Goal: Information Seeking & Learning: Learn about a topic

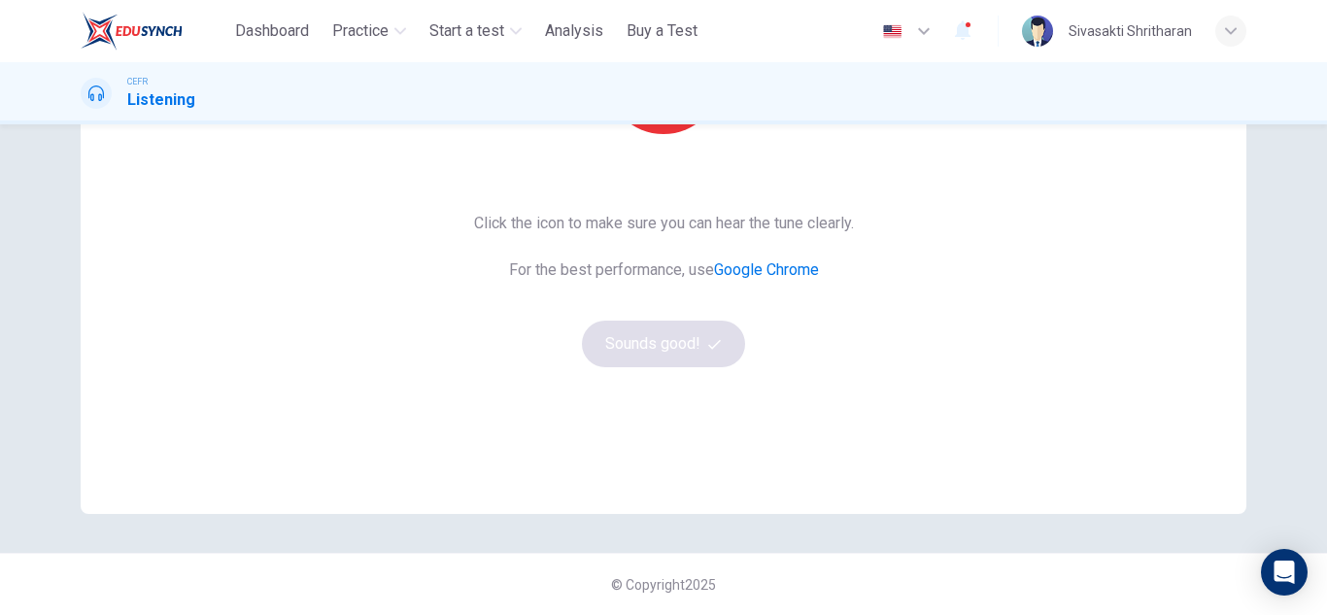
scroll to position [130, 0]
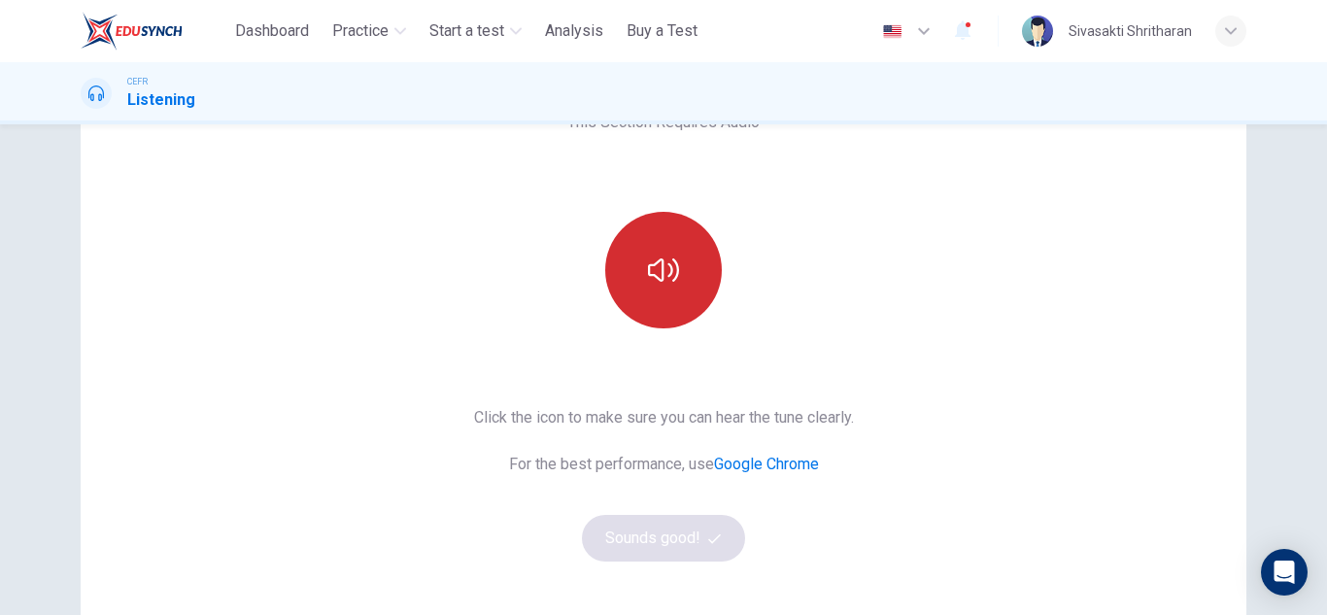
click at [665, 243] on button "button" at bounding box center [663, 270] width 117 height 117
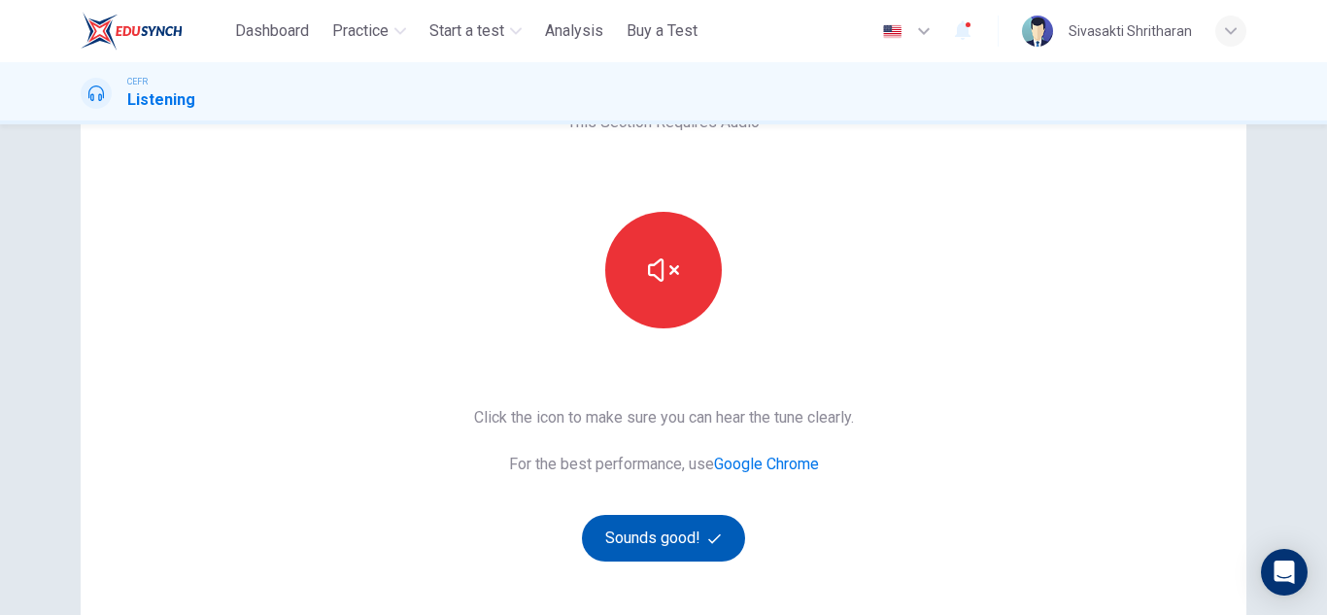
click at [668, 538] on button "Sounds good!" at bounding box center [663, 538] width 163 height 47
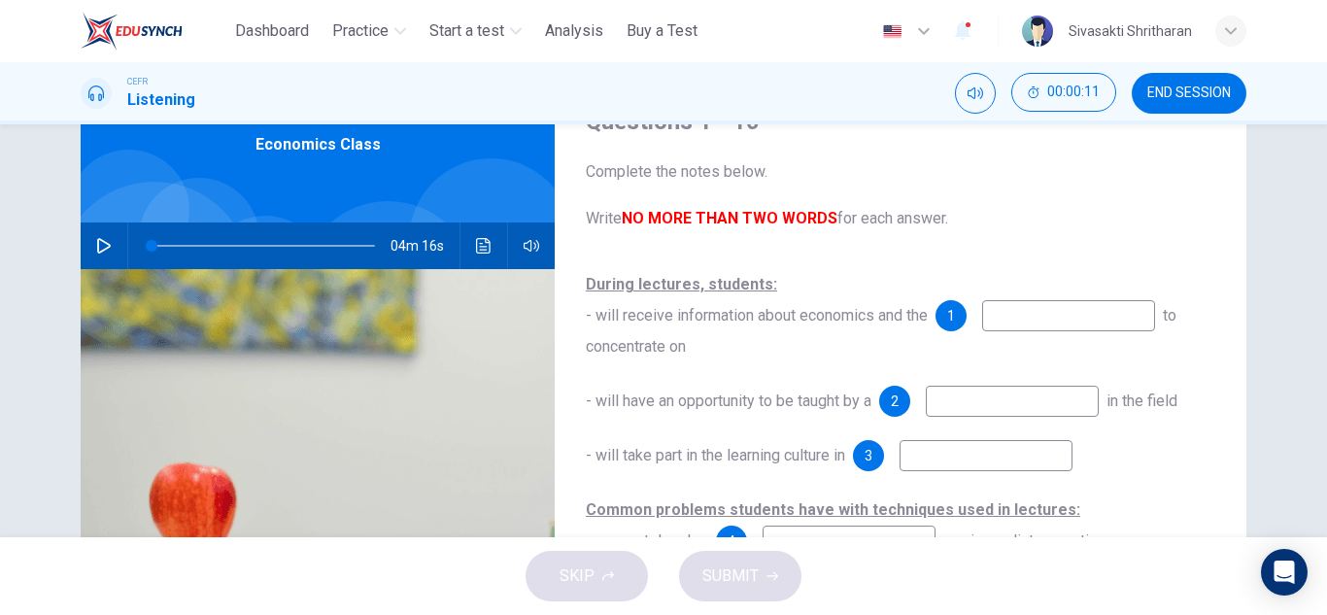
scroll to position [97, 0]
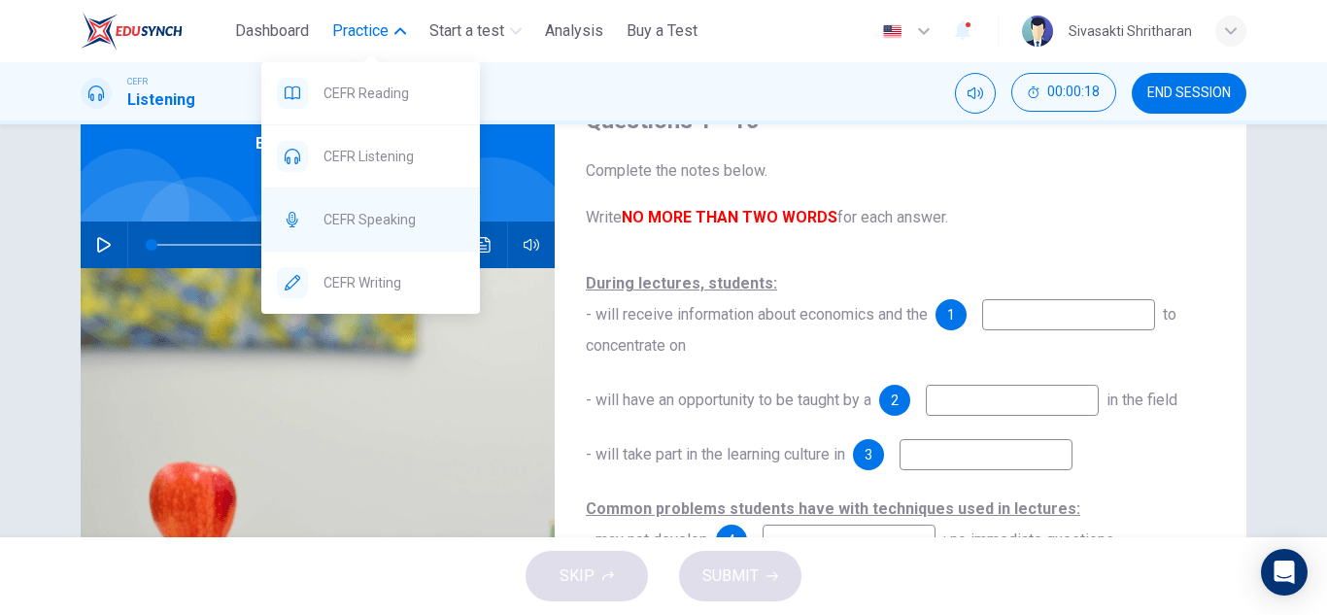
click at [381, 220] on span "CEFR Speaking" at bounding box center [394, 219] width 141 height 23
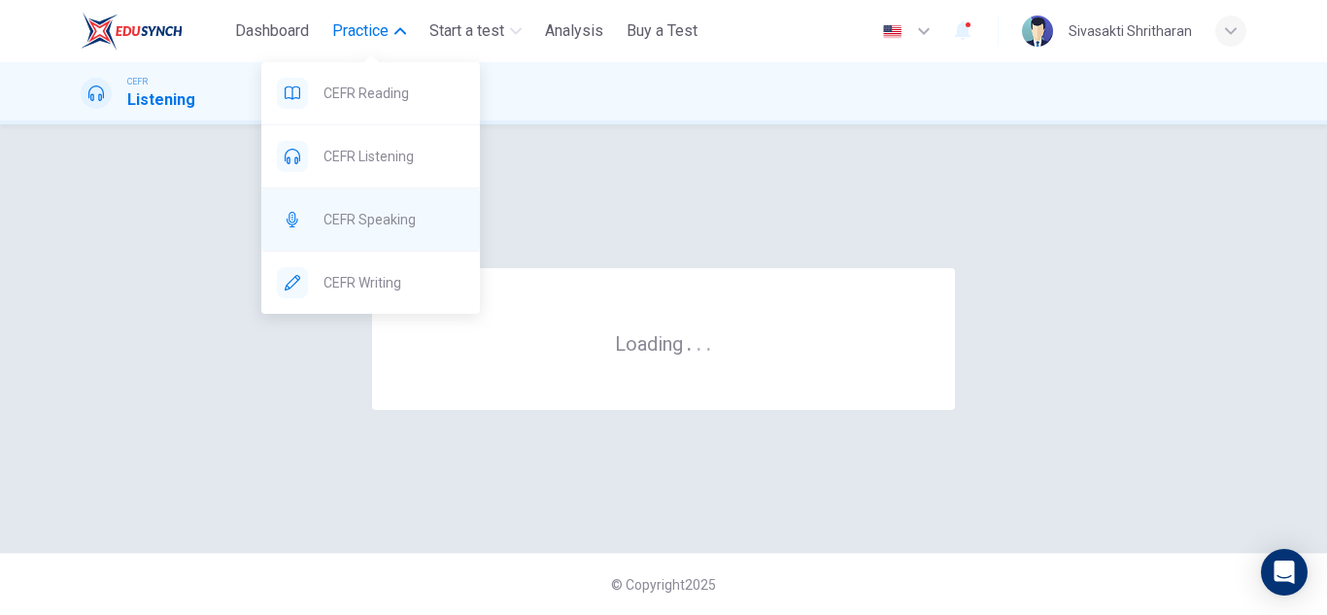
scroll to position [0, 0]
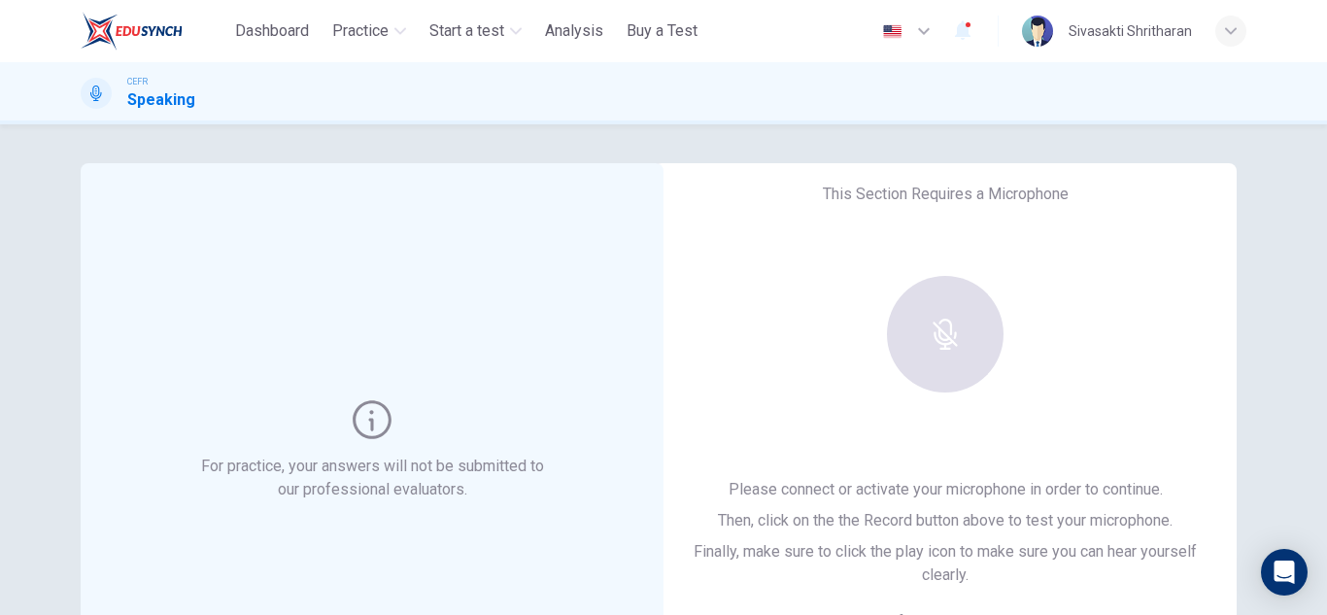
click at [715, 311] on div "This Section Requires a Microphone Please connect or activate your microphone i…" at bounding box center [945, 450] width 583 height 575
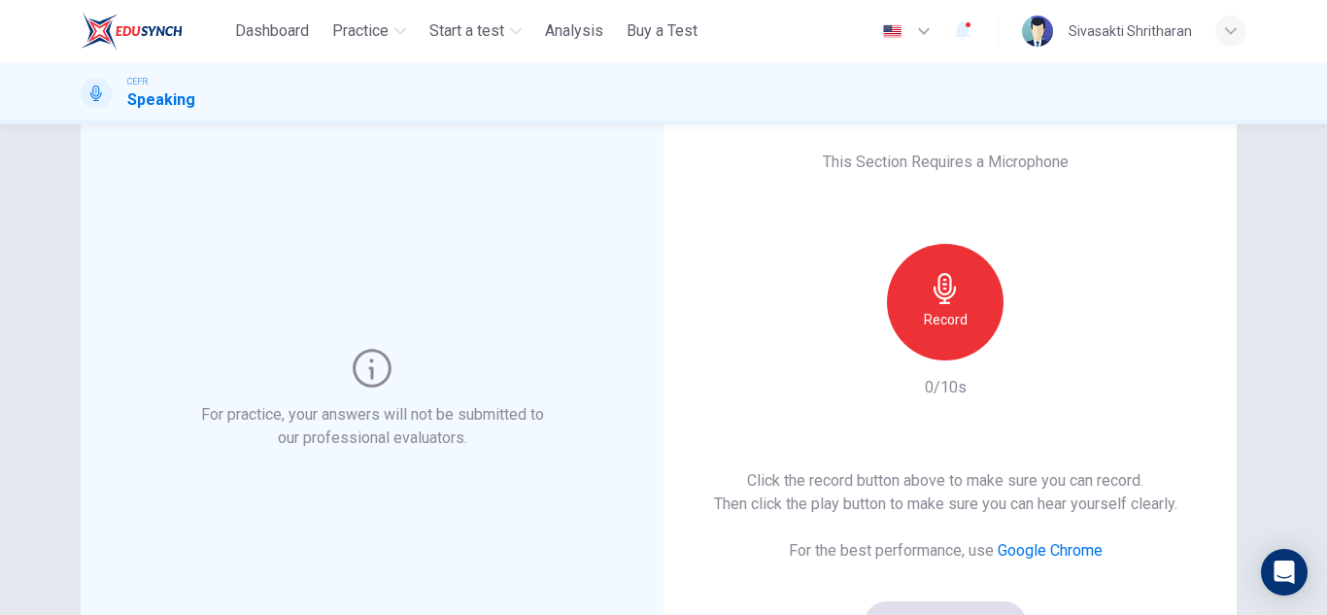
scroll to position [97, 0]
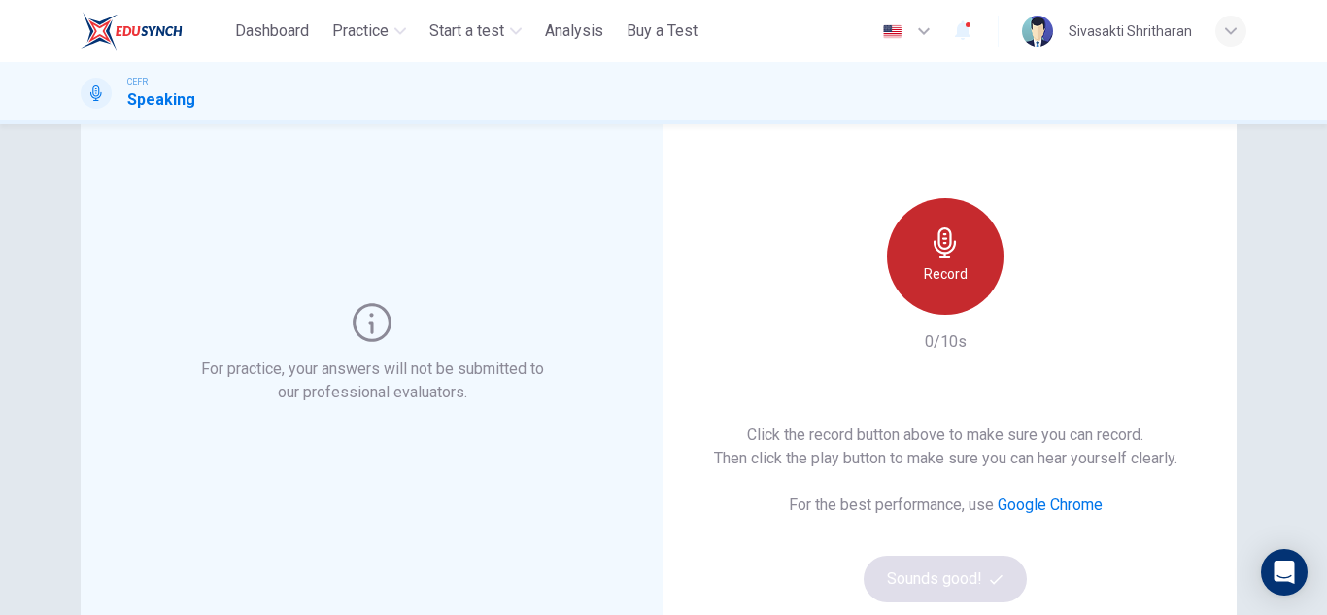
click at [940, 247] on icon "button" at bounding box center [945, 242] width 31 height 31
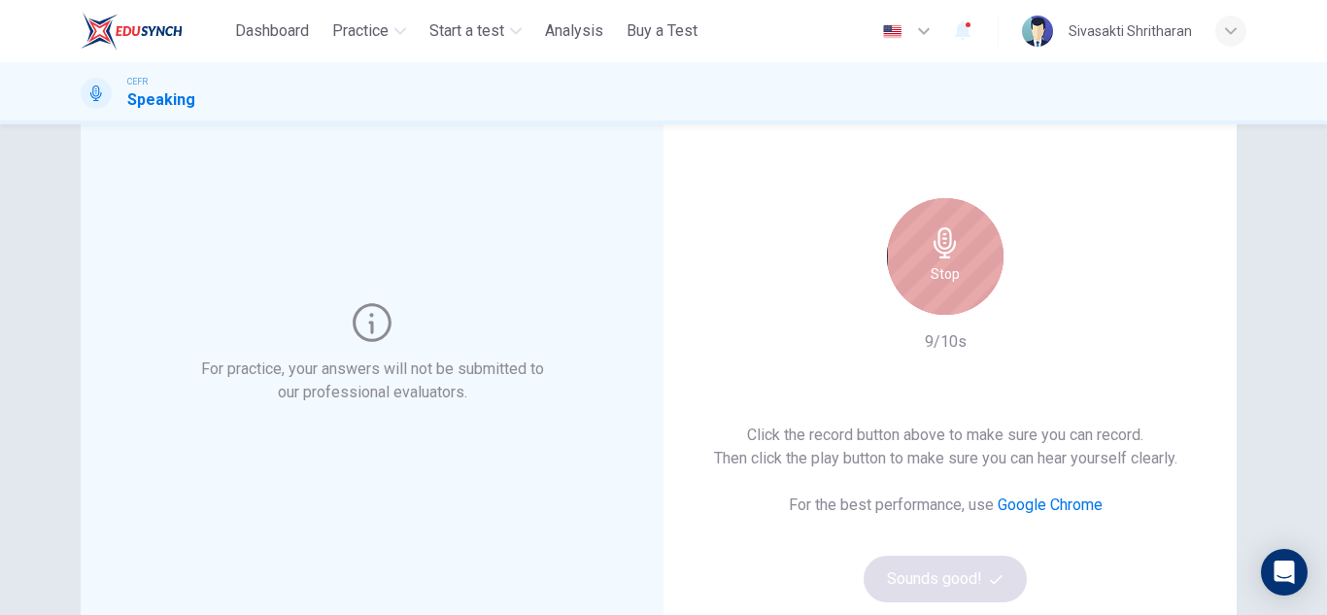
click at [940, 274] on h6 "Stop" at bounding box center [945, 273] width 29 height 23
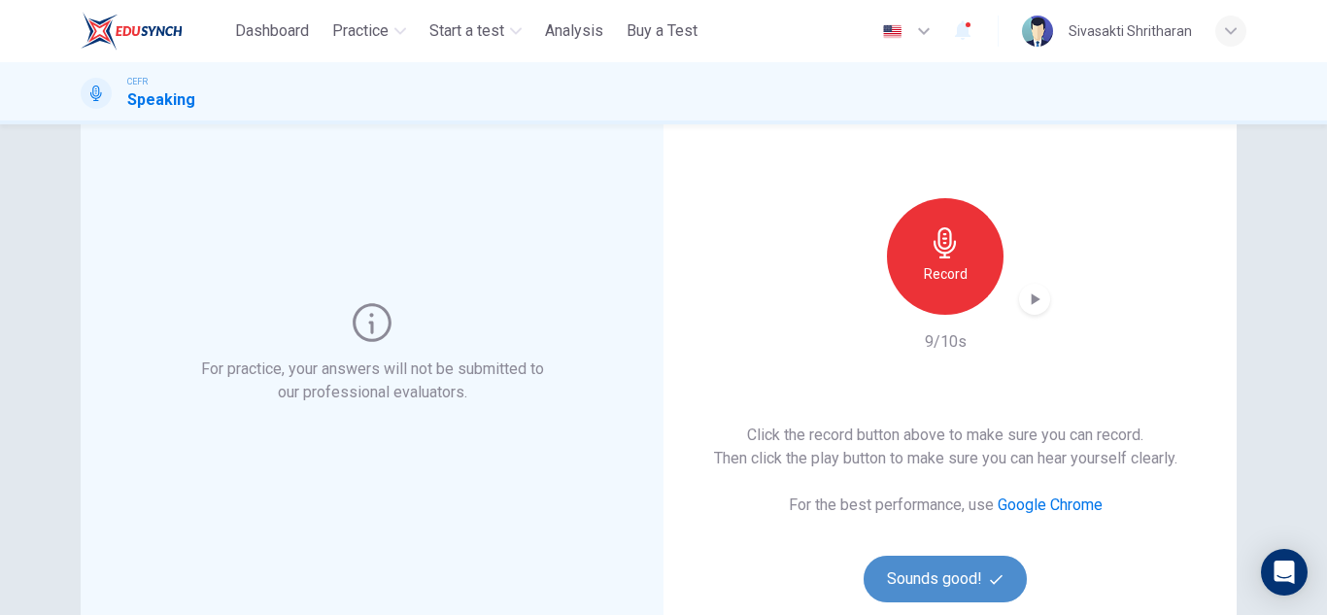
click at [976, 571] on button "Sounds good!" at bounding box center [945, 579] width 163 height 47
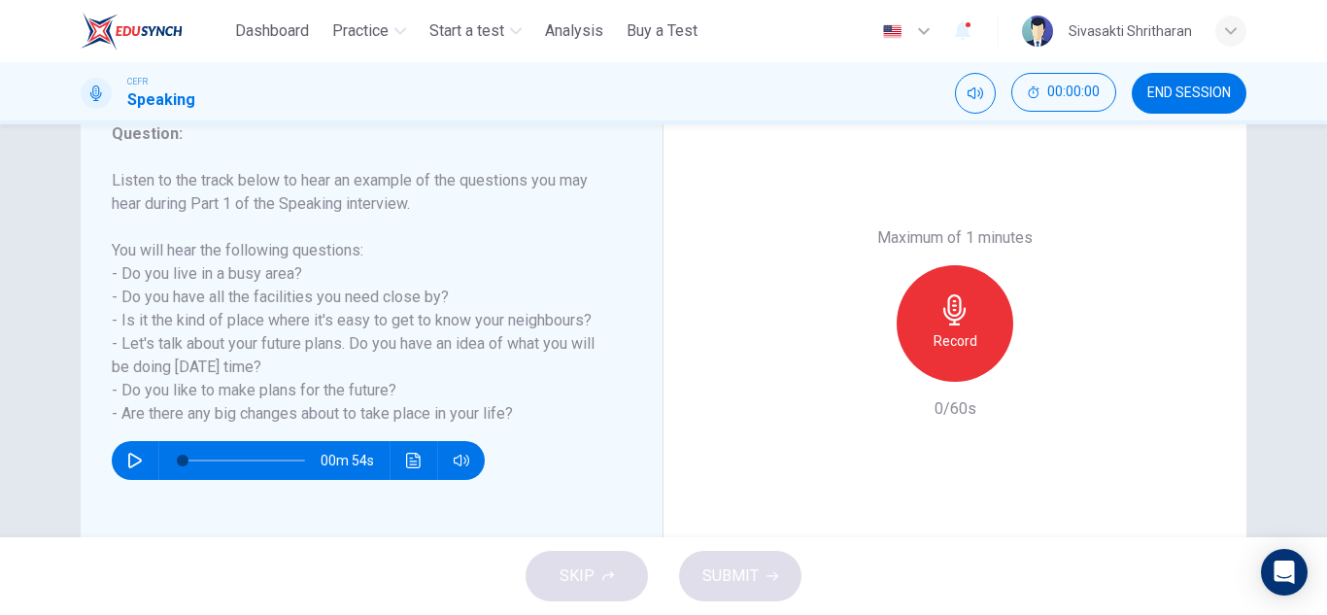
scroll to position [291, 0]
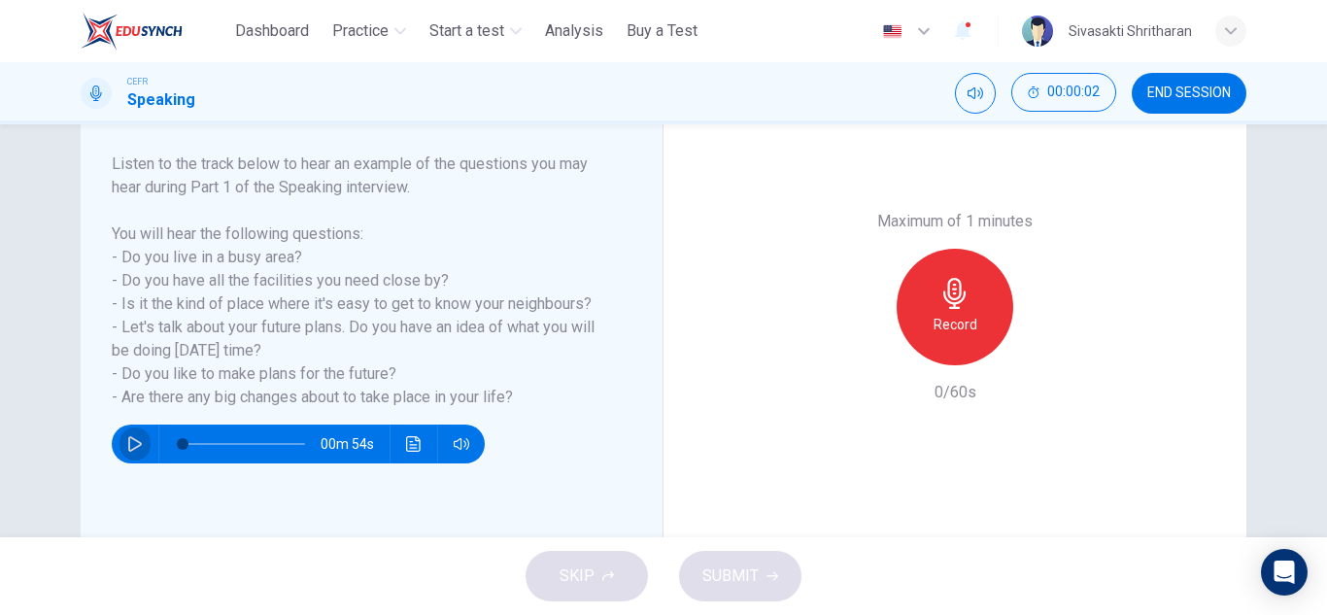
click at [131, 438] on icon "button" at bounding box center [135, 444] width 16 height 16
type input "*"
click at [824, 408] on div "Maximum of 1 minutes Record 0/60s" at bounding box center [955, 307] width 583 height 480
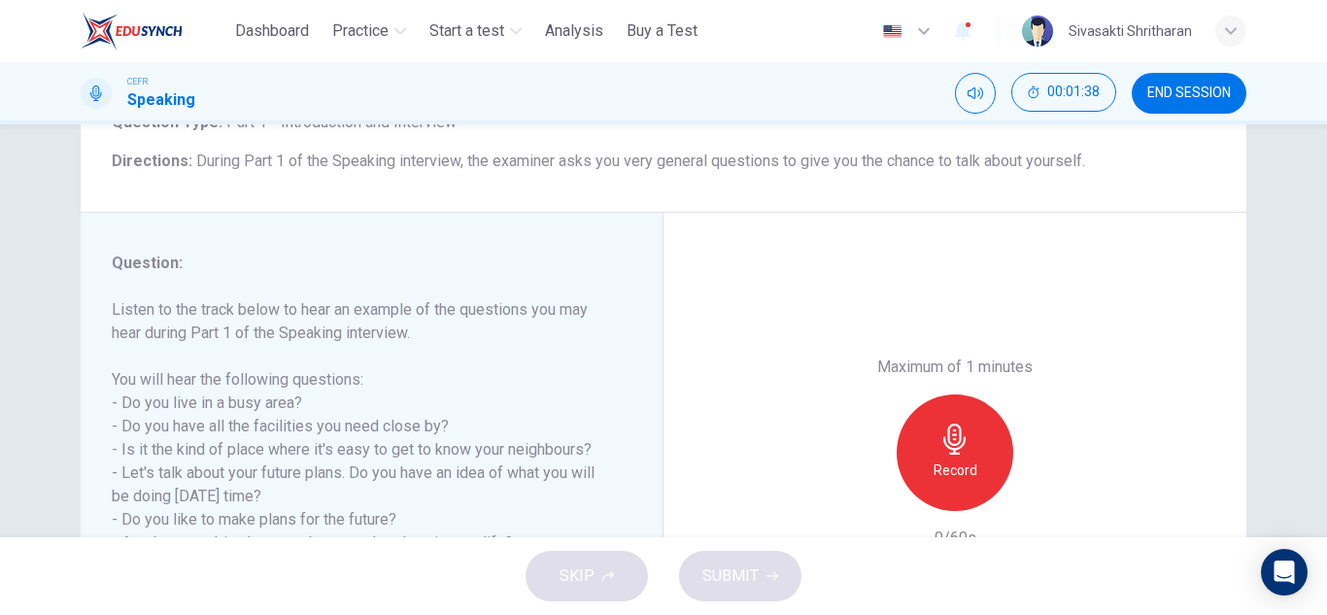
scroll to position [243, 0]
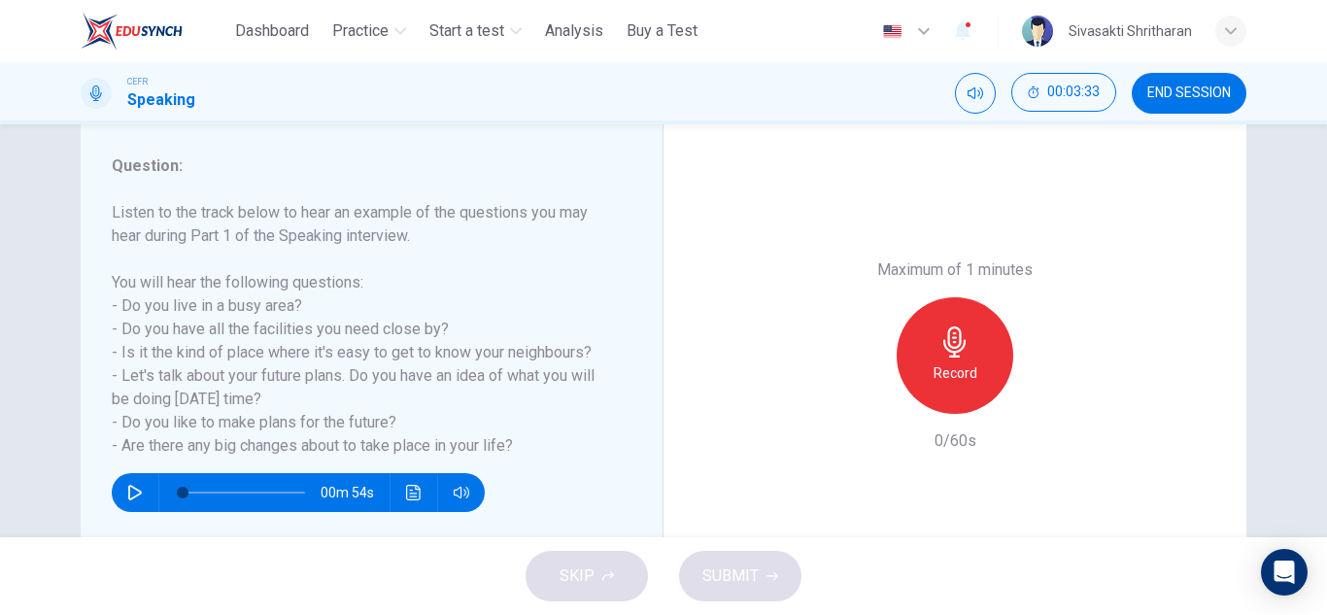
drag, startPoint x: 940, startPoint y: 338, endPoint x: 944, endPoint y: 351, distance: 13.5
click at [940, 348] on icon "button" at bounding box center [955, 341] width 31 height 31
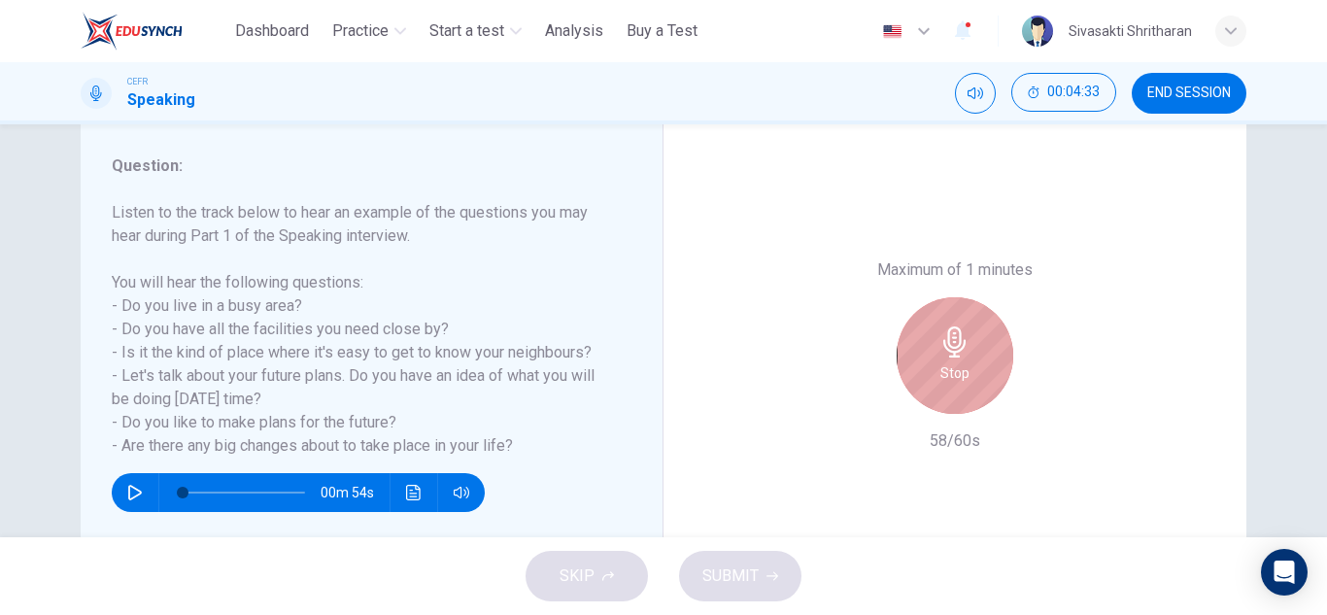
click at [935, 358] on div "Stop" at bounding box center [955, 355] width 117 height 117
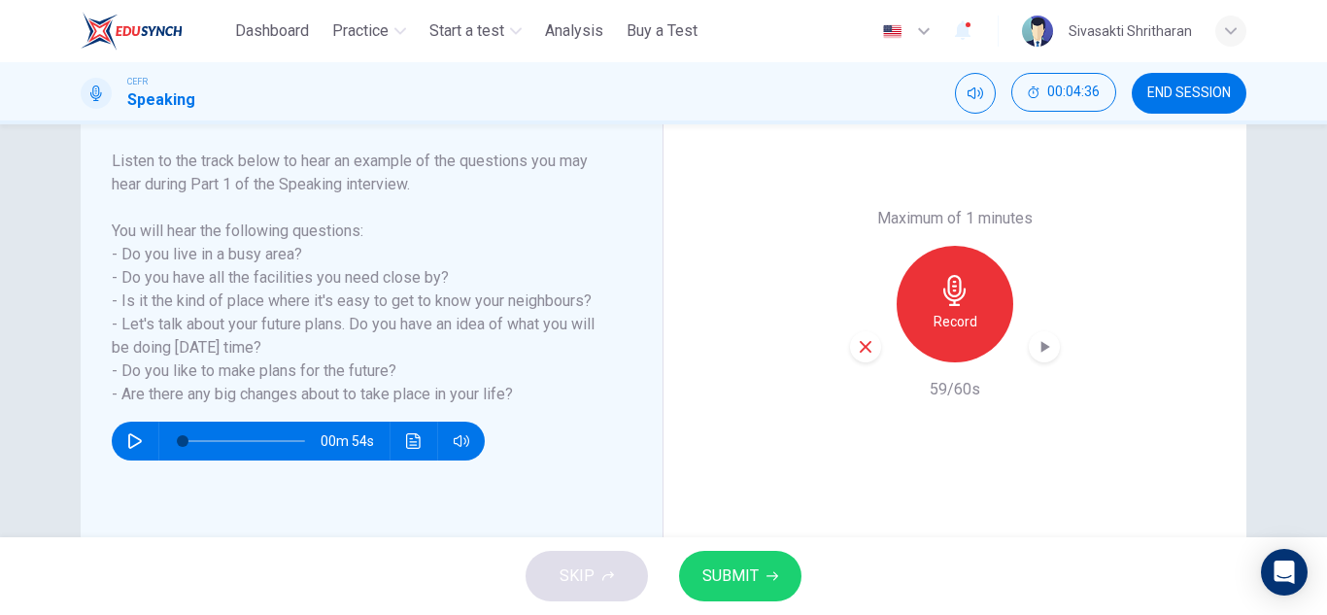
scroll to position [340, 0]
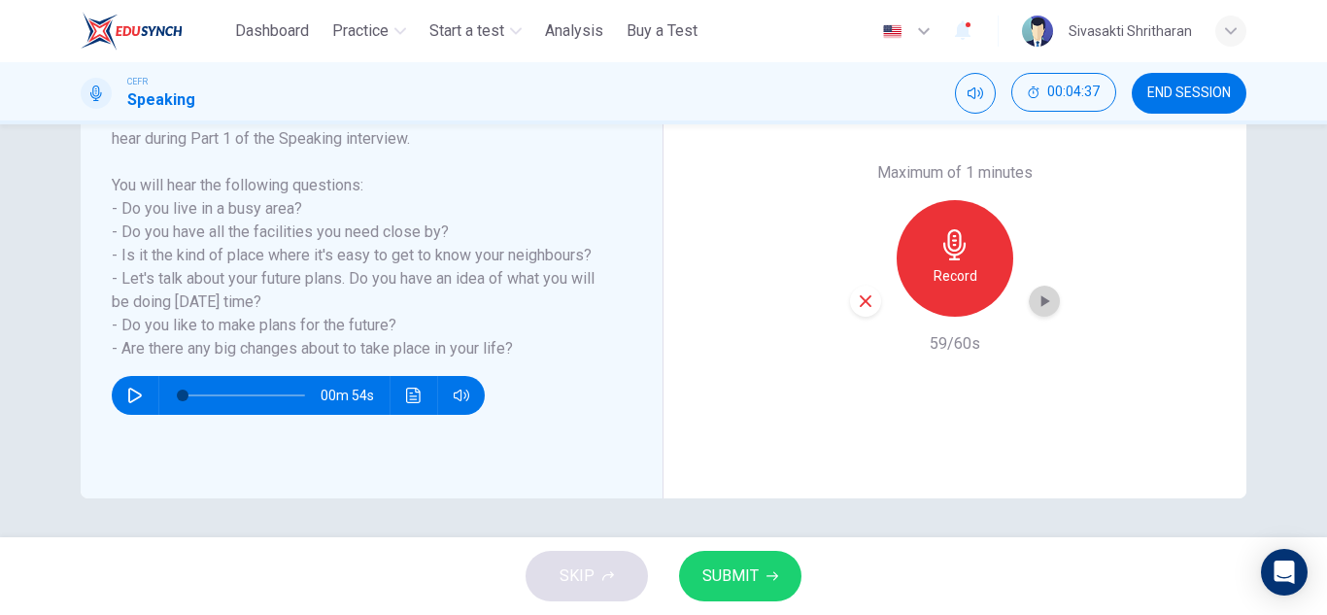
click at [1040, 304] on icon "button" at bounding box center [1044, 300] width 19 height 19
click at [861, 412] on div "Maximum of 1 minutes Record 59/60s" at bounding box center [955, 258] width 583 height 480
click at [1037, 312] on div "button" at bounding box center [1044, 301] width 31 height 31
click at [919, 277] on div "Record" at bounding box center [955, 258] width 117 height 117
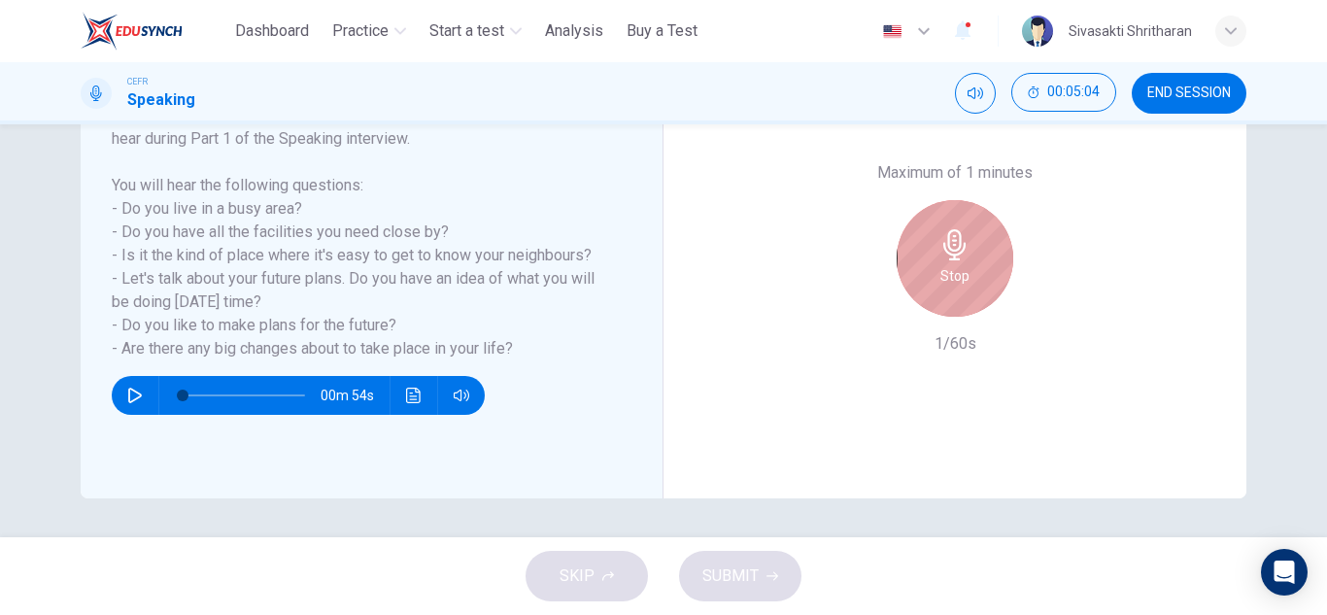
click at [947, 279] on h6 "Stop" at bounding box center [954, 275] width 29 height 23
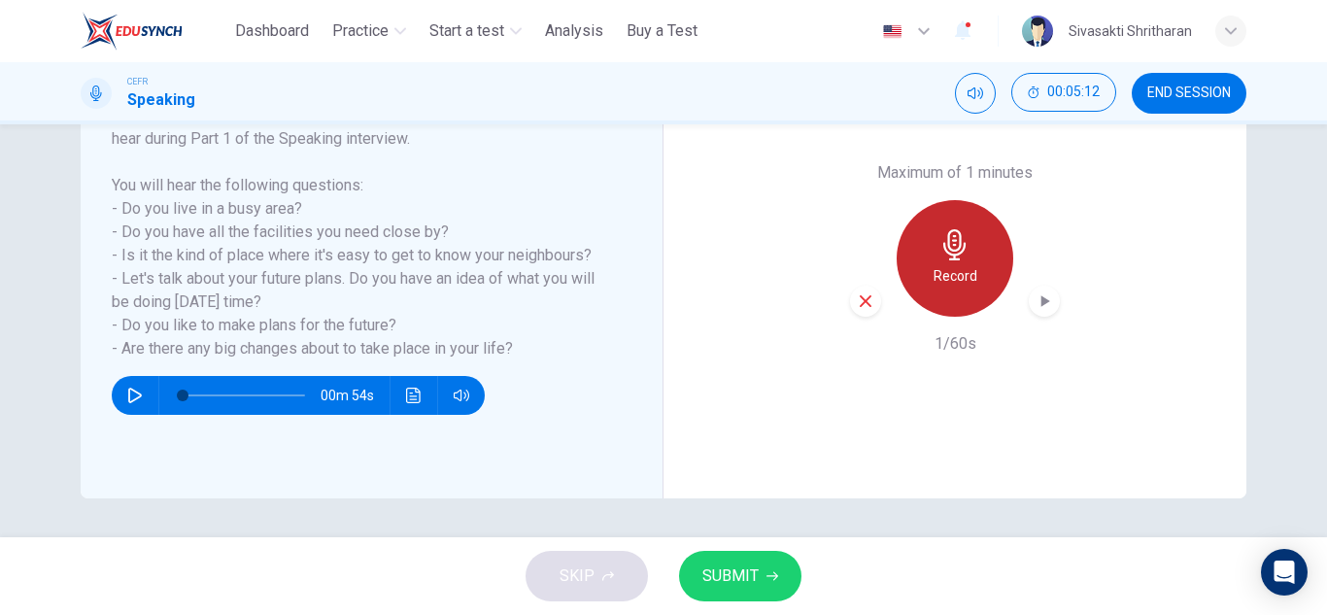
click at [964, 285] on h6 "Record" at bounding box center [956, 275] width 44 height 23
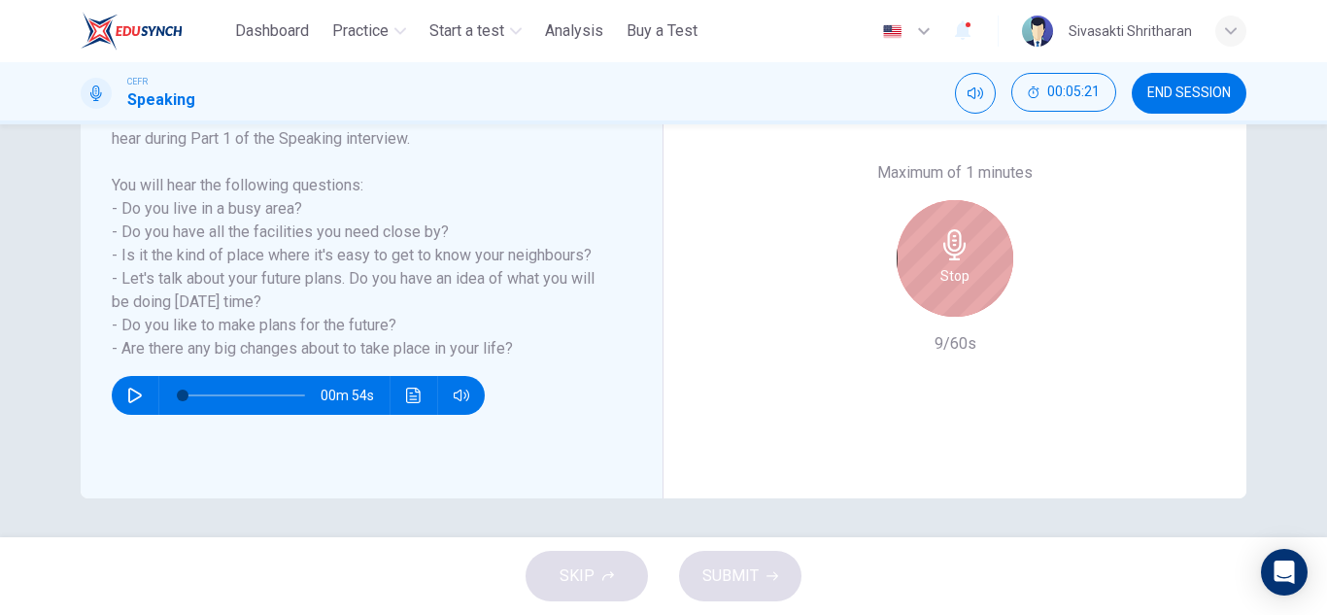
click at [963, 299] on div "Stop" at bounding box center [955, 258] width 117 height 117
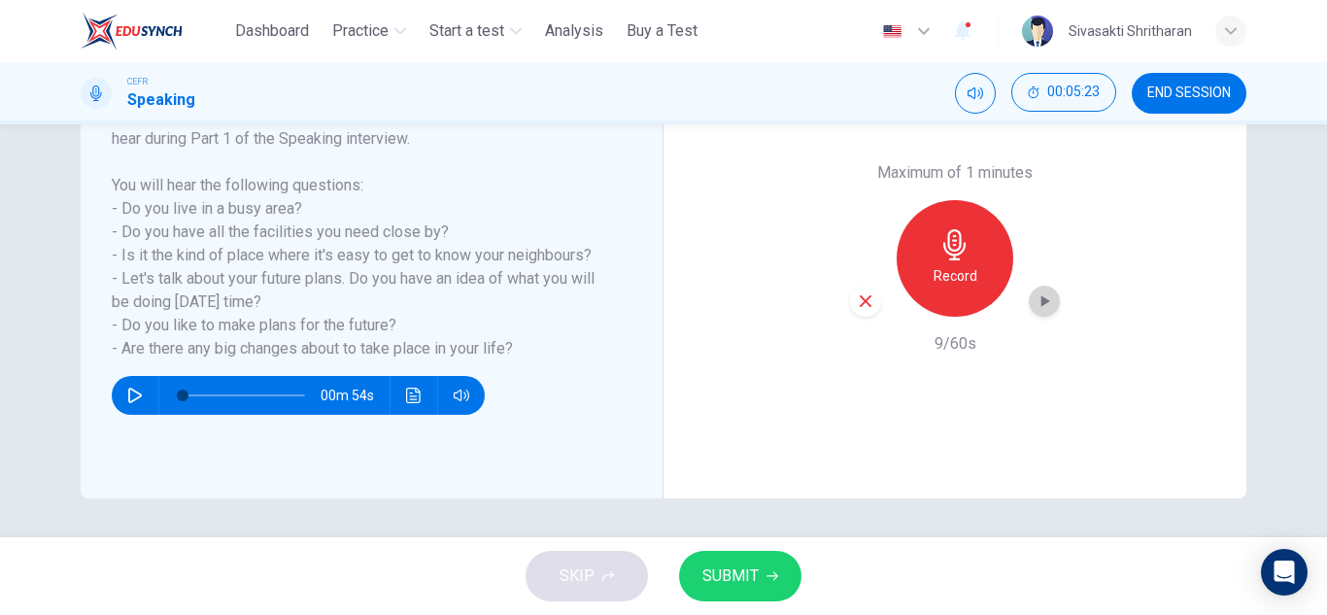
click at [1046, 306] on icon "button" at bounding box center [1044, 300] width 19 height 19
click at [763, 436] on div "Maximum of 1 minutes Record 9/60s" at bounding box center [955, 258] width 583 height 480
click at [757, 570] on span "SUBMIT" at bounding box center [730, 576] width 56 height 27
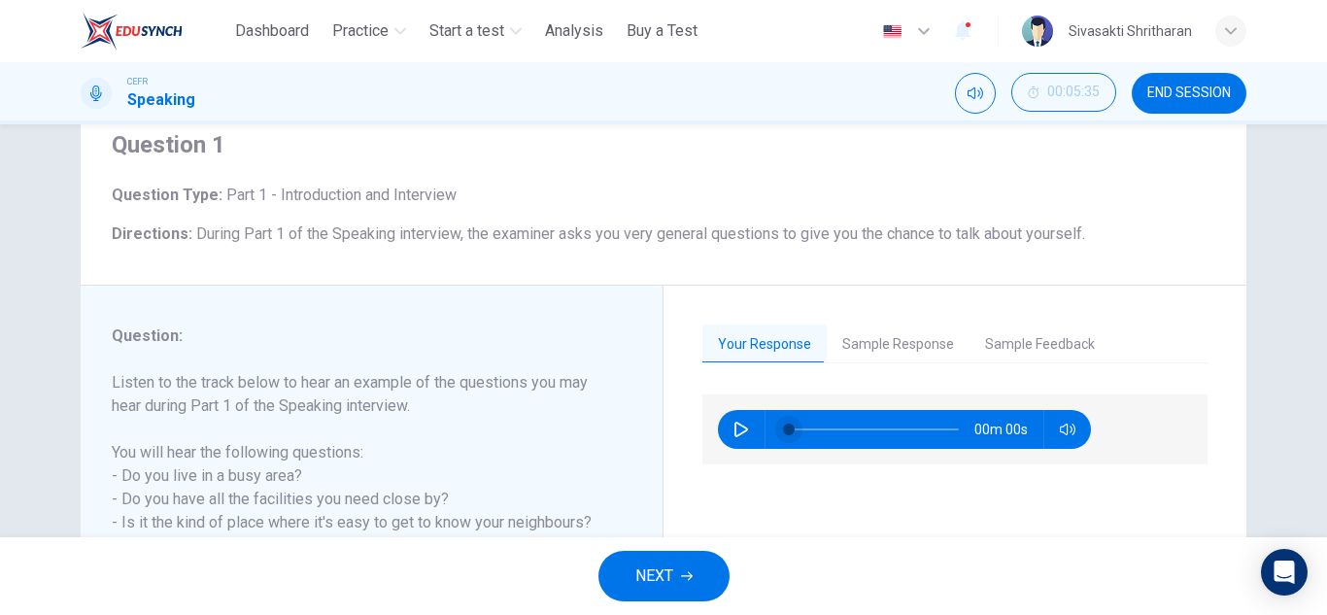
scroll to position [49, 0]
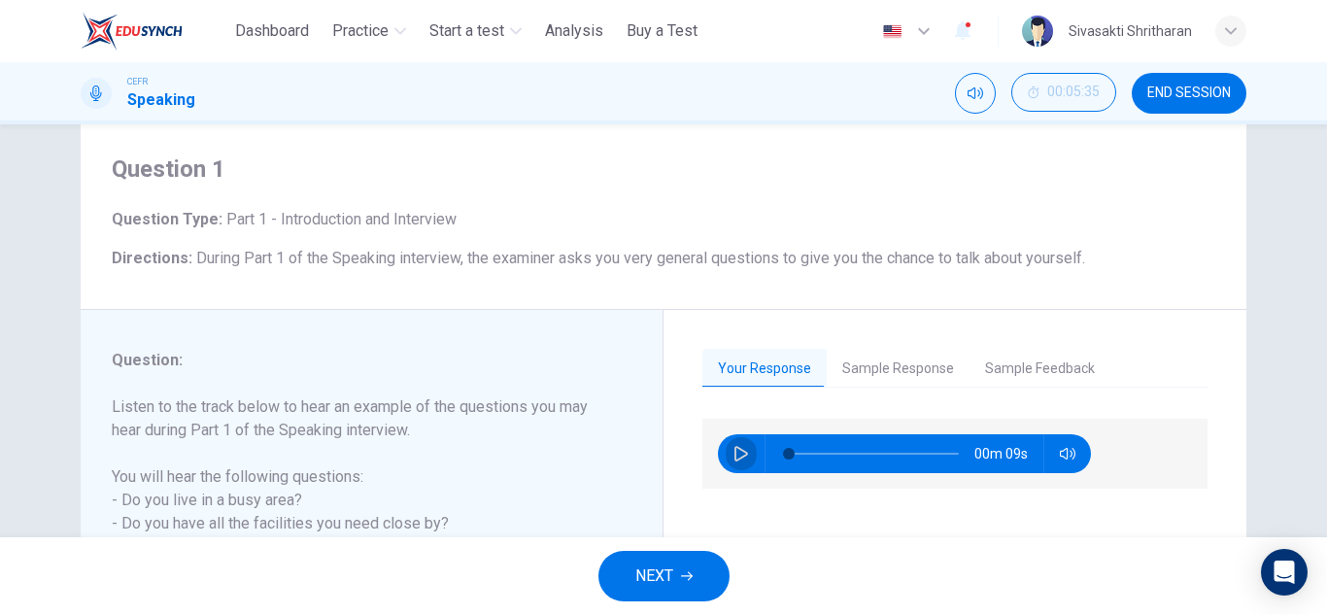
click at [734, 457] on icon "button" at bounding box center [742, 454] width 16 height 16
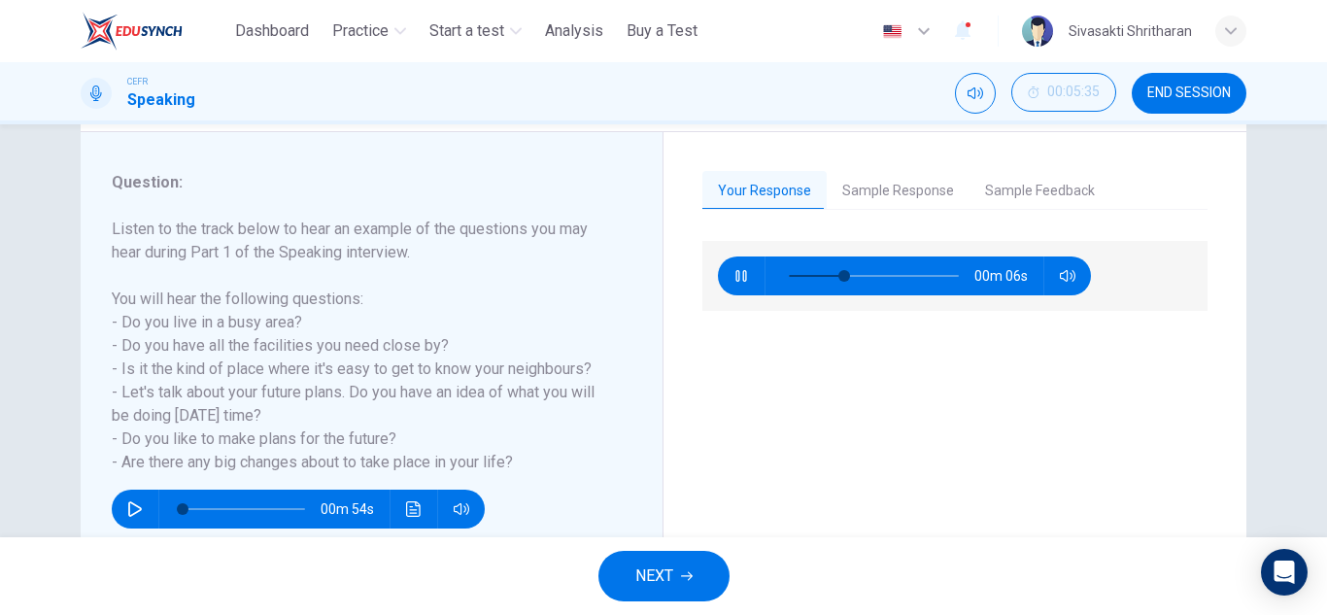
scroll to position [243, 0]
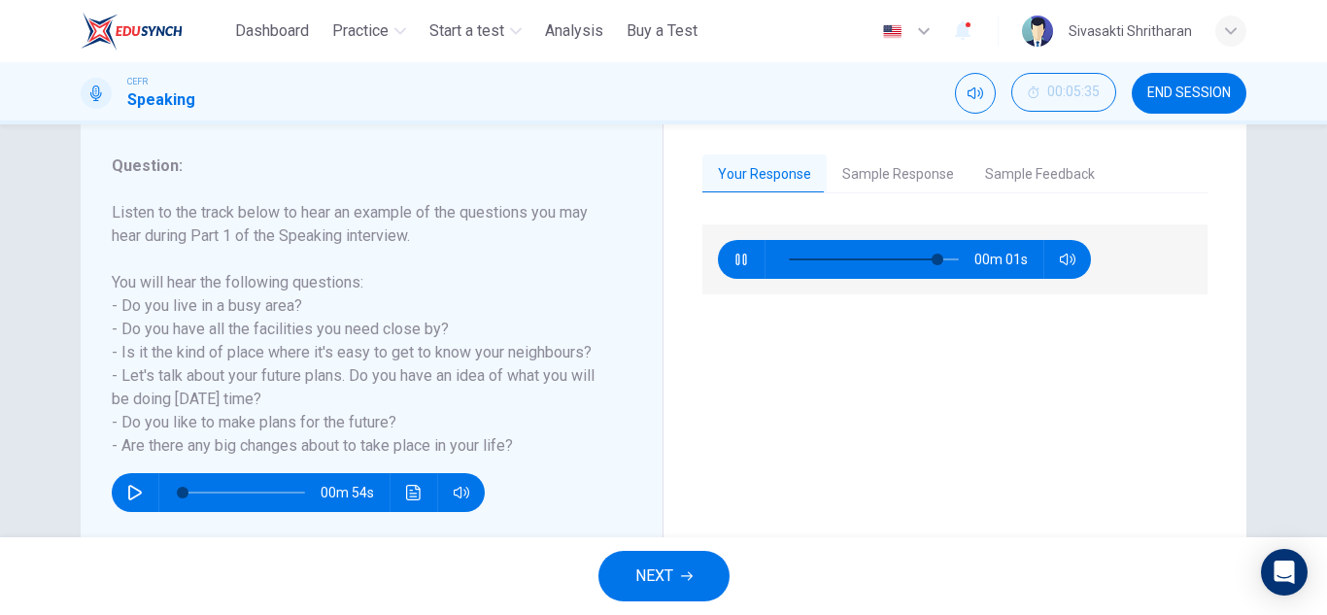
type input "*"
click at [128, 487] on icon "button" at bounding box center [135, 493] width 14 height 16
click at [133, 487] on icon "button" at bounding box center [135, 493] width 16 height 16
type input "*"
click at [735, 252] on icon "button" at bounding box center [742, 260] width 16 height 16
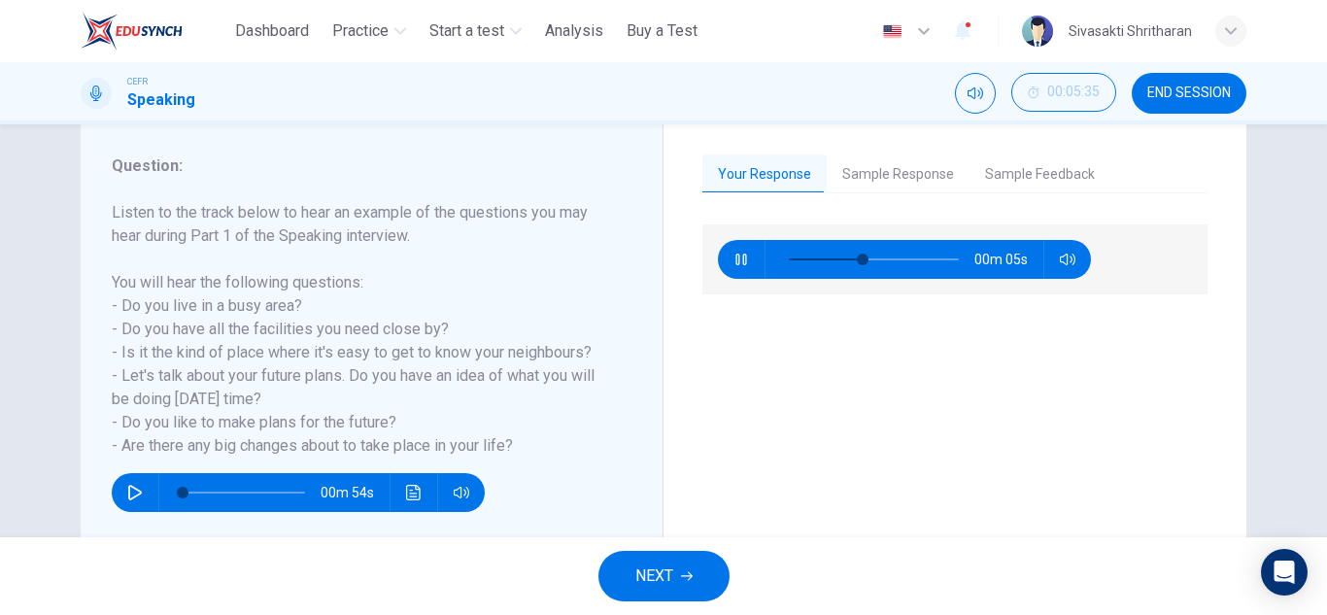
type input "**"
click at [1042, 181] on button "Sample Feedback" at bounding box center [1040, 174] width 141 height 41
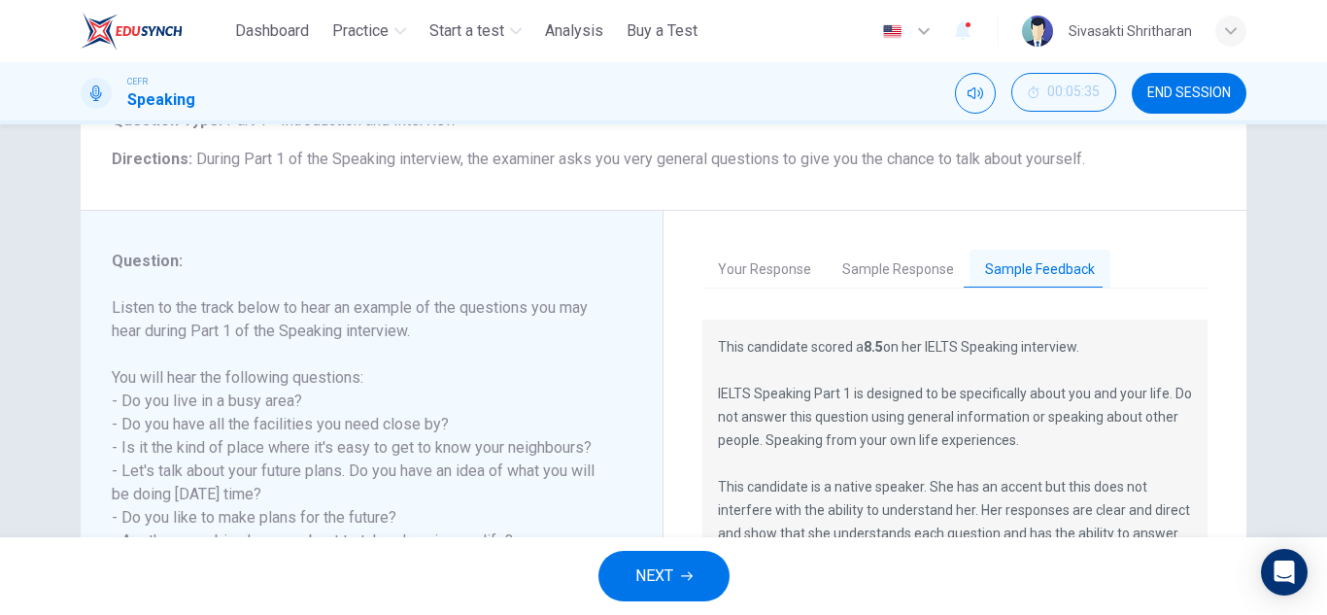
scroll to position [146, 0]
click at [862, 272] on button "Sample Response" at bounding box center [898, 272] width 143 height 41
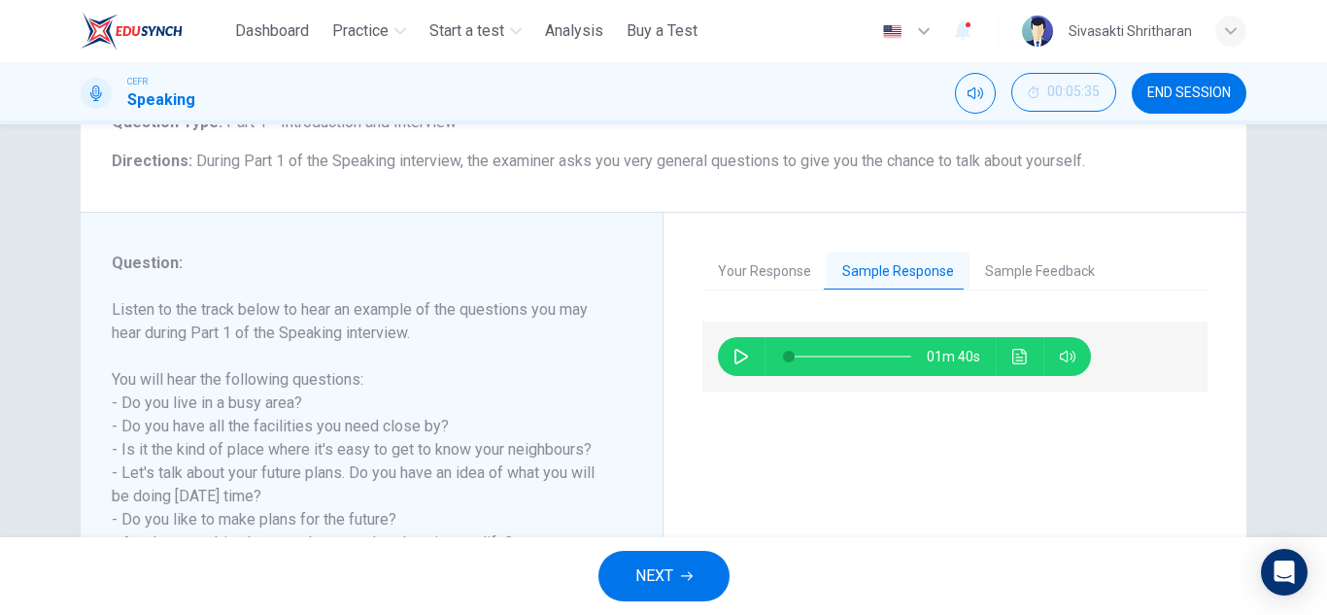
click at [736, 355] on icon "button" at bounding box center [742, 357] width 16 height 16
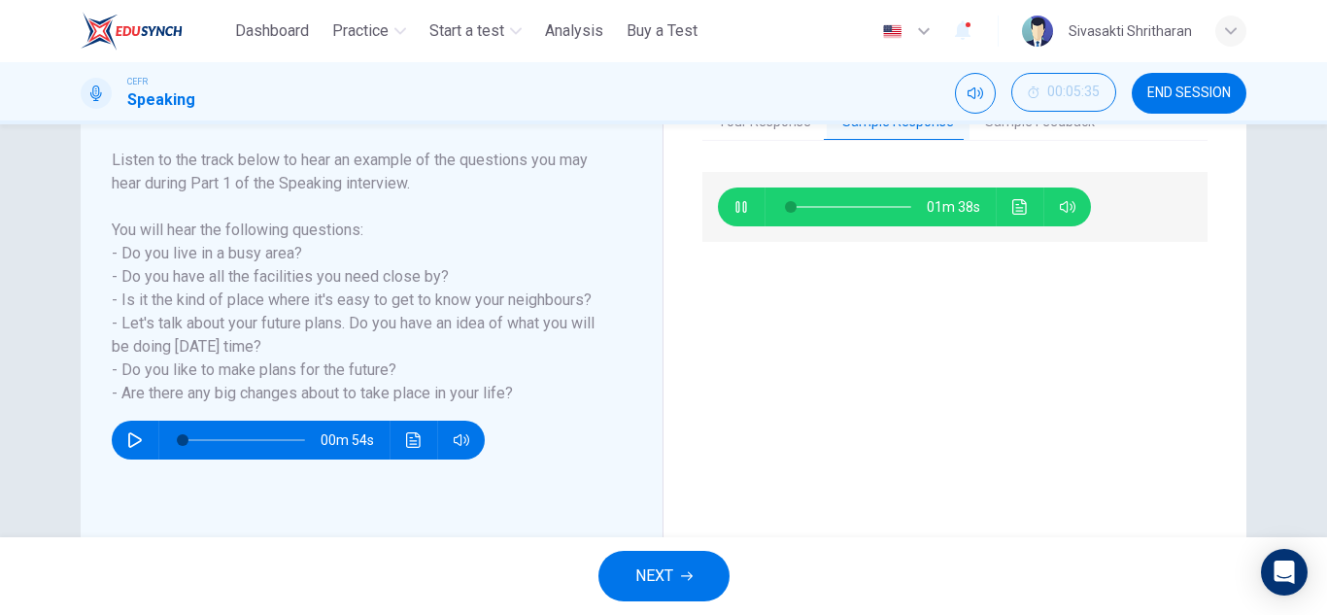
scroll to position [340, 0]
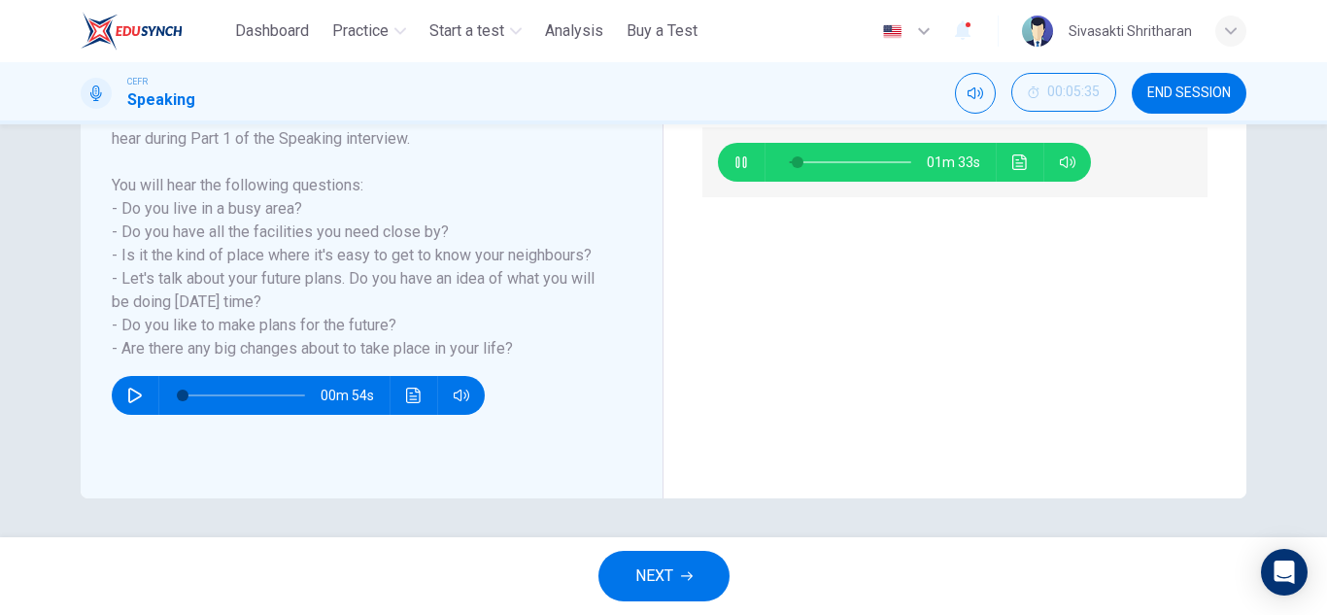
click at [827, 448] on div "01m 33s" at bounding box center [954, 301] width 505 height 348
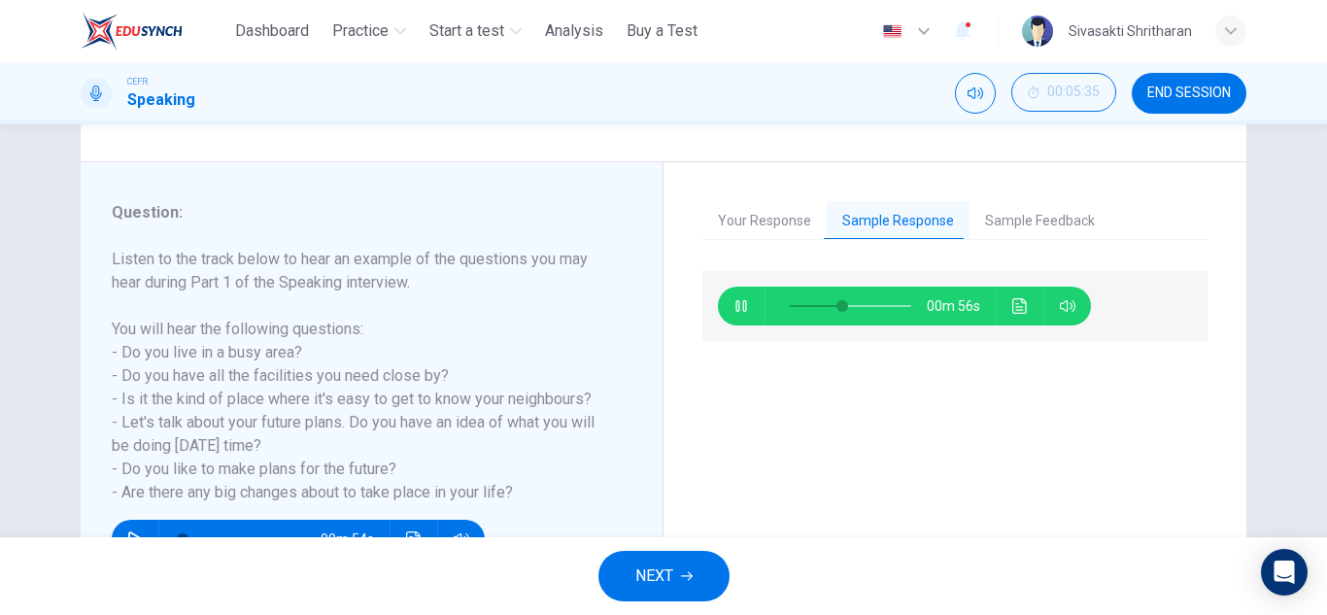
scroll to position [243, 0]
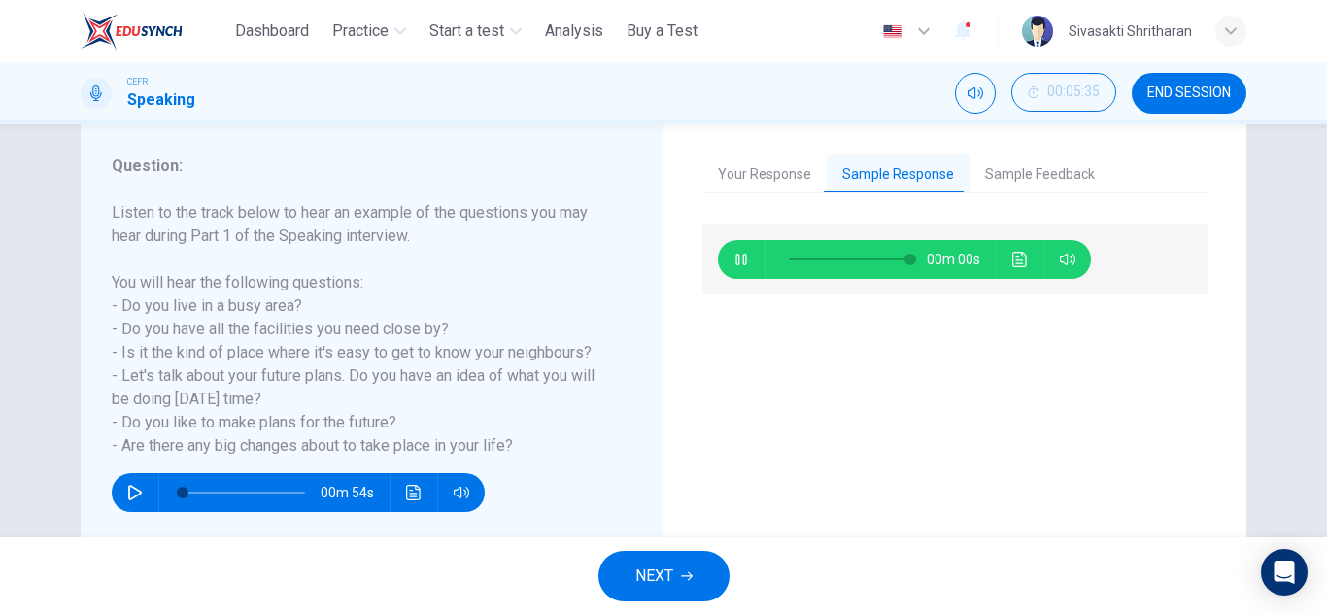
type input "*"
click at [767, 172] on button "Your Response" at bounding box center [764, 174] width 124 height 41
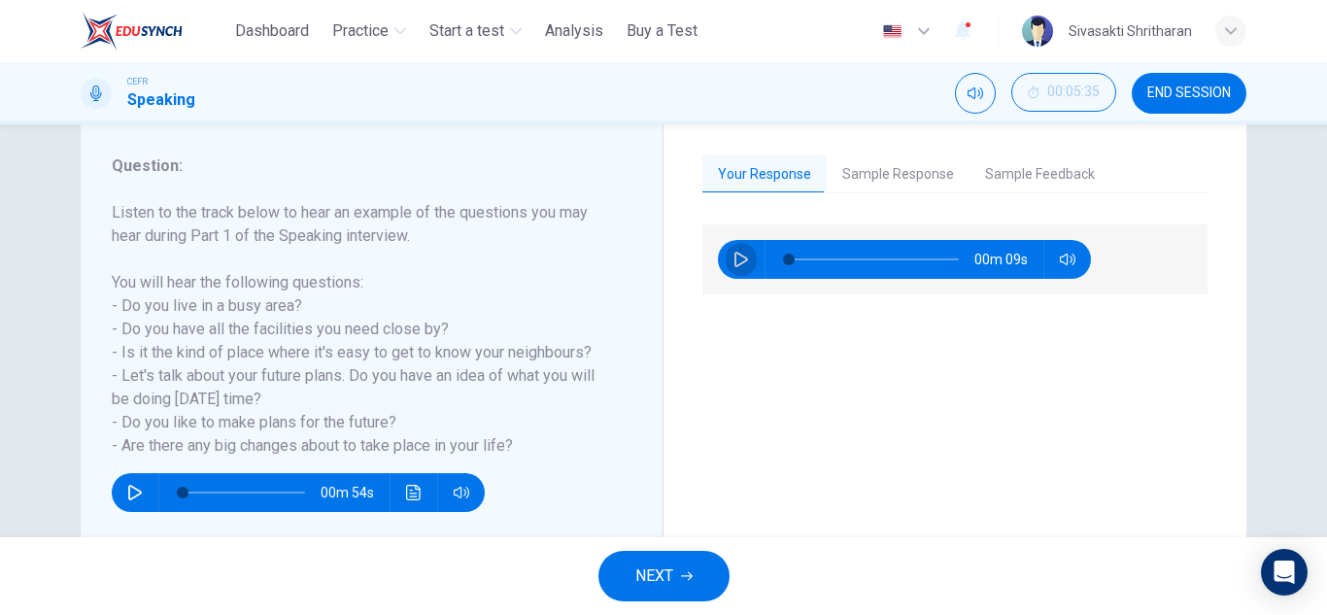
click at [735, 253] on icon "button" at bounding box center [742, 260] width 14 height 16
click at [18, 299] on div "Question 1 Question Type : Part 1 - Introduction and Interview Directions : Dur…" at bounding box center [663, 330] width 1327 height 413
click at [734, 259] on icon "button" at bounding box center [742, 260] width 16 height 16
click at [735, 265] on icon "button" at bounding box center [742, 260] width 14 height 16
click at [876, 480] on div "00m 09s" at bounding box center [954, 398] width 505 height 348
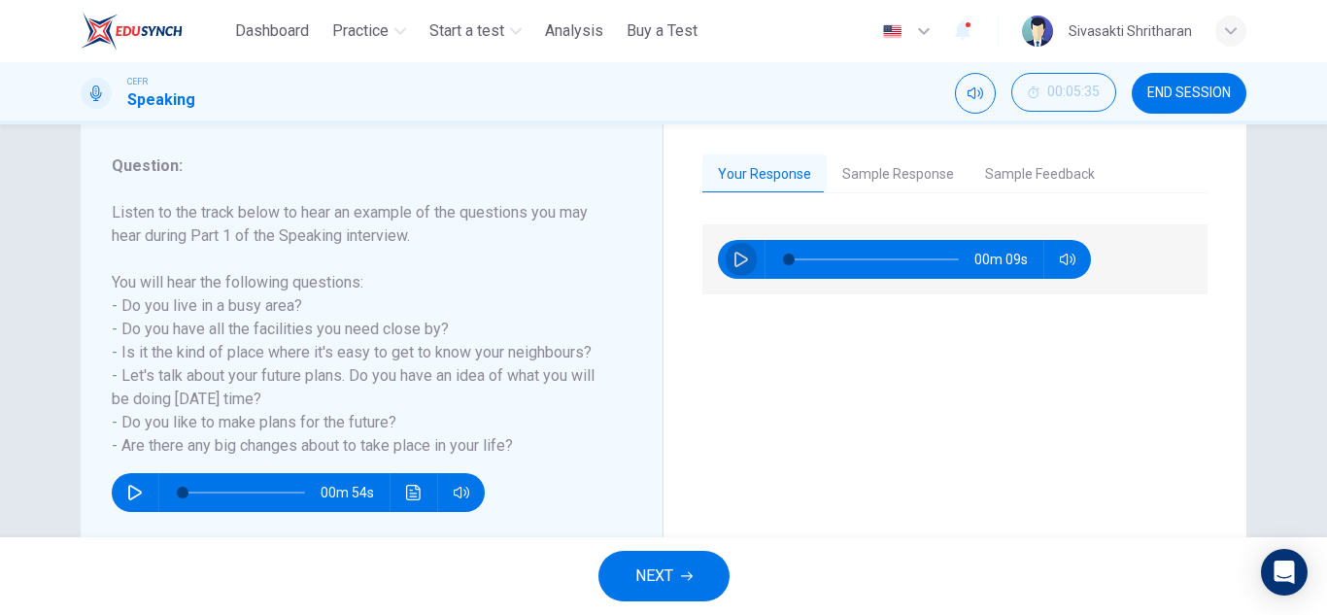
click at [743, 258] on icon "button" at bounding box center [742, 260] width 16 height 16
type input "*"
click at [130, 487] on icon "button" at bounding box center [135, 493] width 16 height 16
type input "**"
click at [735, 250] on button "button" at bounding box center [741, 259] width 31 height 39
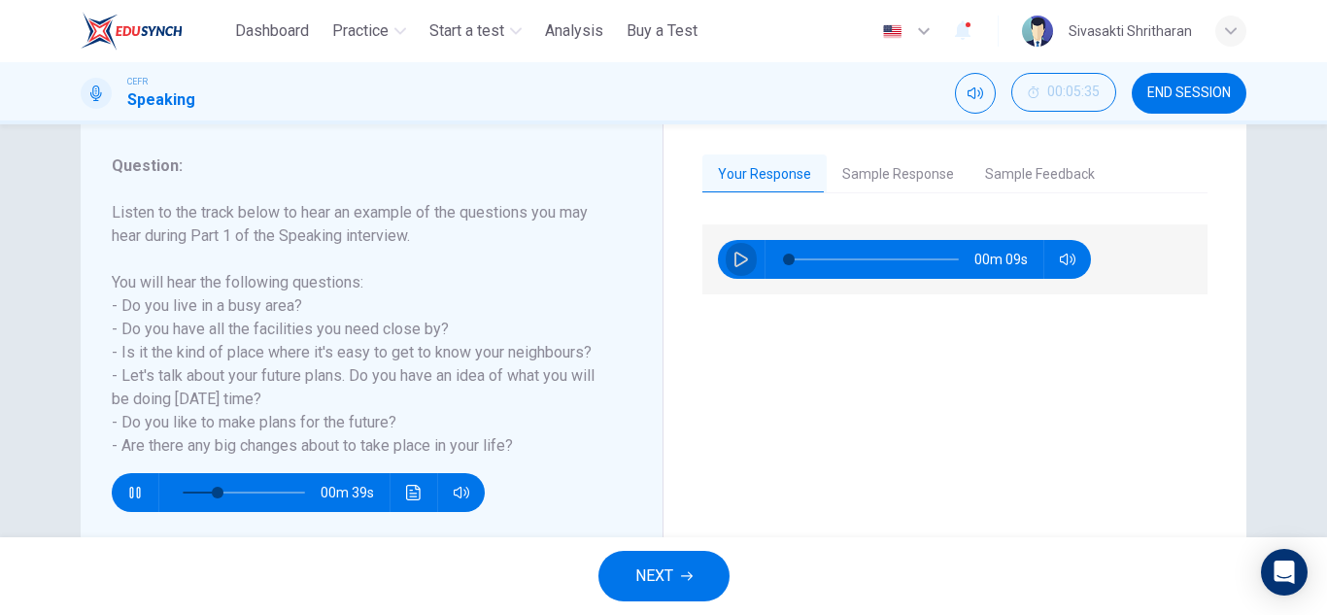
type input "*"
type input "**"
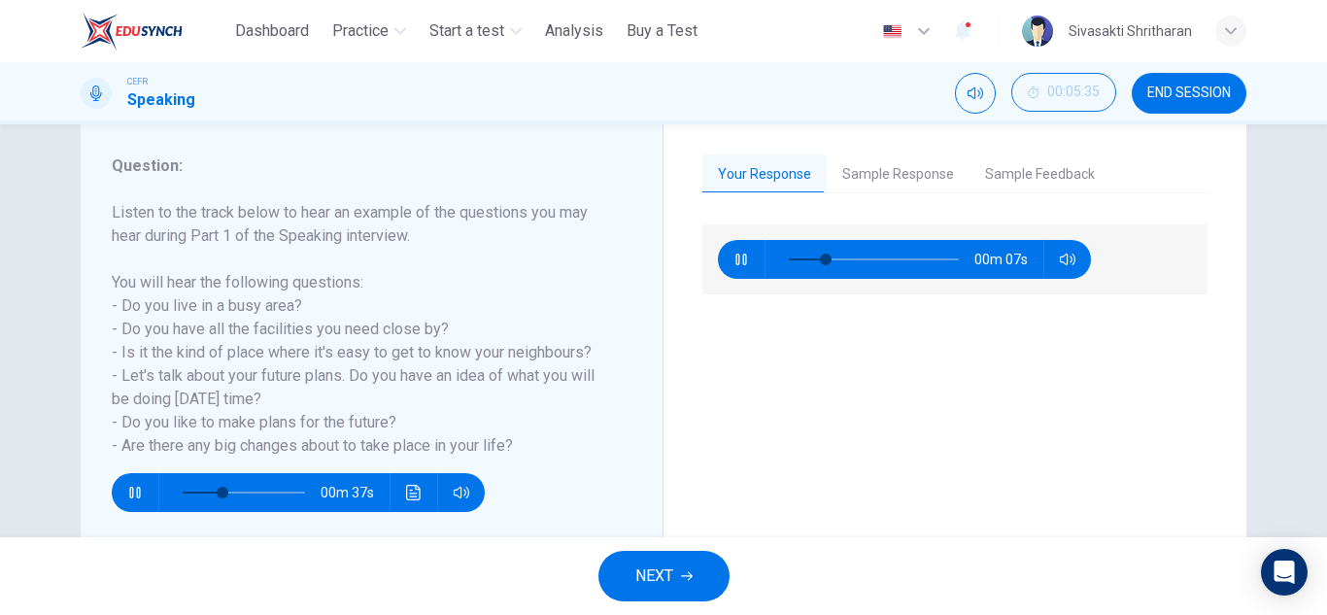
type input "**"
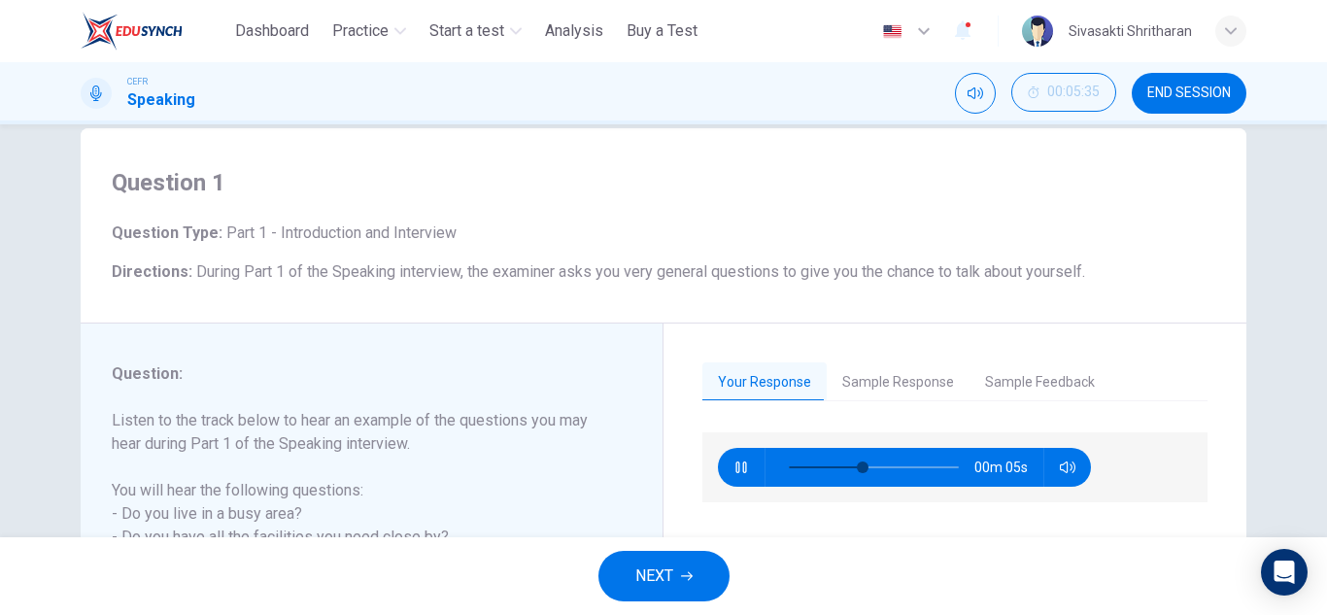
scroll to position [0, 0]
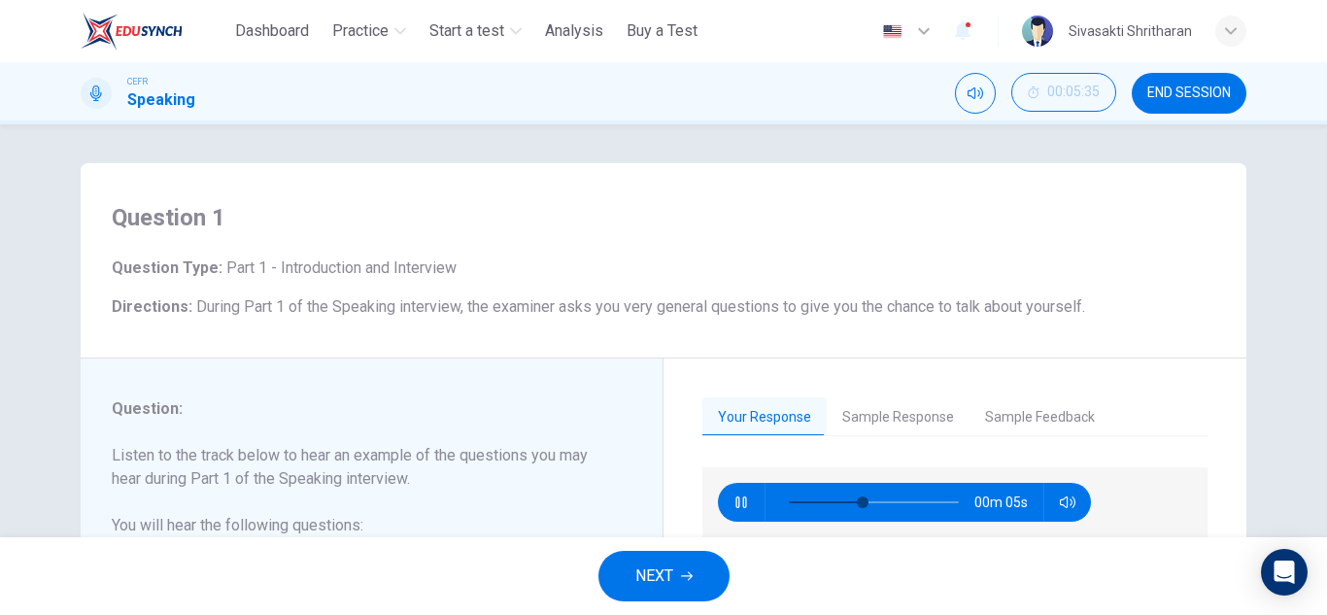
type input "**"
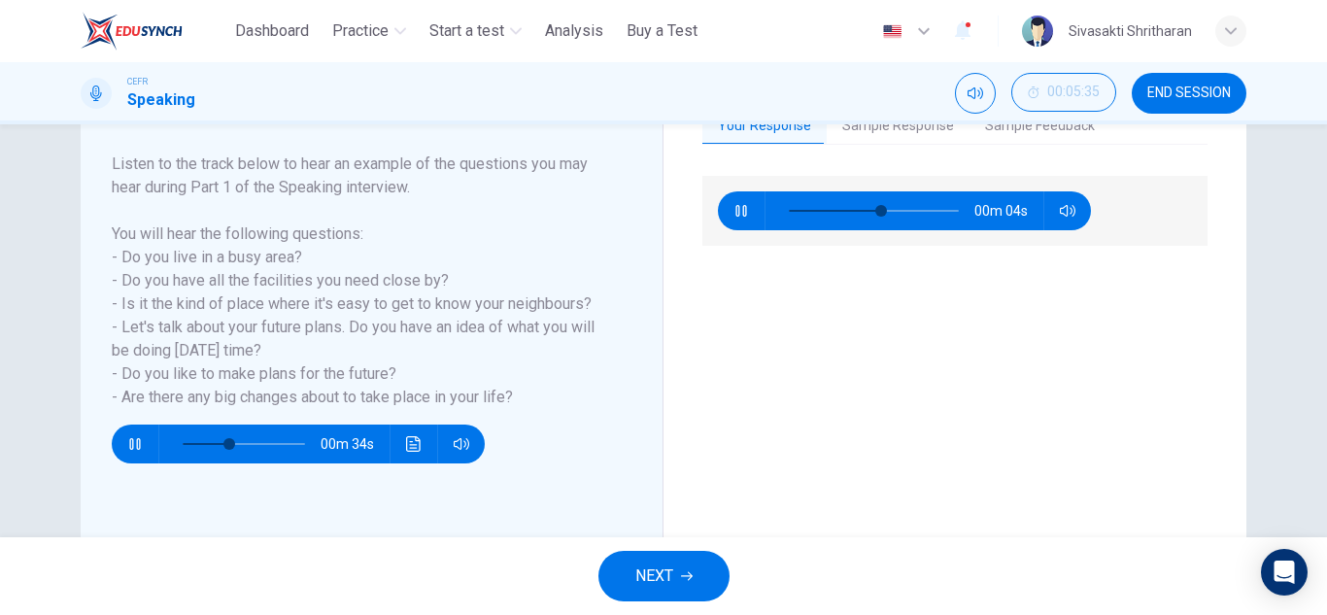
type input "**"
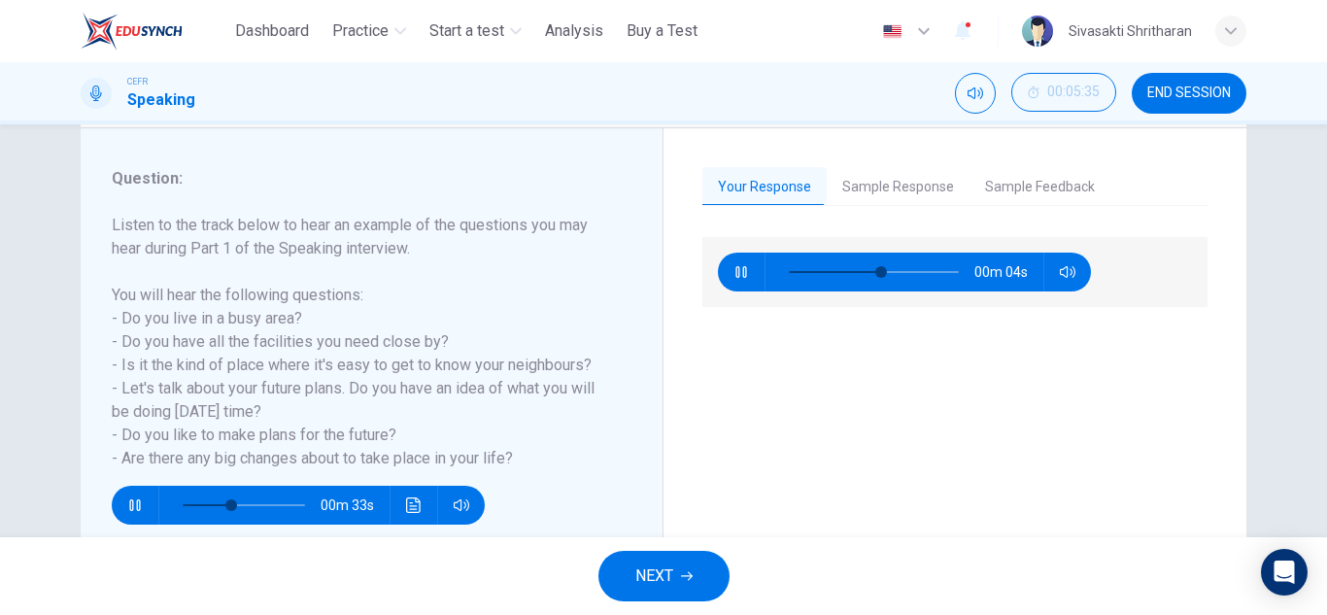
type input "**"
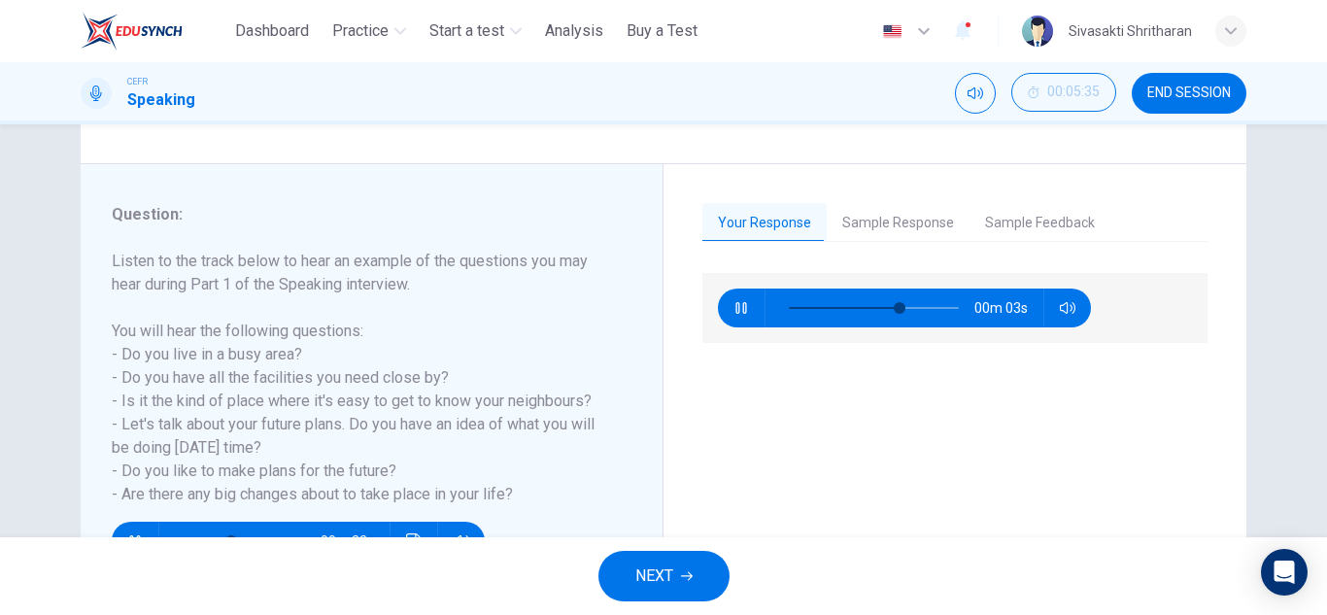
type input "**"
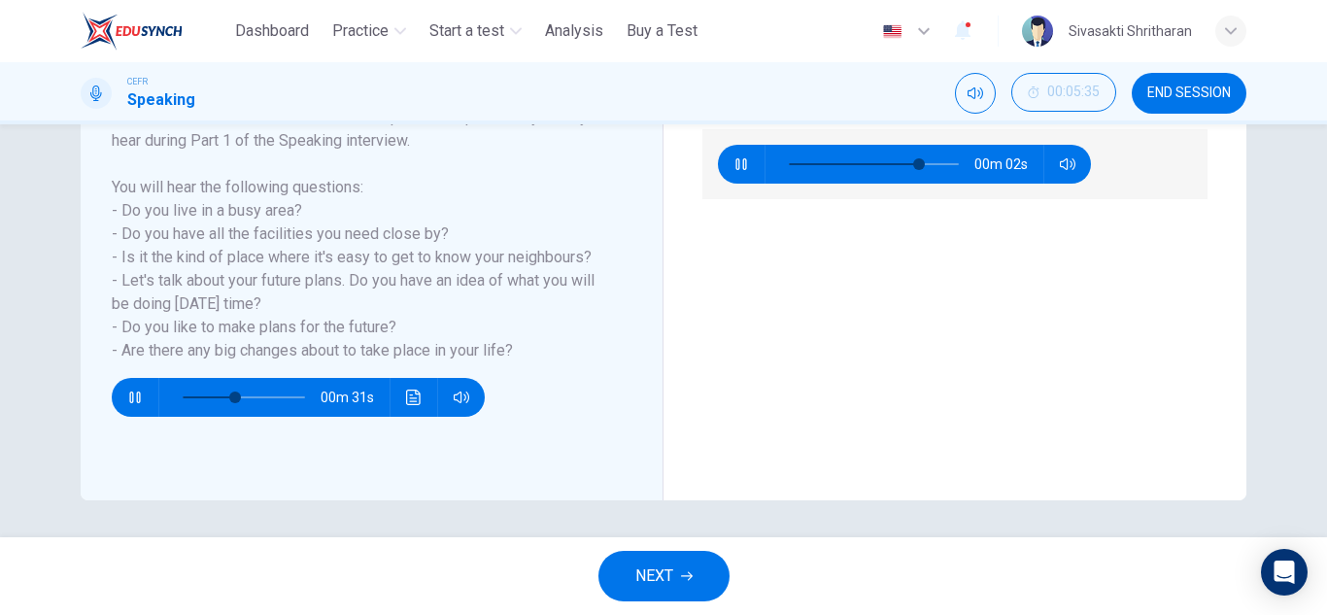
type input "**"
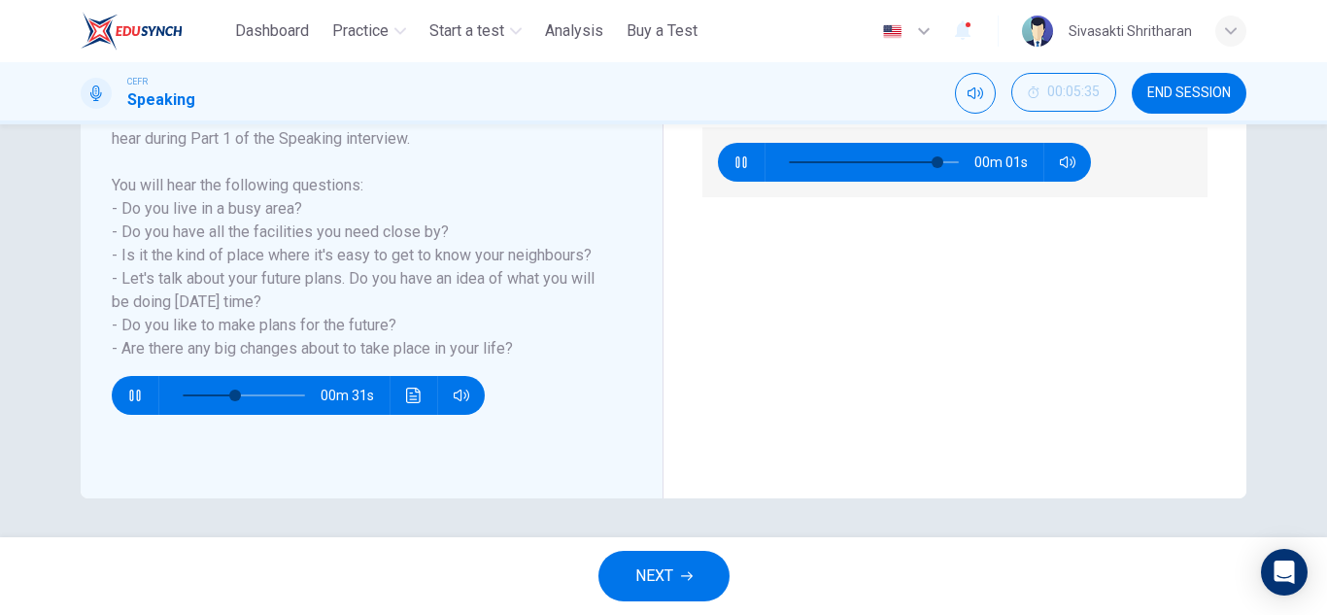
type input "**"
type input "*"
click at [129, 393] on icon "button" at bounding box center [134, 396] width 11 height 12
type input "**"
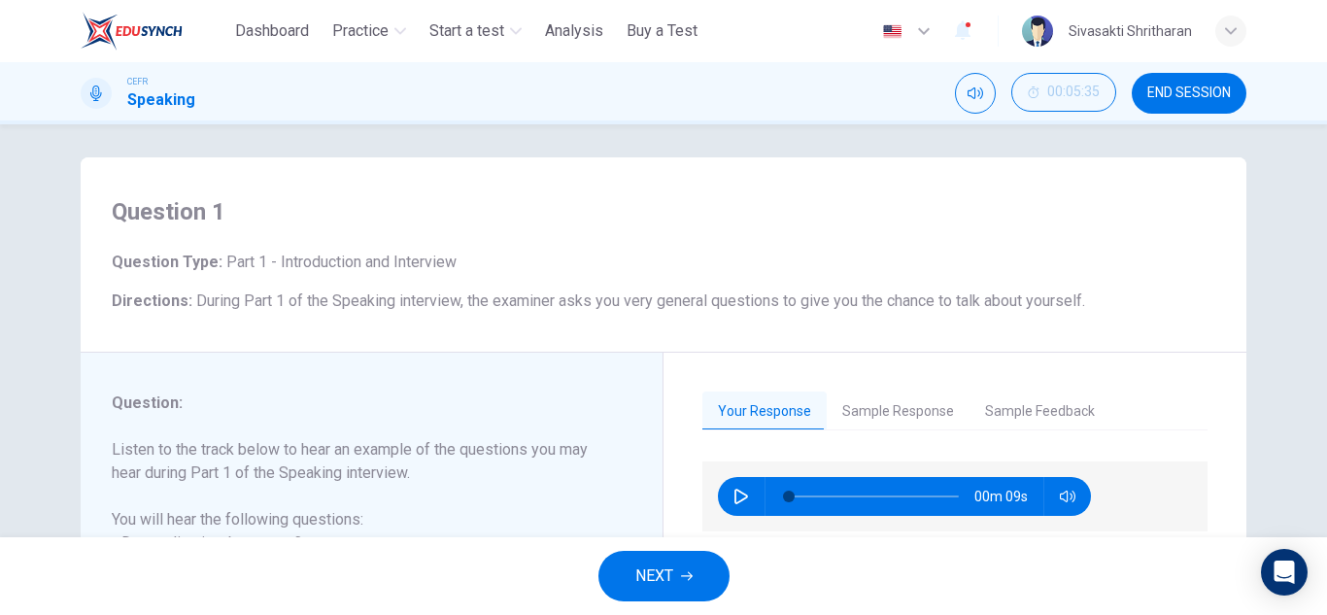
scroll to position [0, 0]
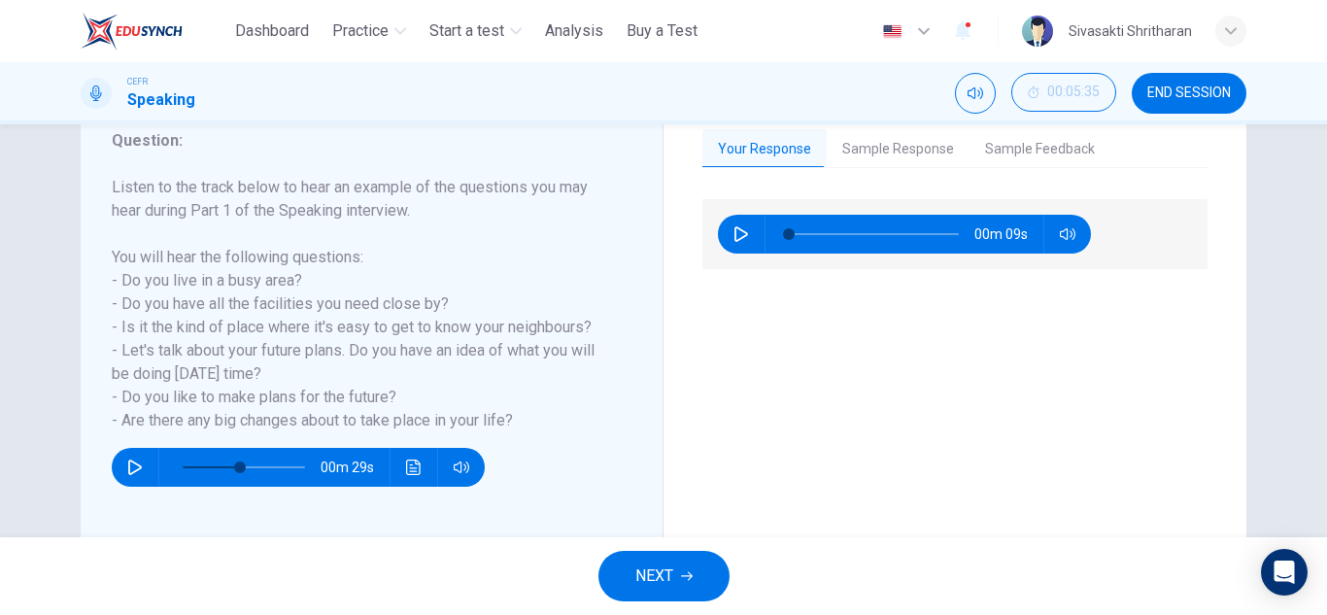
scroll to position [340, 0]
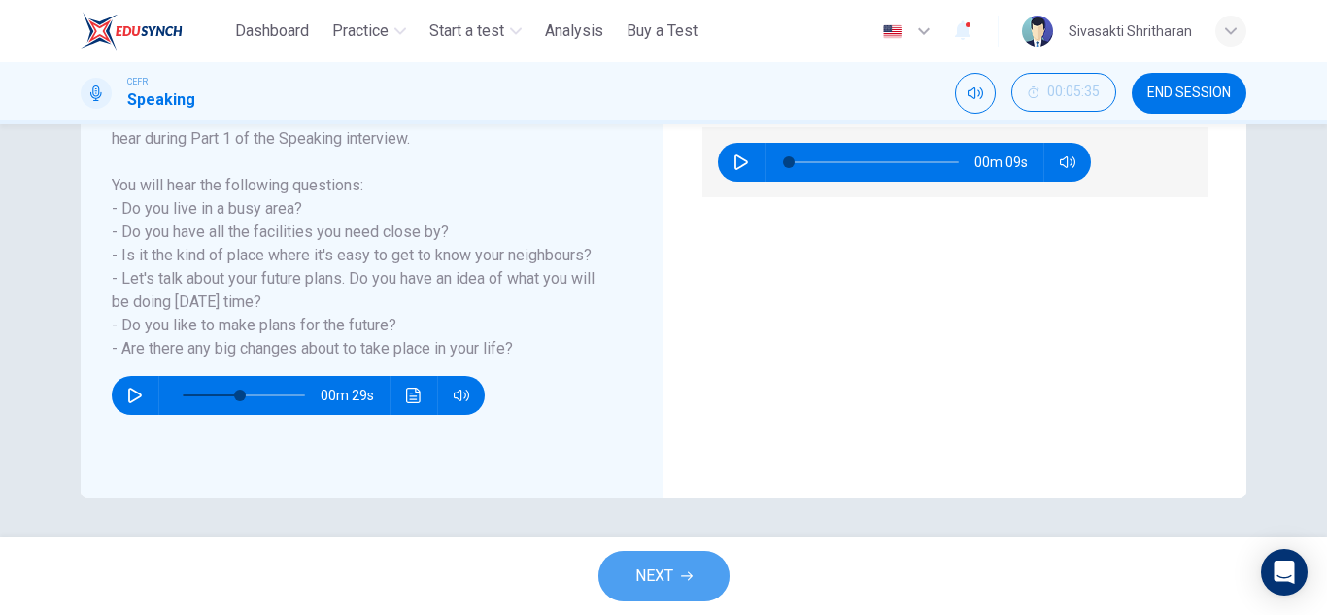
click at [668, 575] on span "NEXT" at bounding box center [654, 576] width 38 height 27
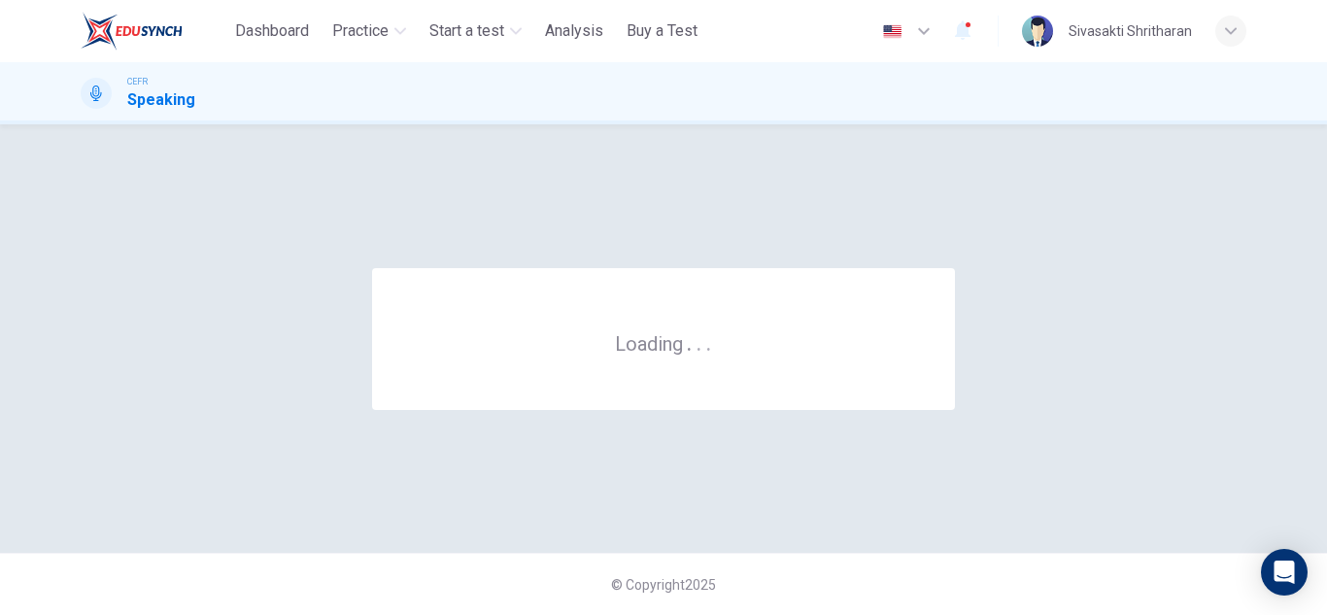
scroll to position [0, 0]
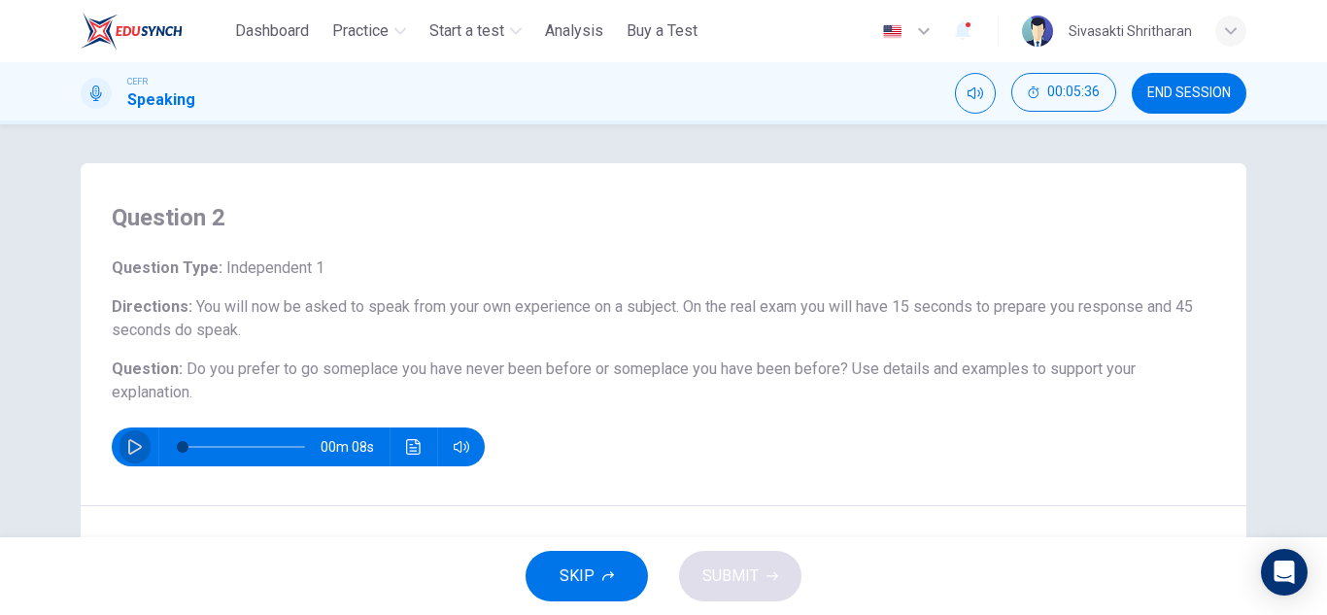
click at [128, 441] on icon "button" at bounding box center [135, 447] width 14 height 16
click at [135, 451] on icon "button" at bounding box center [134, 447] width 11 height 12
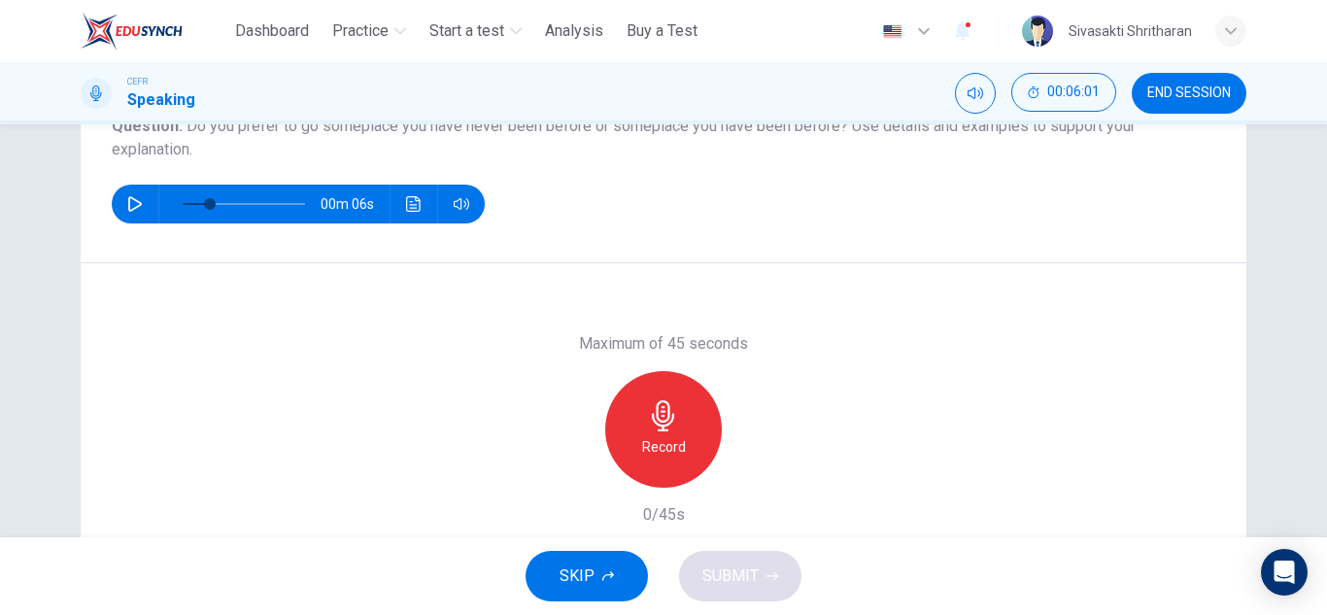
scroll to position [146, 0]
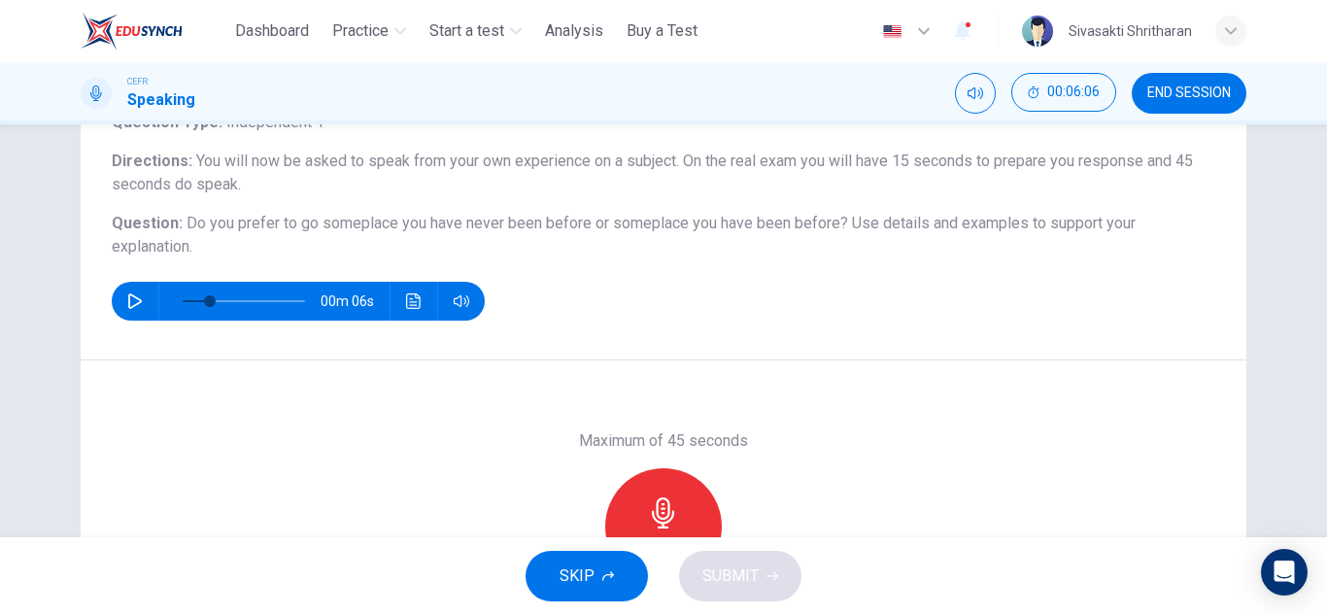
click at [674, 487] on div "Record" at bounding box center [663, 526] width 117 height 117
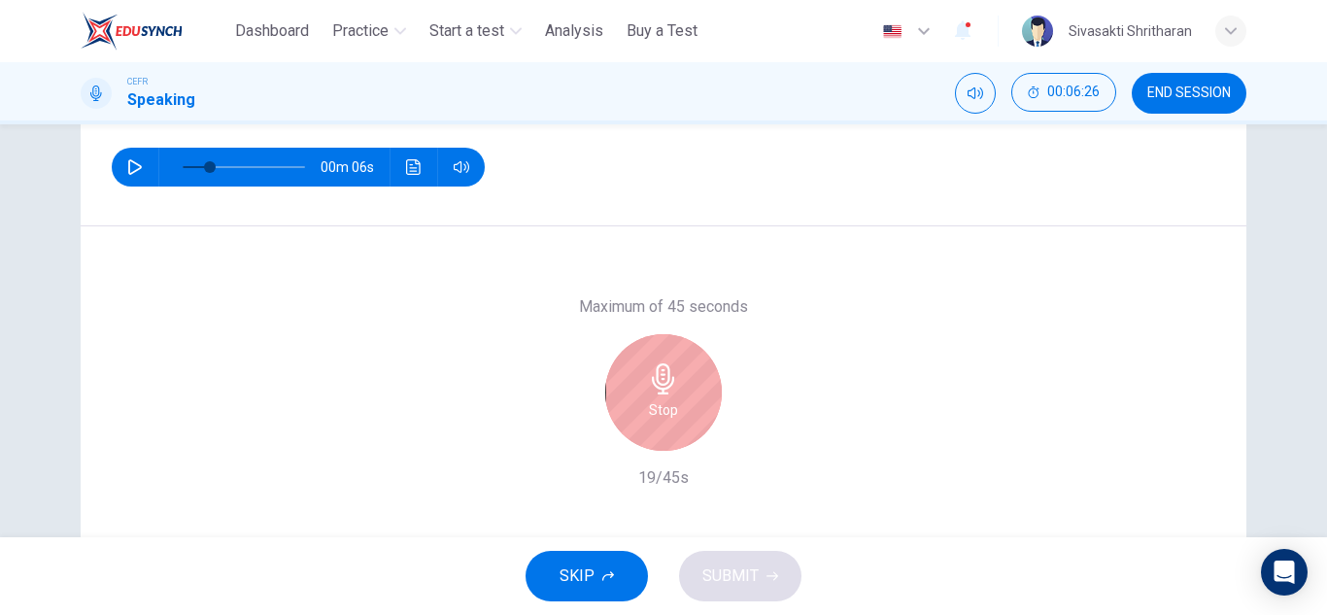
scroll to position [340, 0]
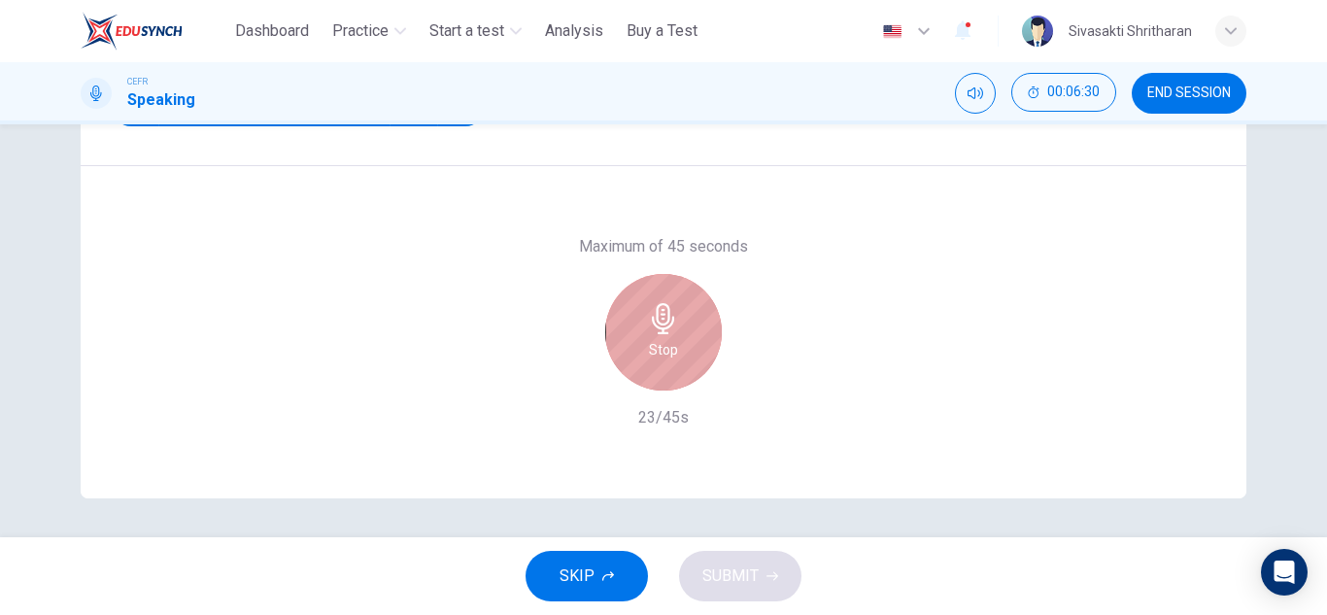
click at [669, 366] on div "Stop" at bounding box center [663, 332] width 117 height 117
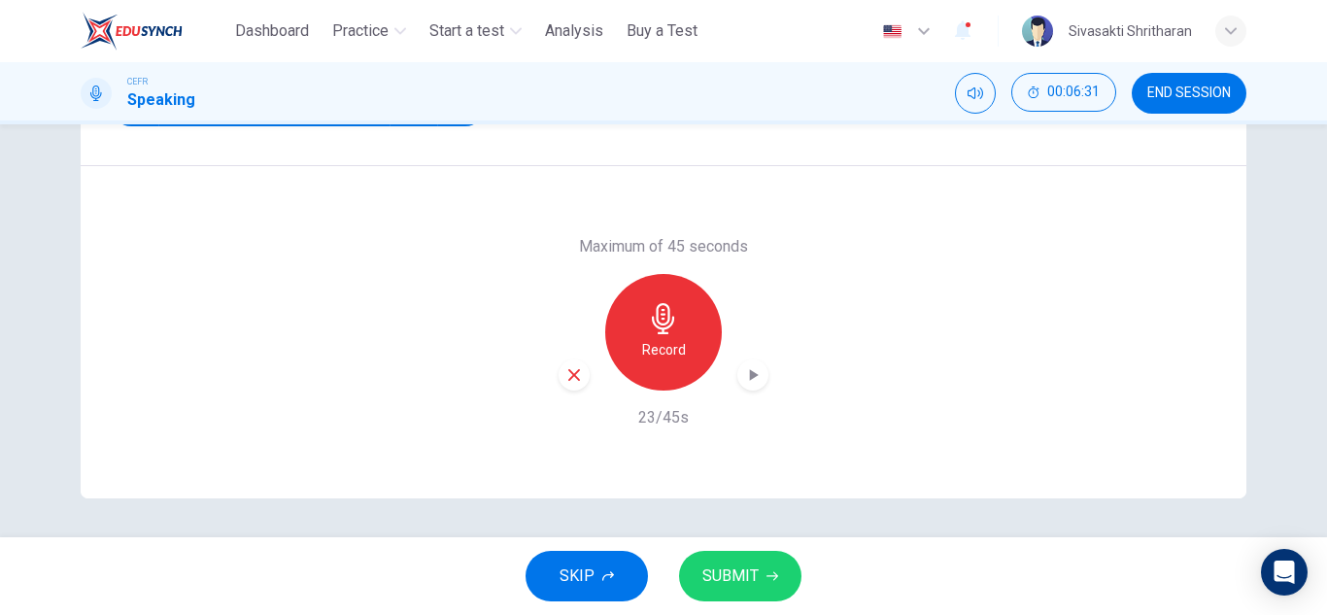
click at [750, 373] on icon "button" at bounding box center [754, 375] width 9 height 12
click at [856, 437] on div "Maximum of 45 seconds Record 23/45s" at bounding box center [664, 332] width 1166 height 332
click at [742, 387] on div "button" at bounding box center [752, 374] width 31 height 31
click at [571, 367] on icon "button" at bounding box center [573, 374] width 17 height 17
click at [658, 340] on h6 "Record" at bounding box center [664, 349] width 44 height 23
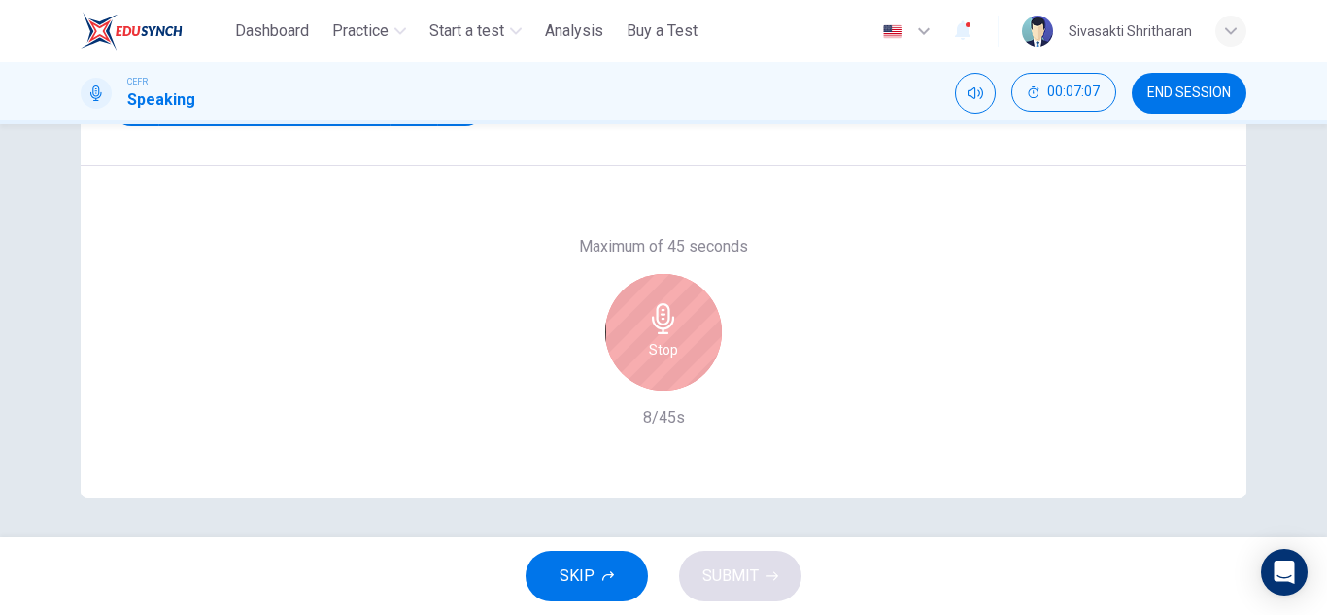
click at [680, 337] on div "Stop" at bounding box center [663, 332] width 117 height 117
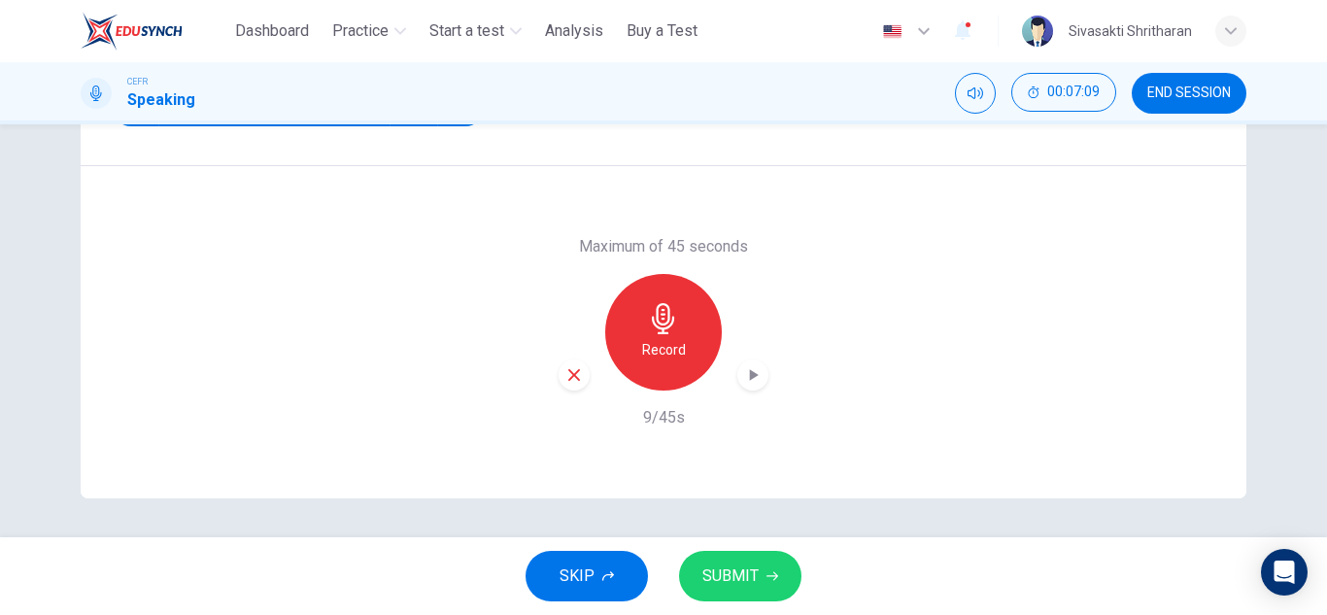
click at [748, 382] on icon "button" at bounding box center [752, 374] width 19 height 19
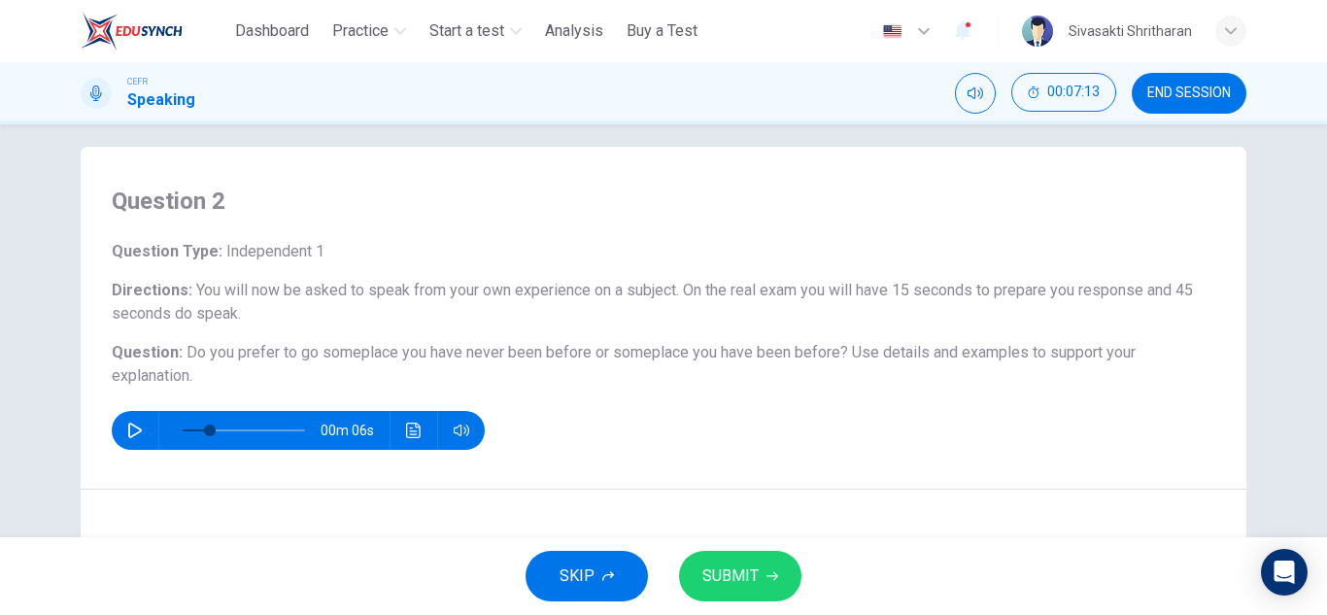
scroll to position [0, 0]
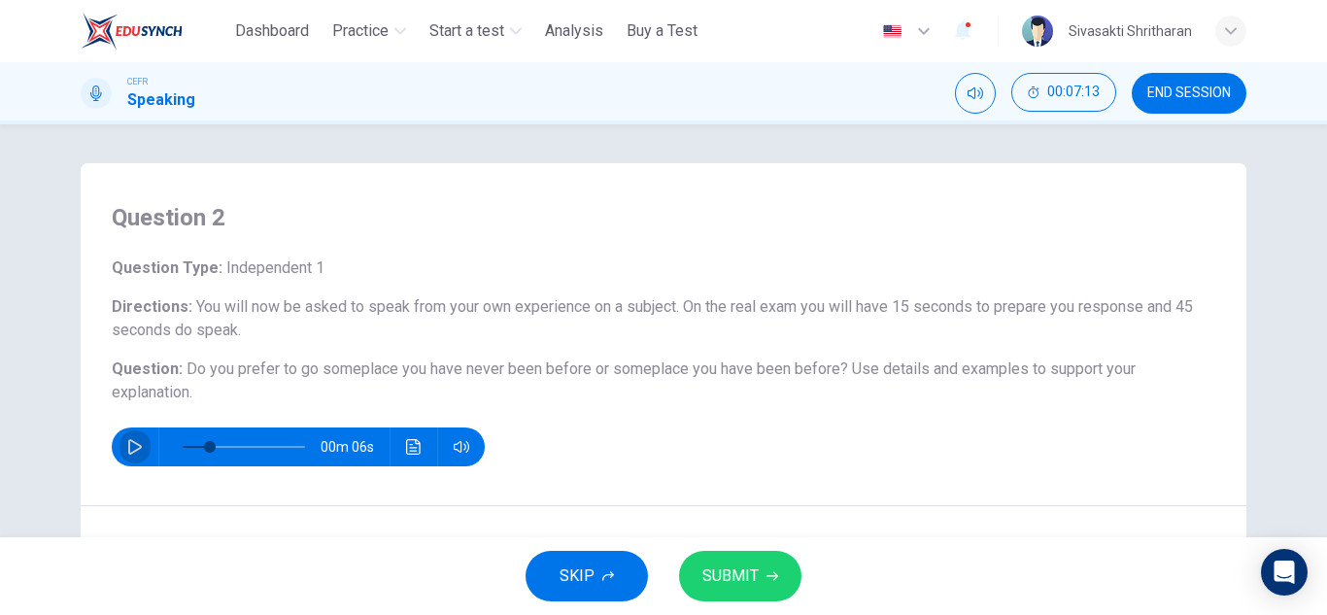
click at [120, 452] on button "button" at bounding box center [135, 446] width 31 height 39
click at [127, 450] on icon "button" at bounding box center [135, 447] width 16 height 16
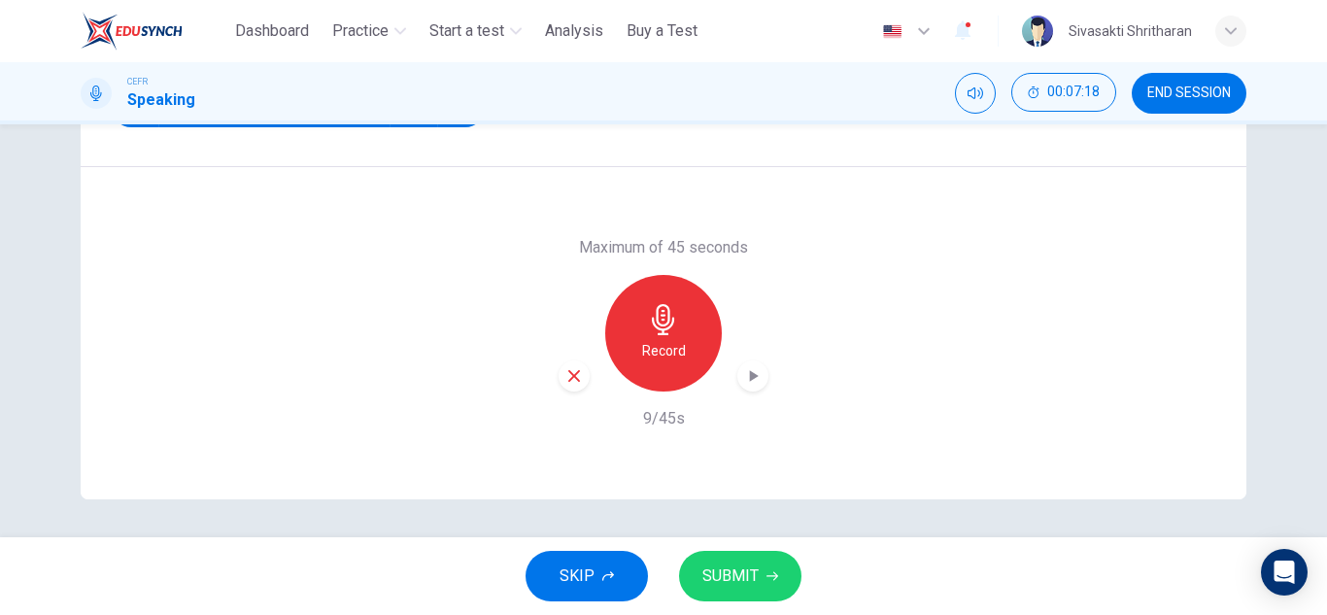
scroll to position [340, 0]
click at [758, 381] on div "button" at bounding box center [752, 374] width 31 height 31
click at [760, 376] on div "button" at bounding box center [752, 374] width 31 height 31
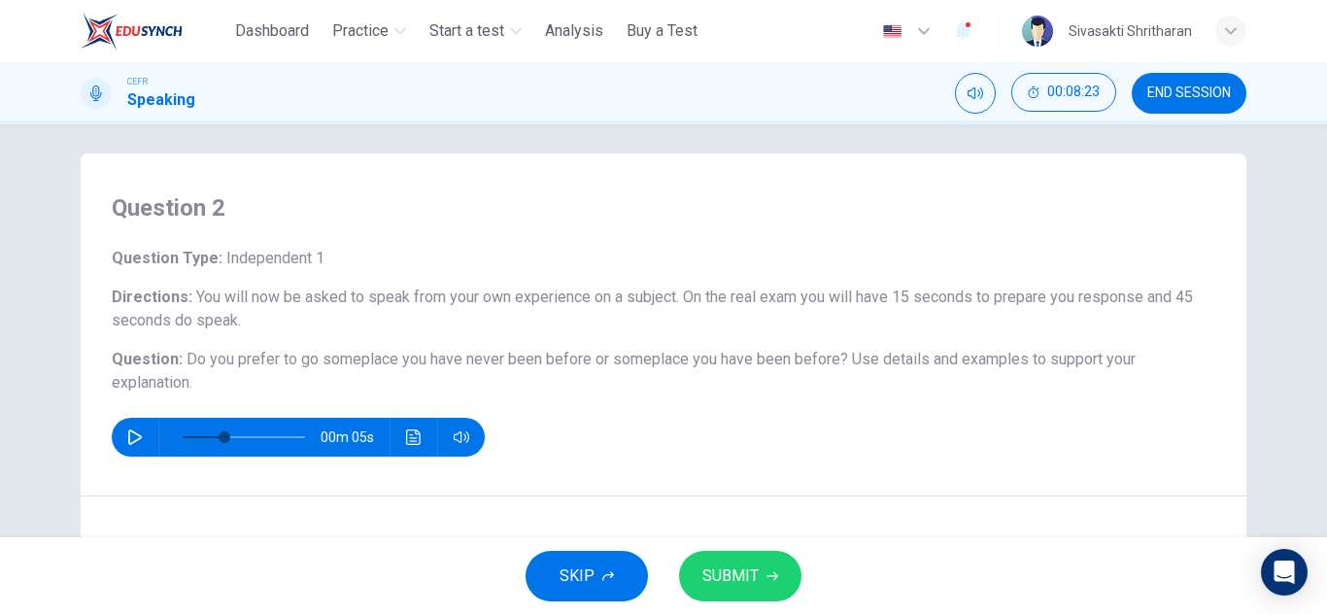
scroll to position [0, 0]
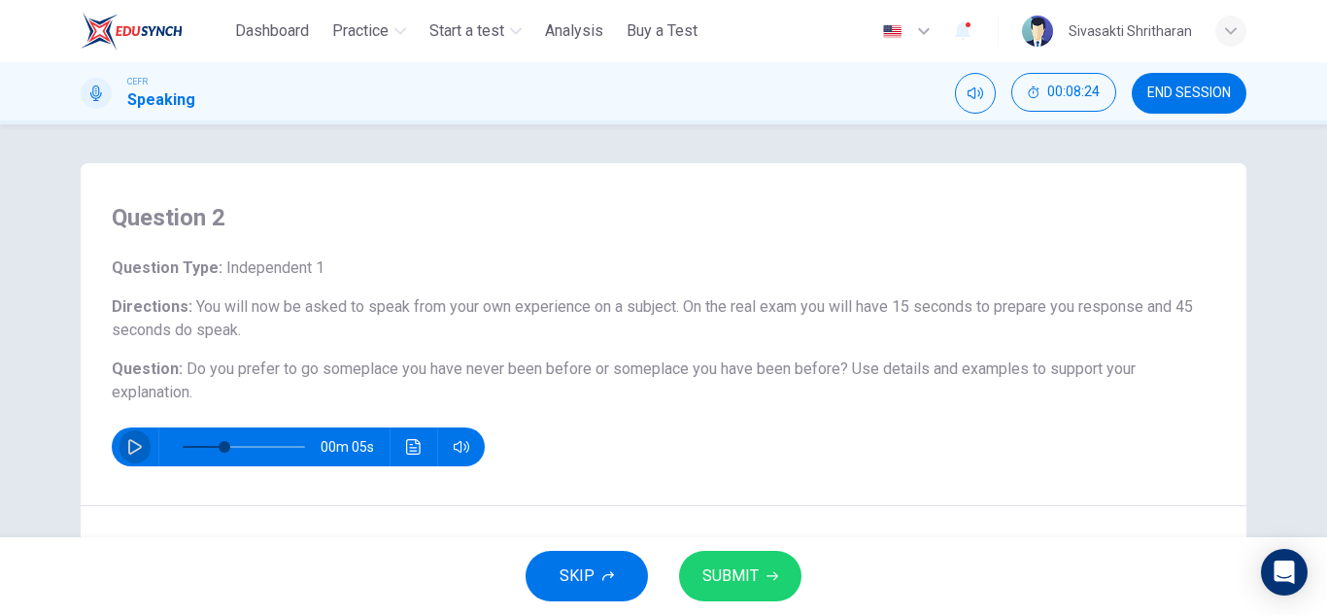
click at [120, 439] on button "button" at bounding box center [135, 446] width 31 height 39
click at [126, 438] on button "button" at bounding box center [135, 446] width 31 height 39
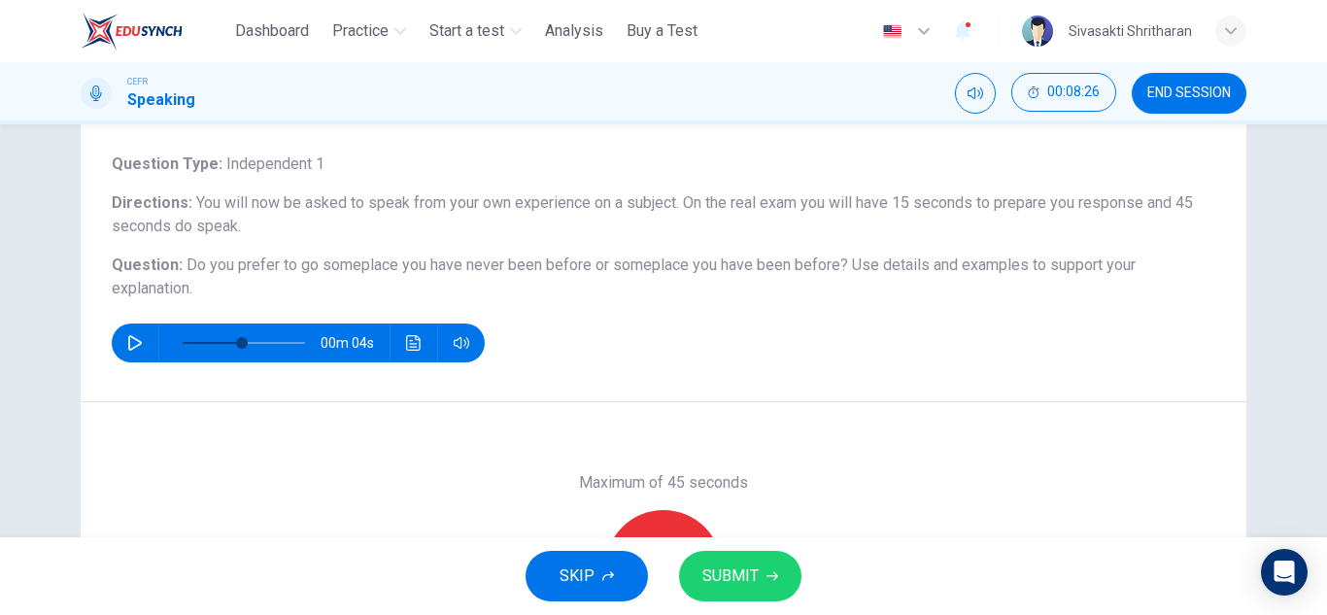
scroll to position [340, 0]
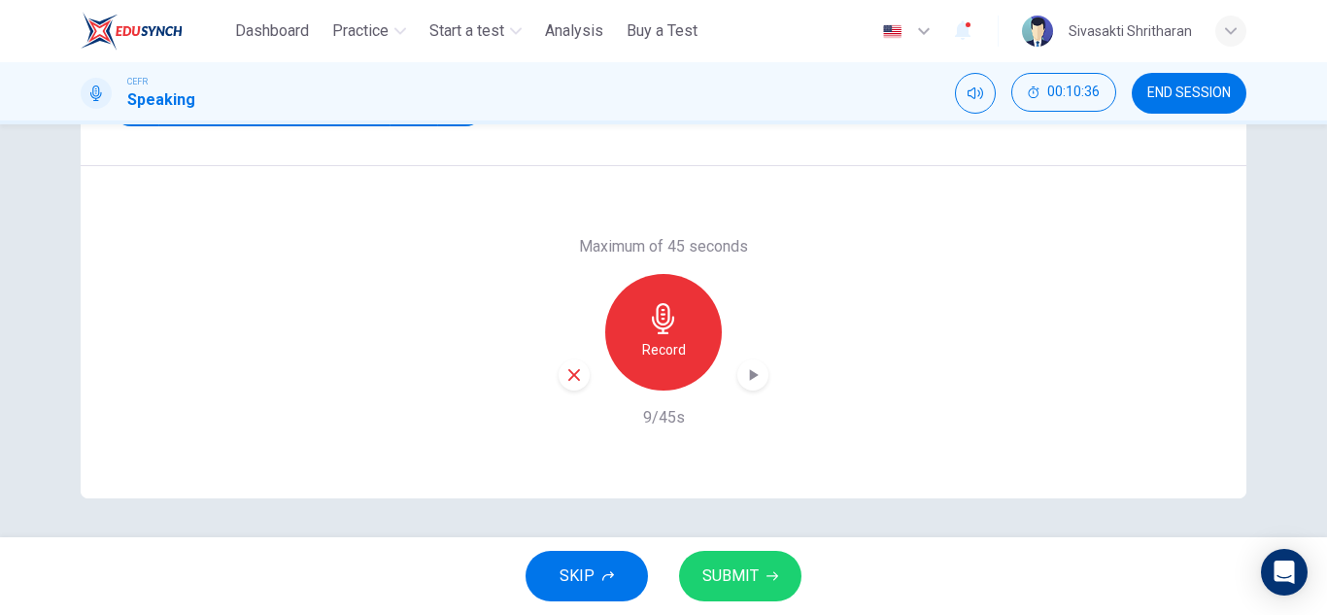
click at [667, 345] on h6 "Record" at bounding box center [664, 349] width 44 height 23
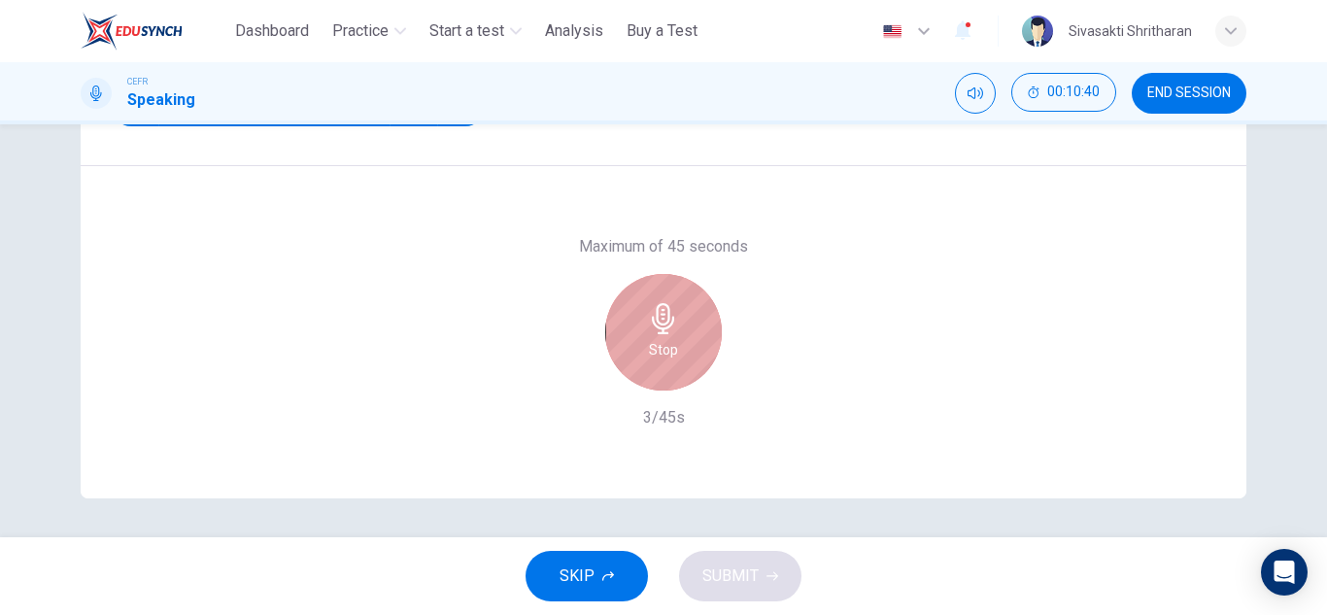
click at [673, 338] on div "Stop" at bounding box center [663, 332] width 117 height 117
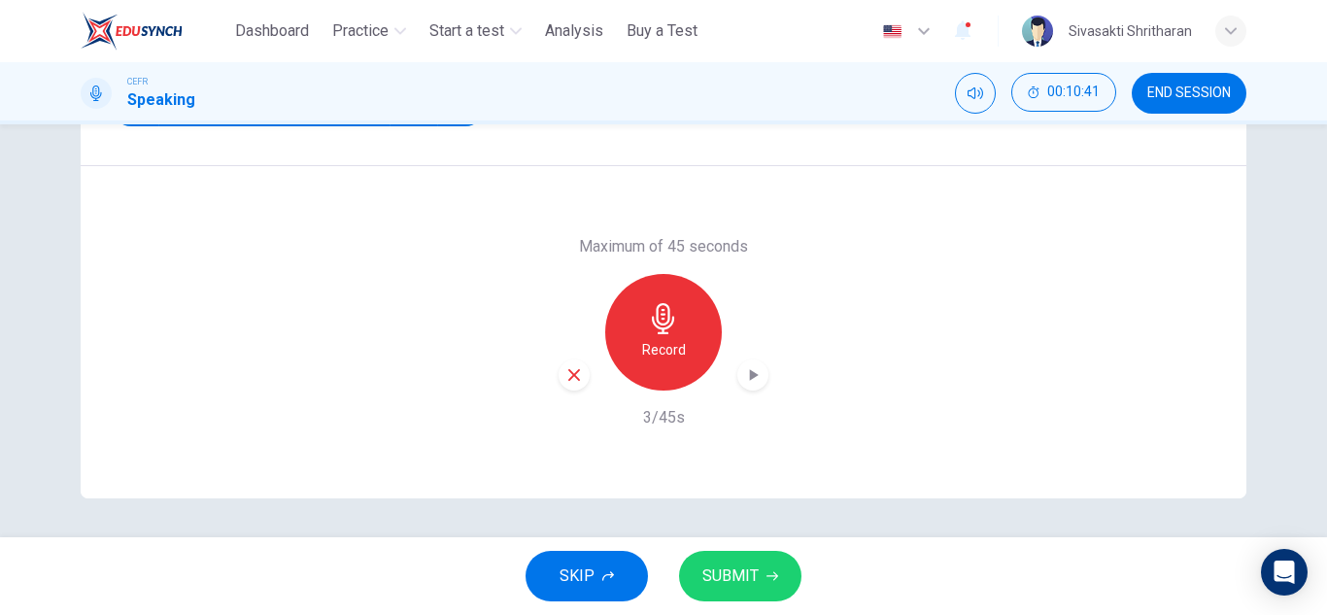
click at [750, 378] on icon "button" at bounding box center [754, 375] width 9 height 12
click at [746, 378] on icon "button" at bounding box center [753, 375] width 14 height 15
click at [875, 420] on div "Maximum of 45 seconds Record 3/45s" at bounding box center [664, 332] width 1166 height 332
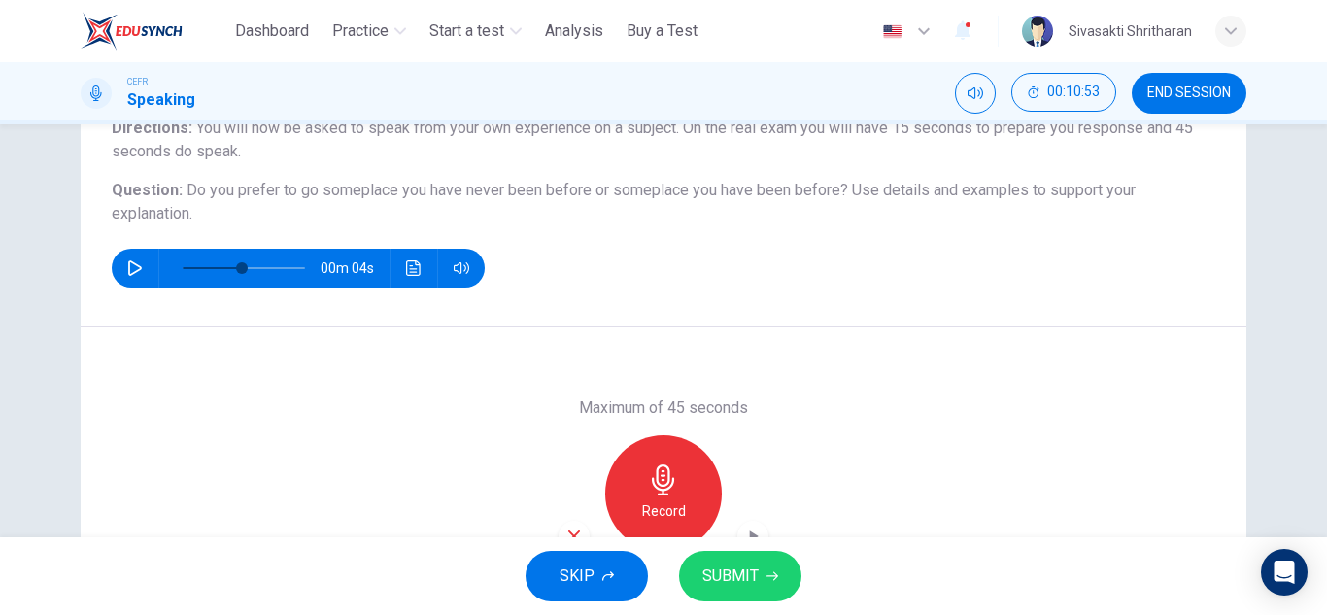
scroll to position [0, 0]
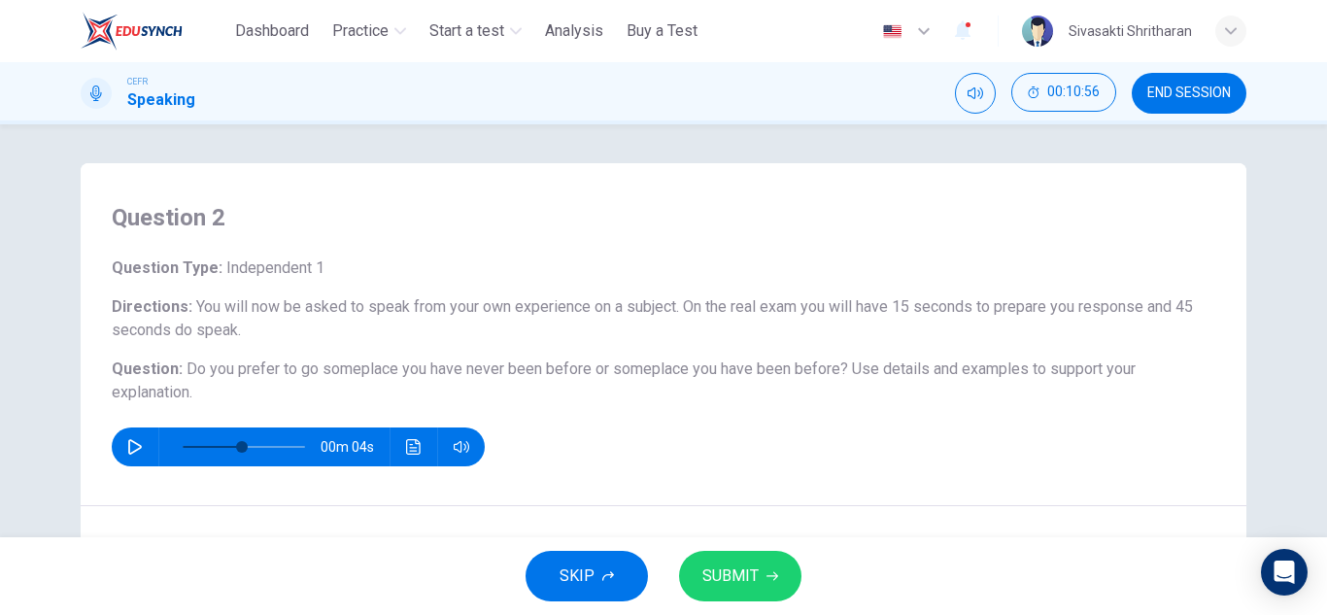
click at [130, 445] on icon "button" at bounding box center [135, 447] width 16 height 16
click at [132, 444] on icon "button" at bounding box center [134, 447] width 11 height 12
click at [976, 93] on icon "Mute" at bounding box center [976, 93] width 16 height 16
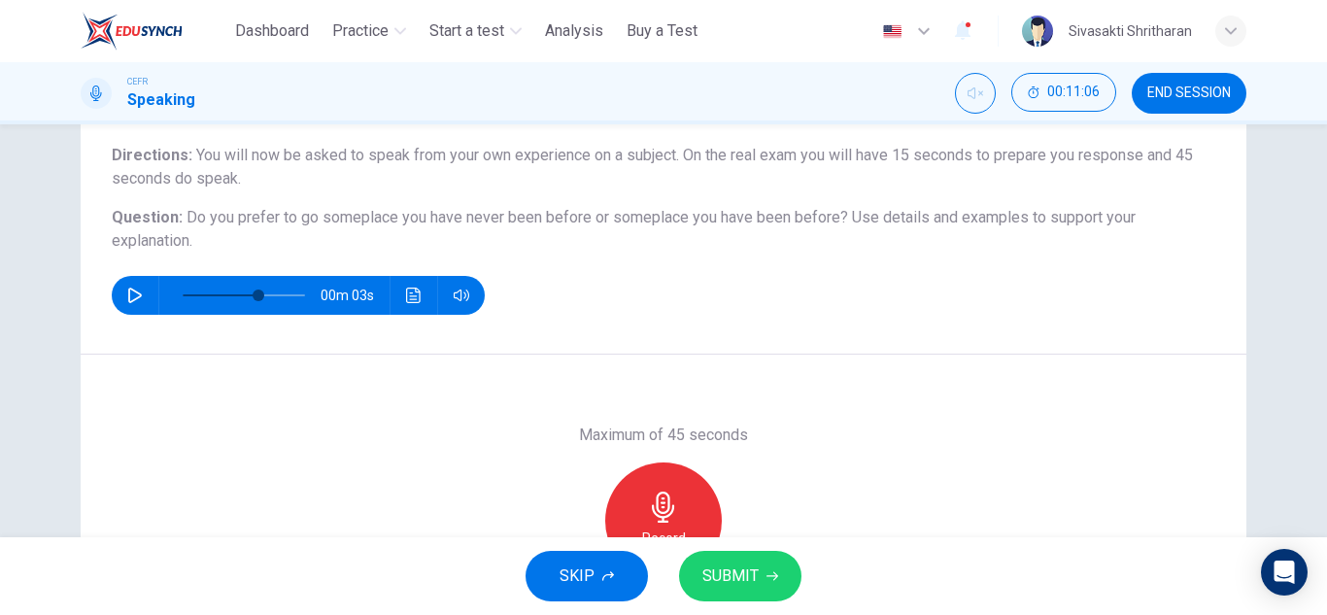
scroll to position [340, 0]
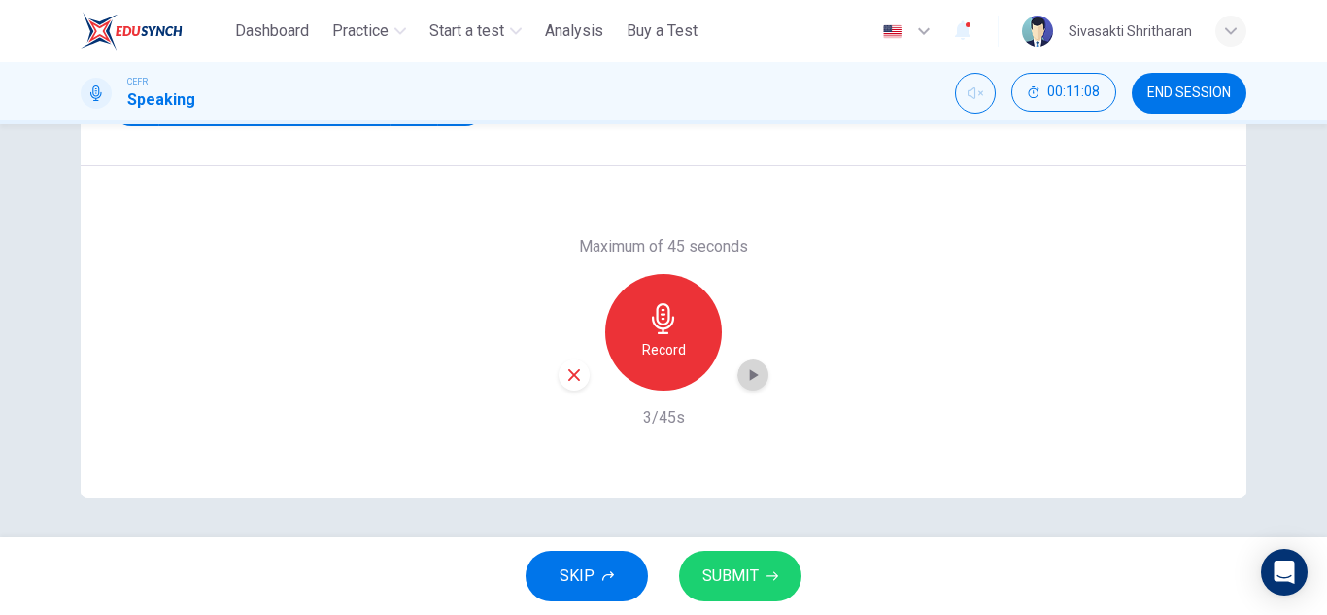
click at [750, 376] on icon "button" at bounding box center [754, 375] width 9 height 12
click at [747, 378] on icon "button" at bounding box center [752, 374] width 19 height 19
click at [968, 97] on icon "Unmute" at bounding box center [976, 93] width 16 height 16
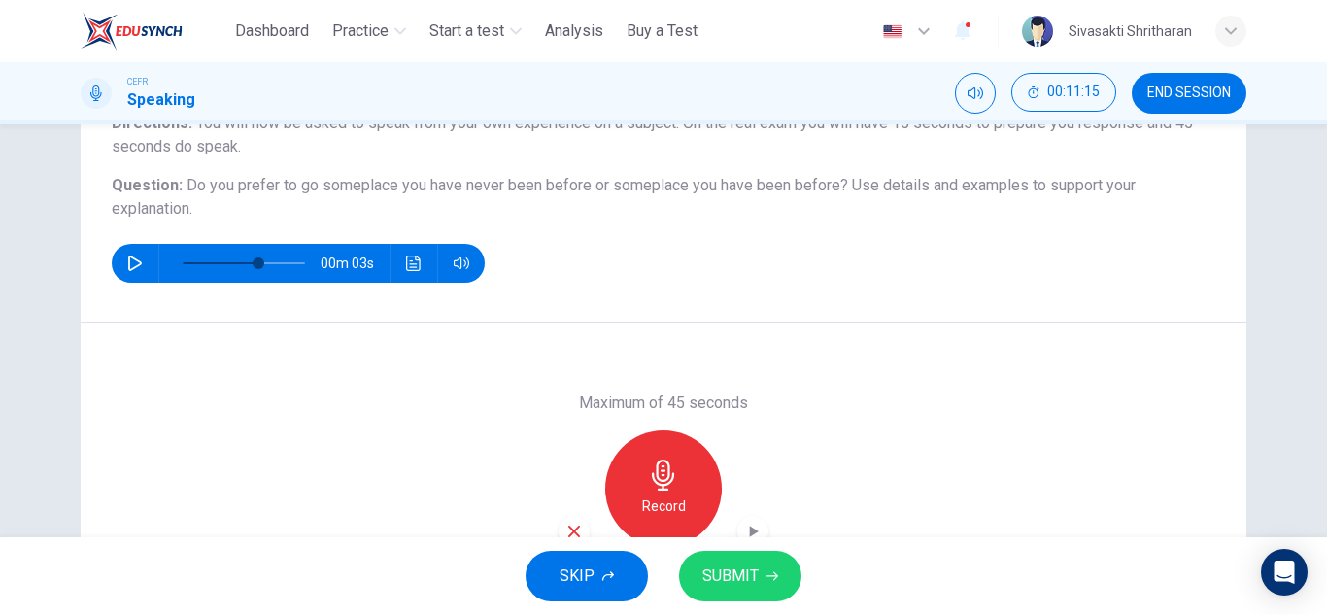
scroll to position [0, 0]
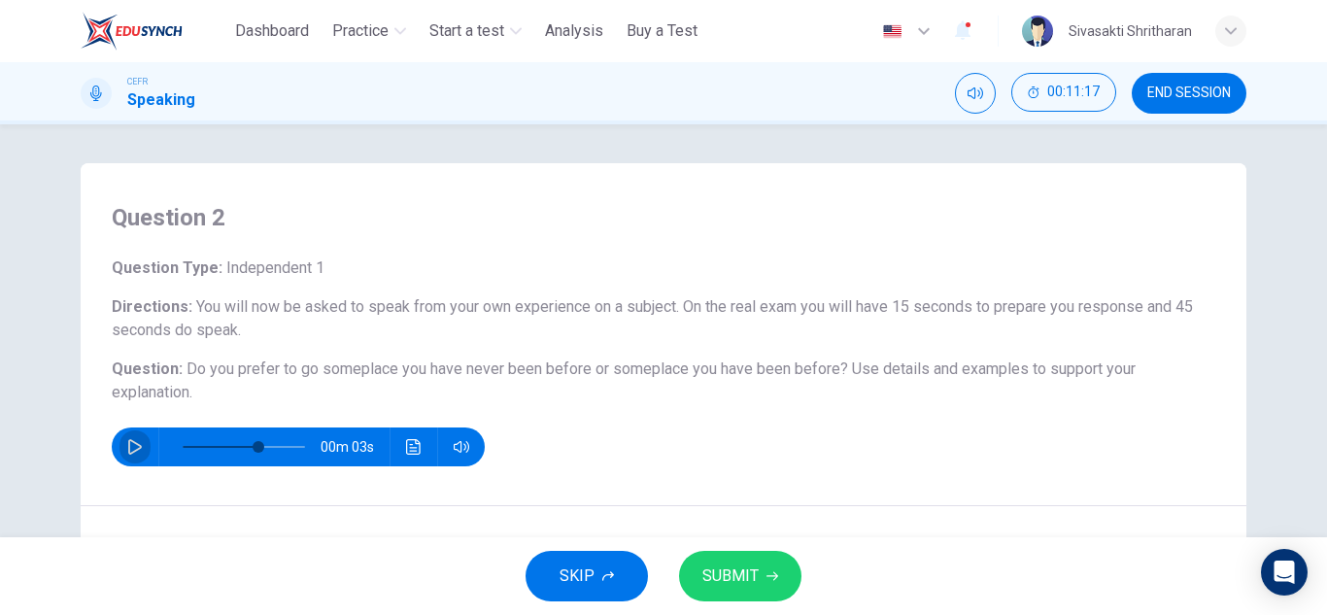
click at [120, 450] on button "button" at bounding box center [135, 446] width 31 height 39
click at [127, 445] on icon "button" at bounding box center [135, 447] width 16 height 16
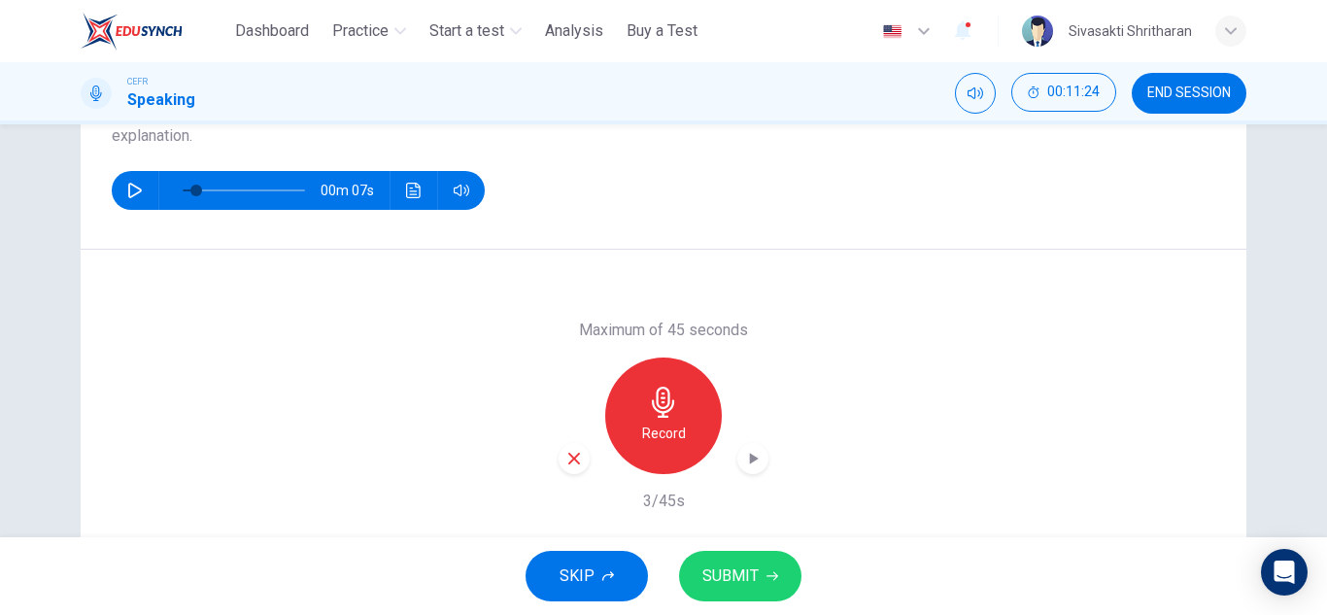
scroll to position [340, 0]
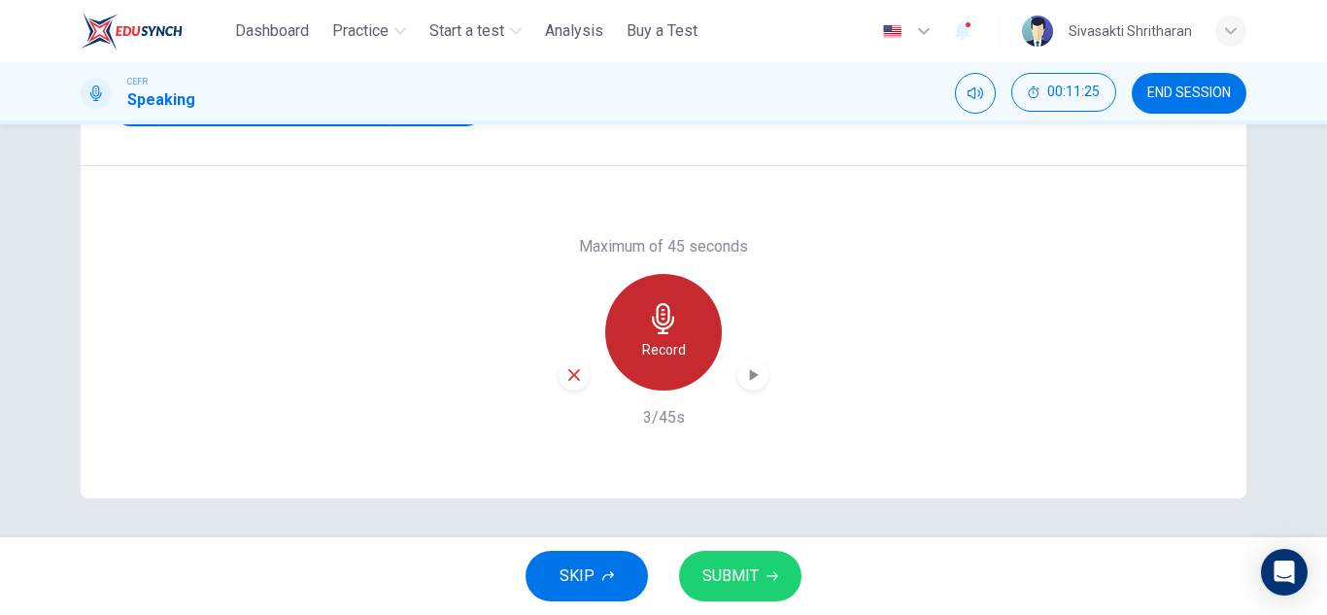
click at [660, 375] on div "Record" at bounding box center [663, 332] width 117 height 117
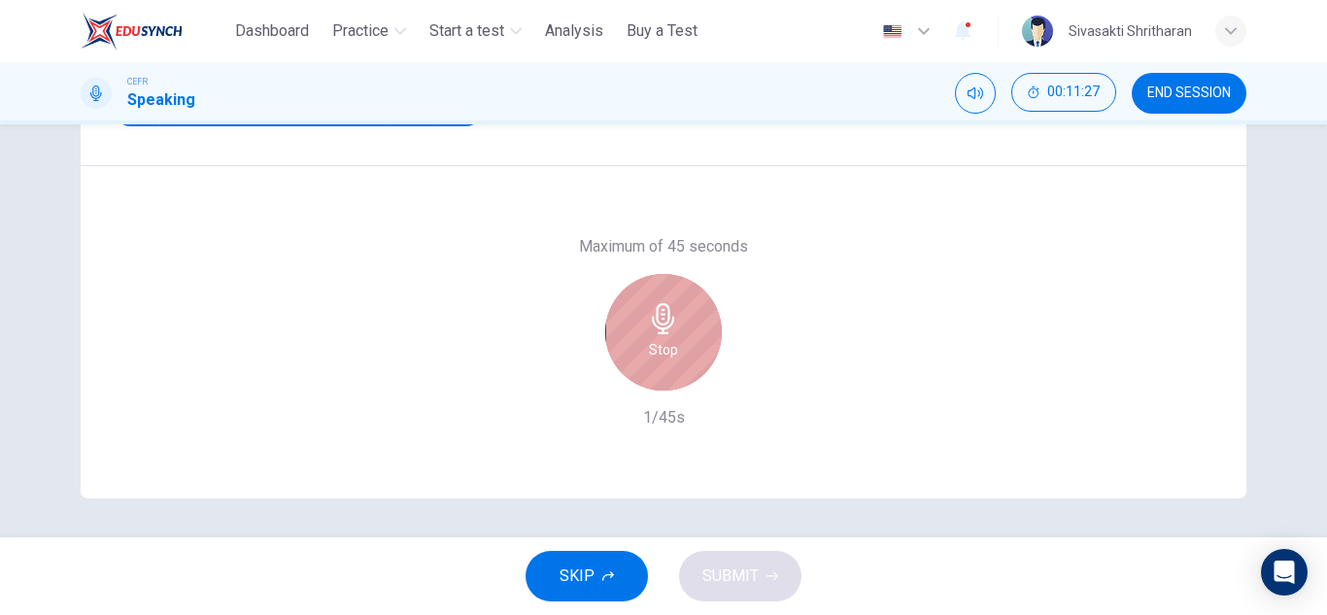
click at [660, 375] on div "Stop" at bounding box center [663, 332] width 117 height 117
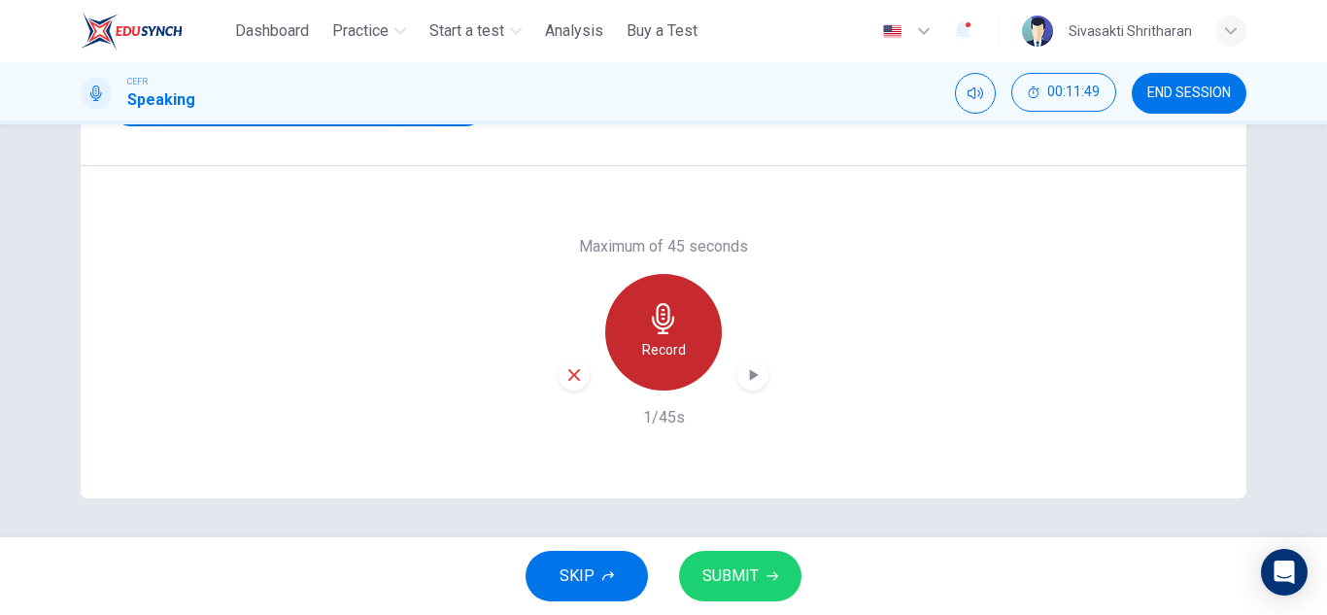
click at [681, 341] on div "Record" at bounding box center [663, 332] width 117 height 117
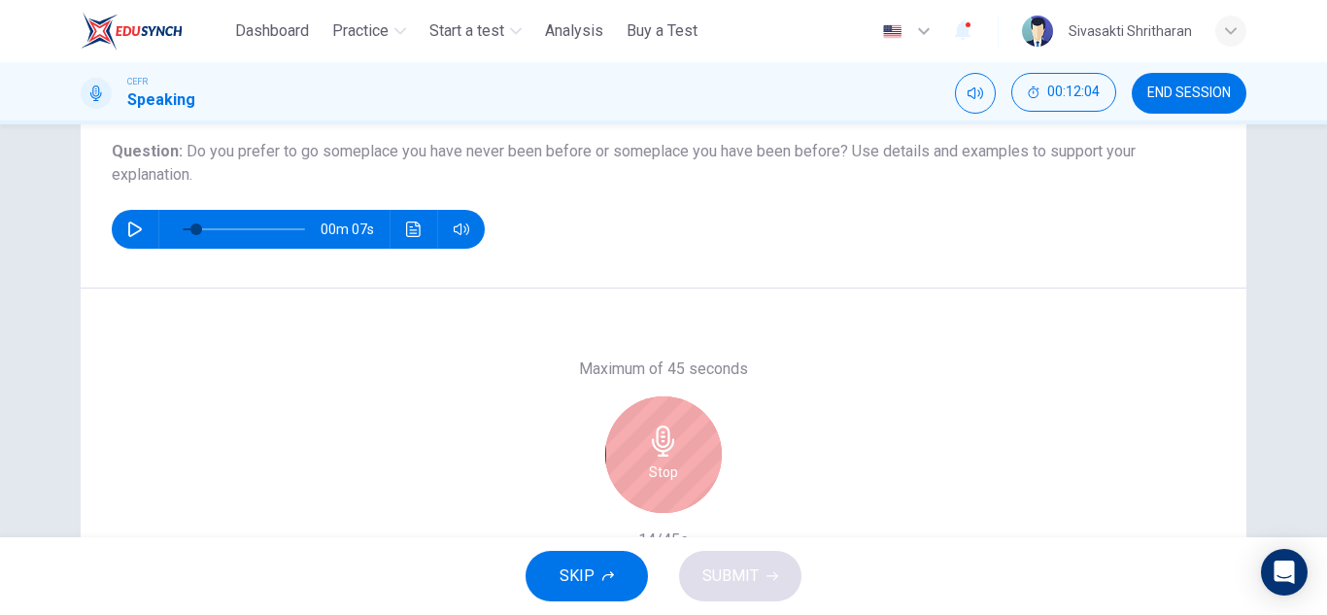
scroll to position [297, 0]
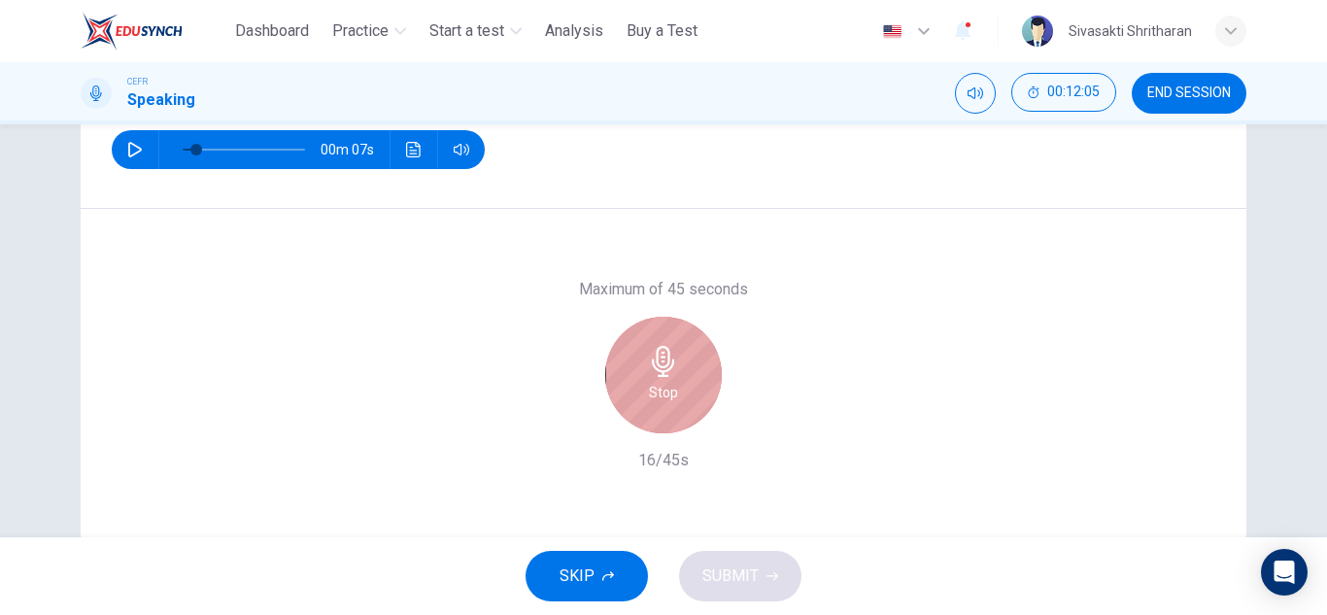
click at [653, 375] on icon "button" at bounding box center [663, 361] width 31 height 31
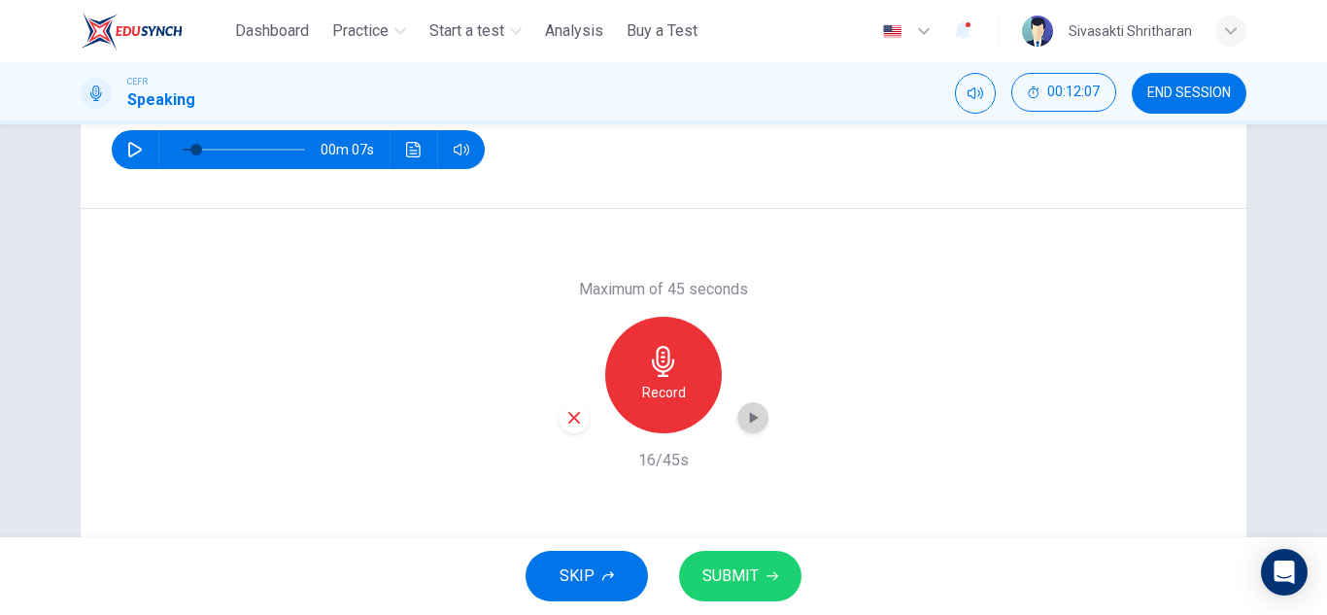
click at [751, 420] on icon "button" at bounding box center [752, 417] width 19 height 19
click at [952, 467] on div "Maximum of 45 seconds Record 16/45s" at bounding box center [664, 375] width 1166 height 332
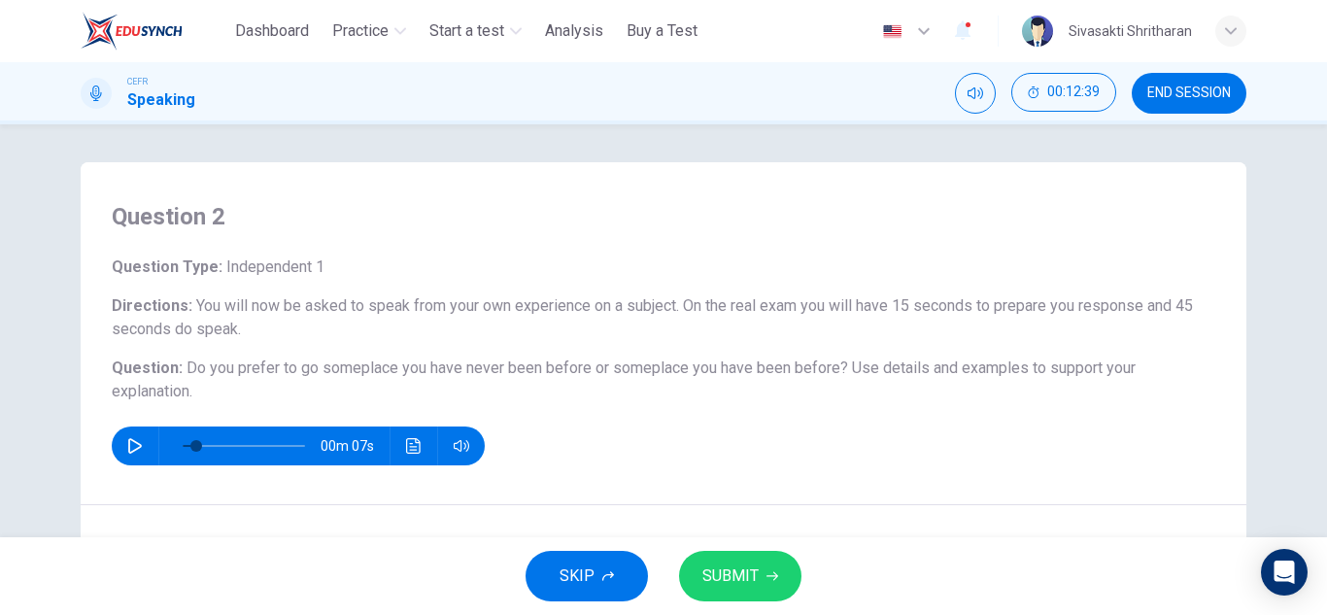
scroll to position [0, 0]
click at [127, 439] on icon "button" at bounding box center [135, 447] width 16 height 16
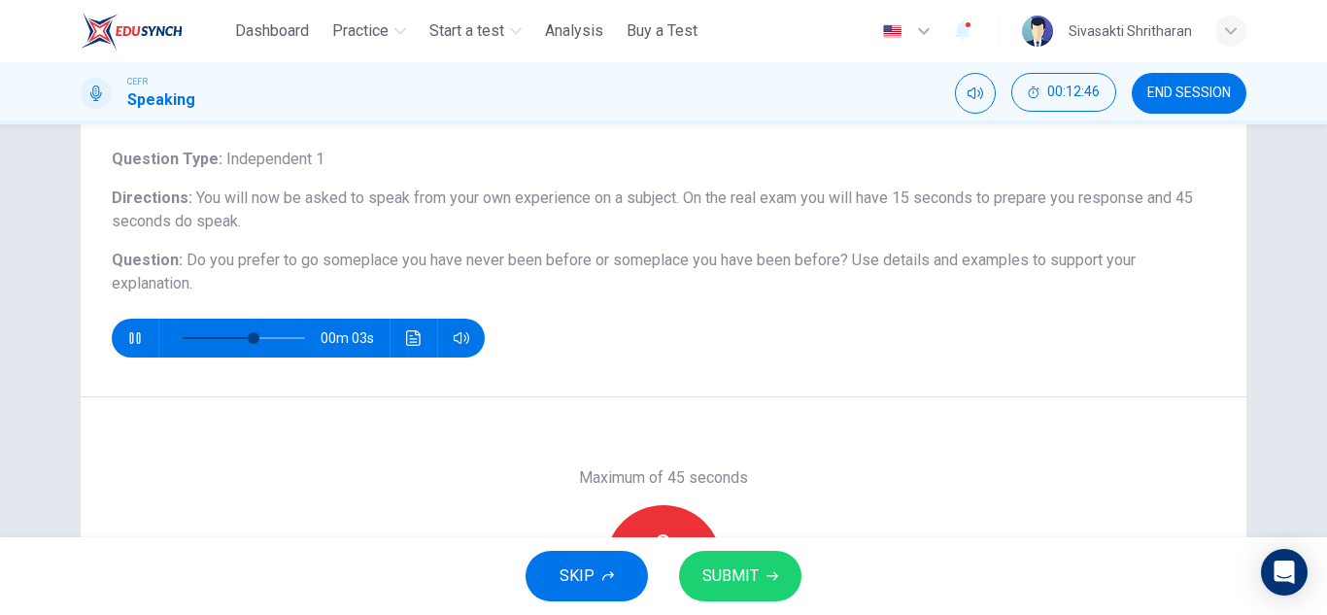
scroll to position [143, 0]
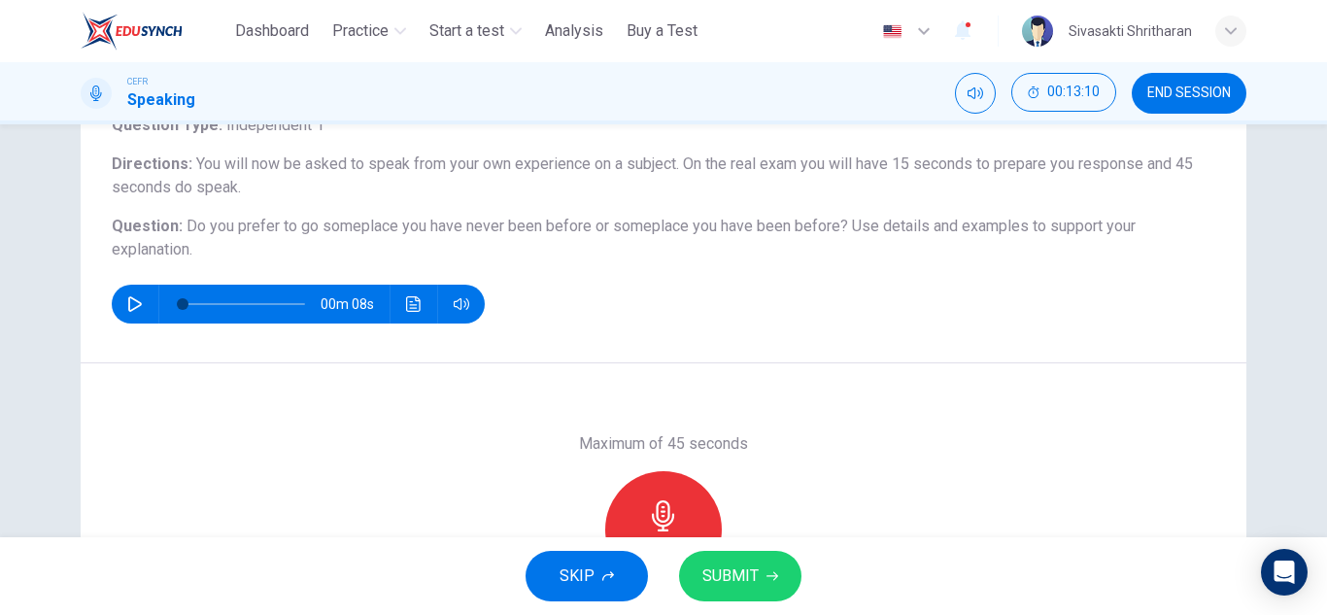
click at [513, 497] on div "Maximum of 45 seconds Record 16/45s" at bounding box center [664, 529] width 1166 height 332
click at [970, 449] on div "Maximum of 45 seconds Record 16/45s" at bounding box center [664, 529] width 1166 height 332
click at [920, 479] on div "Maximum of 45 seconds Record 16/45s" at bounding box center [664, 529] width 1166 height 332
click at [934, 313] on div "00m 08s" at bounding box center [664, 304] width 1104 height 39
click at [130, 298] on icon "button" at bounding box center [135, 304] width 16 height 16
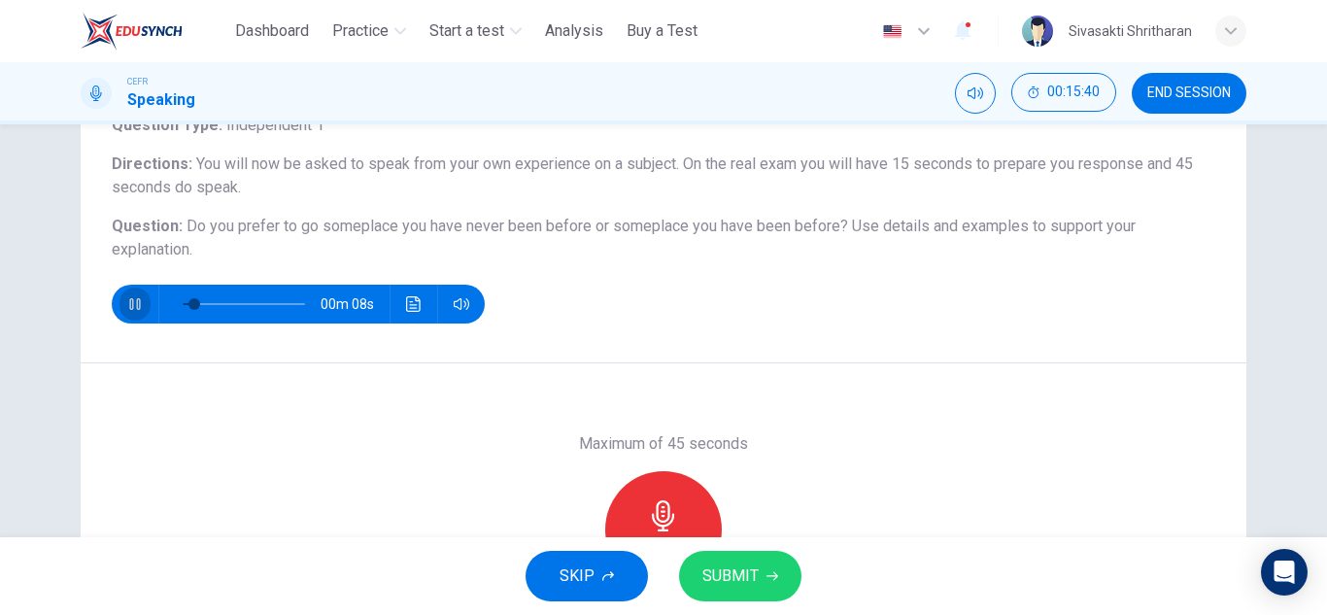
click at [130, 298] on icon "button" at bounding box center [135, 304] width 16 height 16
click at [667, 503] on icon "button" at bounding box center [663, 515] width 31 height 31
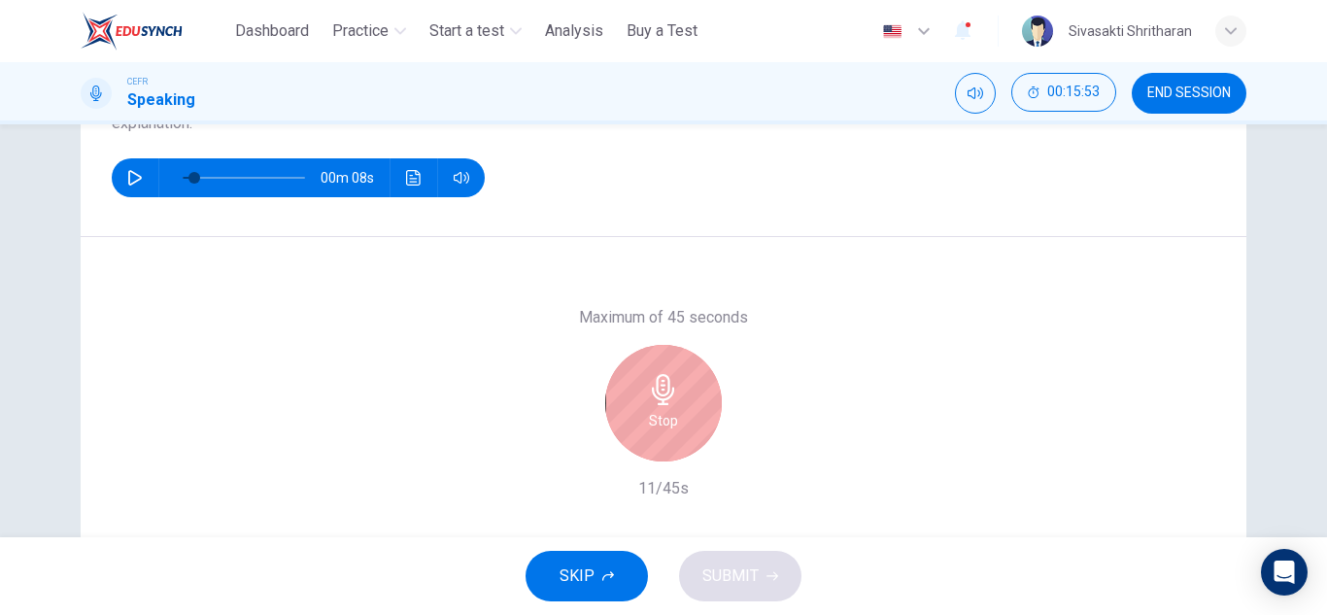
scroll to position [340, 0]
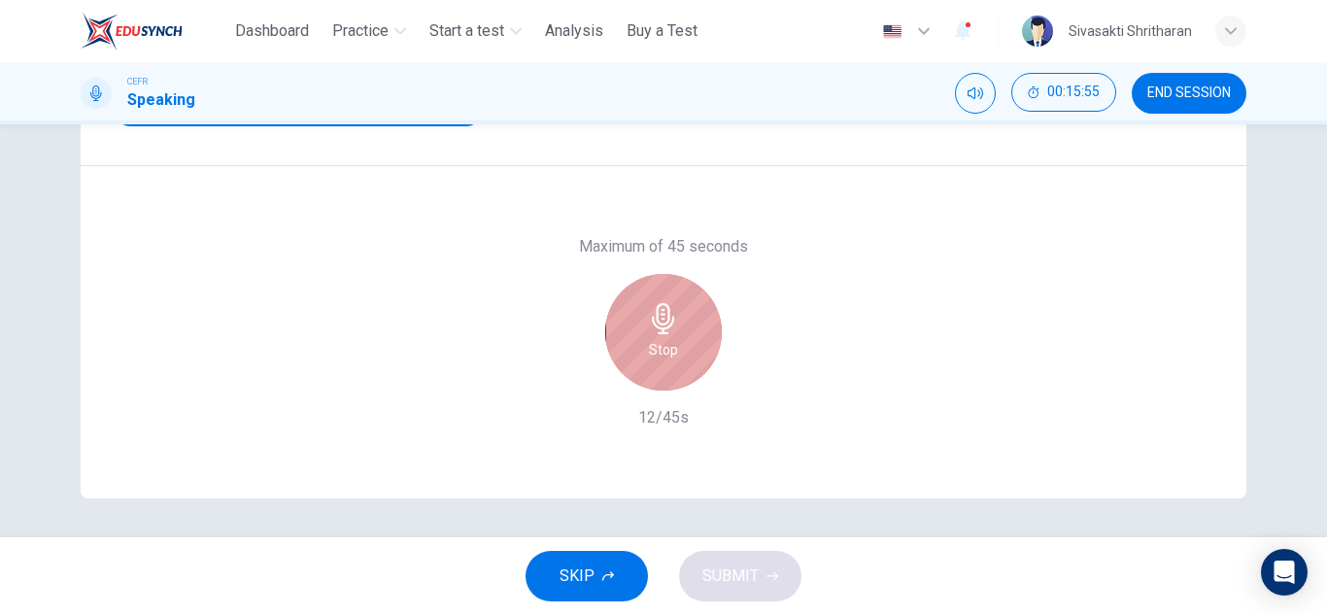
click at [633, 340] on div "Stop" at bounding box center [663, 332] width 117 height 117
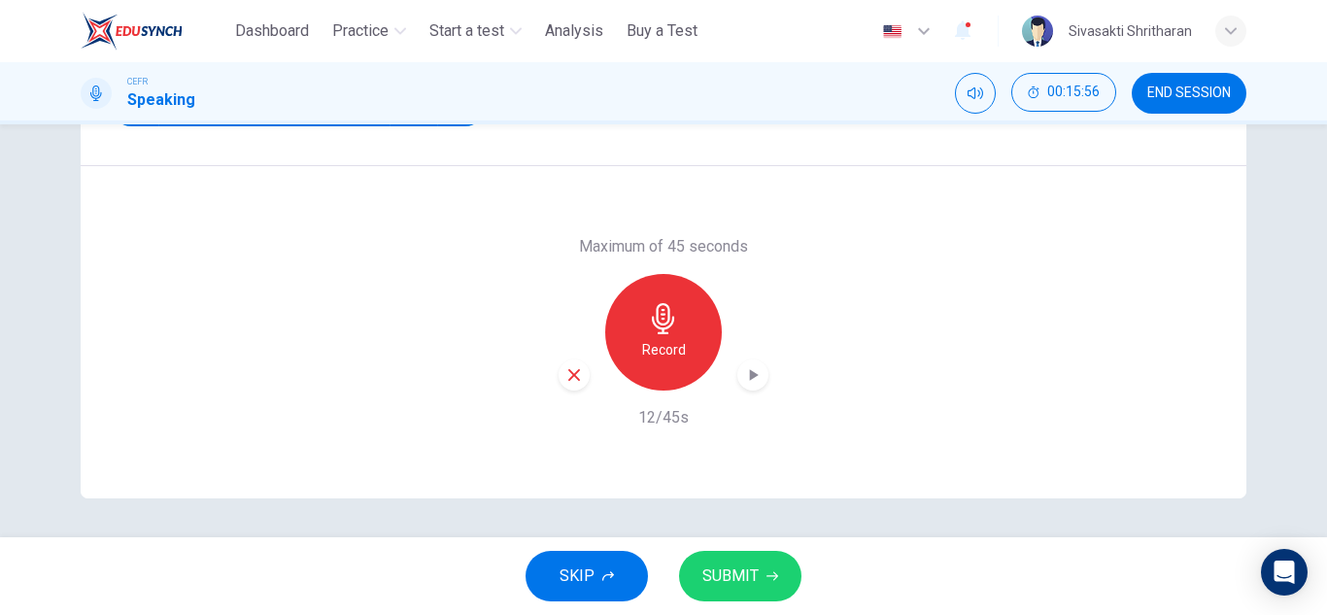
click at [743, 374] on icon "button" at bounding box center [752, 374] width 19 height 19
click at [667, 360] on h6 "Record" at bounding box center [664, 349] width 44 height 23
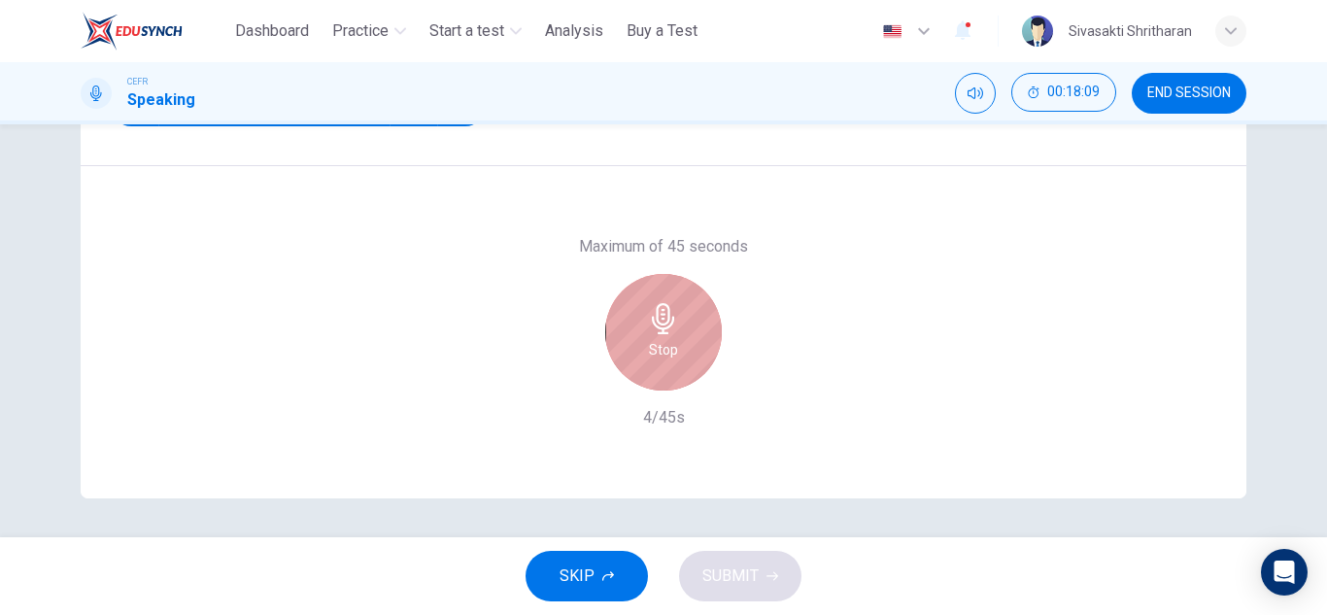
click at [659, 336] on div "Stop" at bounding box center [663, 332] width 117 height 117
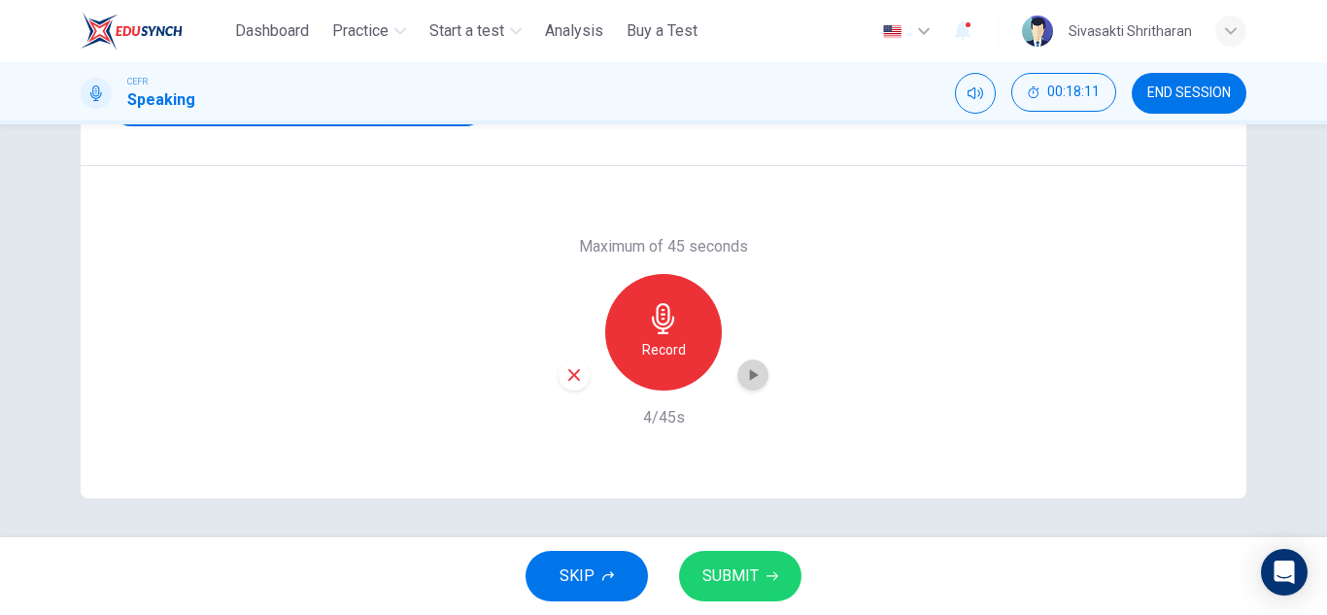
click at [745, 382] on icon "button" at bounding box center [752, 374] width 19 height 19
click at [635, 335] on div "Record" at bounding box center [663, 332] width 117 height 117
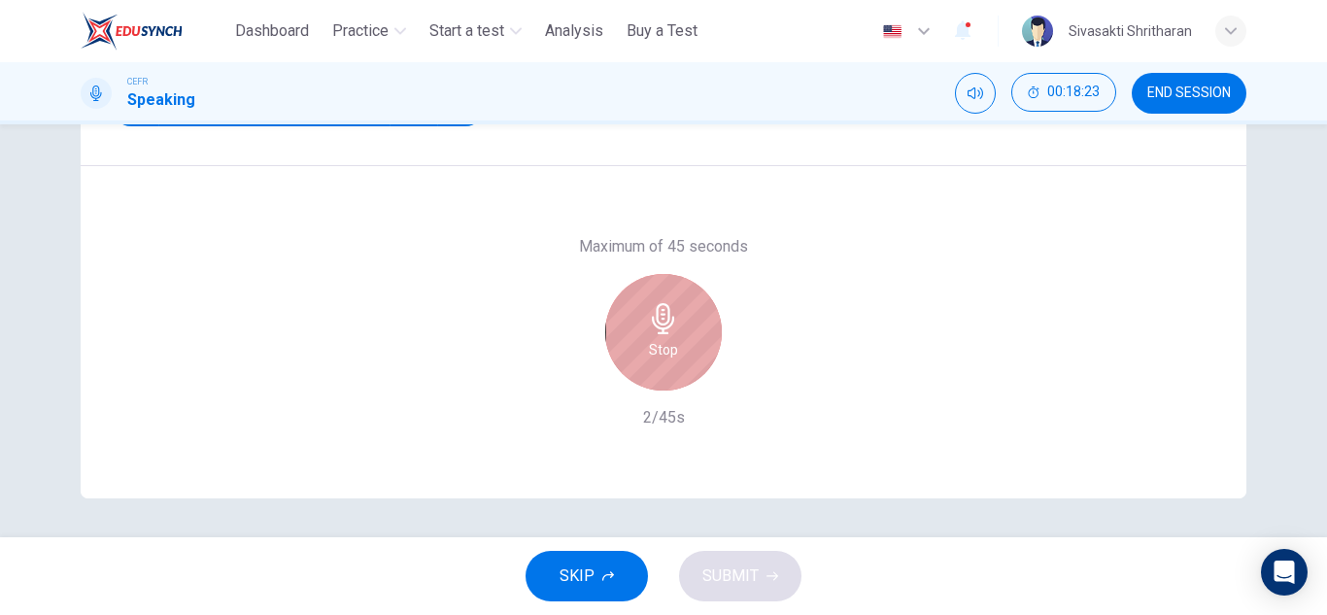
click at [635, 335] on div "Stop" at bounding box center [663, 332] width 117 height 117
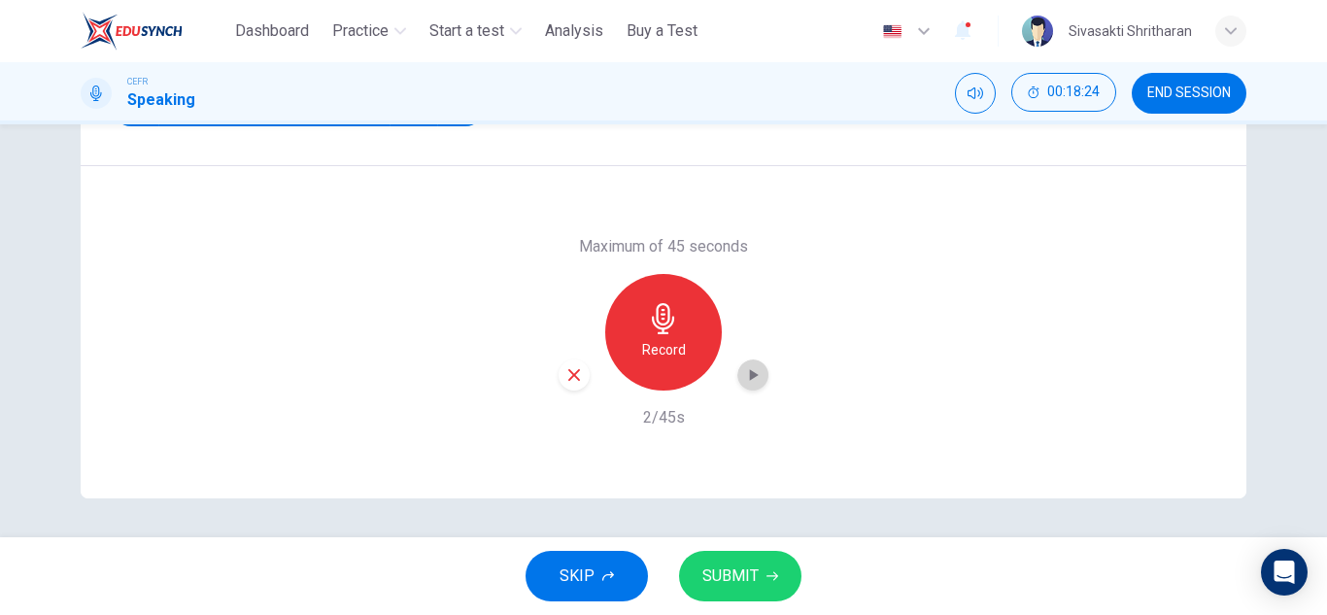
click at [743, 375] on icon "button" at bounding box center [752, 374] width 19 height 19
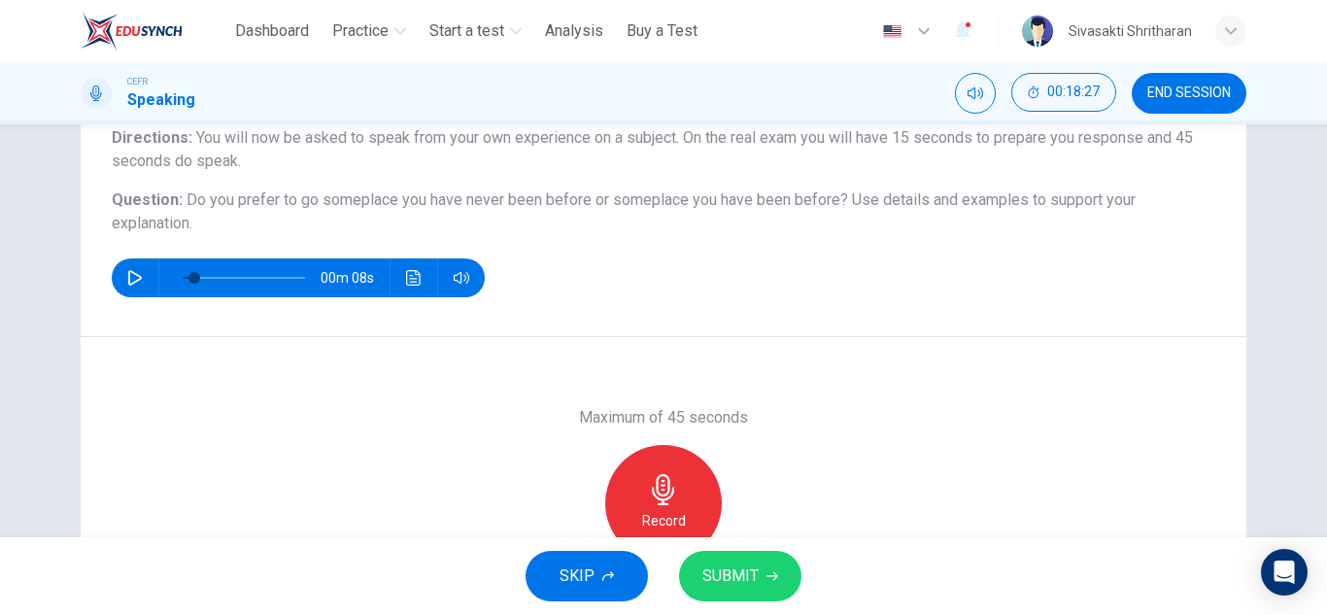
scroll to position [131, 0]
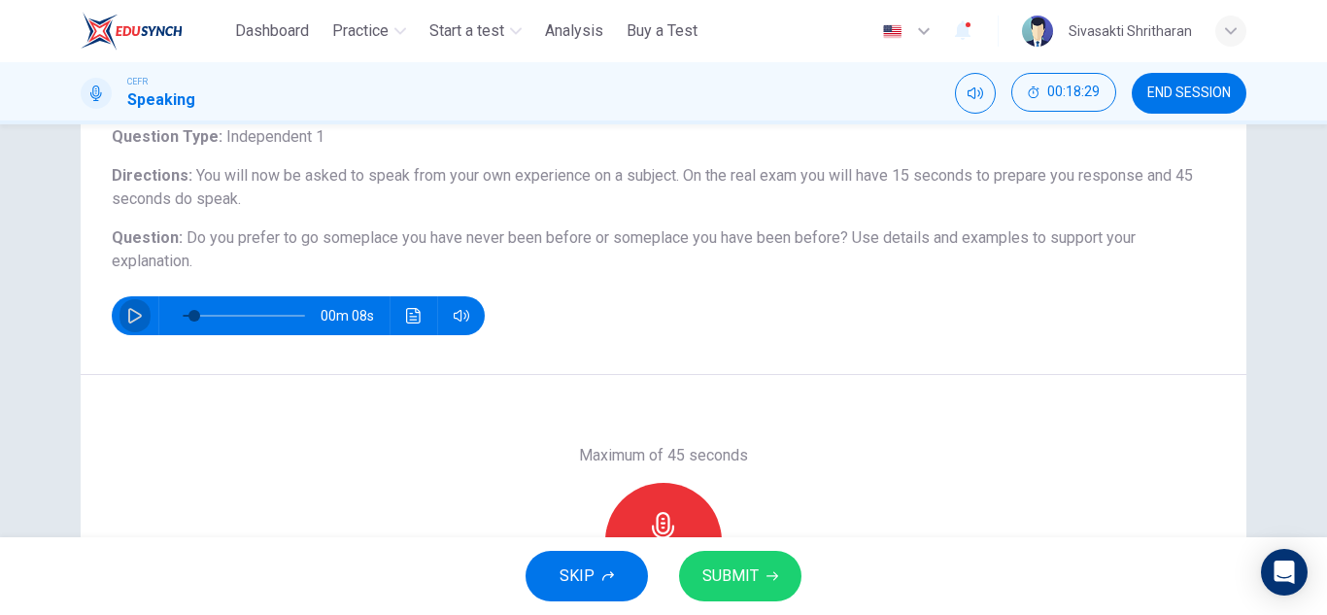
click at [122, 303] on button "button" at bounding box center [135, 315] width 31 height 39
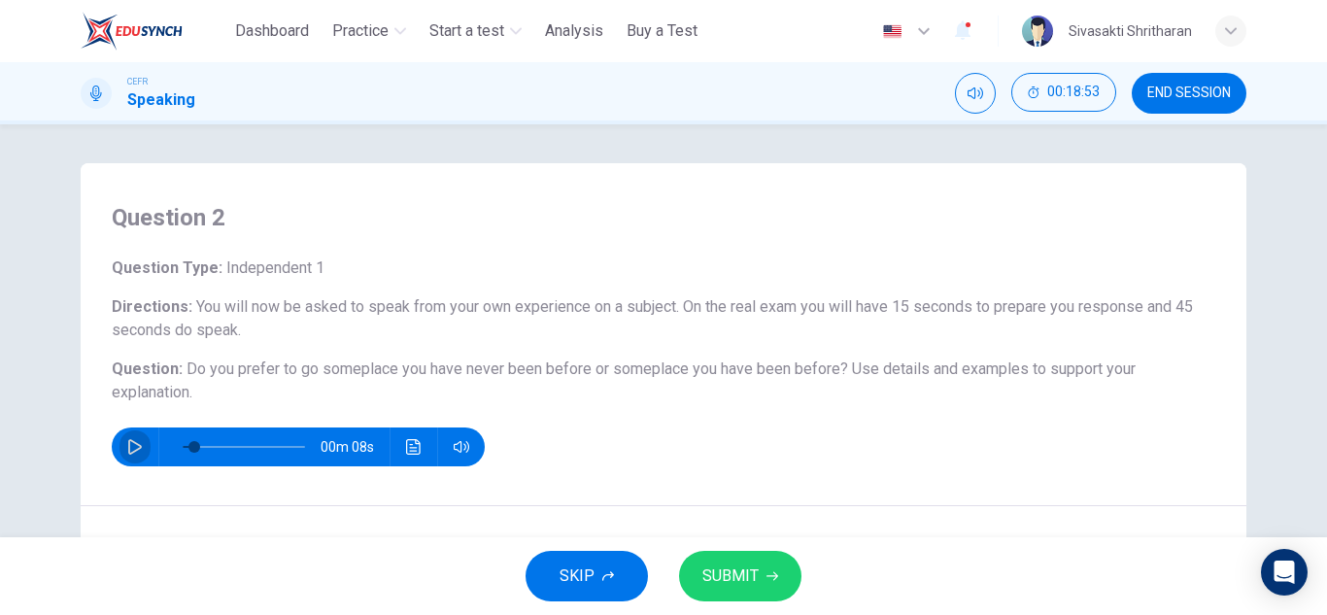
click at [120, 443] on button "button" at bounding box center [135, 446] width 31 height 39
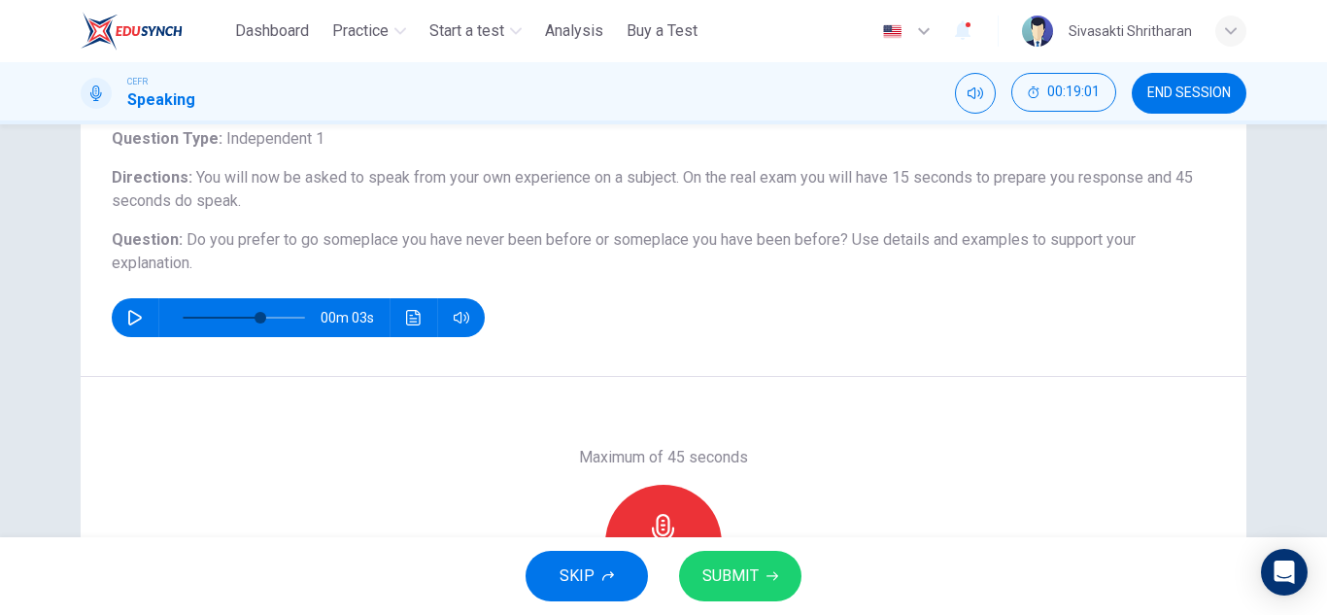
scroll to position [340, 0]
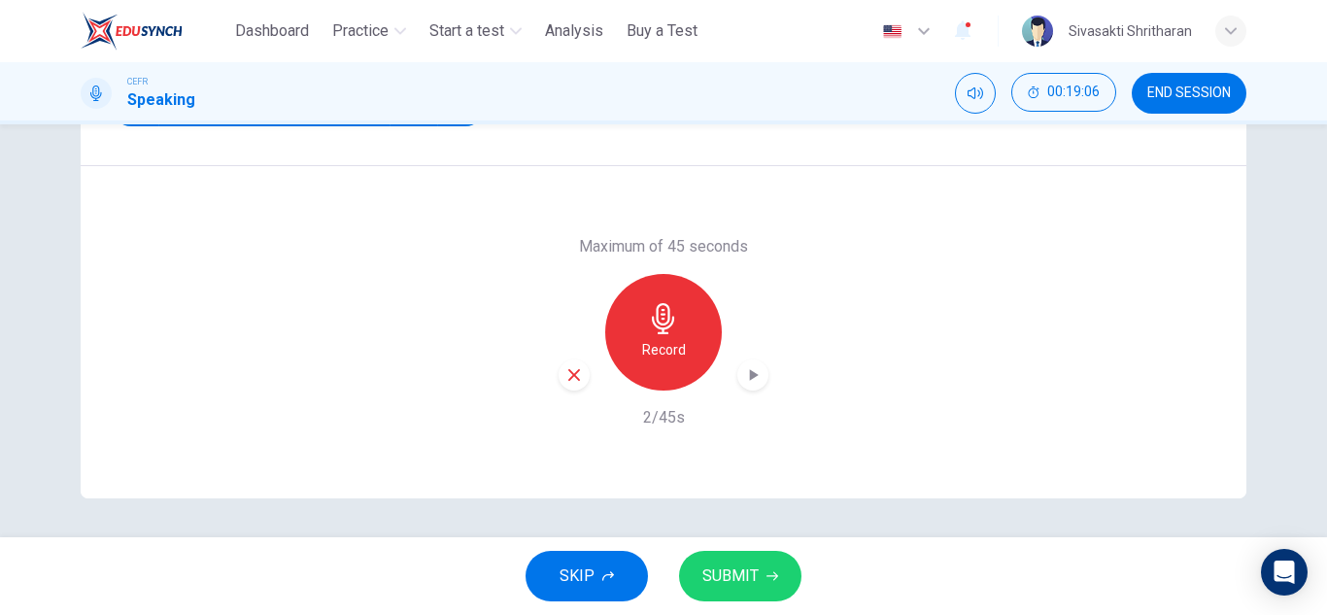
click at [693, 359] on div "Record" at bounding box center [663, 332] width 117 height 117
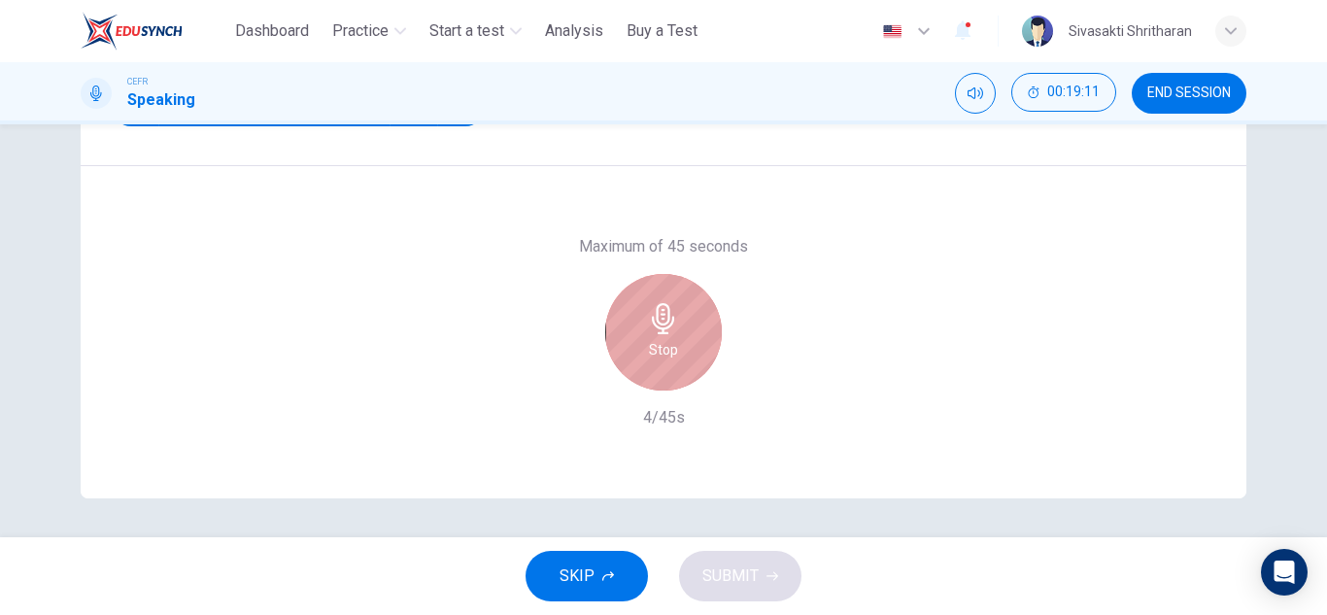
click at [693, 359] on div "Stop" at bounding box center [663, 332] width 117 height 117
type input "**"
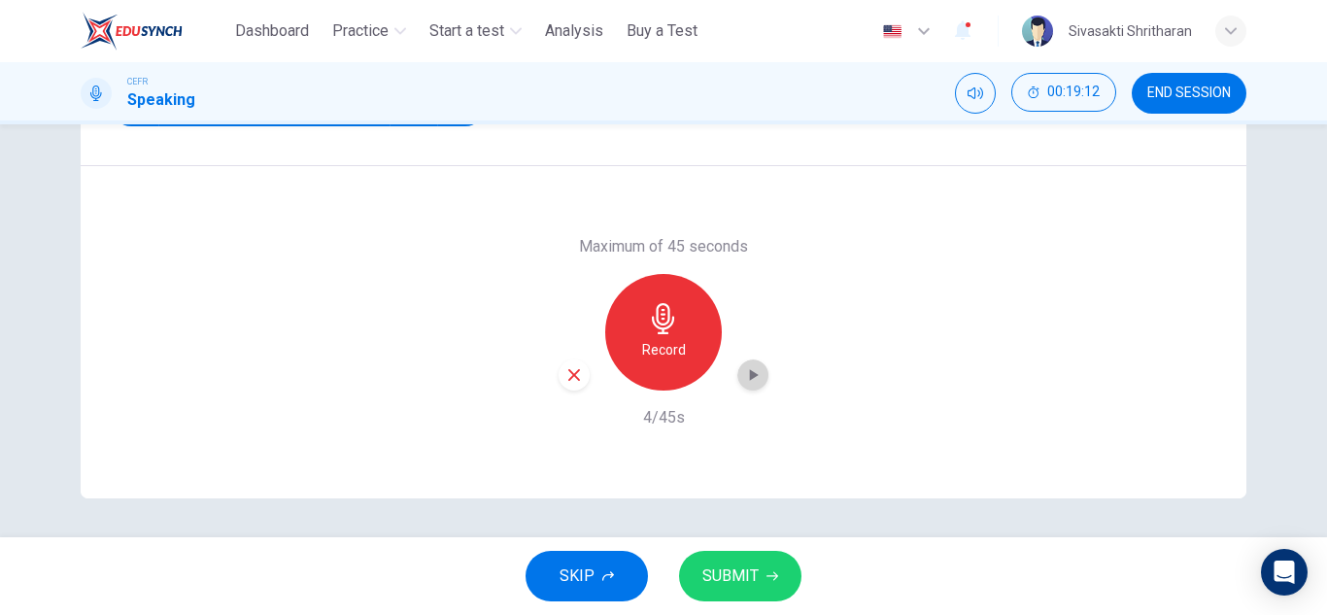
click at [749, 371] on icon "button" at bounding box center [752, 374] width 19 height 19
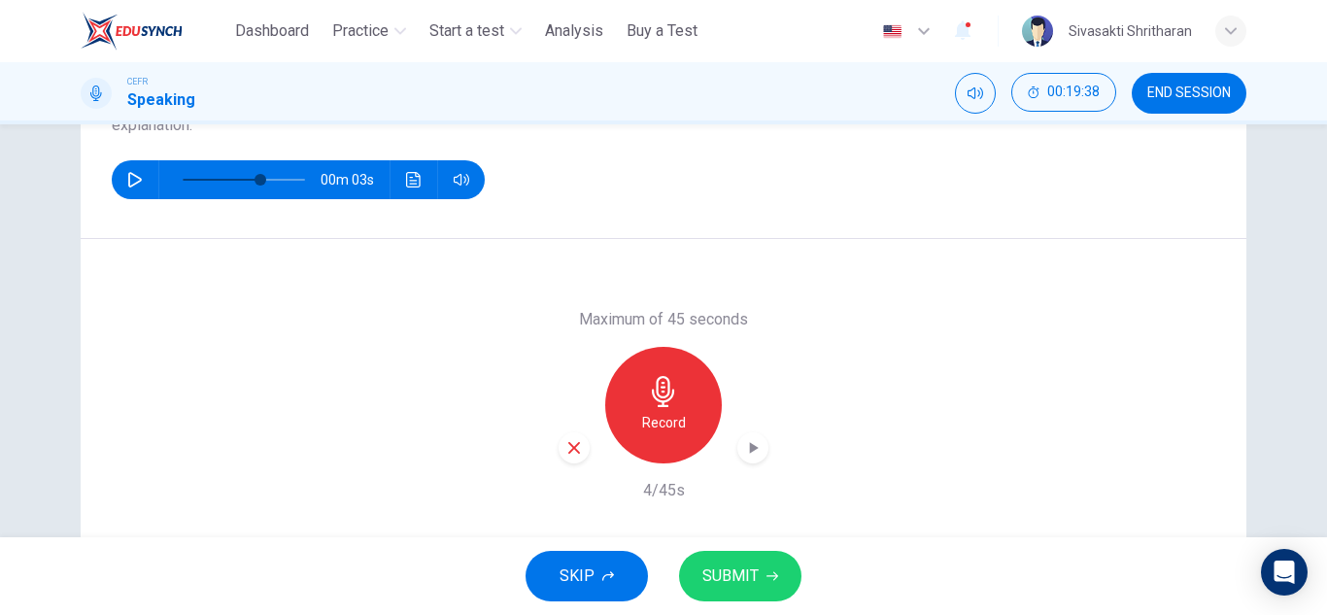
scroll to position [0, 0]
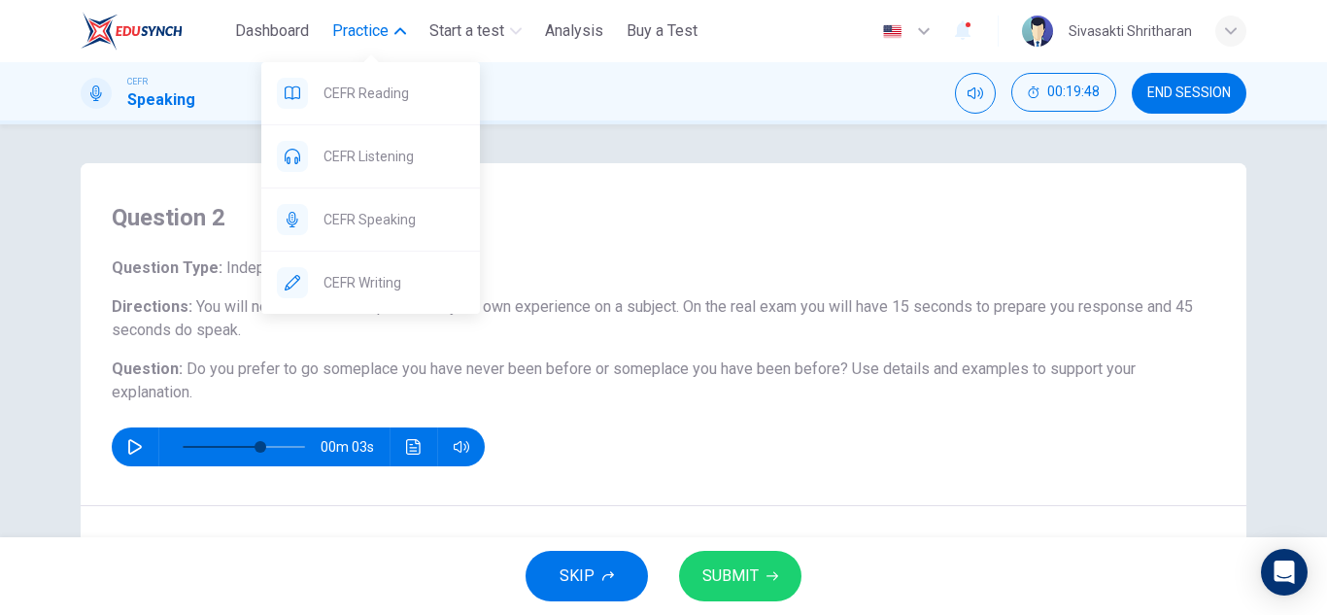
click at [365, 29] on span "Practice" at bounding box center [360, 30] width 56 height 23
click at [343, 20] on span "Practice" at bounding box center [360, 30] width 56 height 23
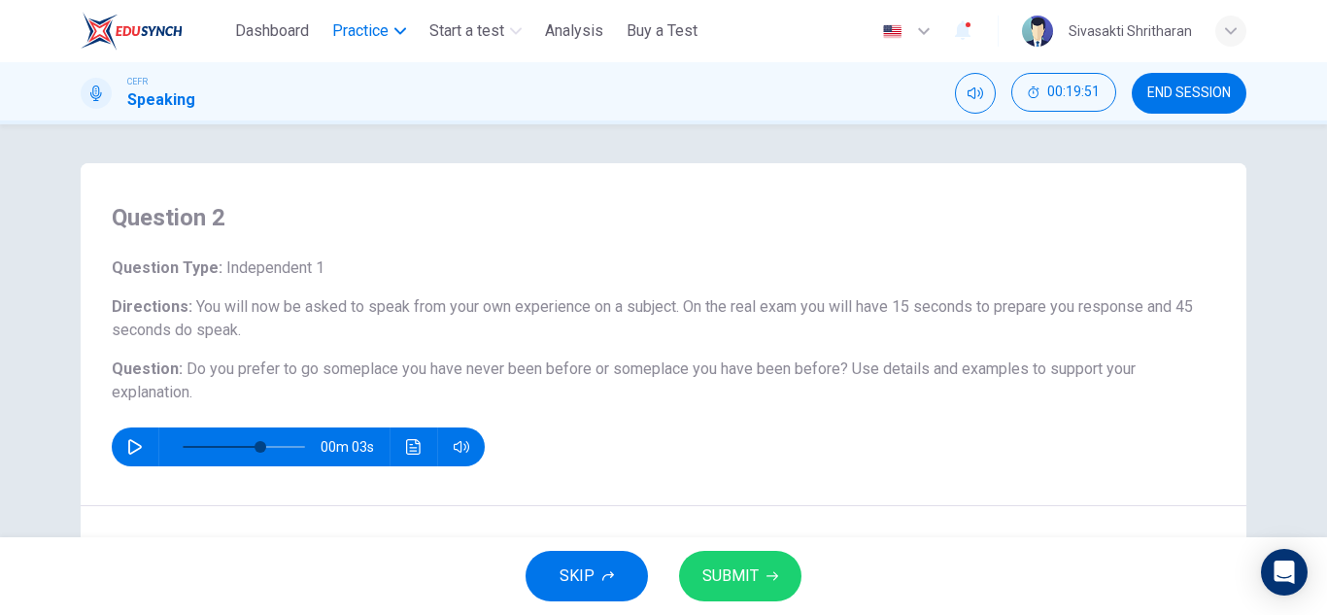
click at [347, 34] on span "Practice" at bounding box center [360, 30] width 56 height 23
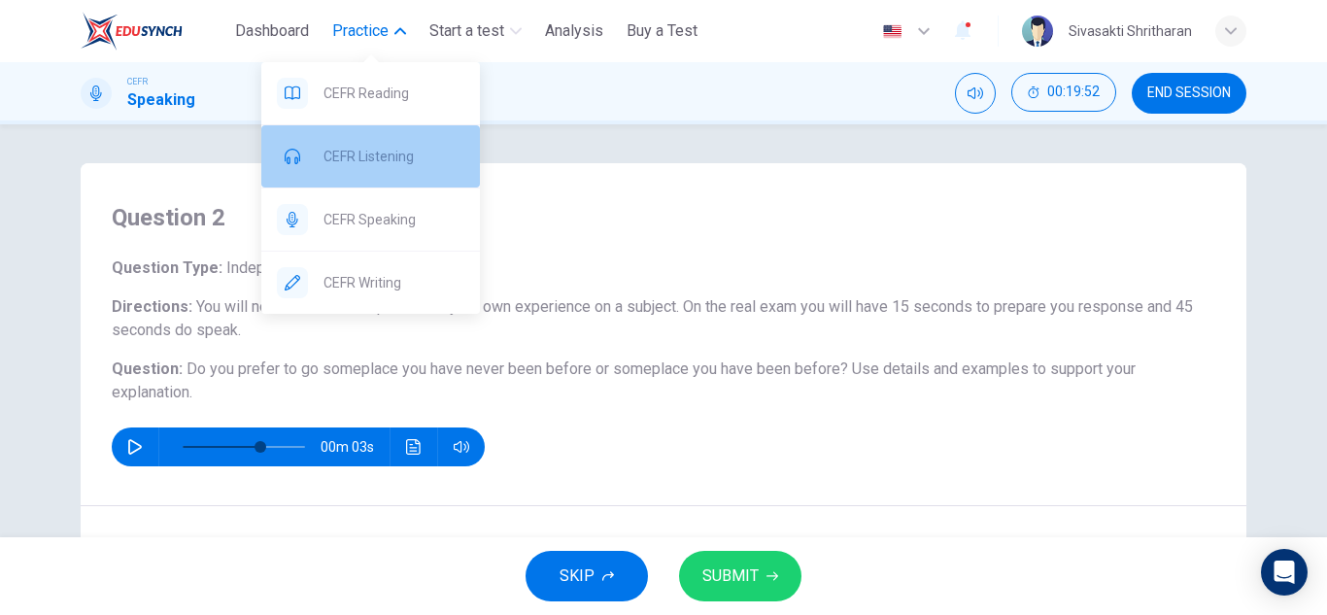
click at [339, 175] on div "CEFR Listening" at bounding box center [370, 156] width 219 height 62
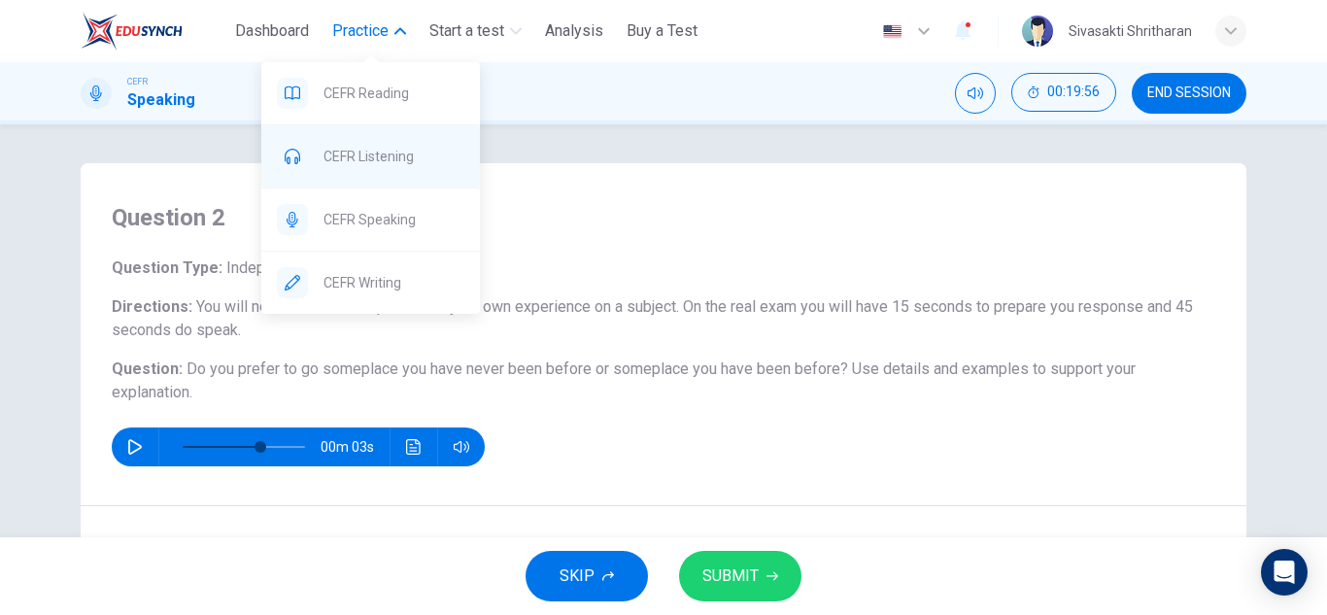
drag, startPoint x: 361, startPoint y: 36, endPoint x: 381, endPoint y: 126, distance: 92.4
click at [381, 126] on body "This site uses cookies, as explained in our Privacy Policy . If you agree to th…" at bounding box center [663, 307] width 1327 height 615
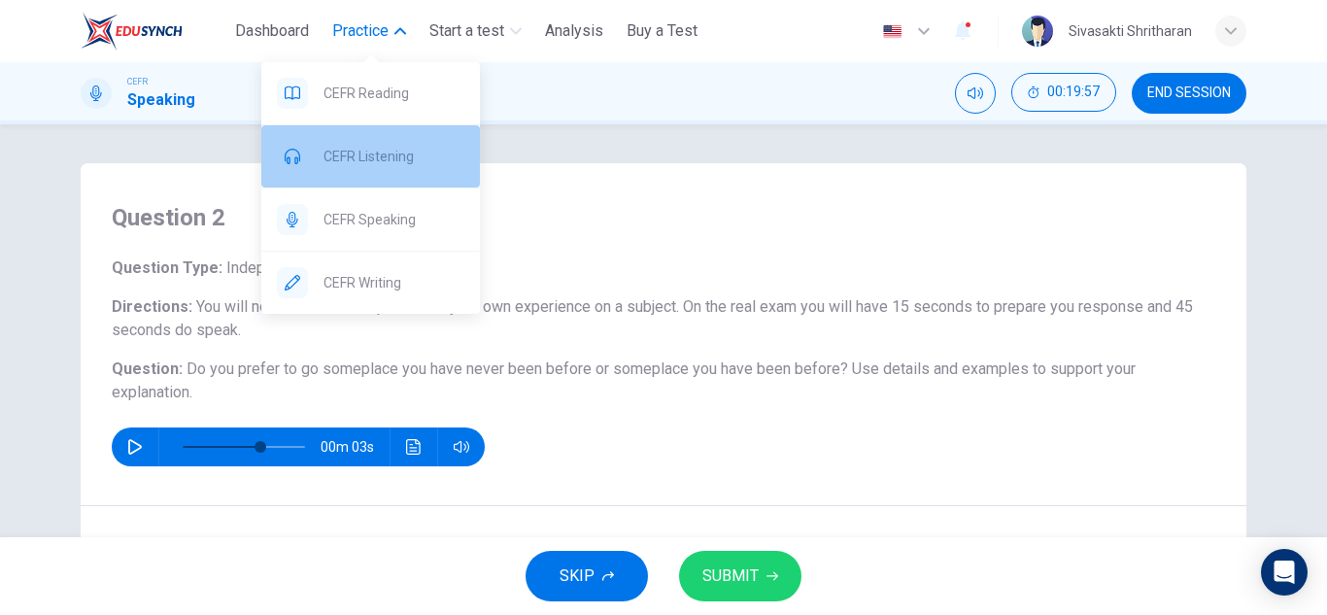
click at [377, 156] on span "CEFR Listening" at bounding box center [394, 156] width 141 height 23
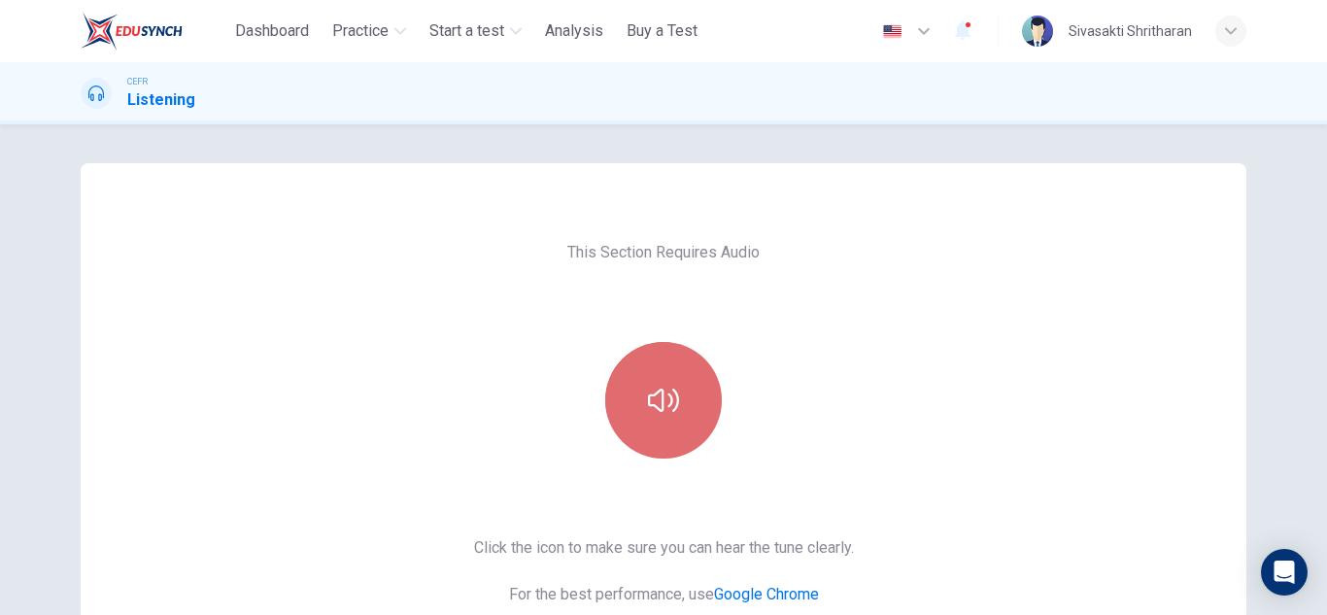
click at [657, 425] on button "button" at bounding box center [663, 400] width 117 height 117
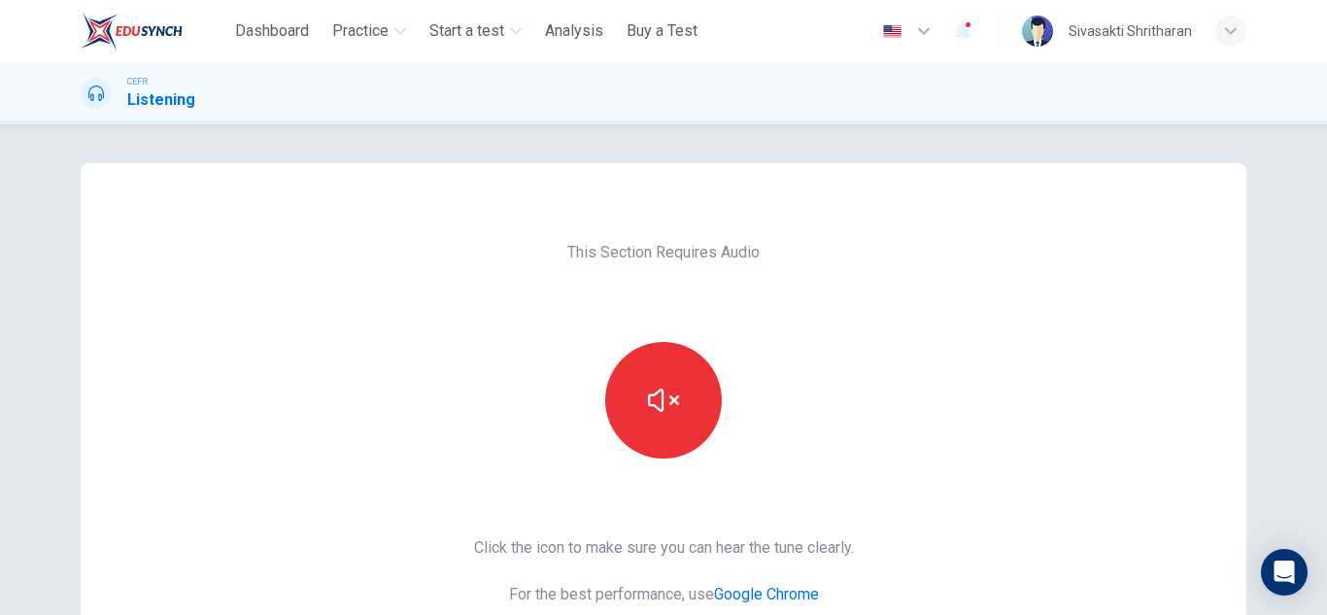
click at [1316, 256] on div "This Section Requires Audio Click the icon to make sure you can hear the tune c…" at bounding box center [663, 369] width 1327 height 491
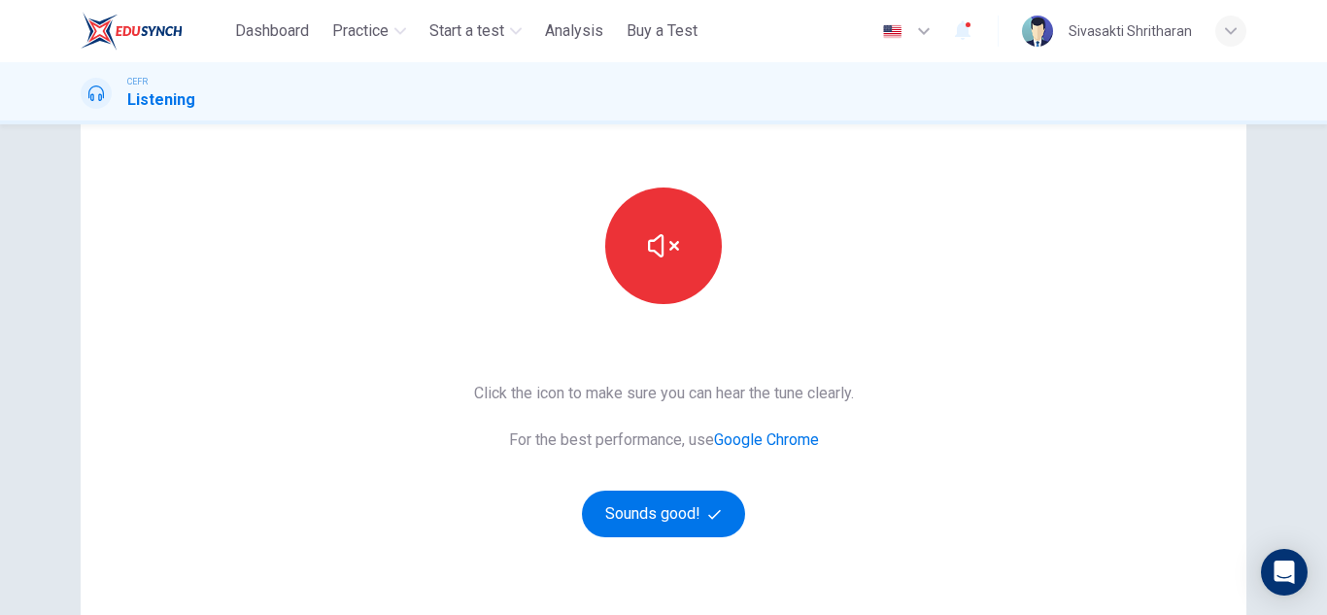
scroll to position [175, 0]
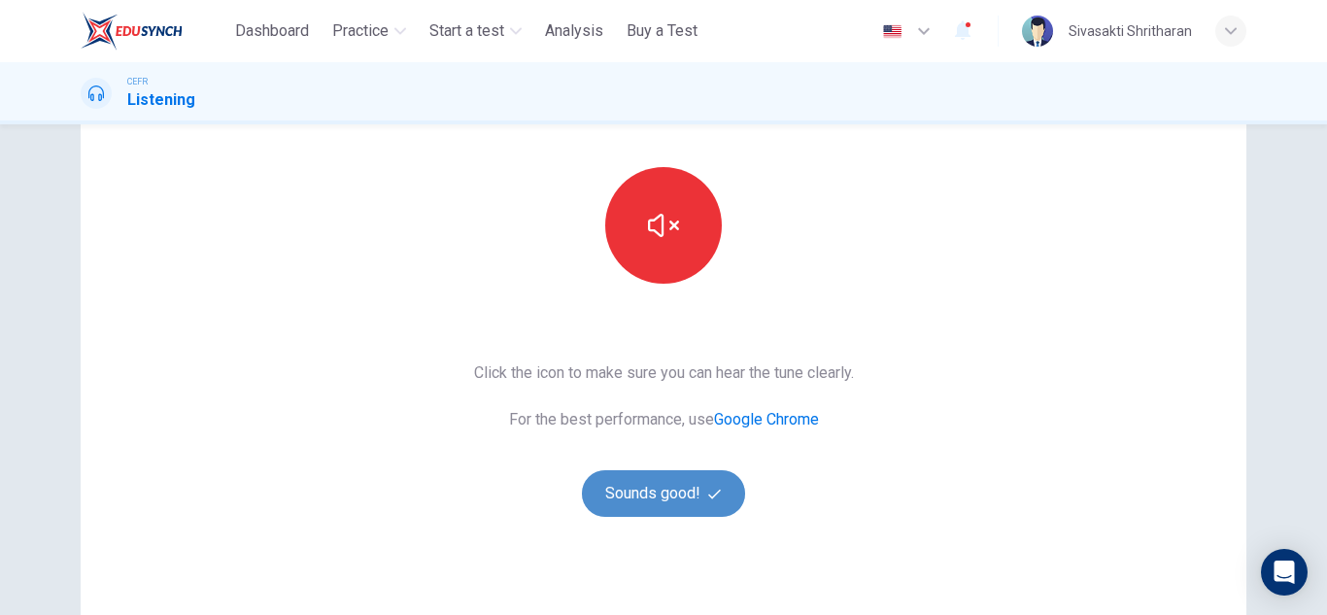
click at [674, 505] on button "Sounds good!" at bounding box center [663, 493] width 163 height 47
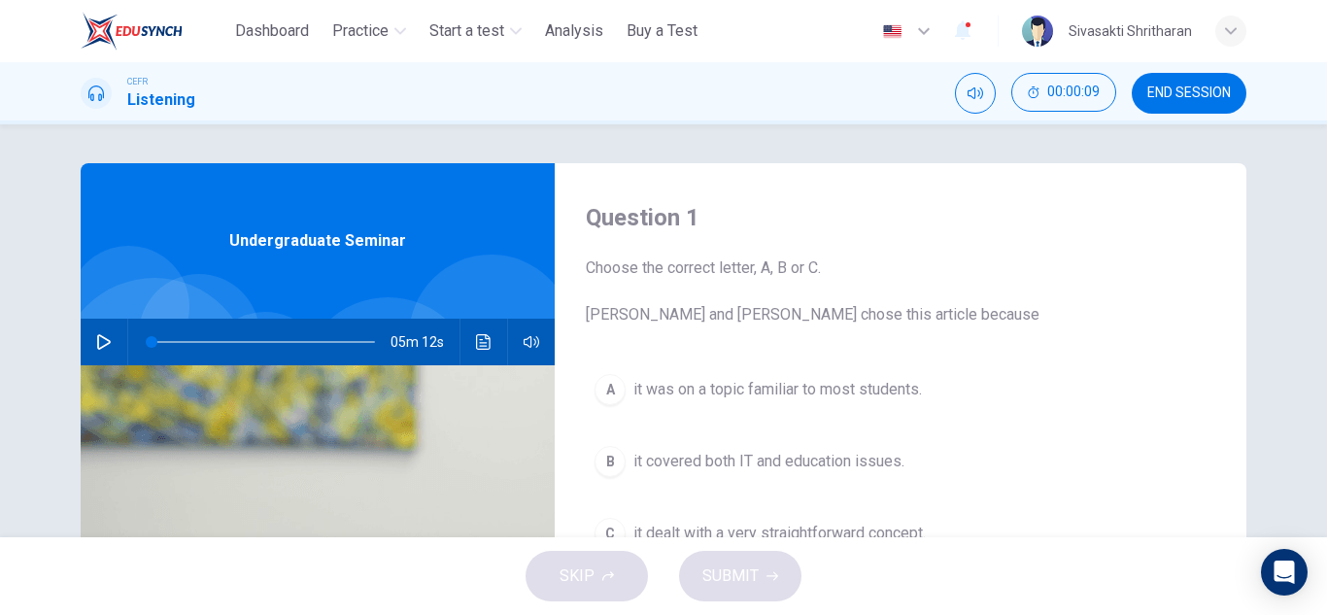
scroll to position [191, 0]
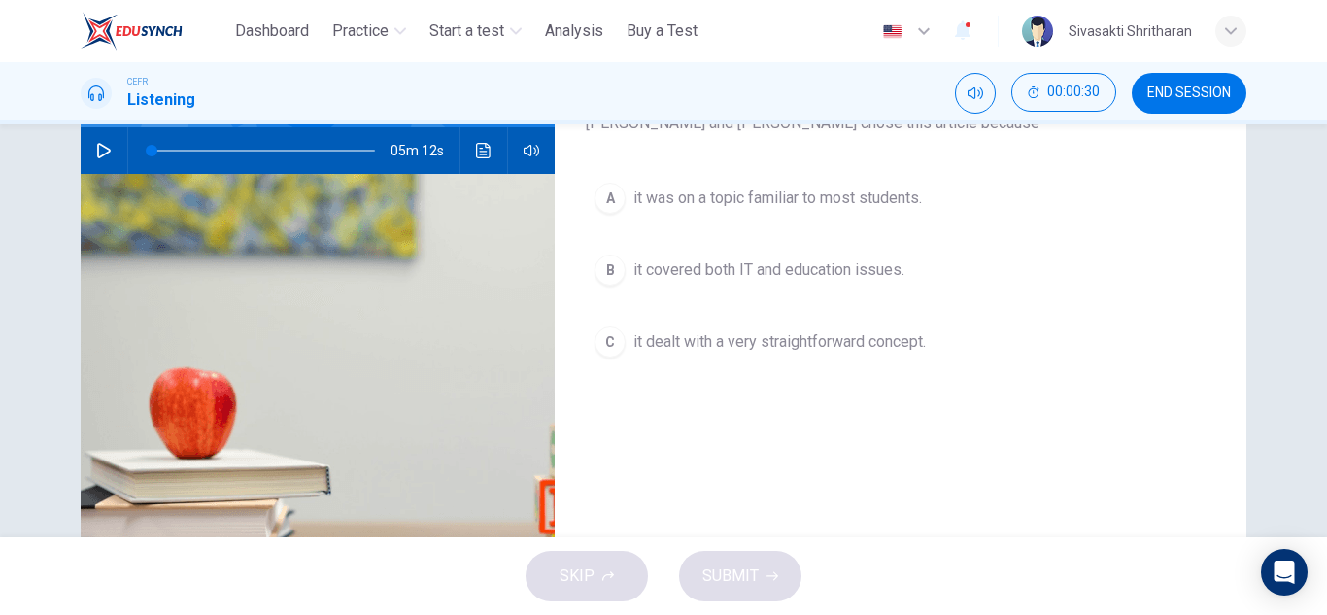
drag, startPoint x: 1245, startPoint y: 0, endPoint x: 694, endPoint y: 149, distance: 570.6
click at [694, 149] on div "Question 1 Choose the correct letter, A, B or C. Leela and Jake chose this arti…" at bounding box center [901, 309] width 692 height 675
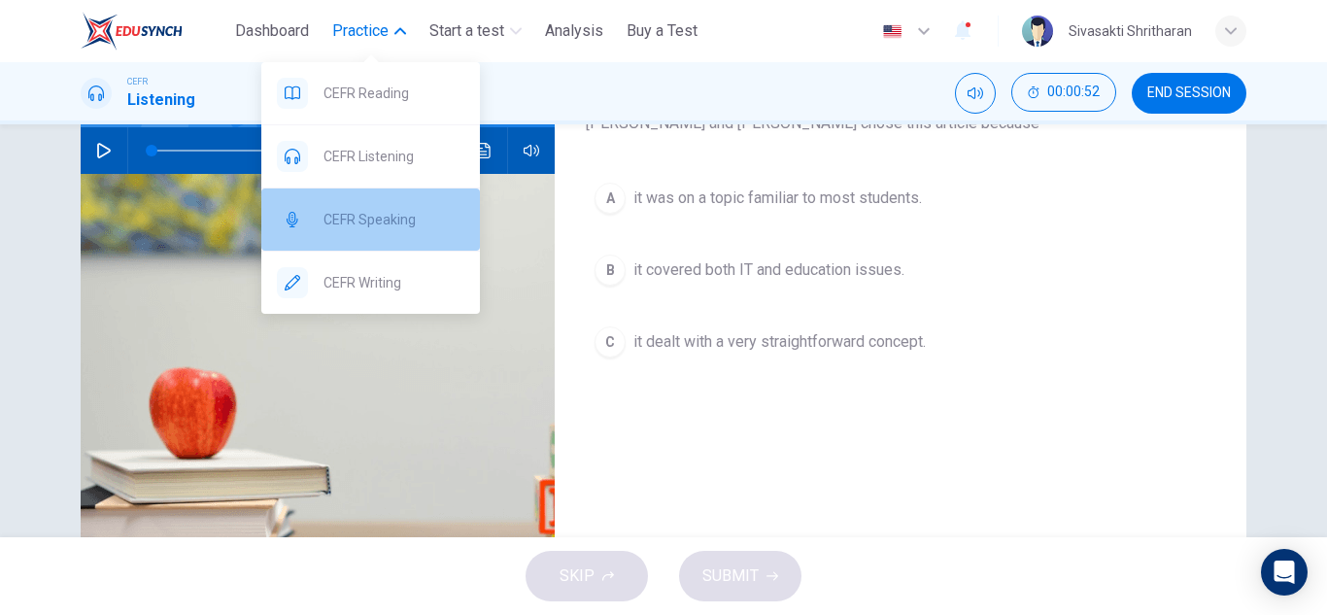
click at [369, 226] on span "CEFR Speaking" at bounding box center [394, 219] width 141 height 23
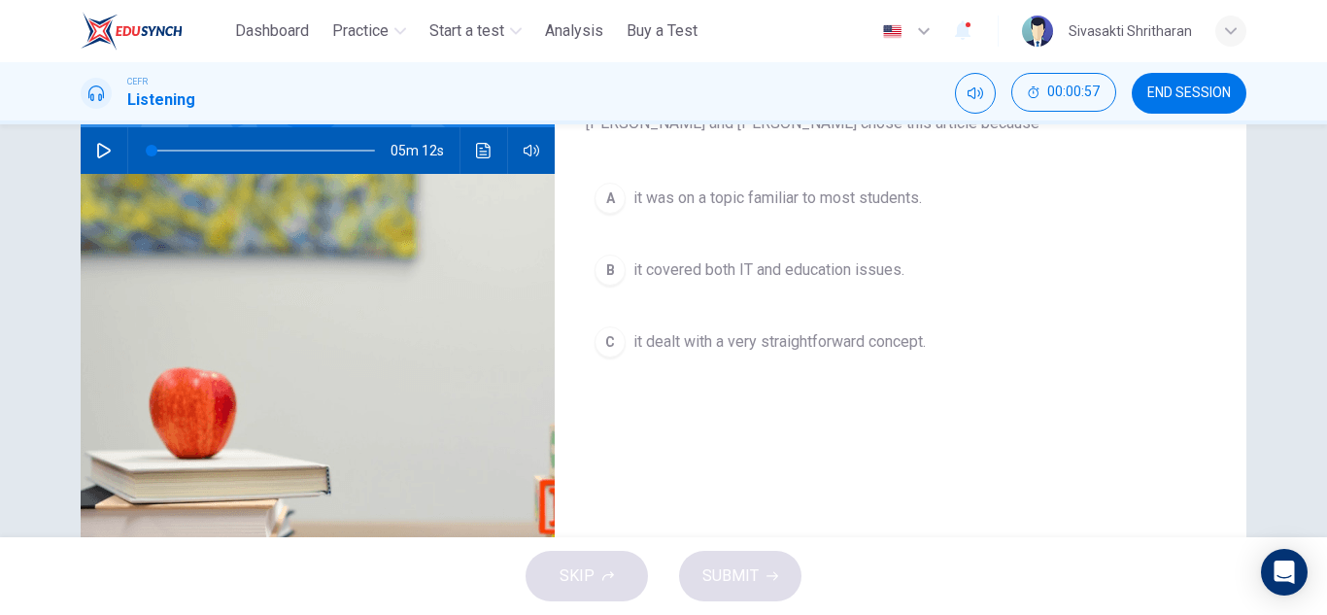
click at [97, 145] on icon "button" at bounding box center [104, 151] width 14 height 16
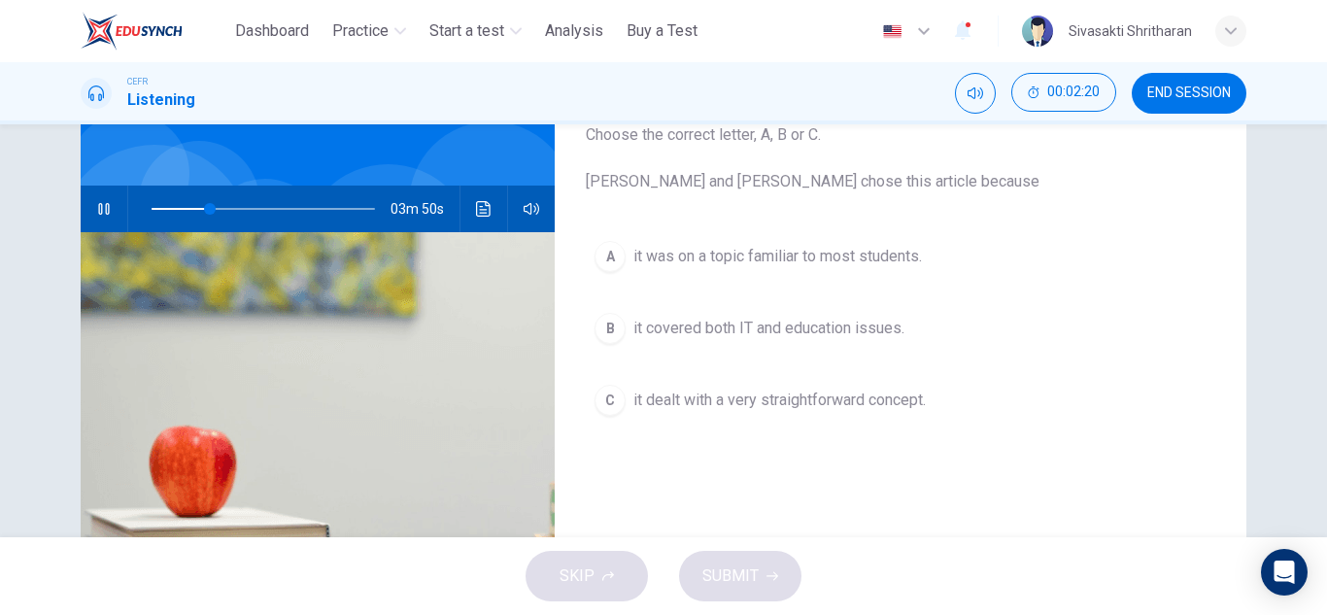
scroll to position [126, 0]
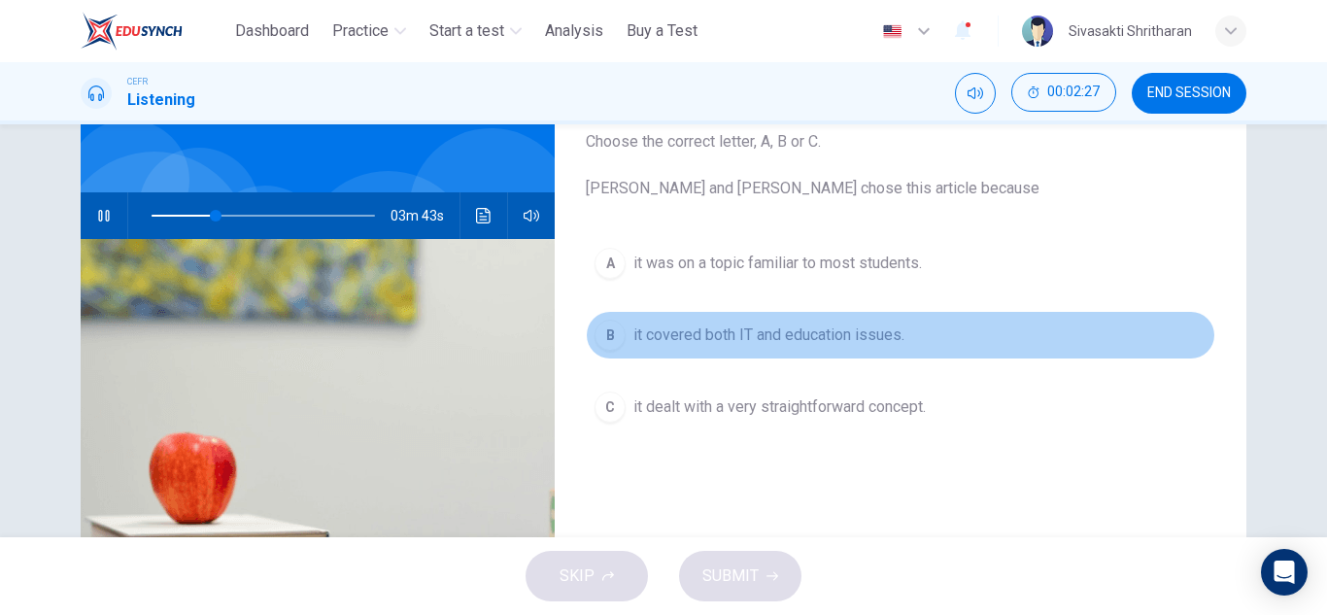
click at [605, 330] on div "B" at bounding box center [610, 335] width 31 height 31
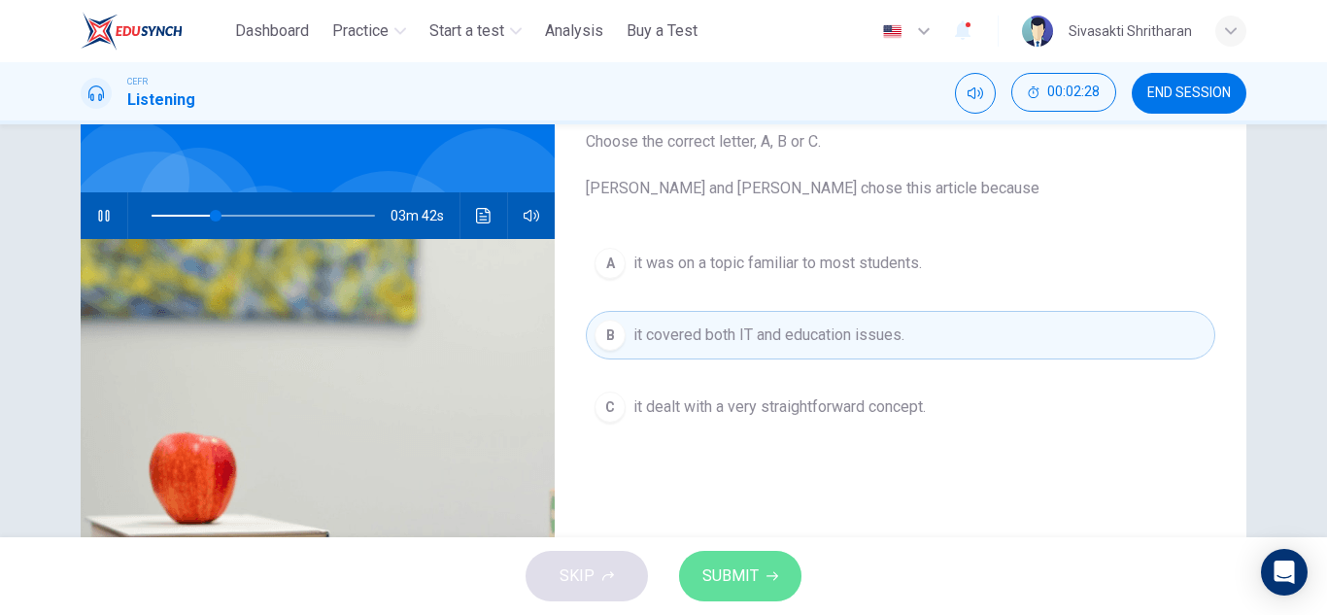
click at [703, 560] on button "SUBMIT" at bounding box center [740, 576] width 122 height 51
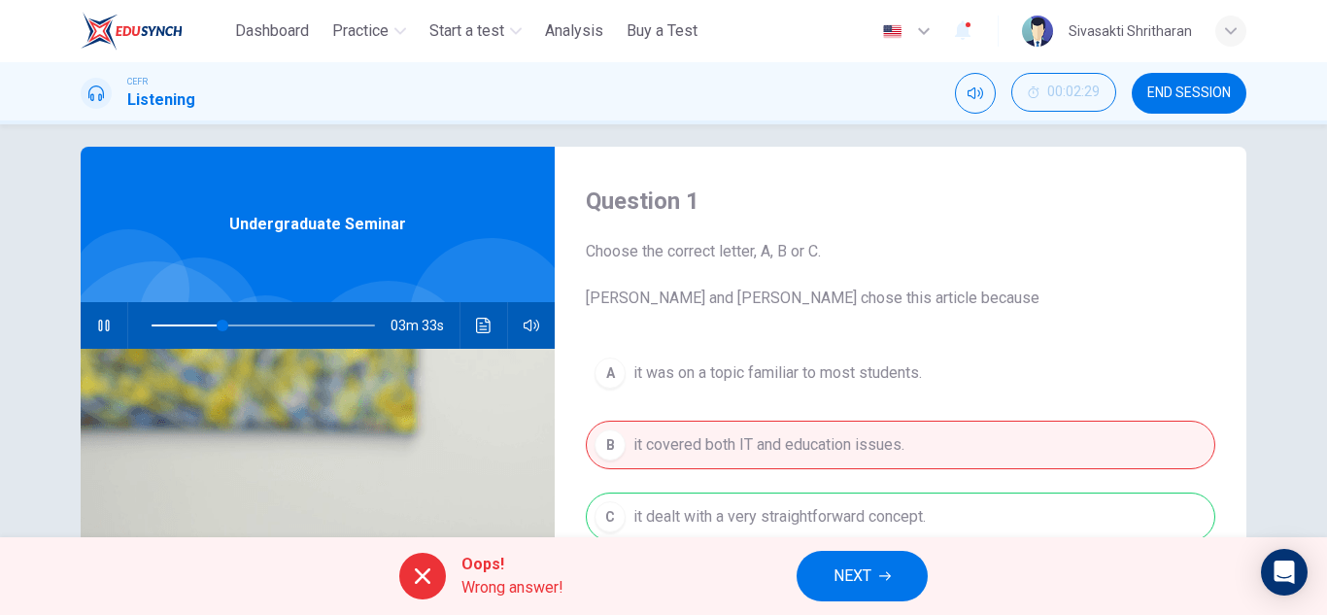
scroll to position [0, 0]
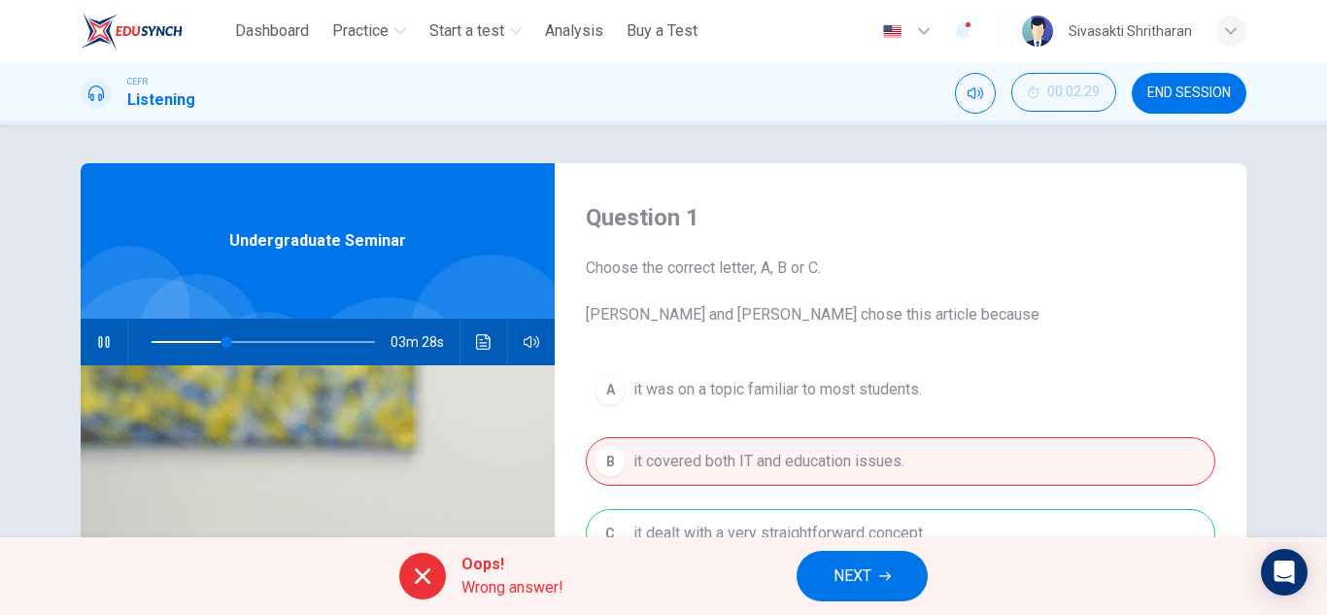
click at [100, 346] on icon "button" at bounding box center [104, 342] width 16 height 16
type input "**"
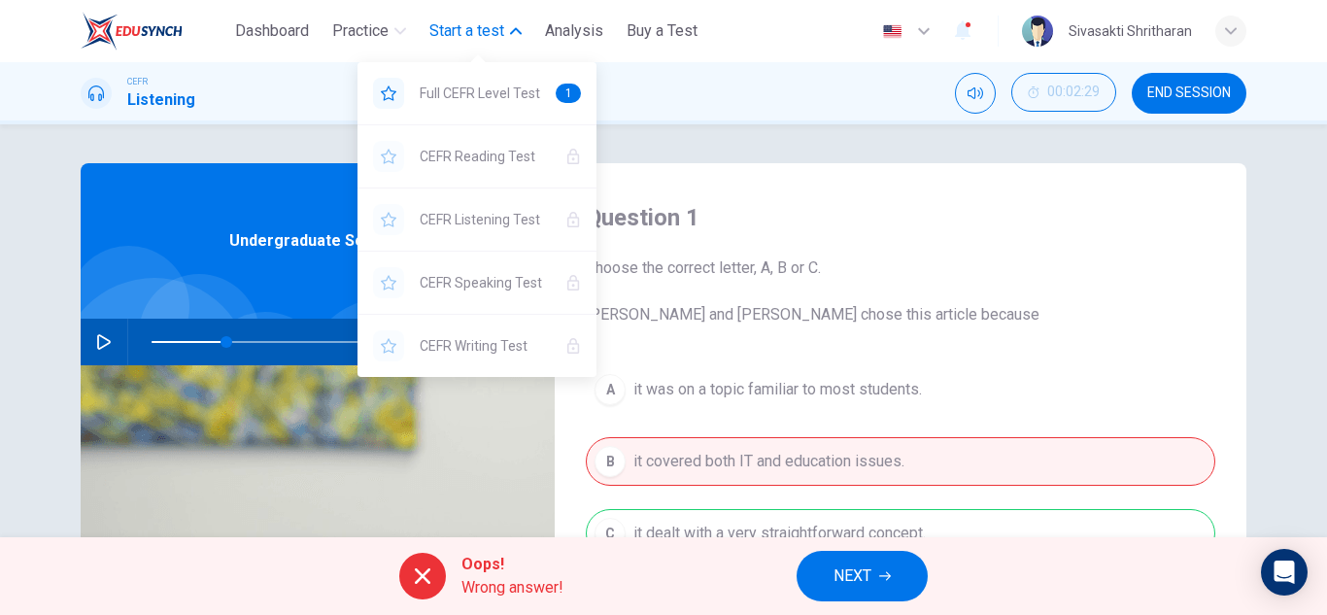
click at [461, 27] on span "Start a test" at bounding box center [466, 30] width 75 height 23
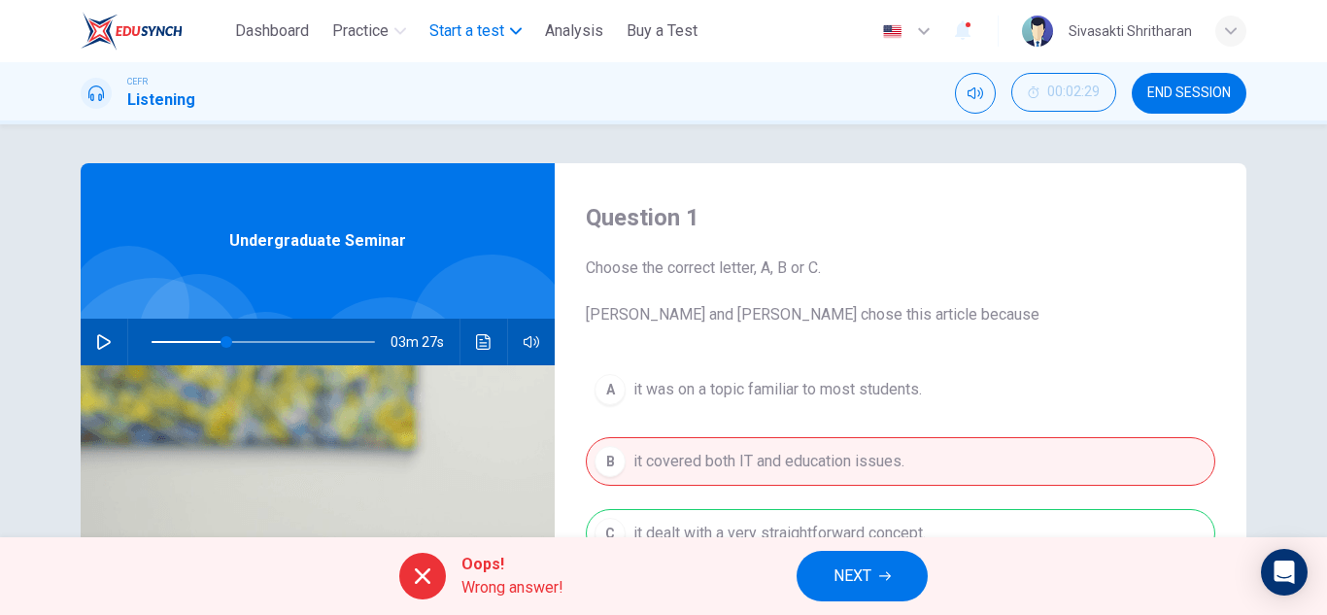
click at [461, 27] on span "Start a test" at bounding box center [466, 30] width 75 height 23
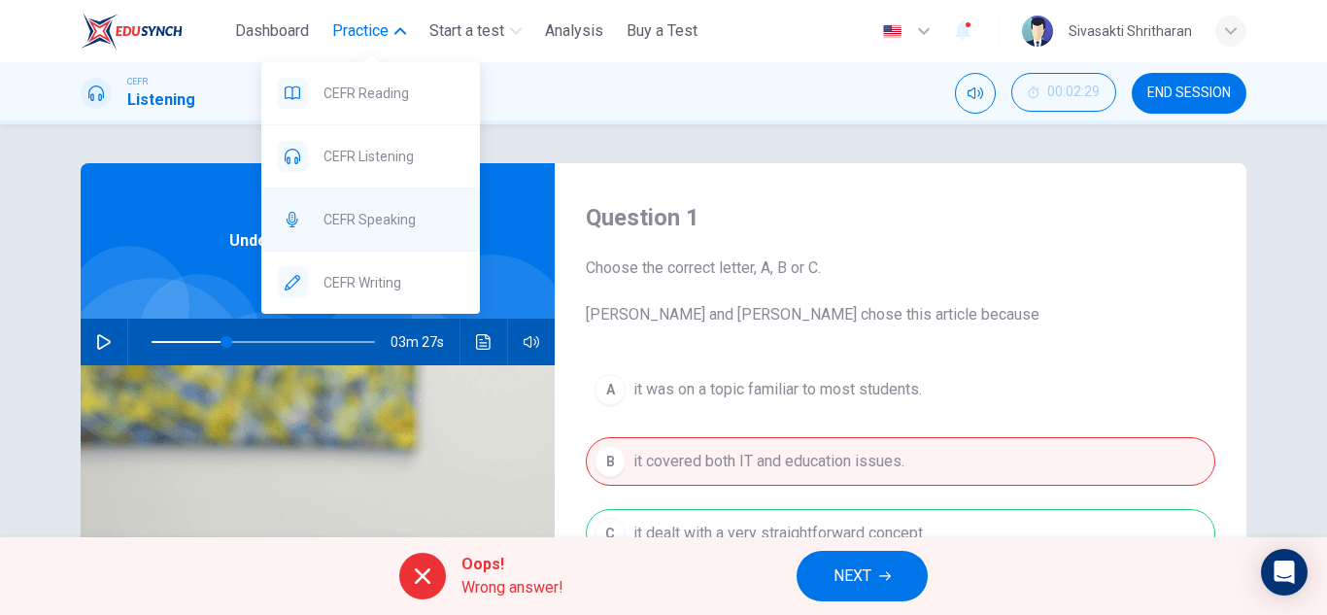
click at [344, 211] on span "CEFR Speaking" at bounding box center [394, 219] width 141 height 23
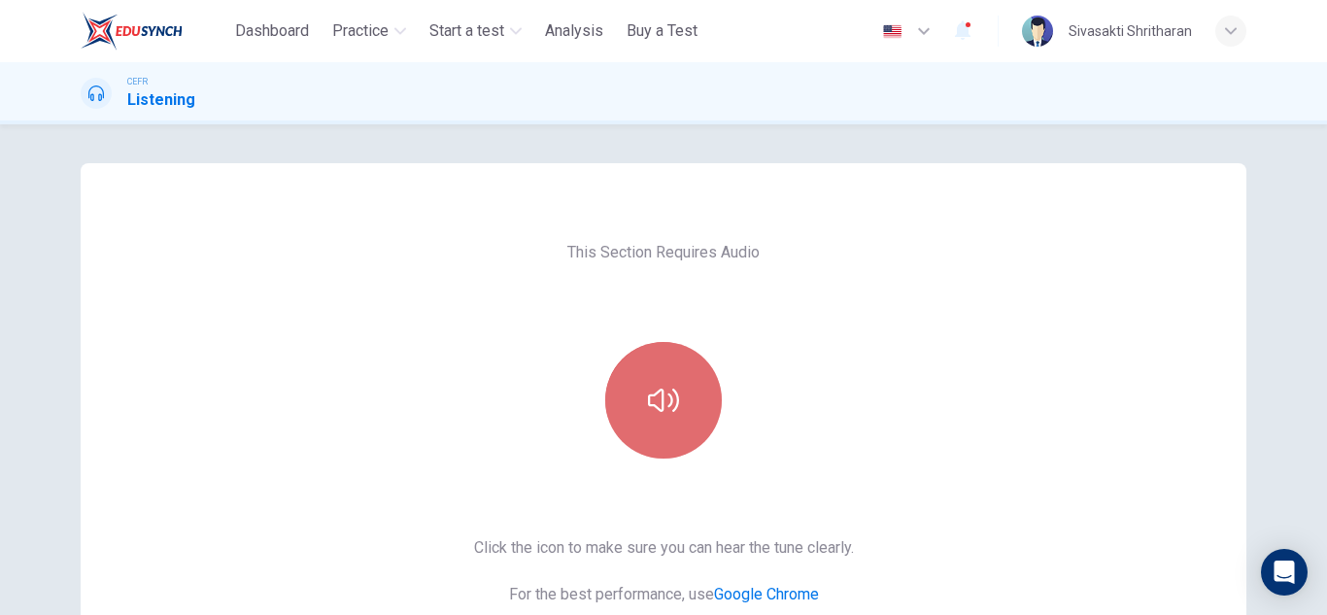
click at [668, 391] on icon "button" at bounding box center [663, 400] width 31 height 23
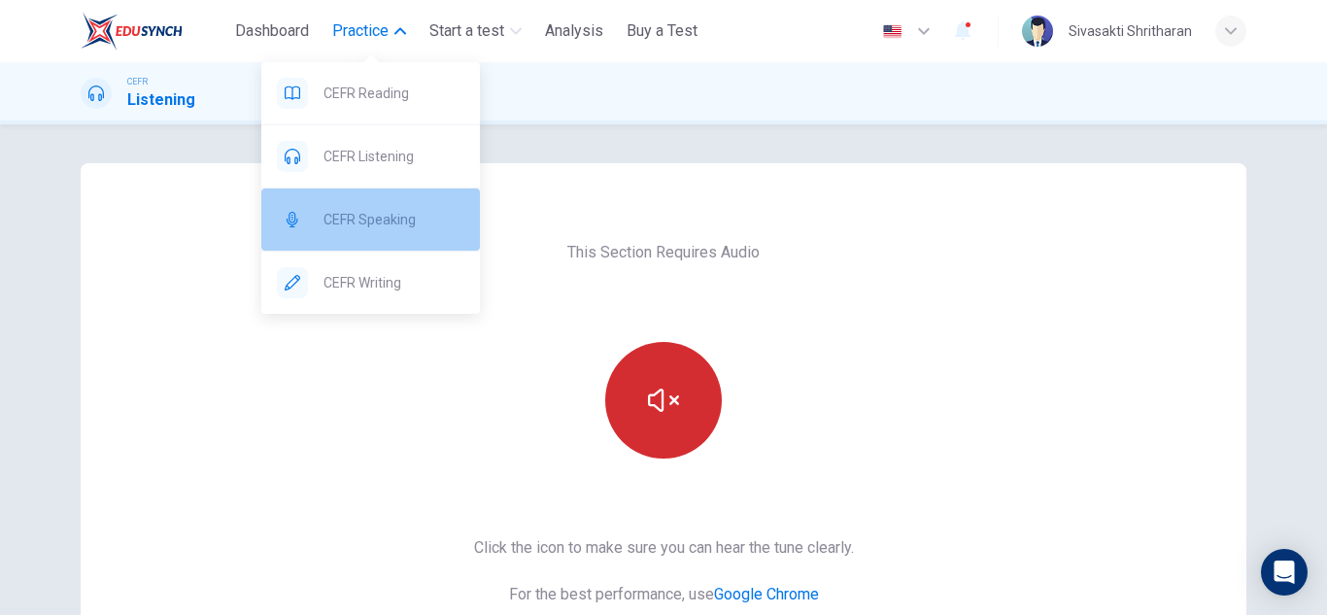
click at [369, 206] on div "CEFR Speaking" at bounding box center [370, 219] width 219 height 62
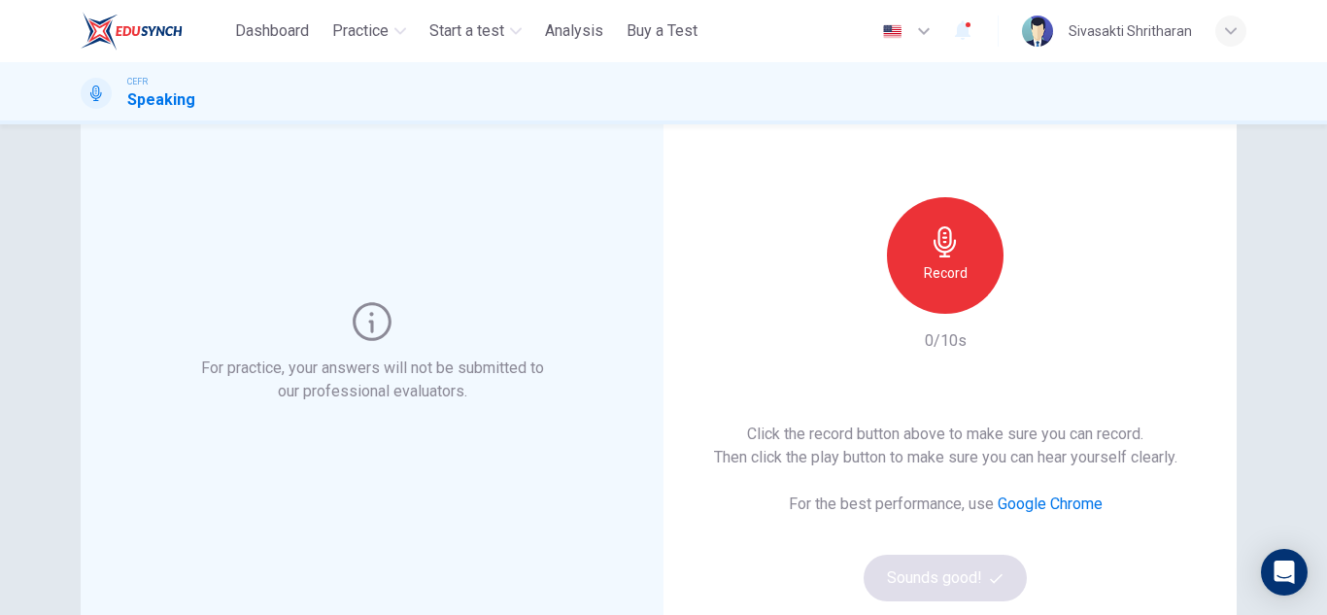
scroll to position [102, 0]
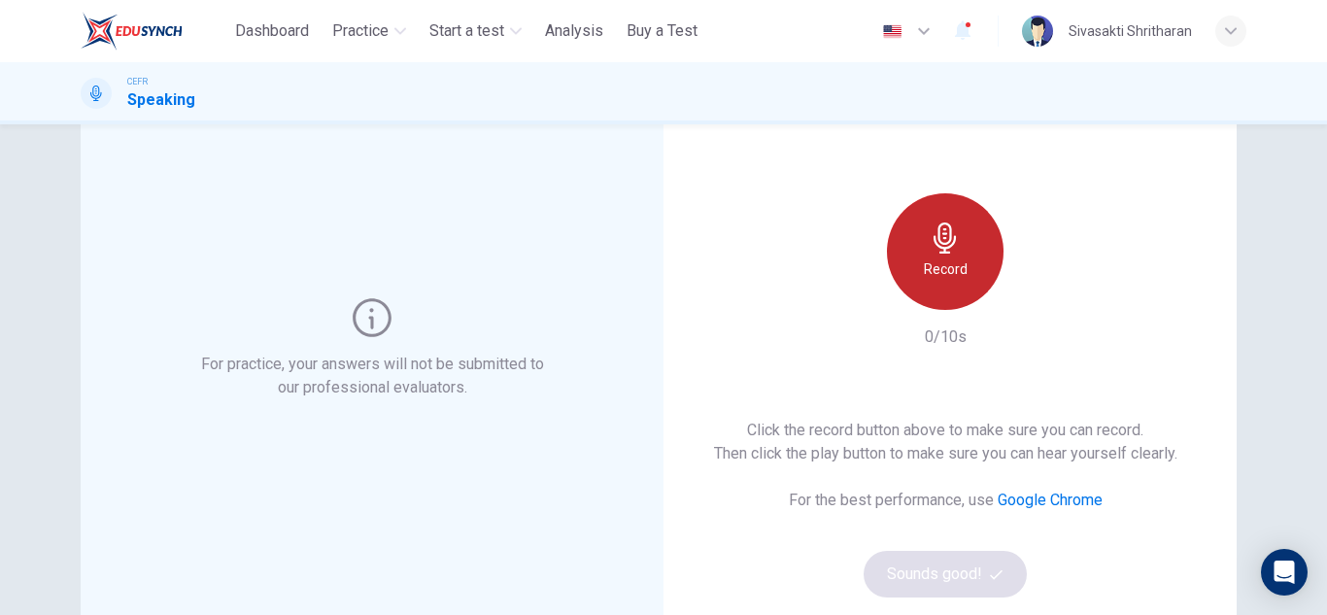
click at [934, 280] on h6 "Record" at bounding box center [946, 268] width 44 height 23
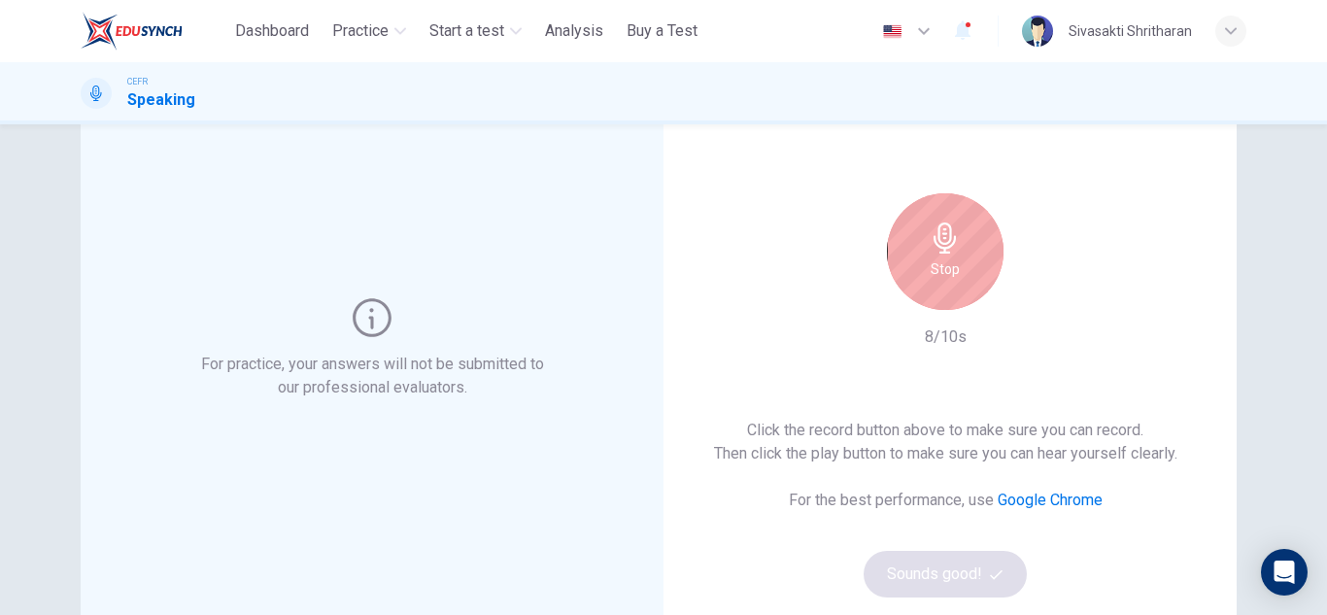
click at [934, 280] on h6 "Stop" at bounding box center [945, 268] width 29 height 23
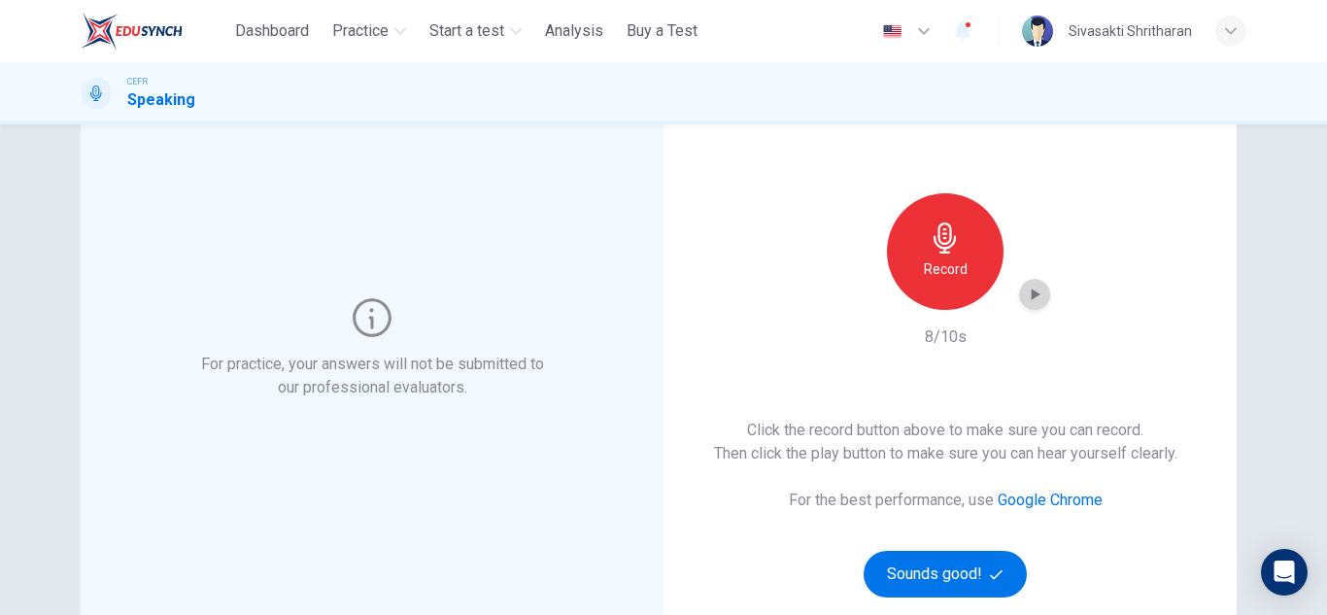
click at [1026, 297] on icon "button" at bounding box center [1034, 294] width 19 height 19
click at [714, 507] on div "Click the record button above to make sure you can record. Then click the play …" at bounding box center [945, 508] width 463 height 179
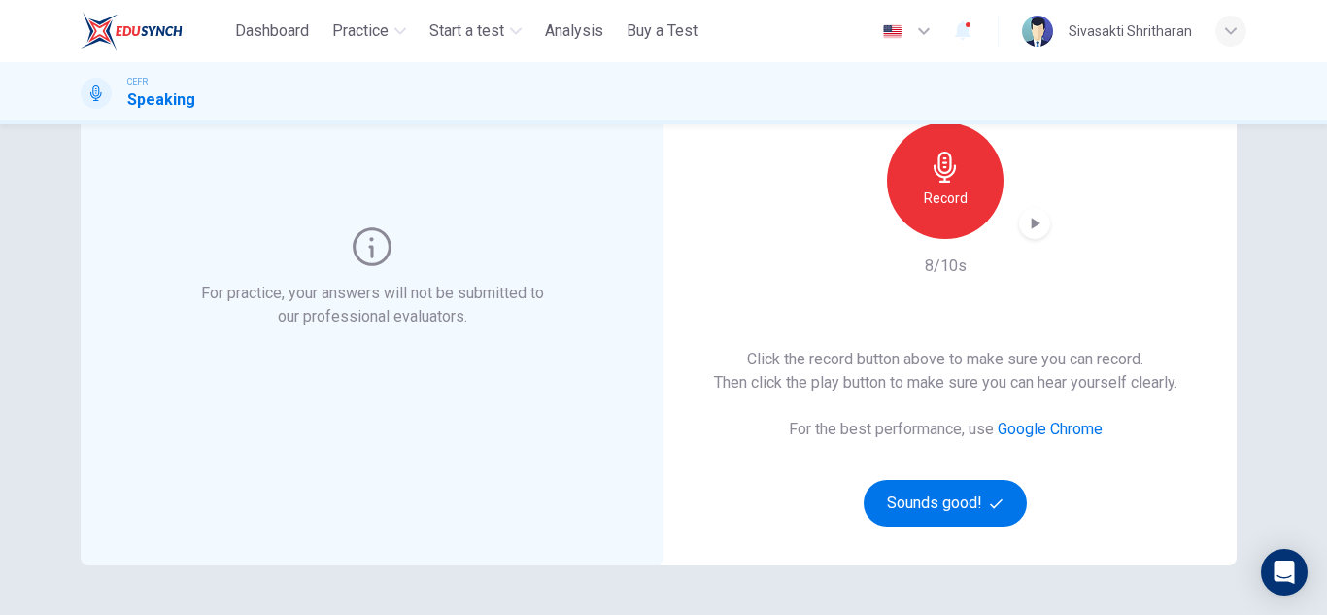
scroll to position [170, 0]
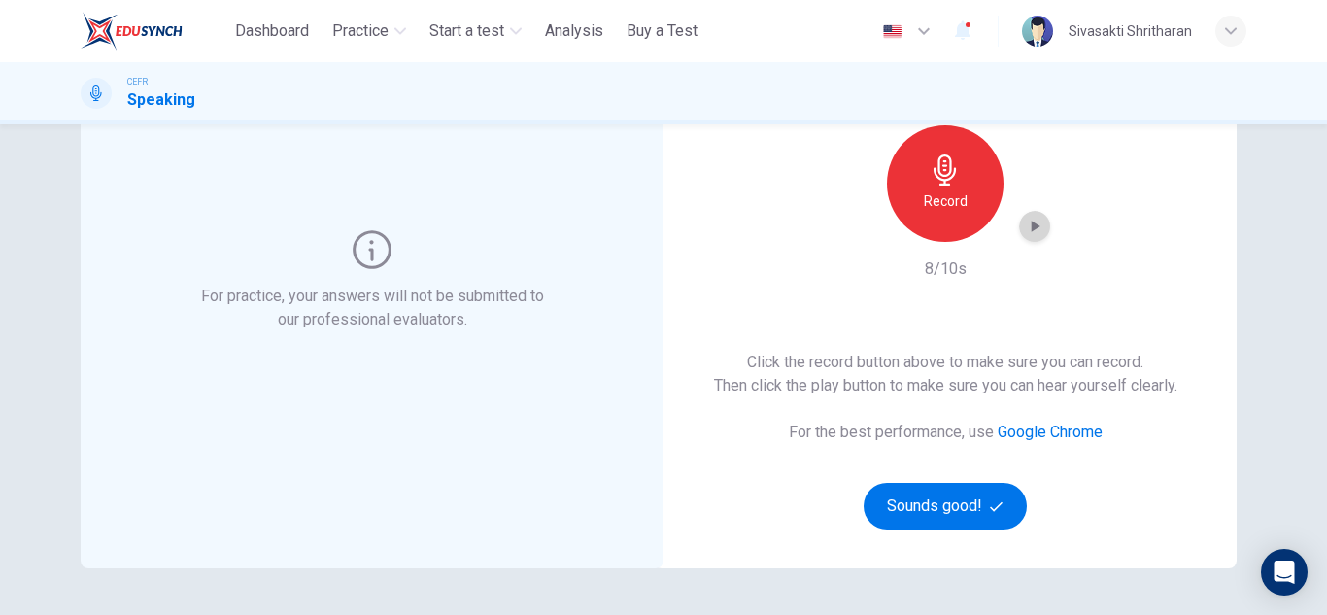
click at [1023, 216] on div "button" at bounding box center [1034, 226] width 31 height 31
click at [1026, 222] on icon "button" at bounding box center [1034, 226] width 19 height 19
click at [965, 33] on icon "button" at bounding box center [963, 30] width 16 height 19
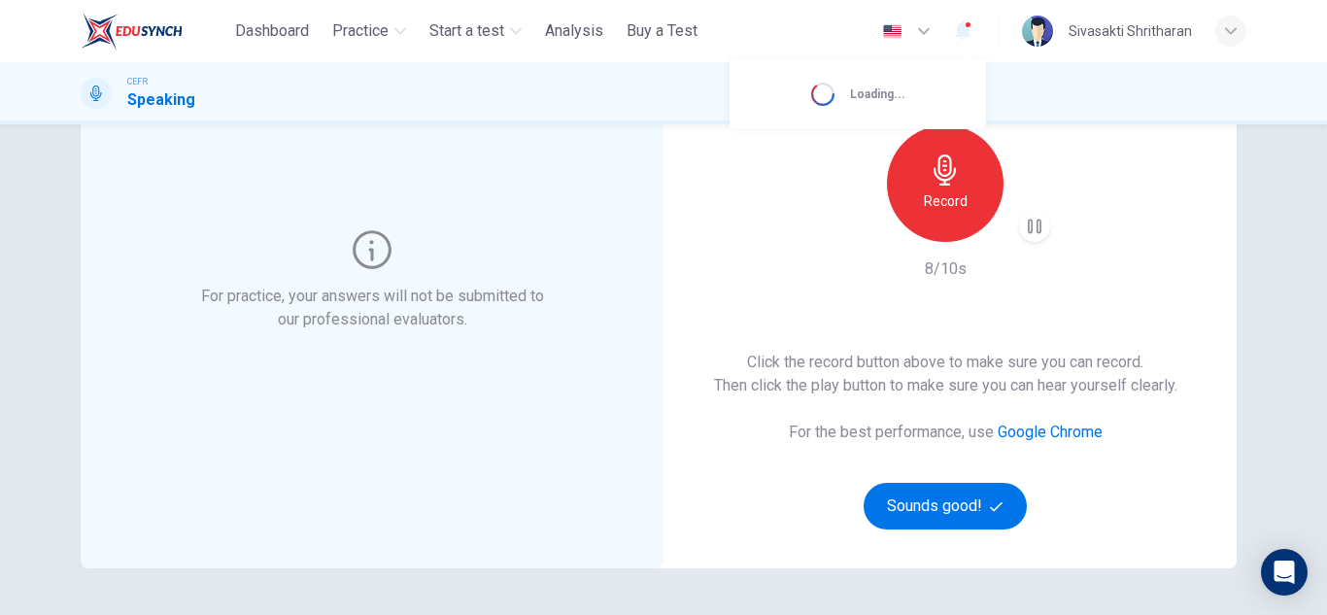
click at [965, 33] on div at bounding box center [663, 307] width 1327 height 615
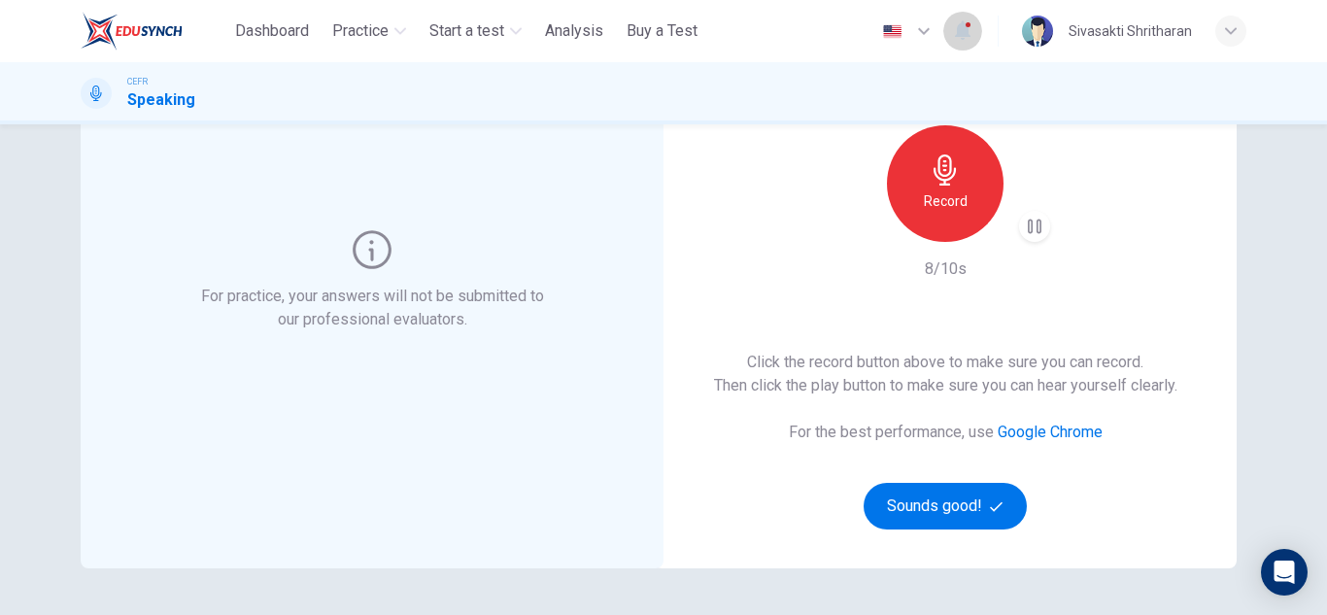
click at [965, 33] on icon "button" at bounding box center [963, 30] width 16 height 19
click at [965, 33] on div at bounding box center [663, 307] width 1327 height 615
click at [1222, 25] on div "button" at bounding box center [1230, 31] width 31 height 31
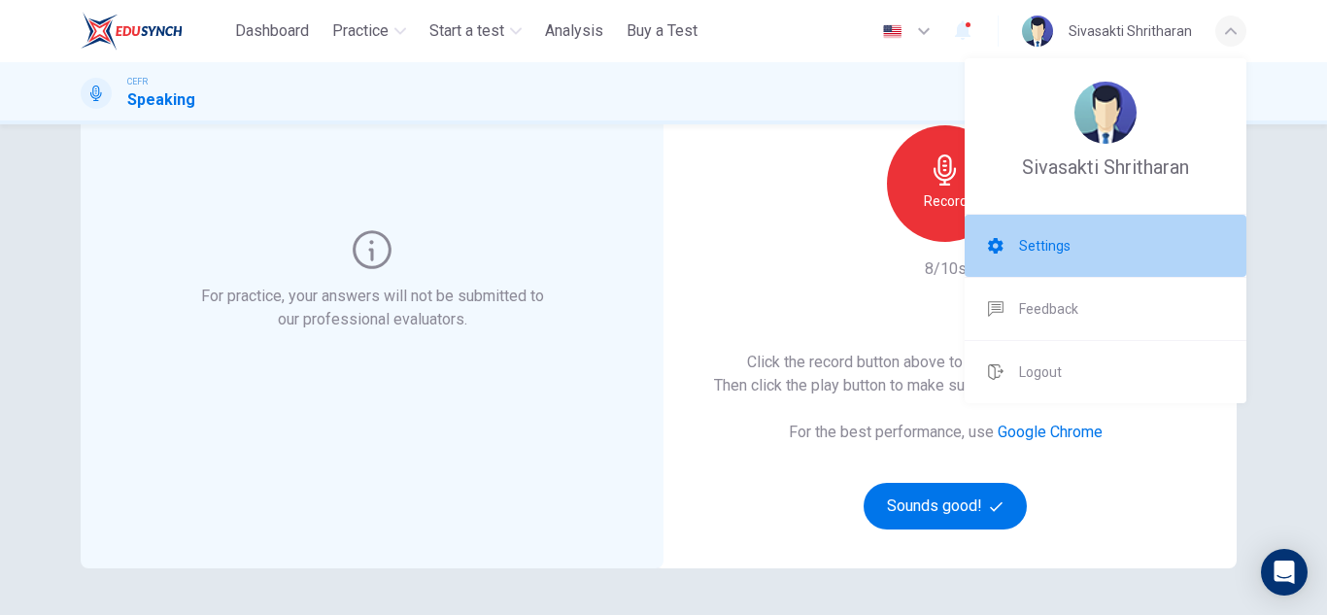
click at [1016, 253] on li "Settings" at bounding box center [1106, 246] width 282 height 62
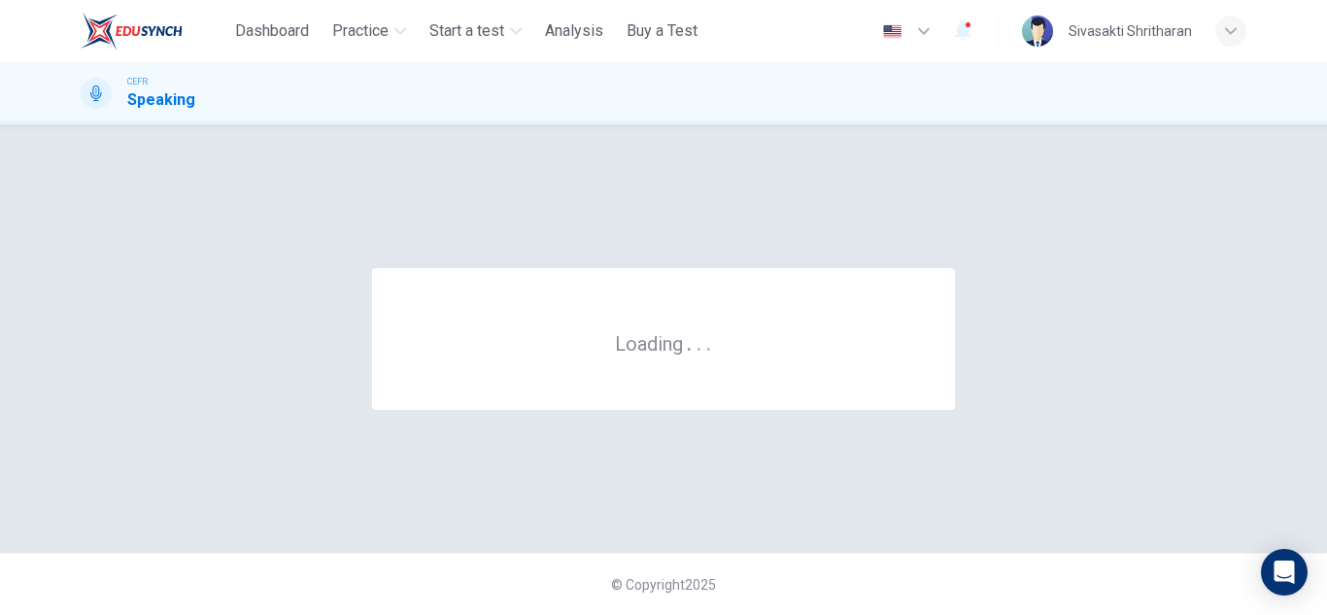
scroll to position [0, 0]
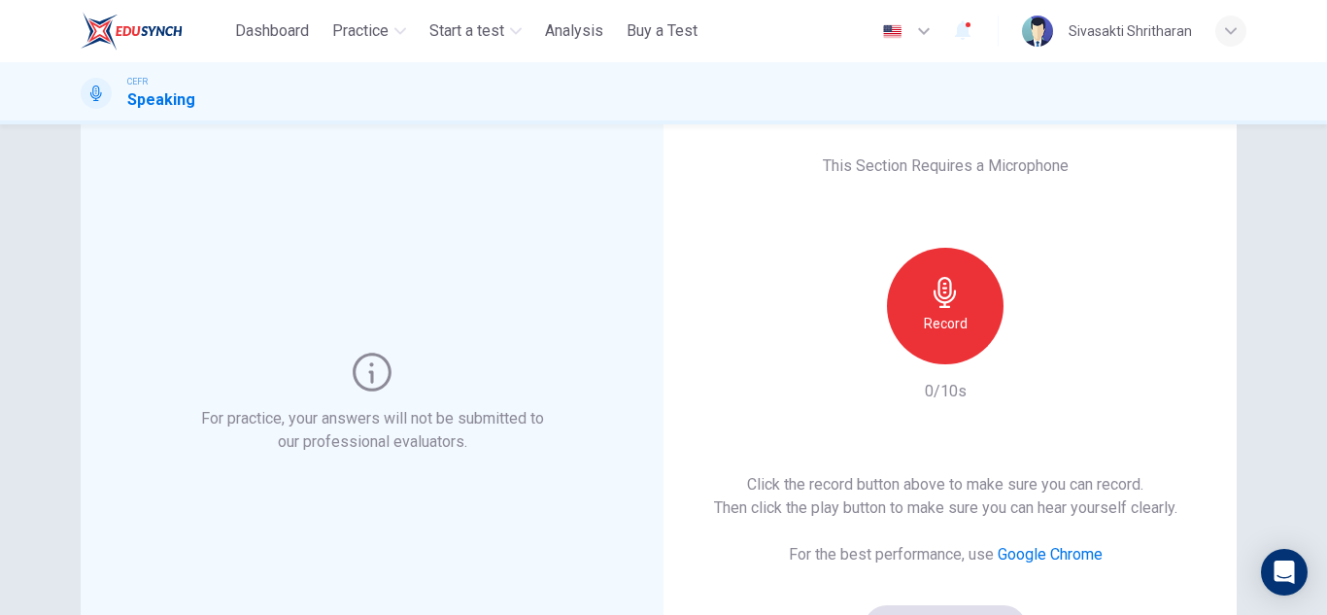
scroll to position [111, 0]
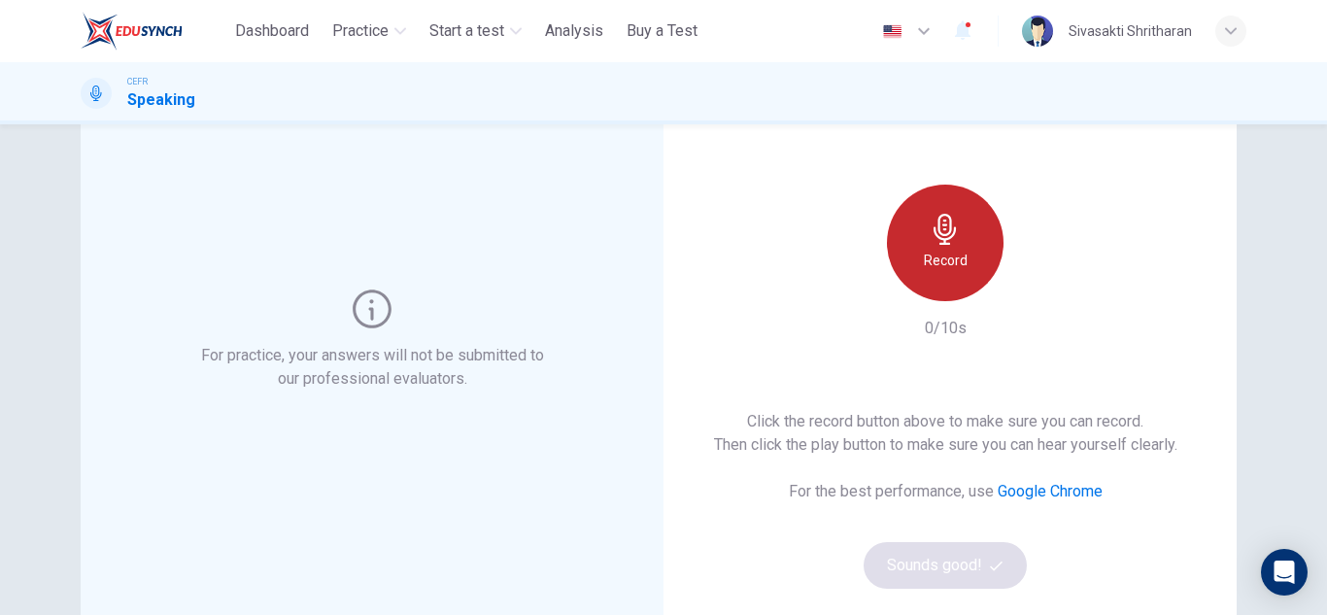
click at [959, 256] on h6 "Record" at bounding box center [946, 260] width 44 height 23
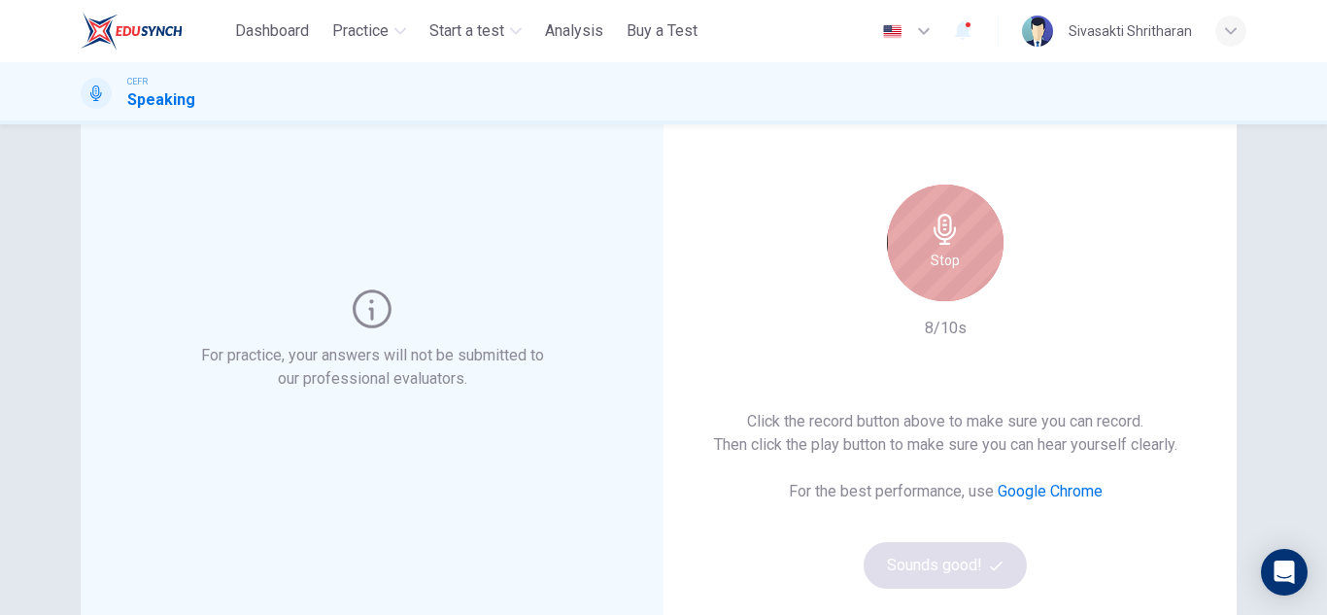
click at [964, 253] on div "Stop" at bounding box center [945, 243] width 117 height 117
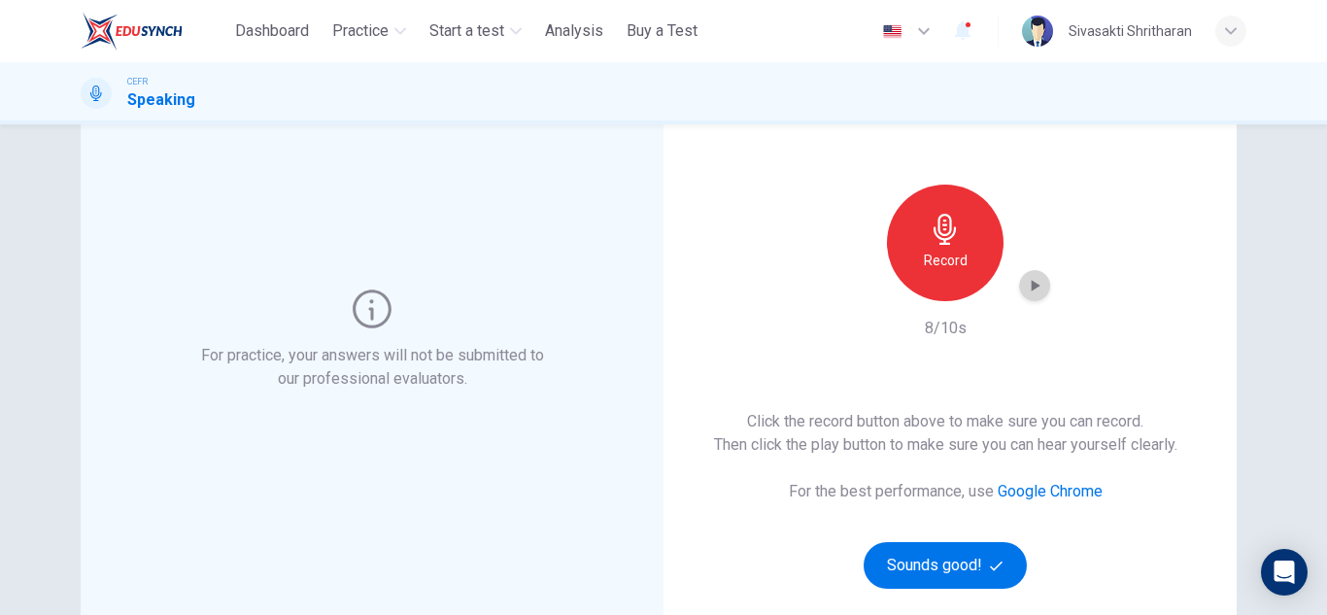
click at [1032, 284] on icon "button" at bounding box center [1036, 286] width 9 height 12
click at [1028, 284] on icon "button" at bounding box center [1035, 286] width 14 height 15
click at [1032, 284] on icon "button" at bounding box center [1036, 286] width 9 height 12
click at [1019, 291] on div "button" at bounding box center [1034, 285] width 31 height 31
click at [1031, 291] on icon "button" at bounding box center [1034, 285] width 19 height 19
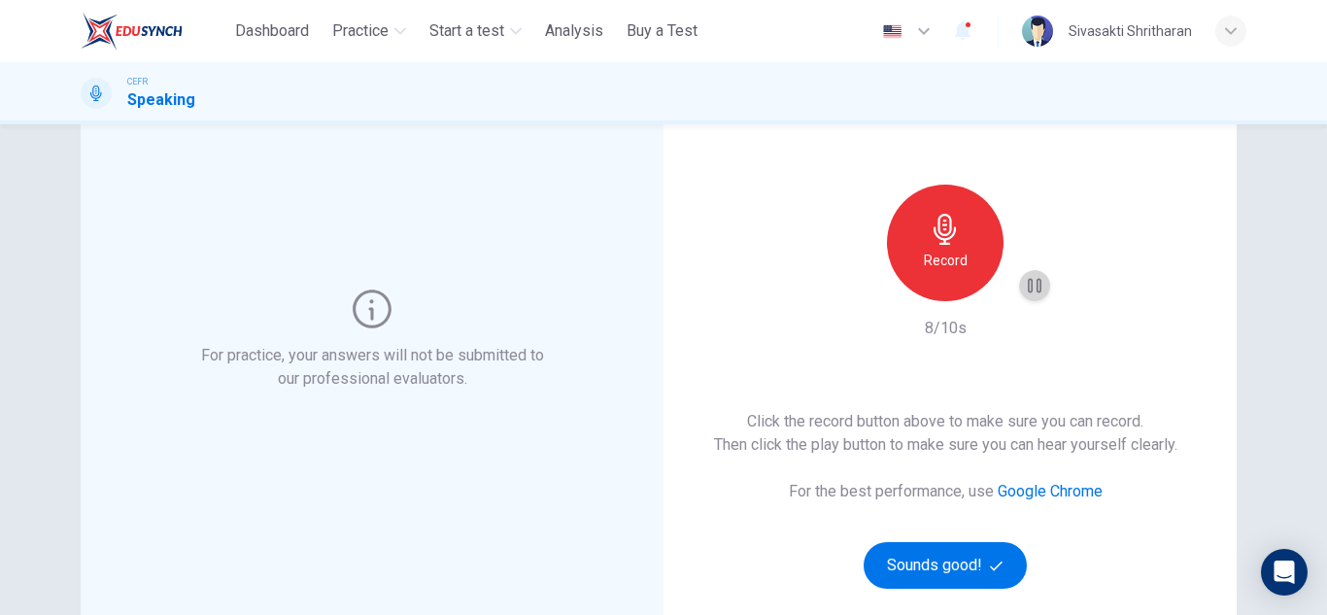
click at [1031, 291] on icon "button" at bounding box center [1034, 285] width 19 height 19
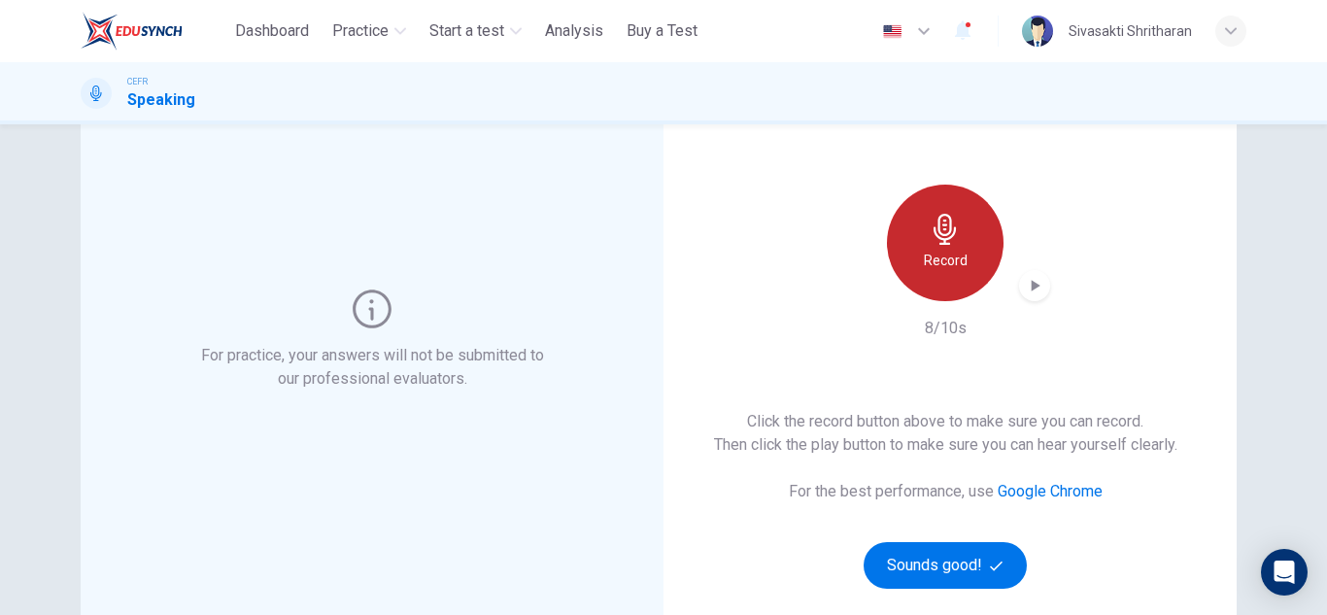
click at [919, 246] on div "Record" at bounding box center [945, 243] width 117 height 117
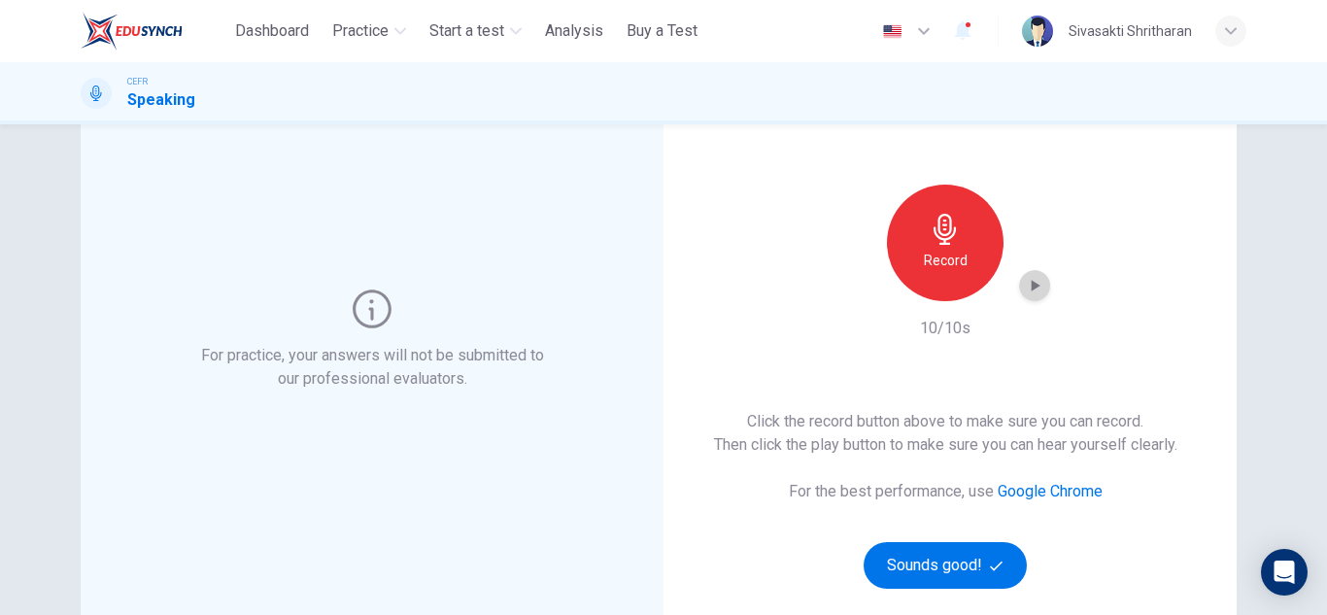
click at [1034, 282] on icon "button" at bounding box center [1034, 285] width 19 height 19
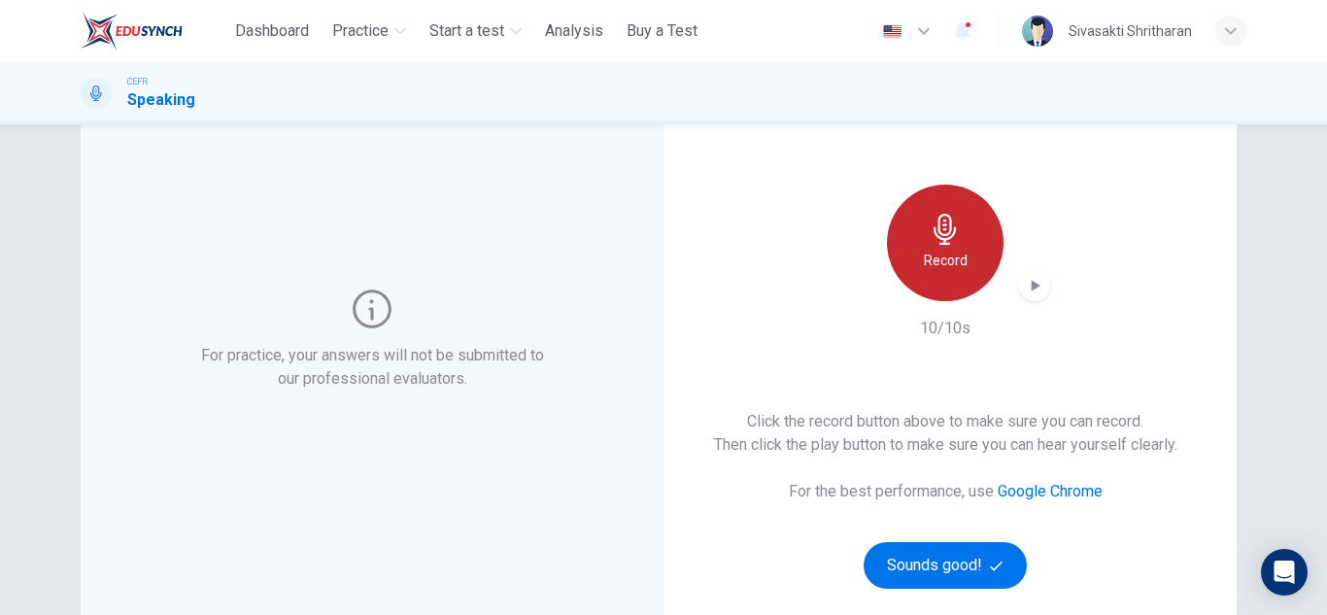
click at [956, 258] on h6 "Record" at bounding box center [946, 260] width 44 height 23
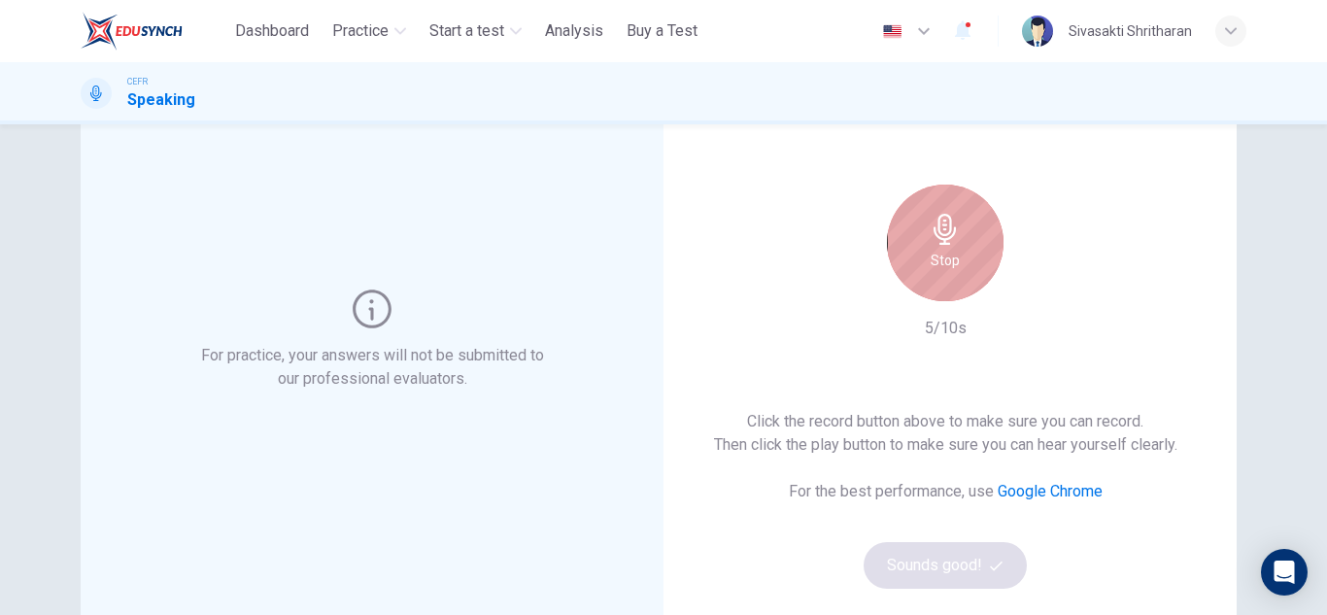
click at [956, 258] on div "Stop" at bounding box center [945, 243] width 117 height 117
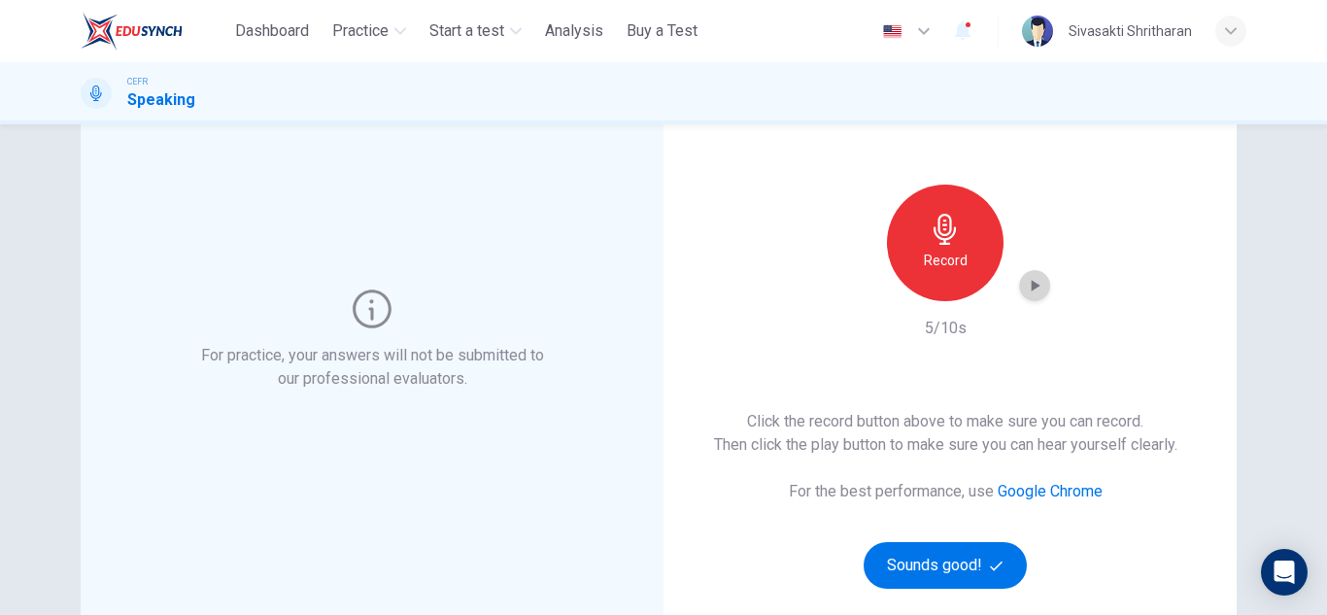
click at [1027, 292] on icon "button" at bounding box center [1034, 285] width 19 height 19
click at [1280, 578] on icon "Open Intercom Messenger" at bounding box center [1284, 572] width 25 height 25
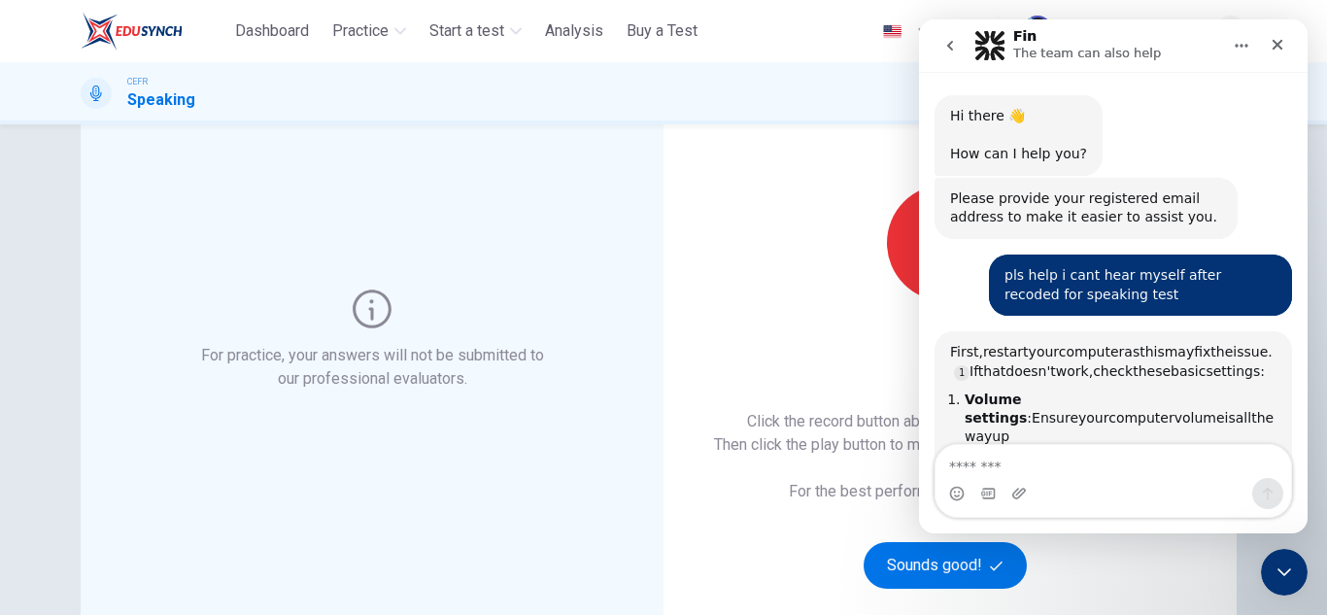
drag, startPoint x: 1302, startPoint y: 348, endPoint x: 2227, endPoint y: 457, distance: 931.3
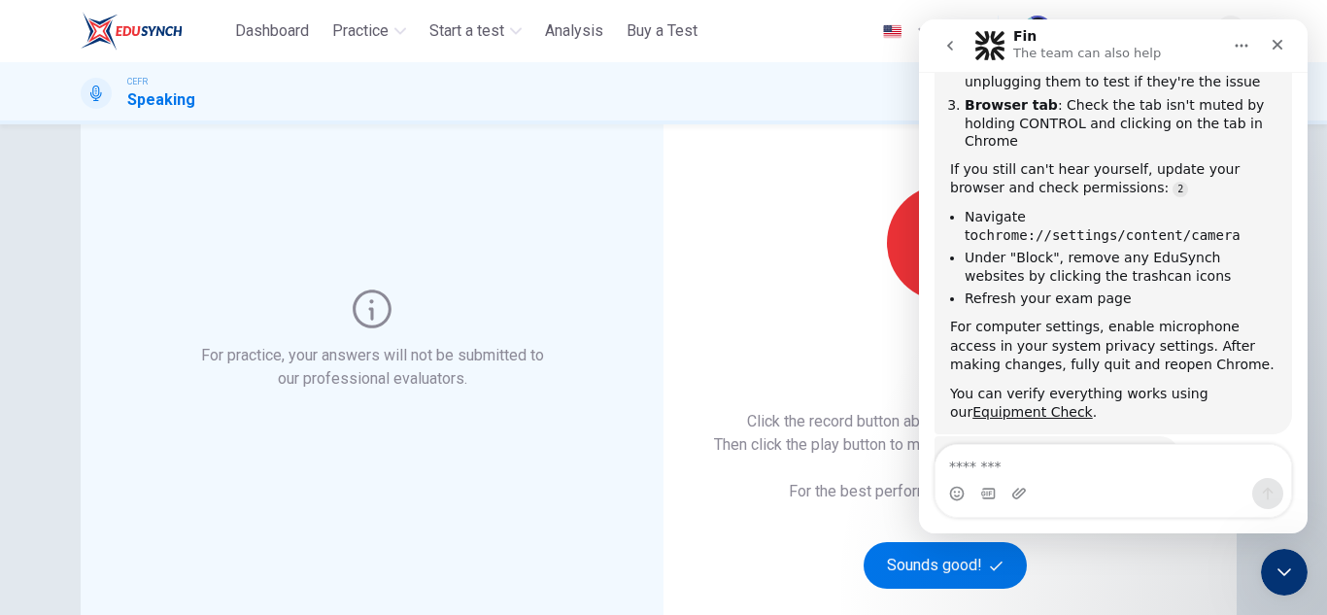
scroll to position [452, 0]
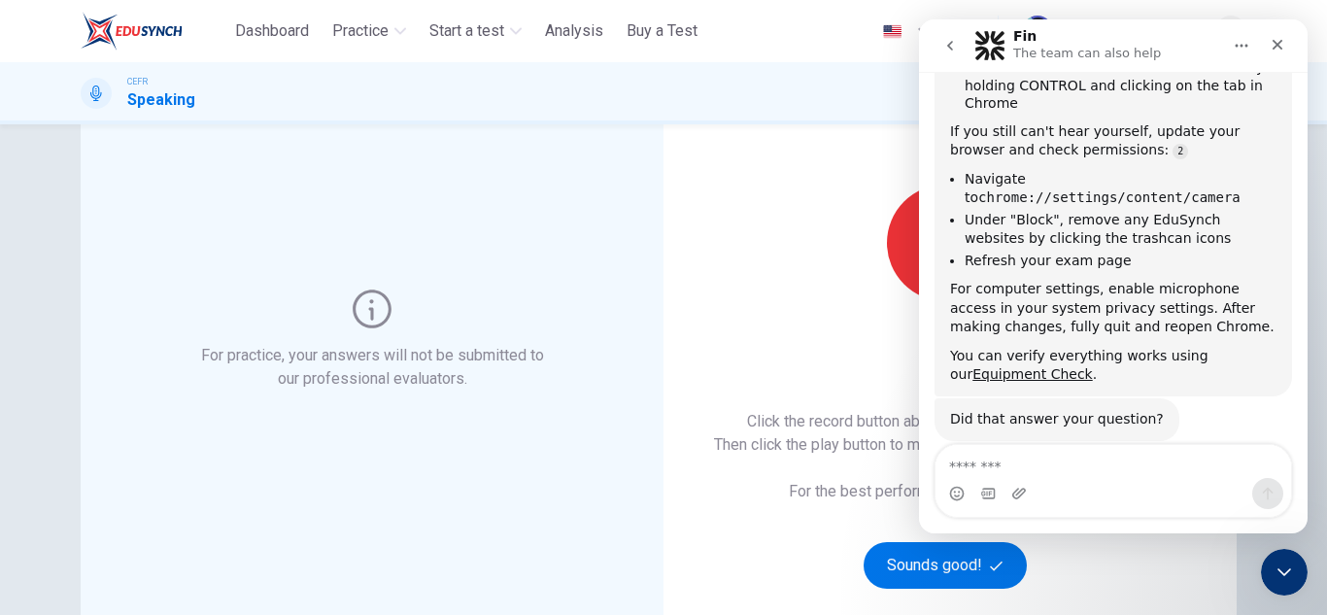
drag, startPoint x: 1302, startPoint y: 190, endPoint x: 2241, endPoint y: 357, distance: 954.1
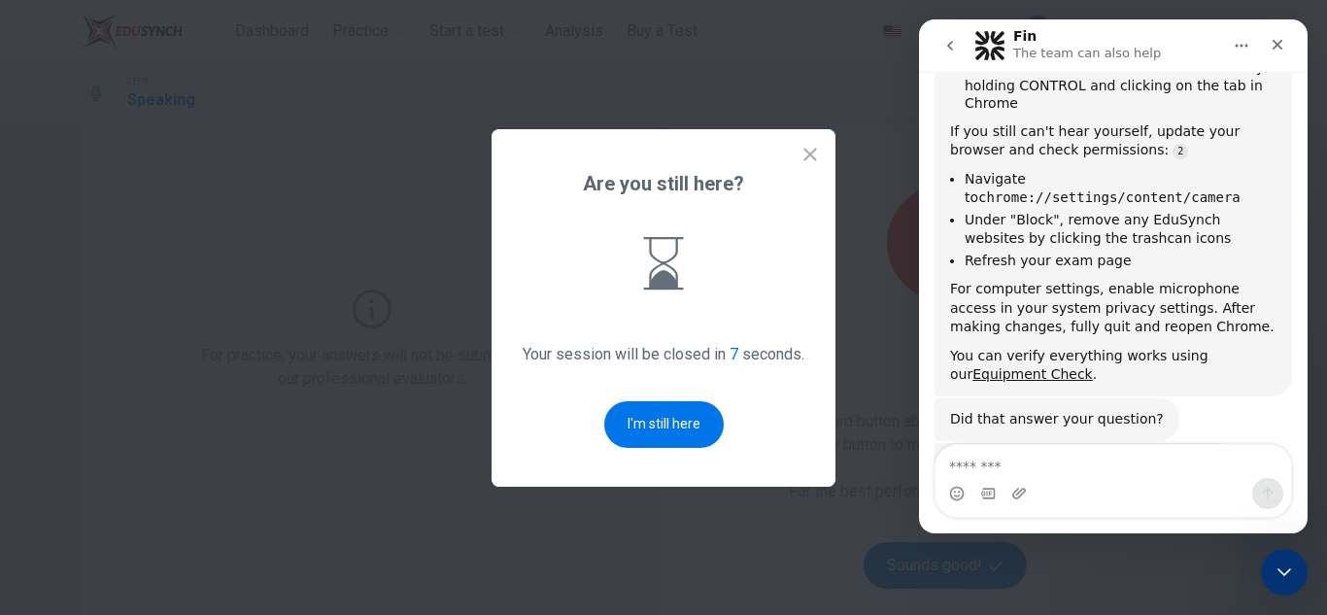
scroll to position [572, 0]
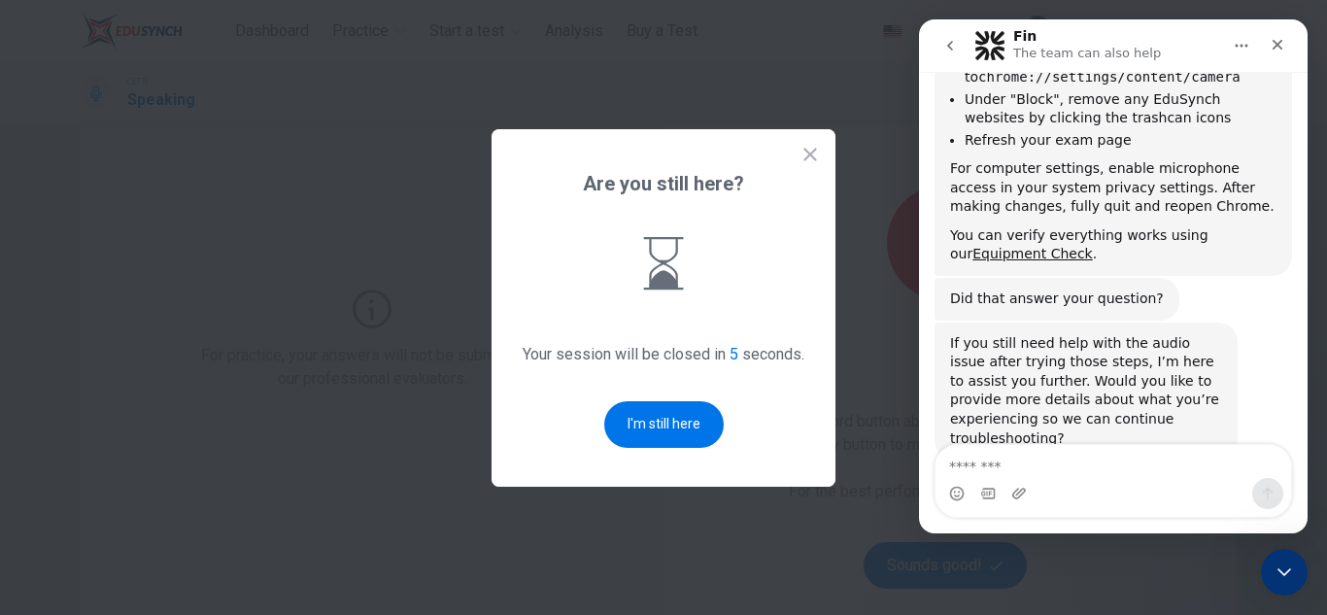
click at [803, 156] on icon at bounding box center [810, 154] width 19 height 19
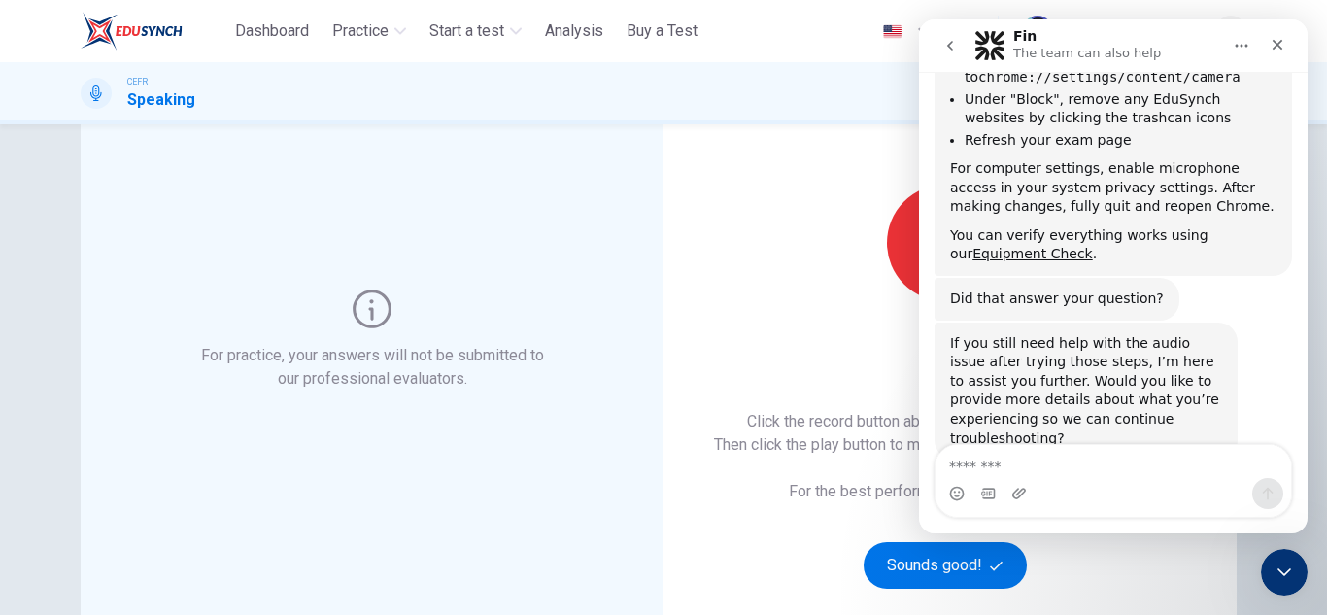
click at [840, 311] on div "Record 5/10s" at bounding box center [945, 262] width 210 height 155
drag, startPoint x: 889, startPoint y: 256, endPoint x: 291, endPoint y: 10, distance: 646.5
click at [889, 256] on div "Record" at bounding box center [945, 243] width 117 height 117
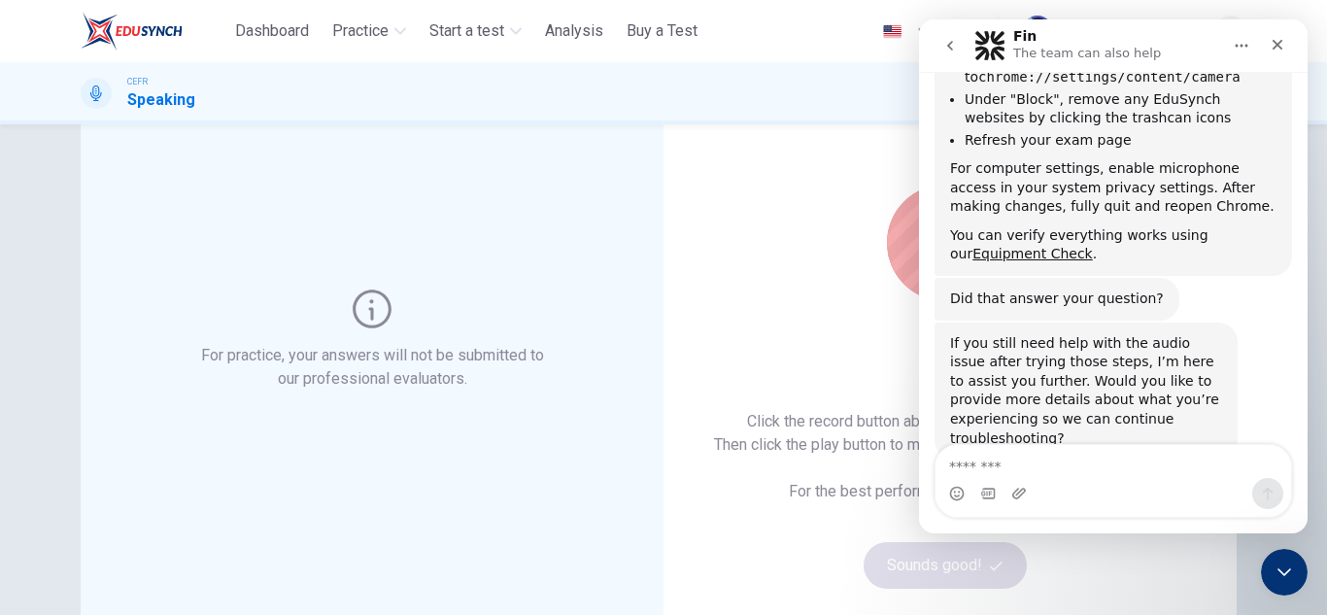
click at [1244, 50] on icon "Home" at bounding box center [1242, 46] width 16 height 16
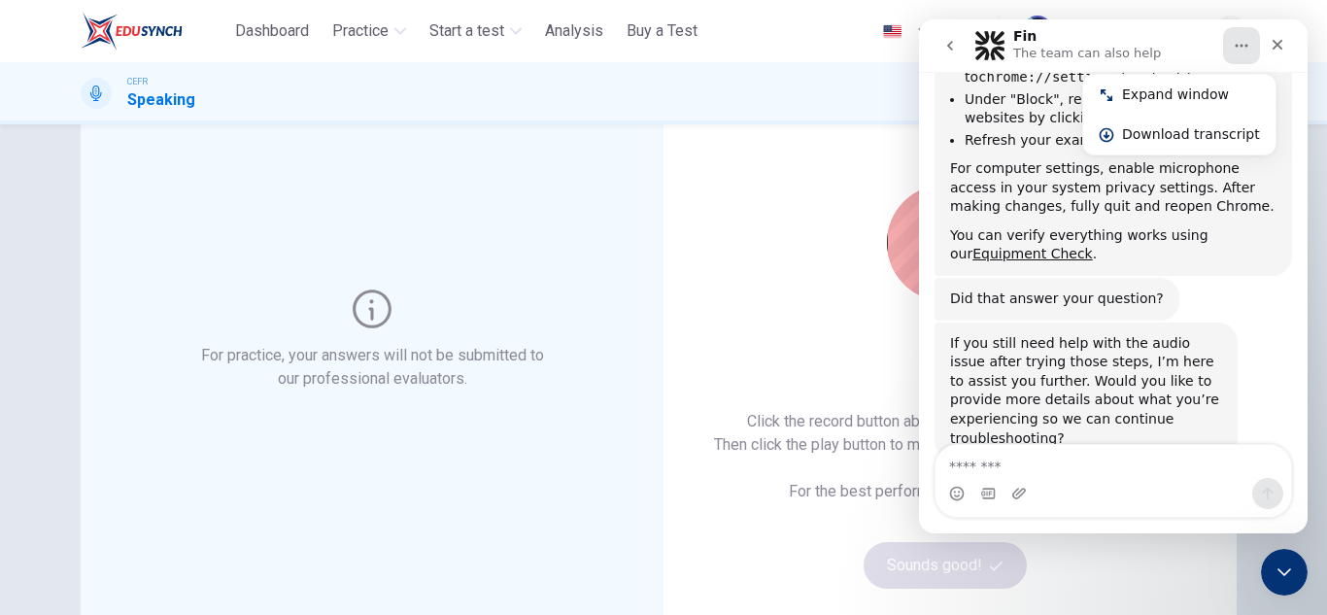
click at [948, 48] on icon "go back" at bounding box center [950, 46] width 16 height 16
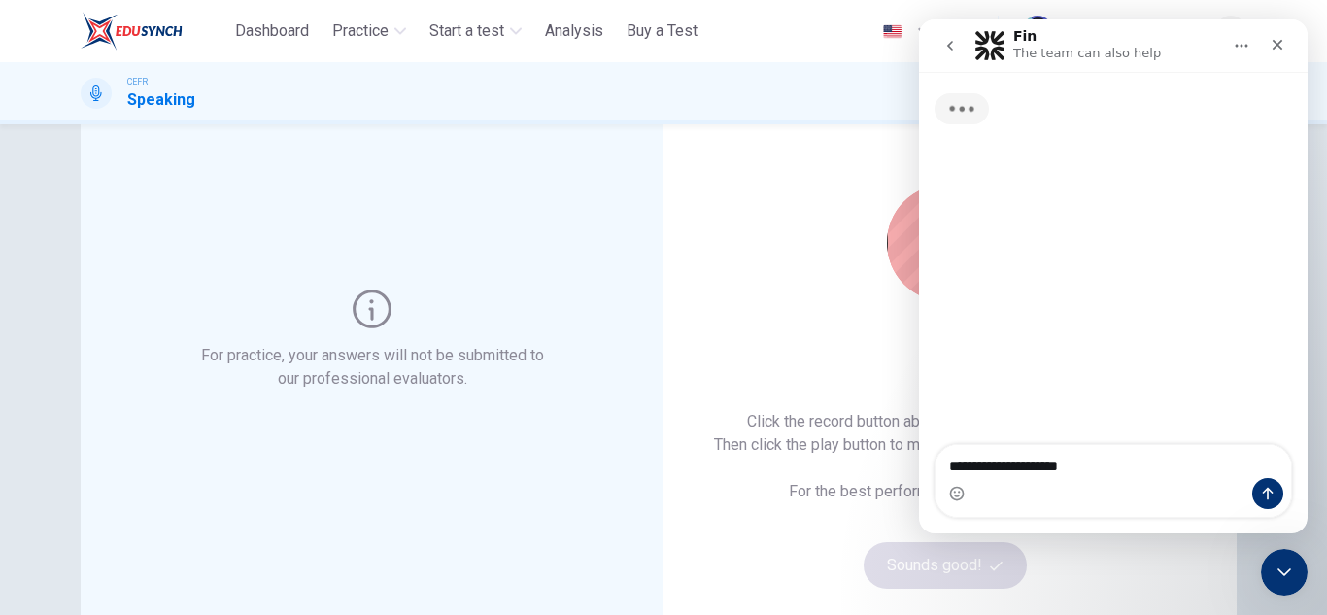
scroll to position [0, 0]
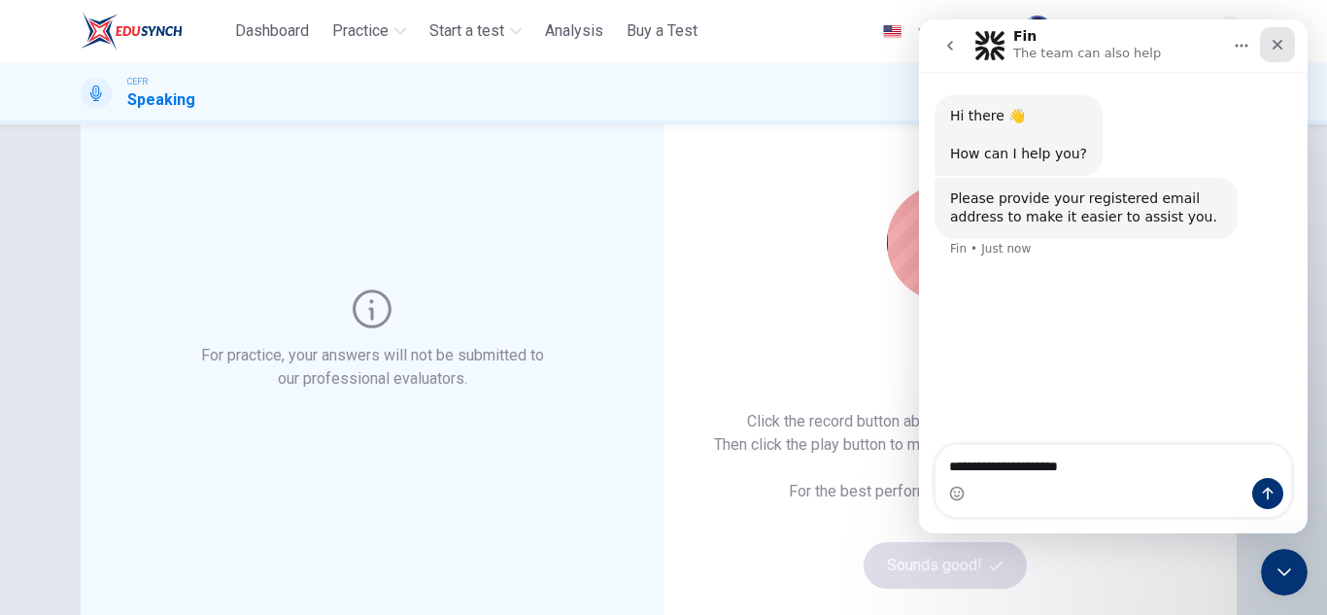
click at [1261, 47] on div "Close" at bounding box center [1277, 44] width 35 height 35
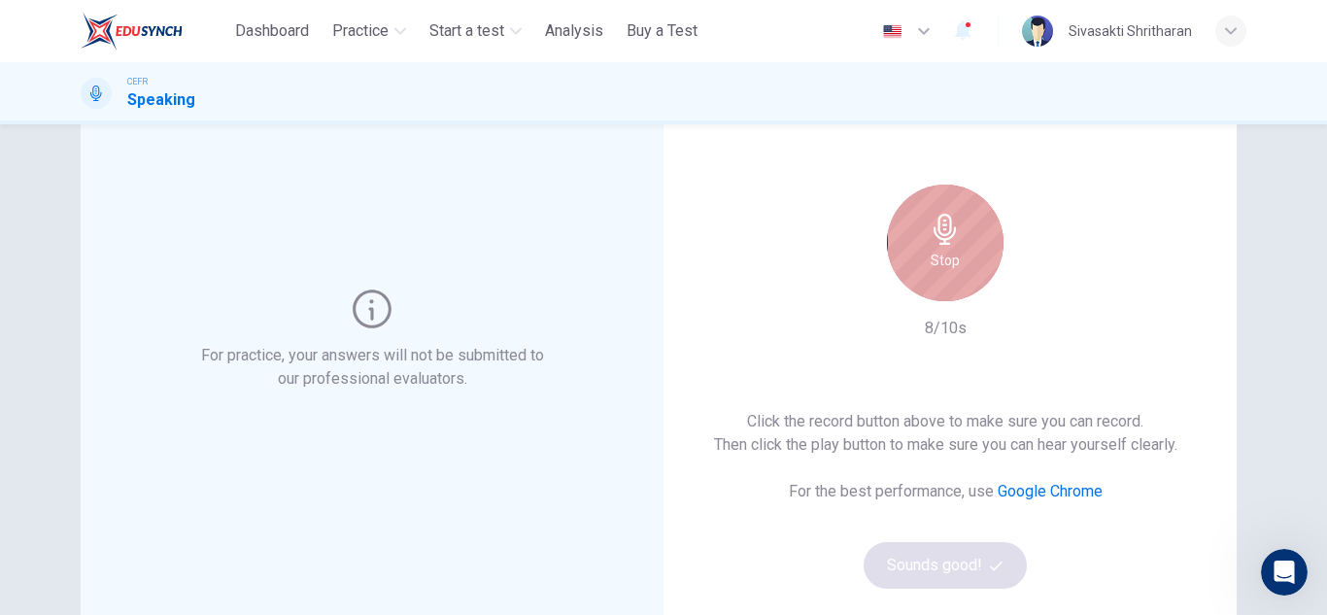
click at [966, 264] on div "Stop" at bounding box center [945, 243] width 117 height 117
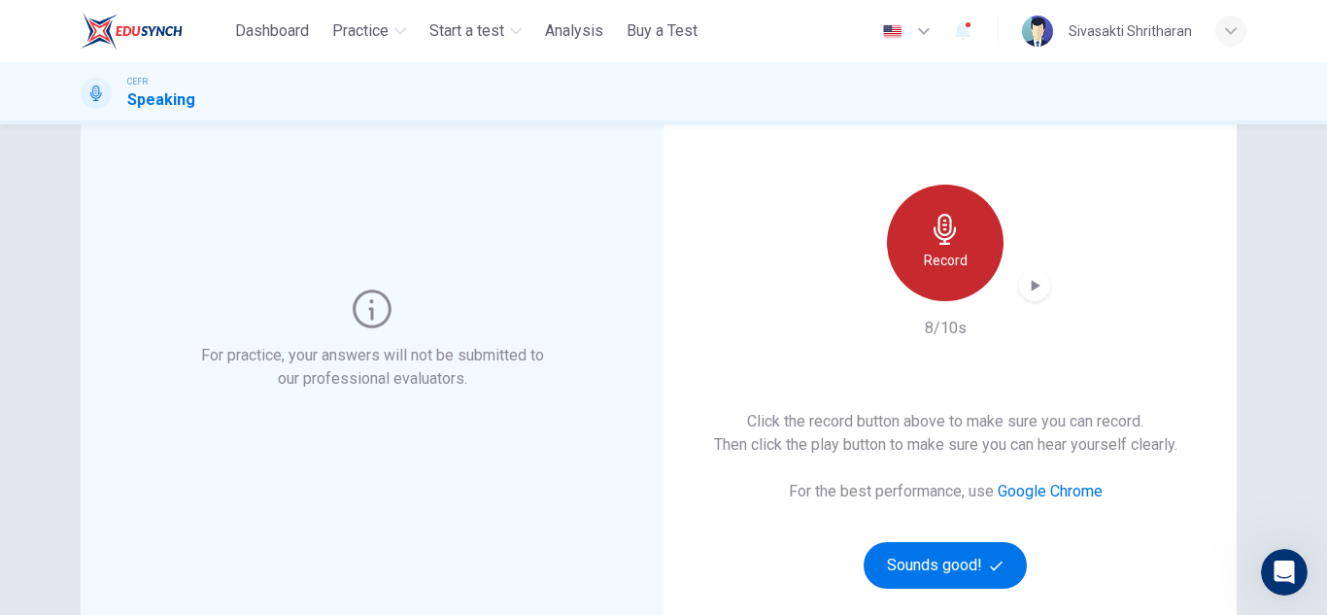
click at [966, 264] on div "Record" at bounding box center [945, 243] width 117 height 117
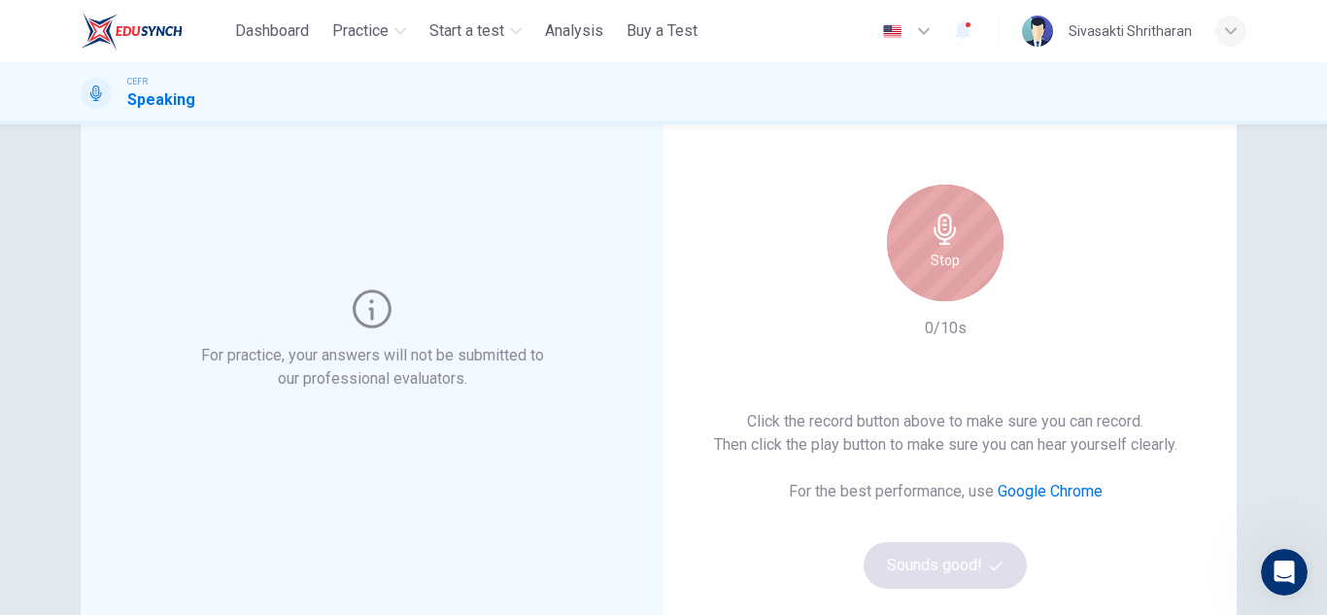
click at [966, 264] on div "Stop" at bounding box center [945, 243] width 117 height 117
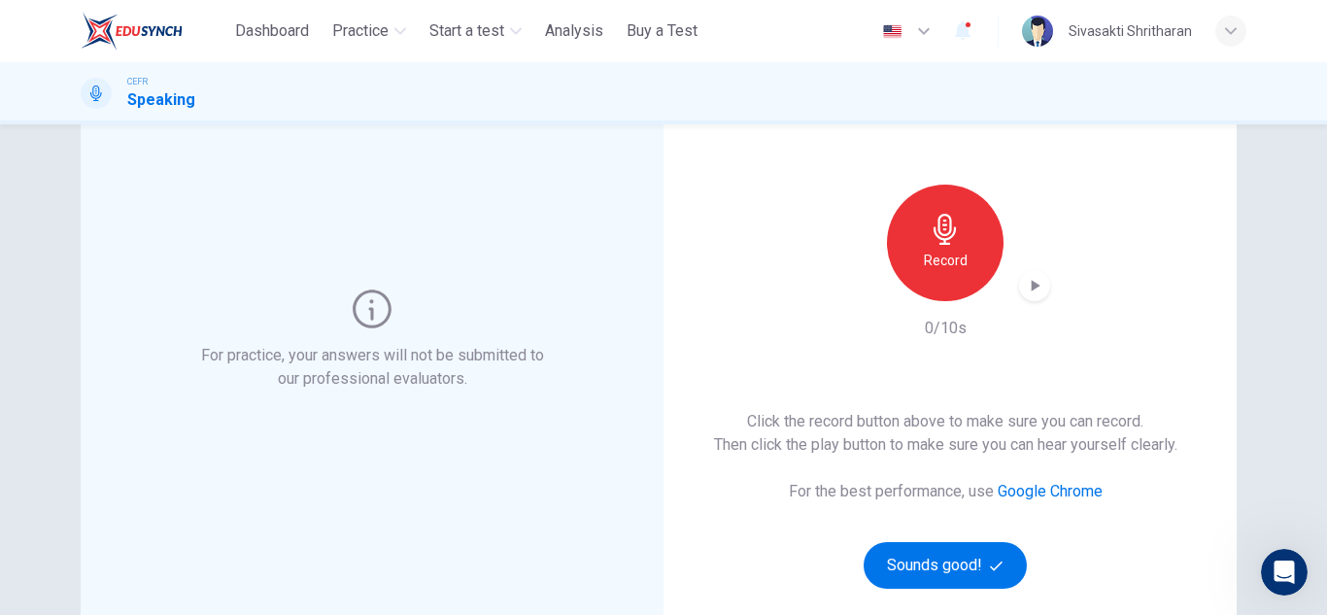
click at [937, 222] on icon "button" at bounding box center [945, 229] width 31 height 31
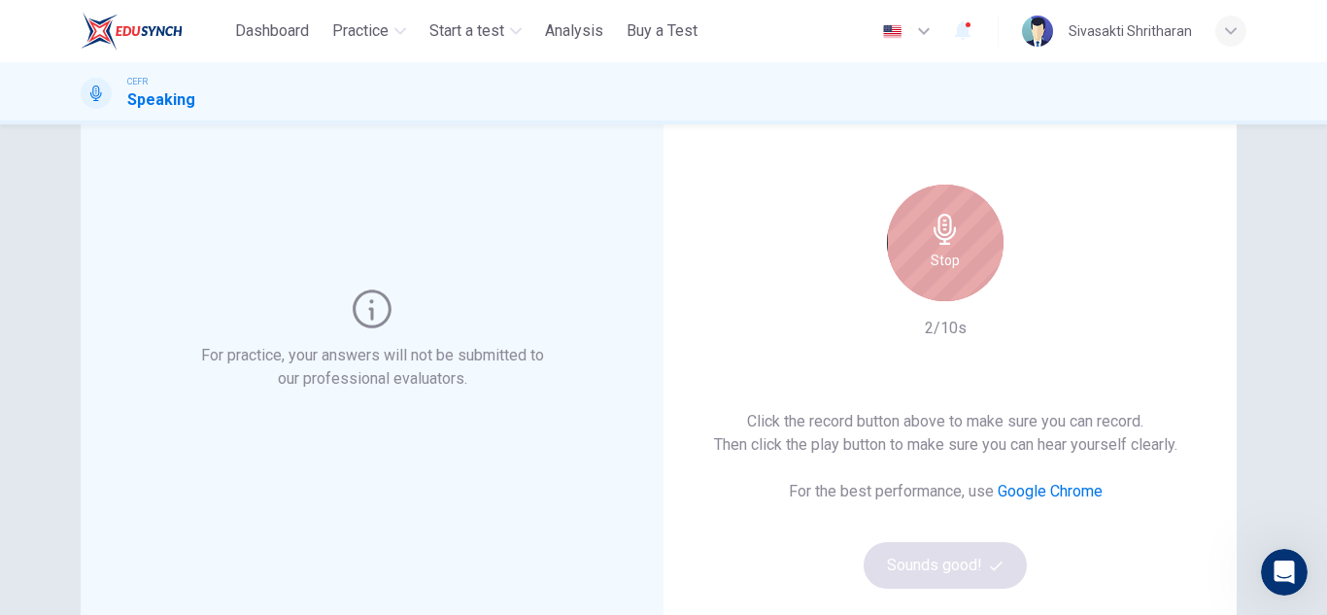
click at [939, 255] on h6 "Stop" at bounding box center [945, 260] width 29 height 23
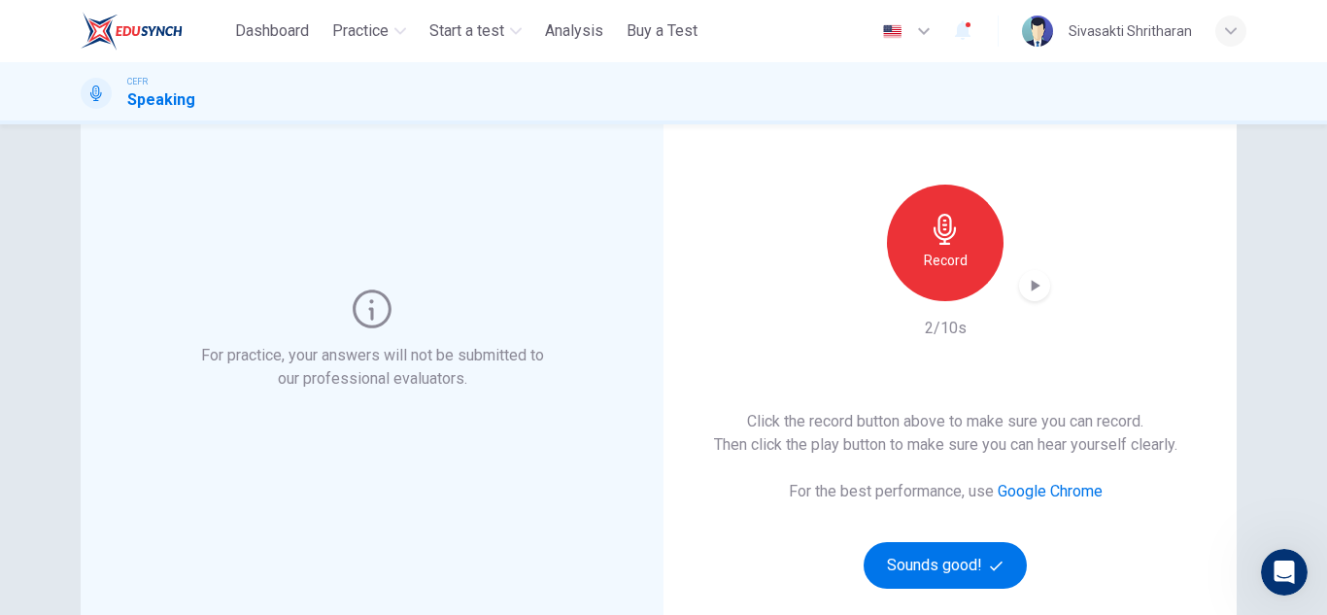
click at [1019, 288] on div "button" at bounding box center [1034, 285] width 31 height 31
click at [783, 284] on div "This Section Requires a Microphone Record 2/10s Click the record button above t…" at bounding box center [945, 339] width 583 height 575
click at [1034, 271] on div "button" at bounding box center [1034, 285] width 31 height 31
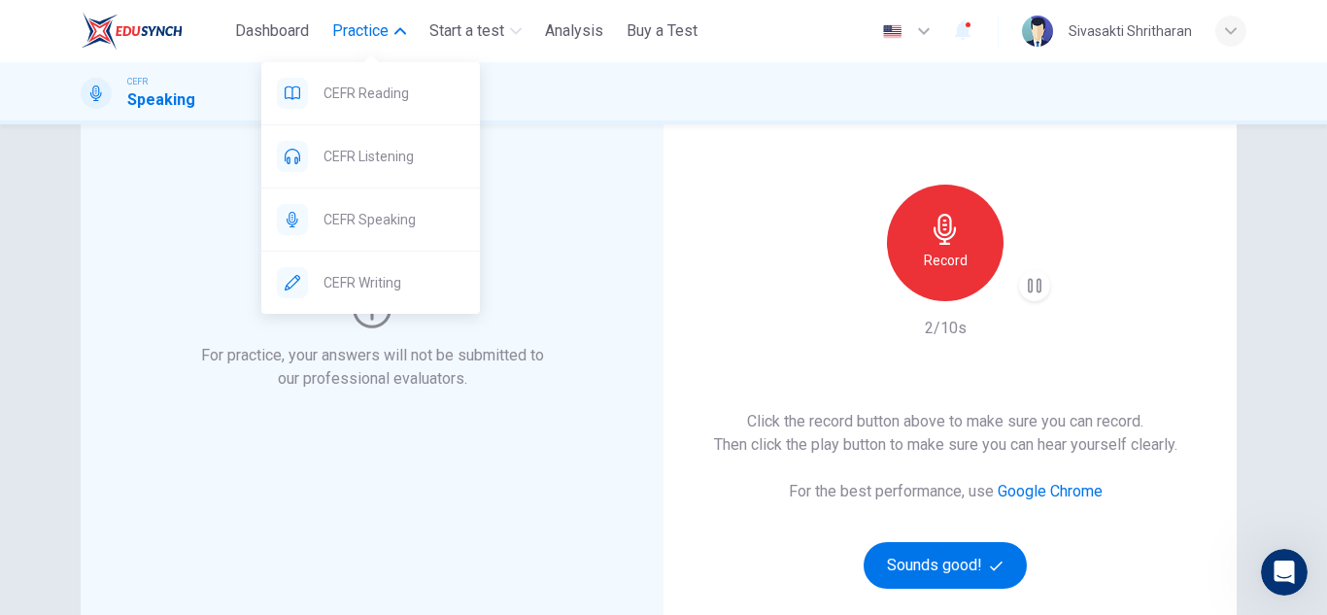
click at [392, 35] on button "Practice" at bounding box center [369, 31] width 89 height 35
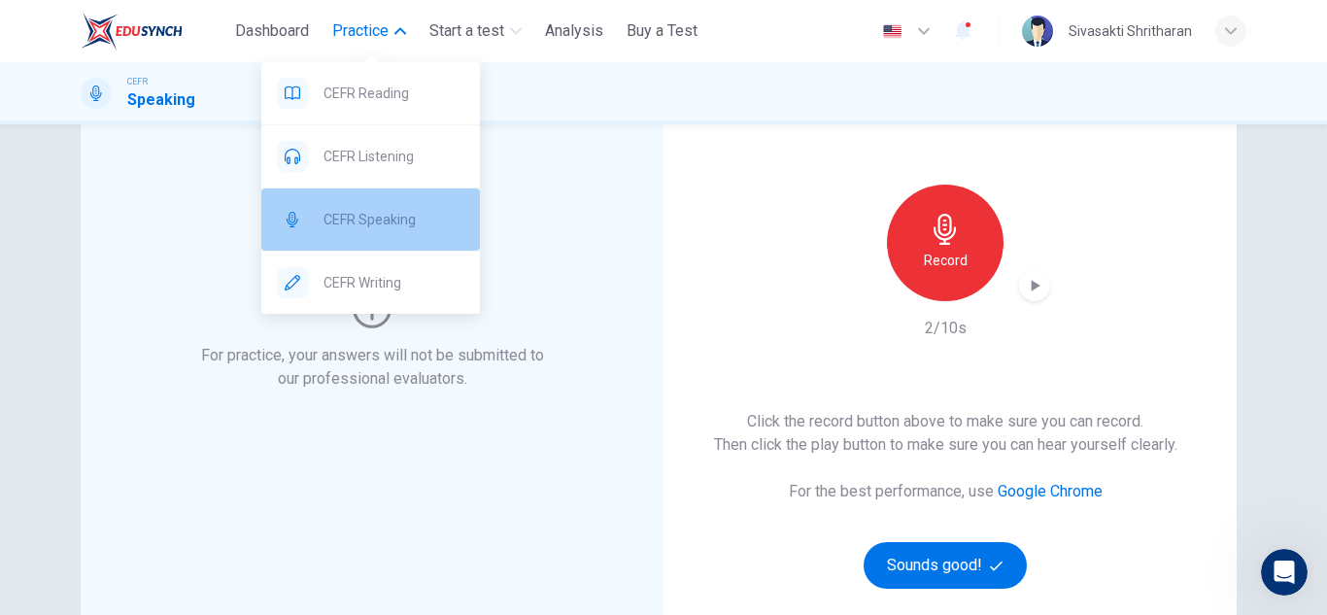
click at [395, 227] on span "CEFR Speaking" at bounding box center [394, 219] width 141 height 23
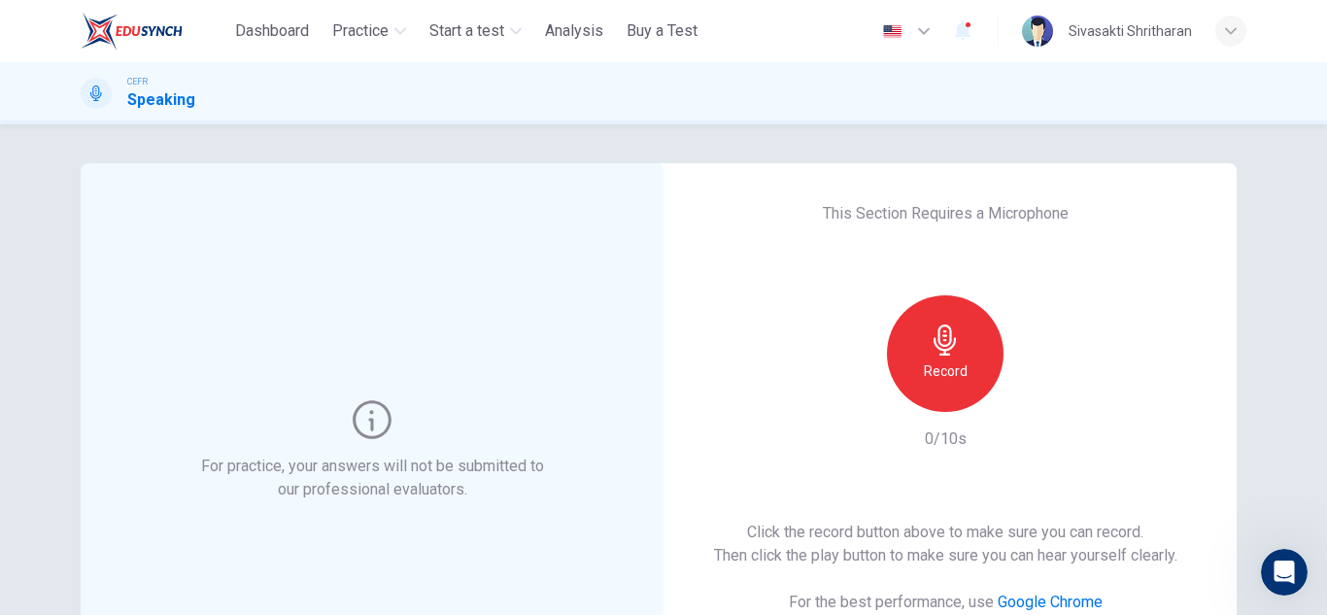
click at [954, 336] on icon "button" at bounding box center [945, 340] width 31 height 31
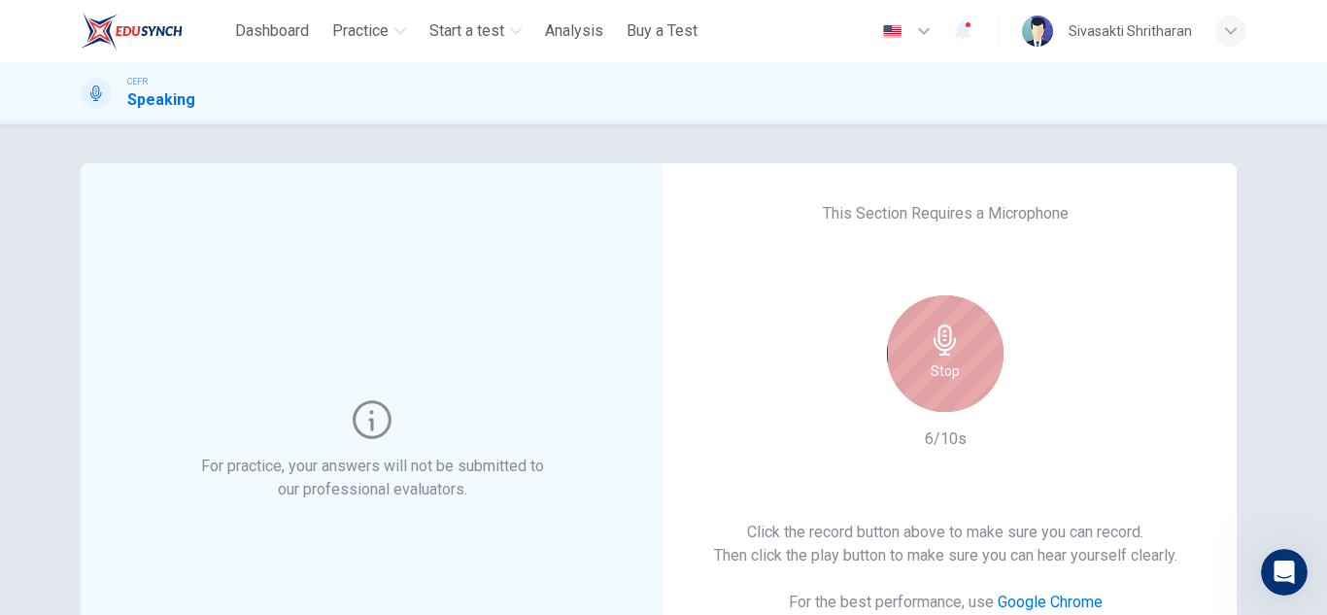
click at [954, 336] on icon "button" at bounding box center [945, 340] width 31 height 31
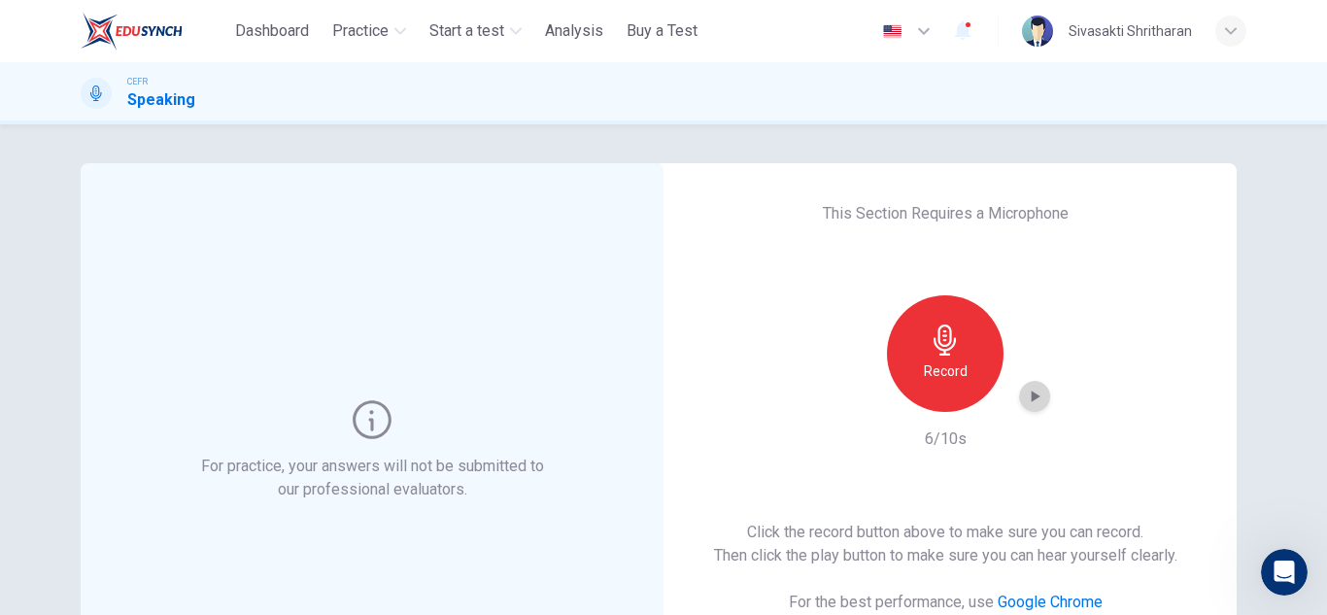
click at [1025, 399] on icon "button" at bounding box center [1034, 396] width 19 height 19
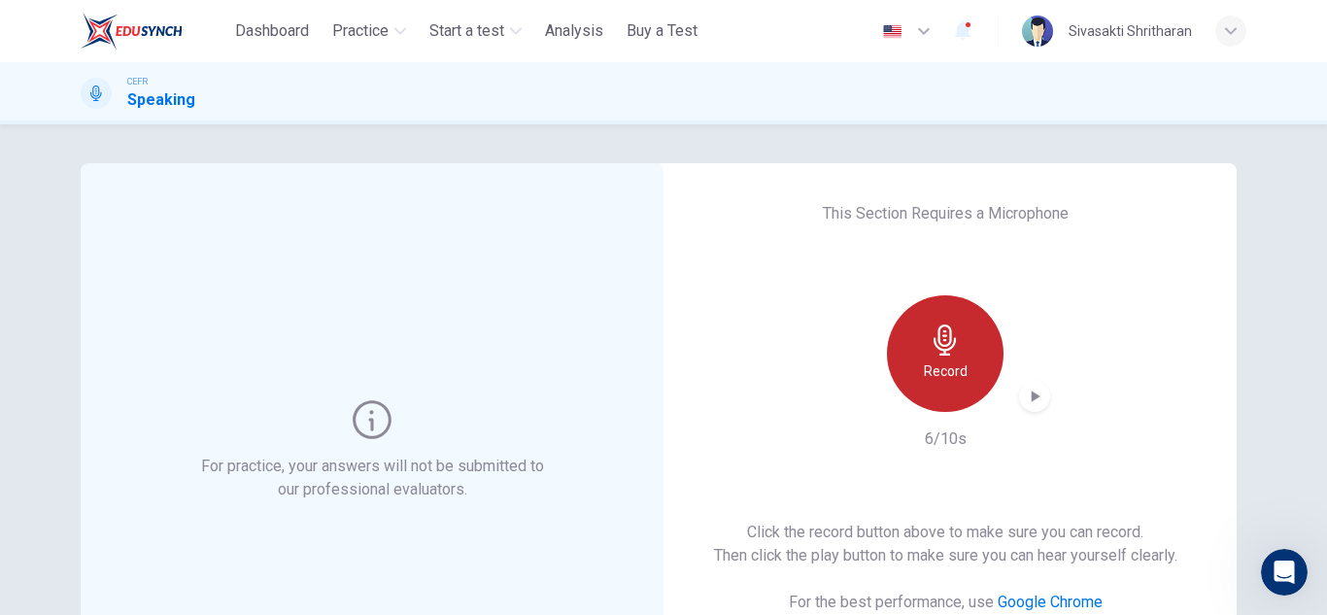
click at [958, 371] on h6 "Record" at bounding box center [946, 370] width 44 height 23
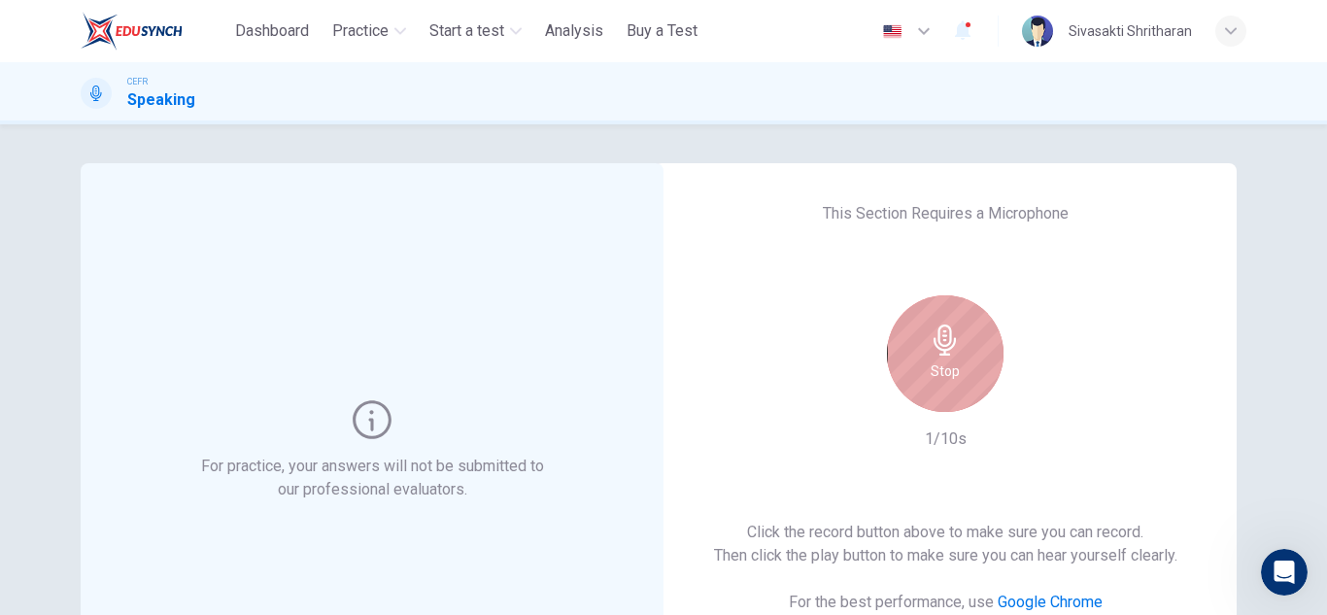
click at [958, 371] on div "Stop" at bounding box center [945, 353] width 117 height 117
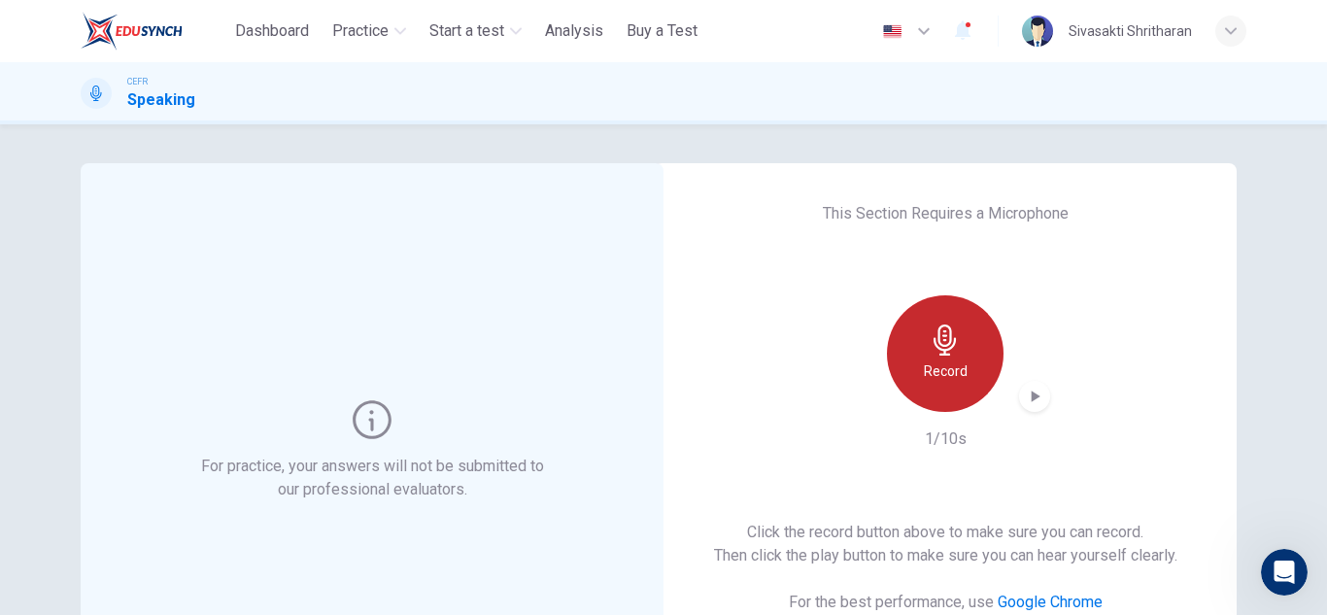
click at [935, 335] on icon "button" at bounding box center [945, 340] width 22 height 31
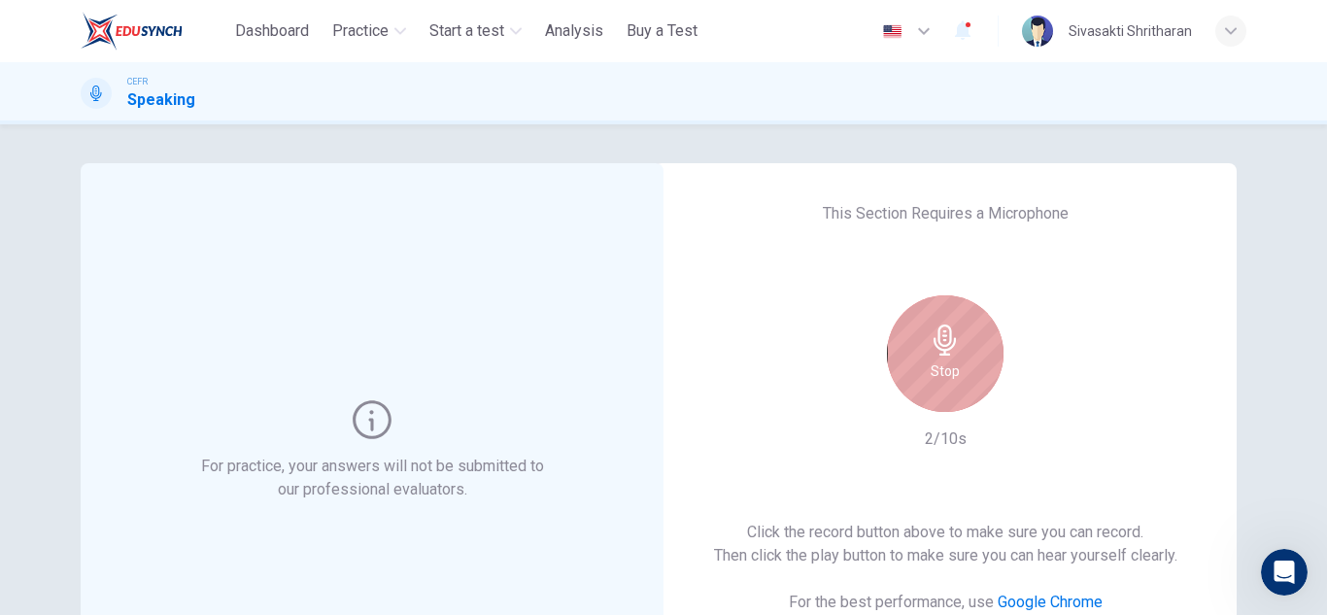
click at [954, 375] on h6 "Stop" at bounding box center [945, 370] width 29 height 23
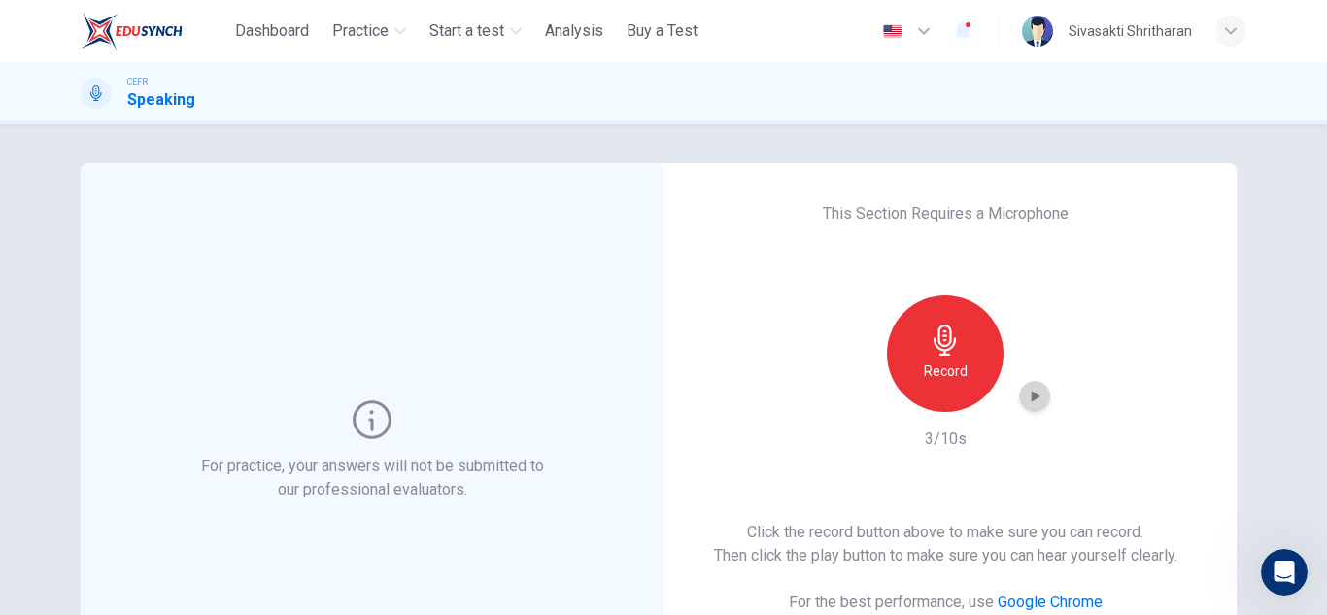
click at [1032, 393] on icon "button" at bounding box center [1036, 397] width 9 height 12
click at [1027, 389] on icon "button" at bounding box center [1034, 396] width 19 height 19
click at [1019, 400] on div "button" at bounding box center [1034, 396] width 31 height 31
click at [1054, 281] on div "This Section Requires a Microphone Record 3/10s Click the record button above t…" at bounding box center [945, 450] width 583 height 575
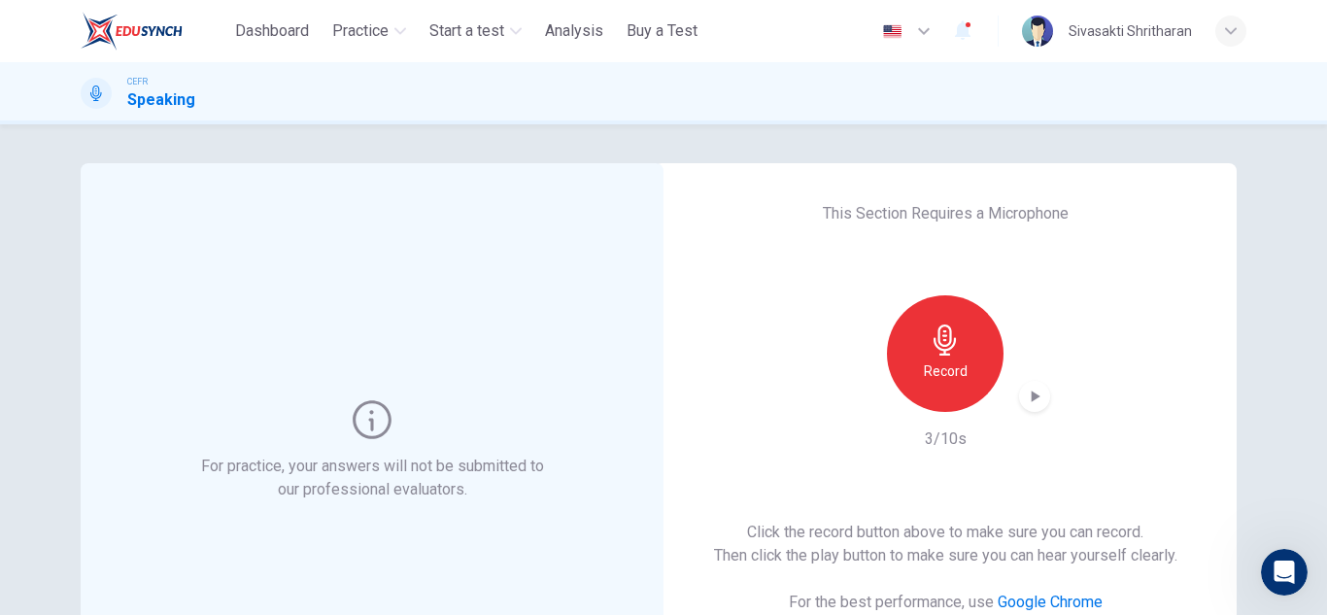
click at [1025, 395] on icon "button" at bounding box center [1034, 396] width 19 height 19
click at [1032, 397] on icon "button" at bounding box center [1035, 397] width 14 height 15
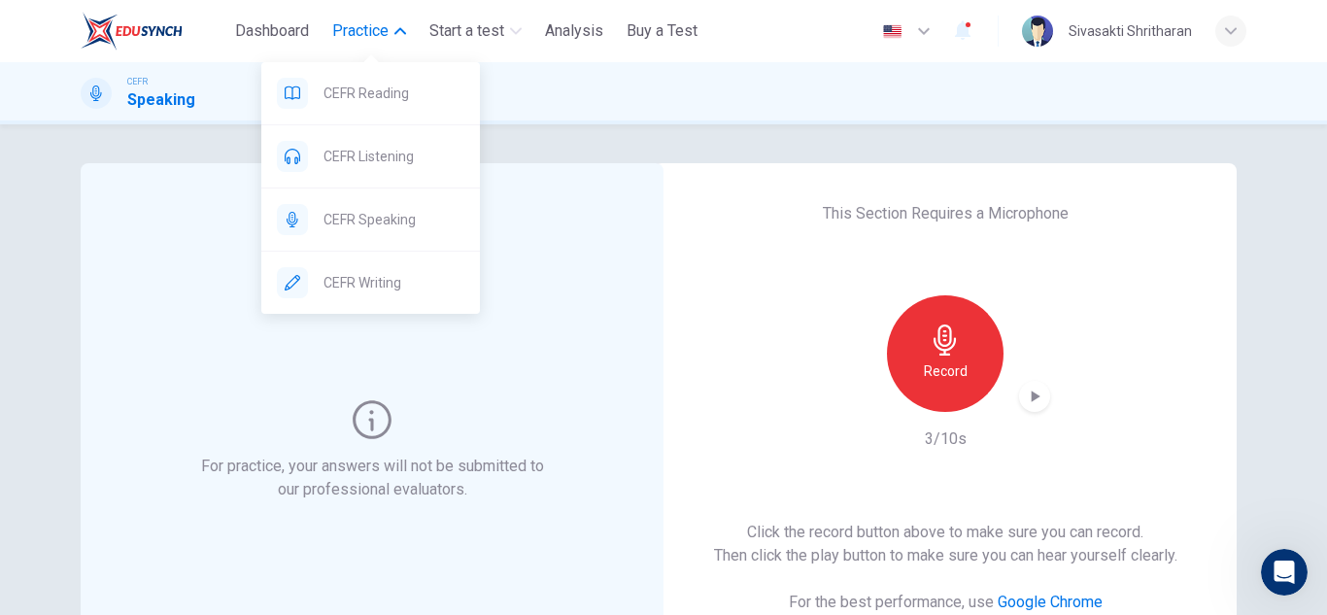
click at [380, 28] on span "Practice" at bounding box center [360, 30] width 56 height 23
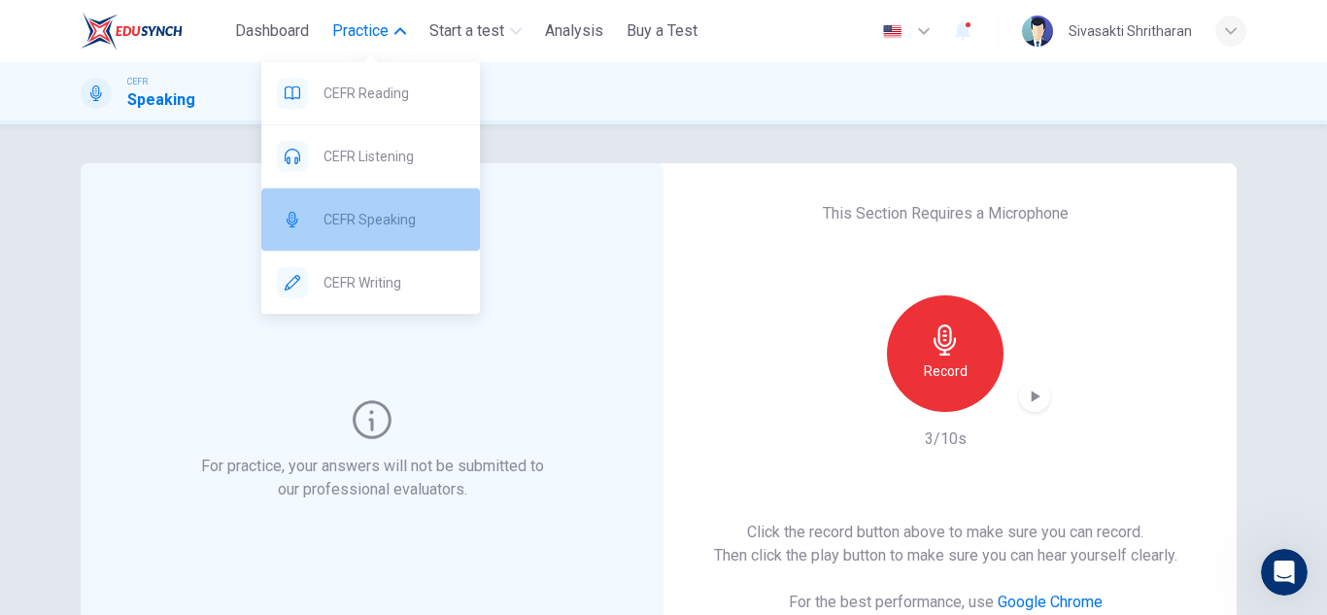
click at [357, 220] on span "CEFR Speaking" at bounding box center [394, 219] width 141 height 23
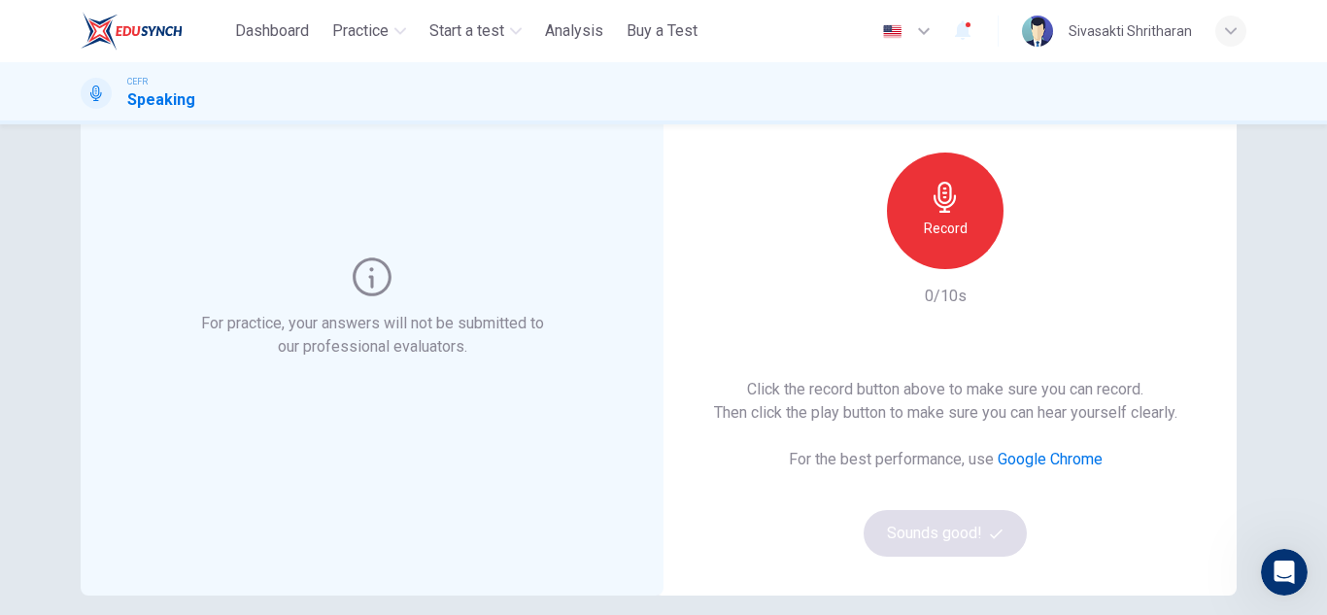
scroll to position [148, 0]
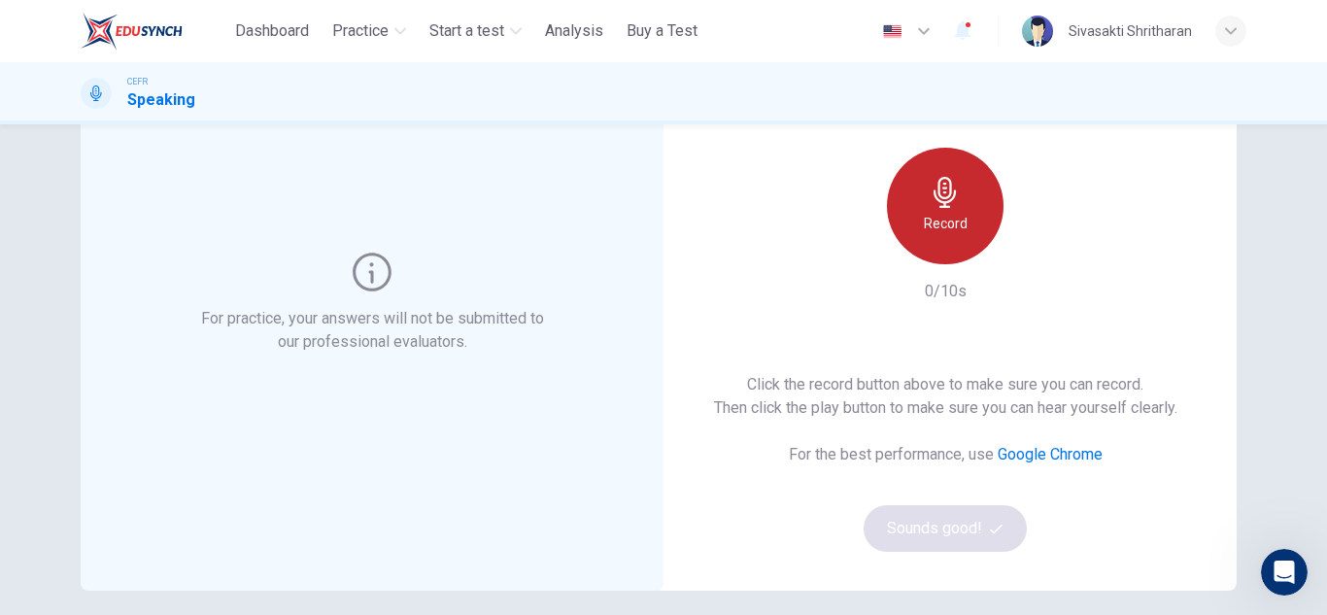
click at [948, 182] on icon "button" at bounding box center [945, 192] width 31 height 31
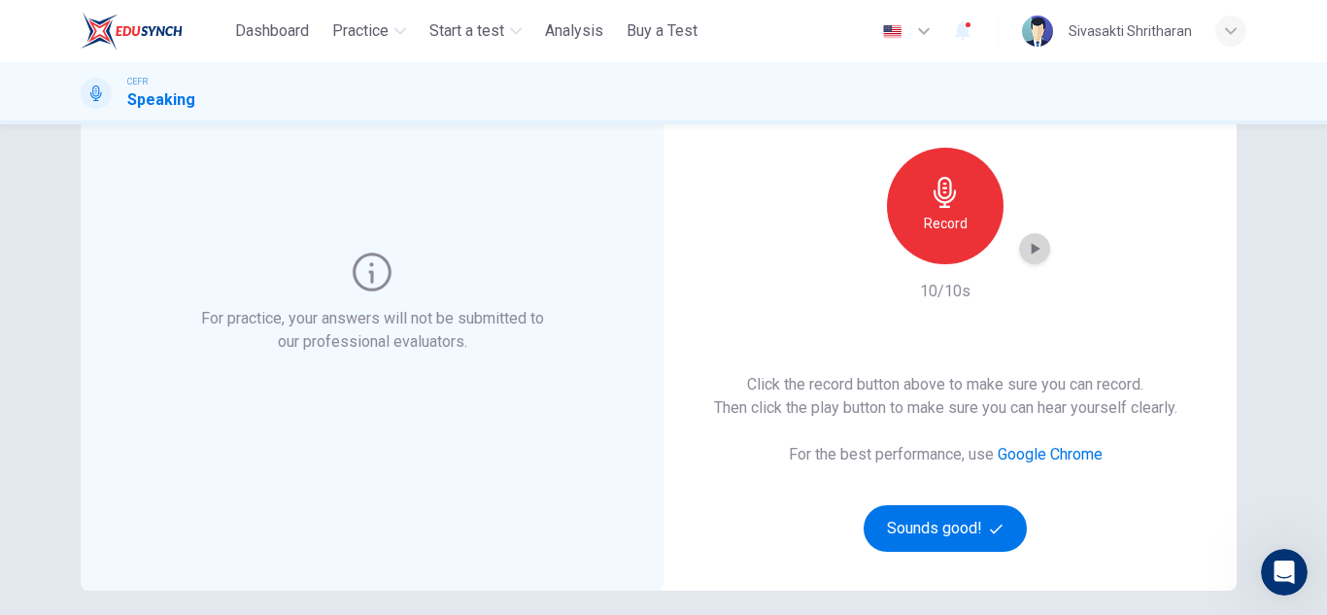
click at [1032, 248] on icon "button" at bounding box center [1036, 249] width 9 height 12
click at [927, 528] on button "Sounds good!" at bounding box center [945, 528] width 163 height 47
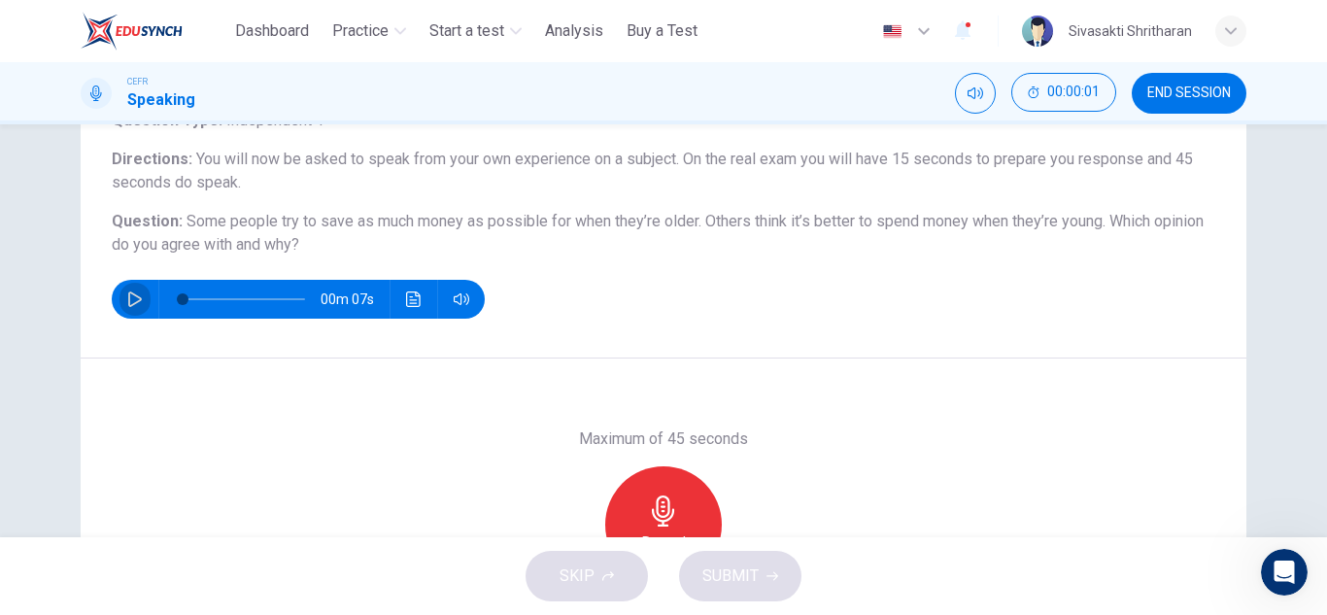
click at [128, 304] on icon "button" at bounding box center [135, 299] width 14 height 16
click at [127, 304] on icon "button" at bounding box center [135, 299] width 16 height 16
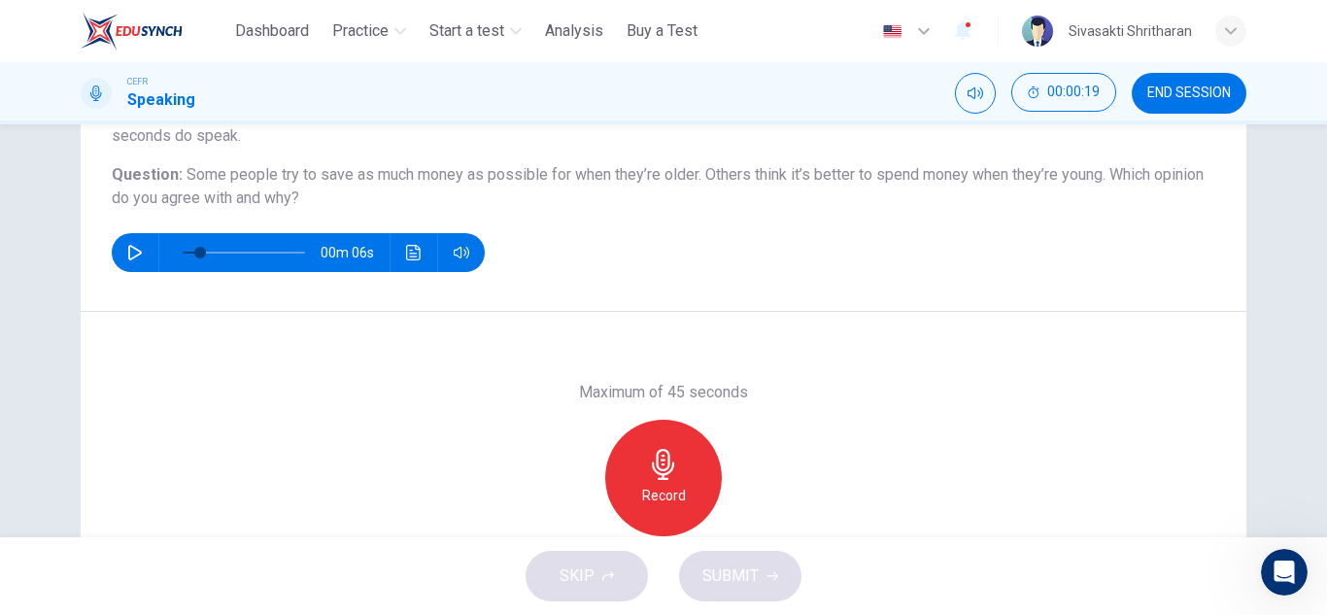
scroll to position [196, 0]
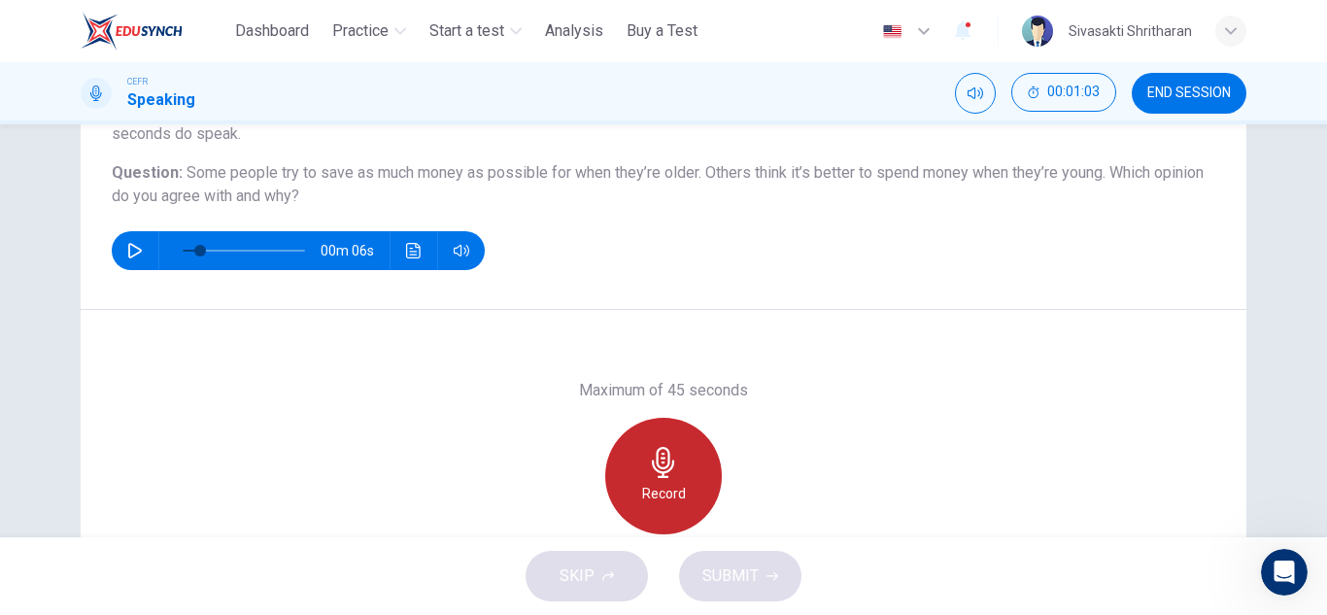
click at [655, 421] on div "Record" at bounding box center [663, 476] width 117 height 117
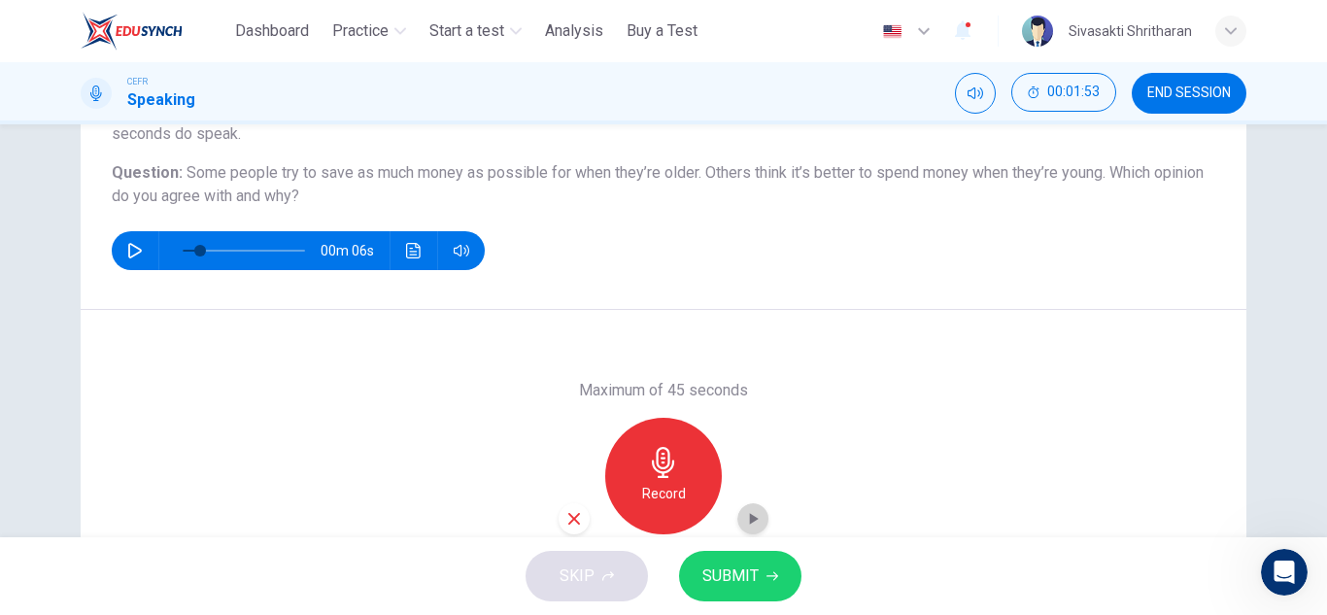
click at [752, 517] on icon "button" at bounding box center [752, 518] width 19 height 19
click at [565, 524] on icon "button" at bounding box center [573, 518] width 17 height 17
type input "**"
click at [1236, 23] on div "button" at bounding box center [1230, 31] width 31 height 31
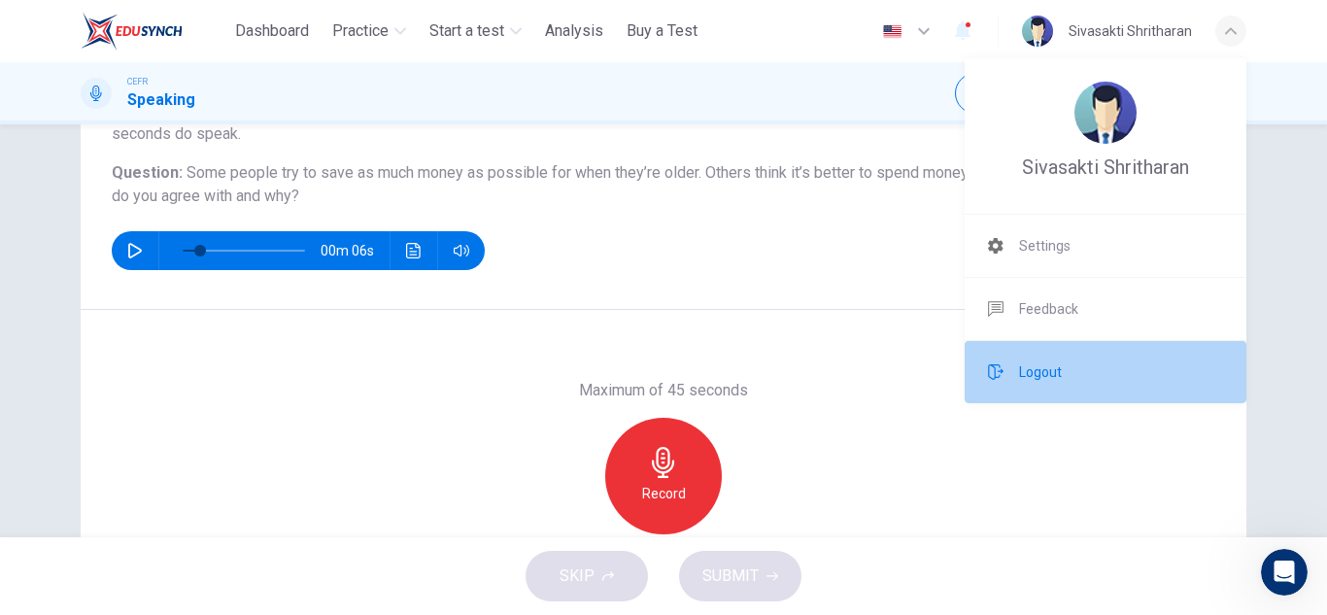
click at [1044, 375] on span "Logout" at bounding box center [1040, 371] width 43 height 23
